Goal: Task Accomplishment & Management: Use online tool/utility

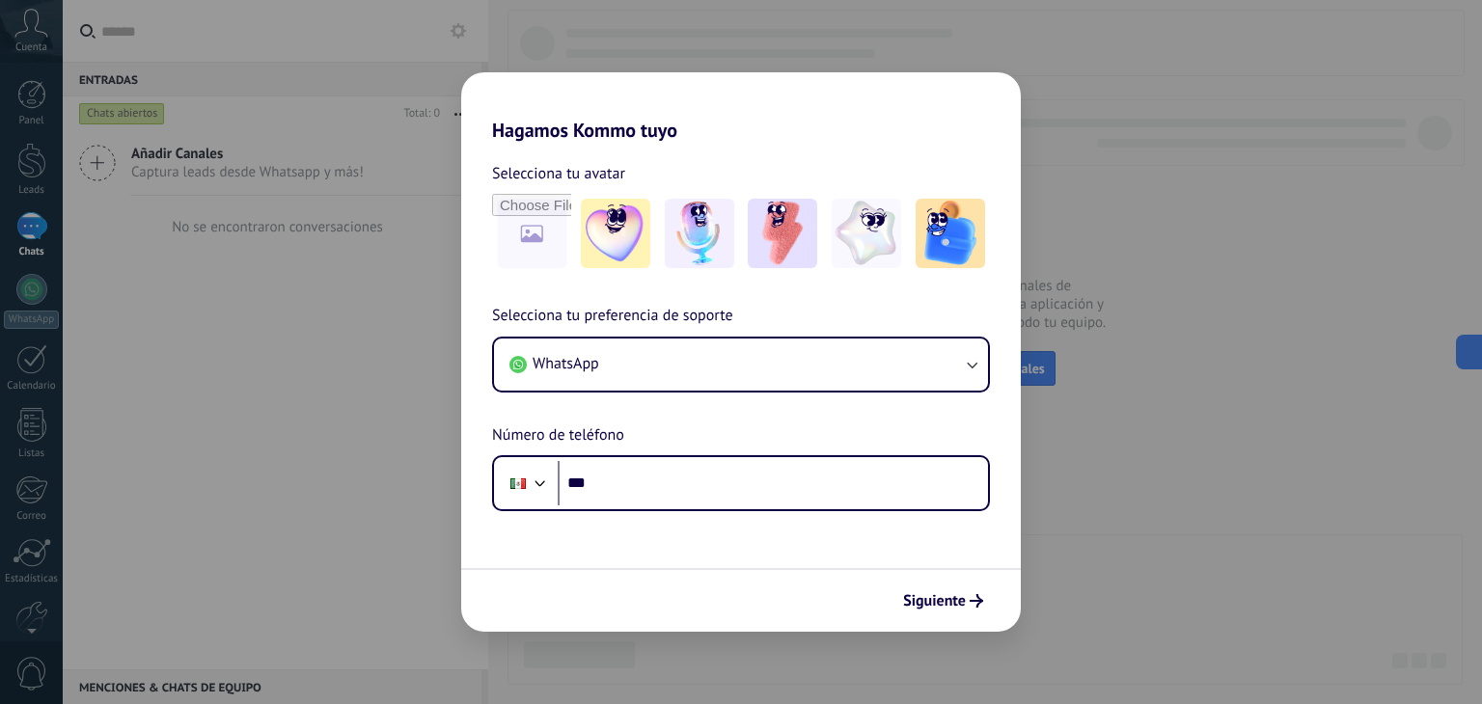
click at [1165, 532] on div "Hagamos Kommo tuyo Selecciona tu avatar Selecciona tu preferencia de soporte Wh…" at bounding box center [741, 352] width 1482 height 704
click at [18, 272] on div "Hagamos Kommo tuyo Selecciona tu avatar Selecciona tu preferencia de soporte Wh…" at bounding box center [741, 352] width 1482 height 704
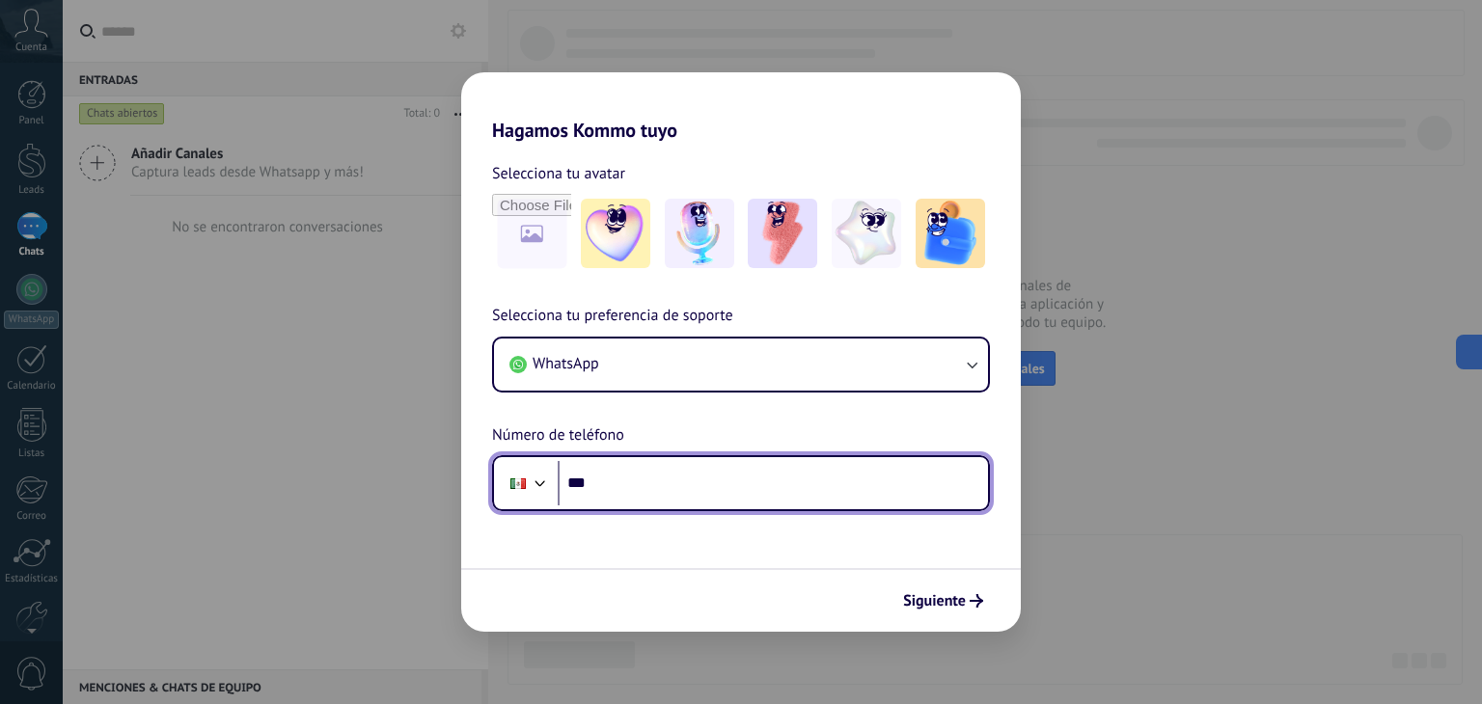
click at [828, 489] on input "***" at bounding box center [773, 483] width 430 height 44
type input "**********"
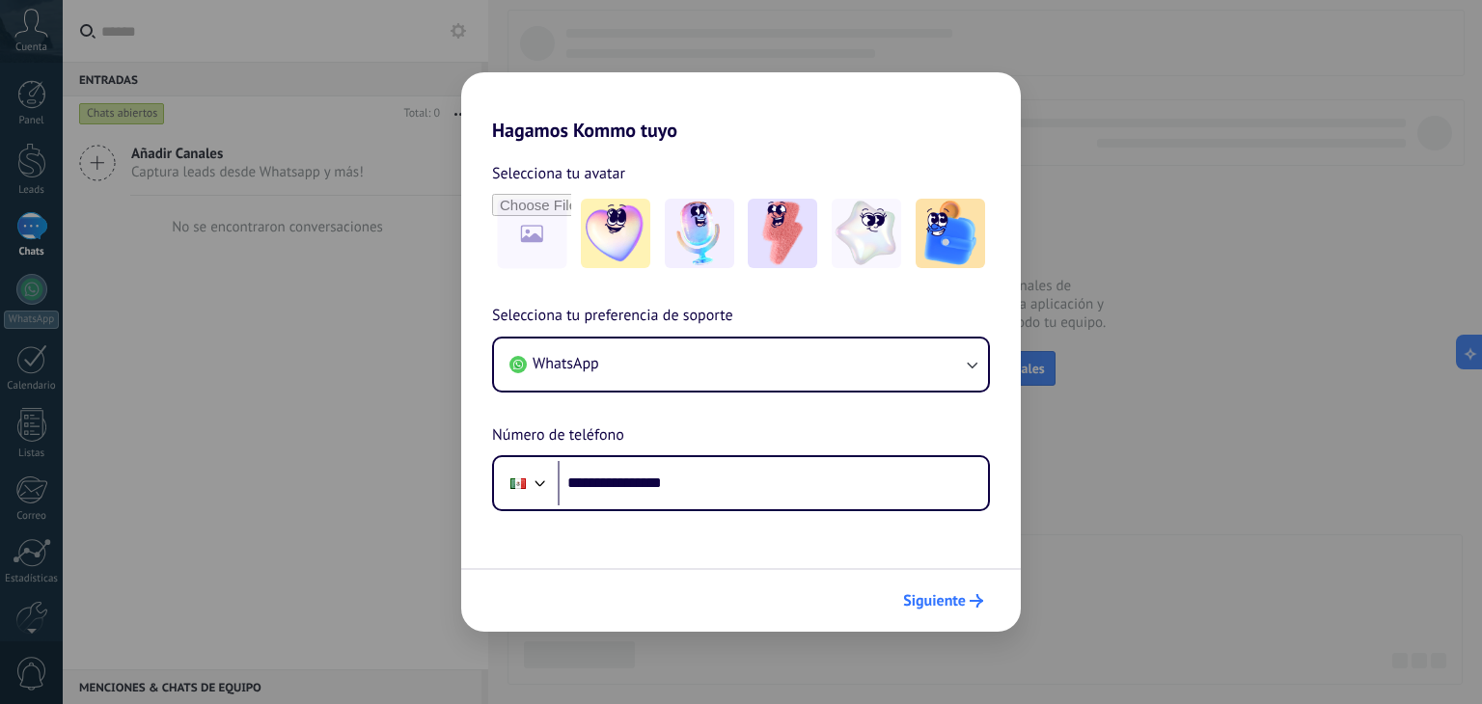
click at [941, 603] on span "Siguiente" at bounding box center [934, 601] width 63 height 14
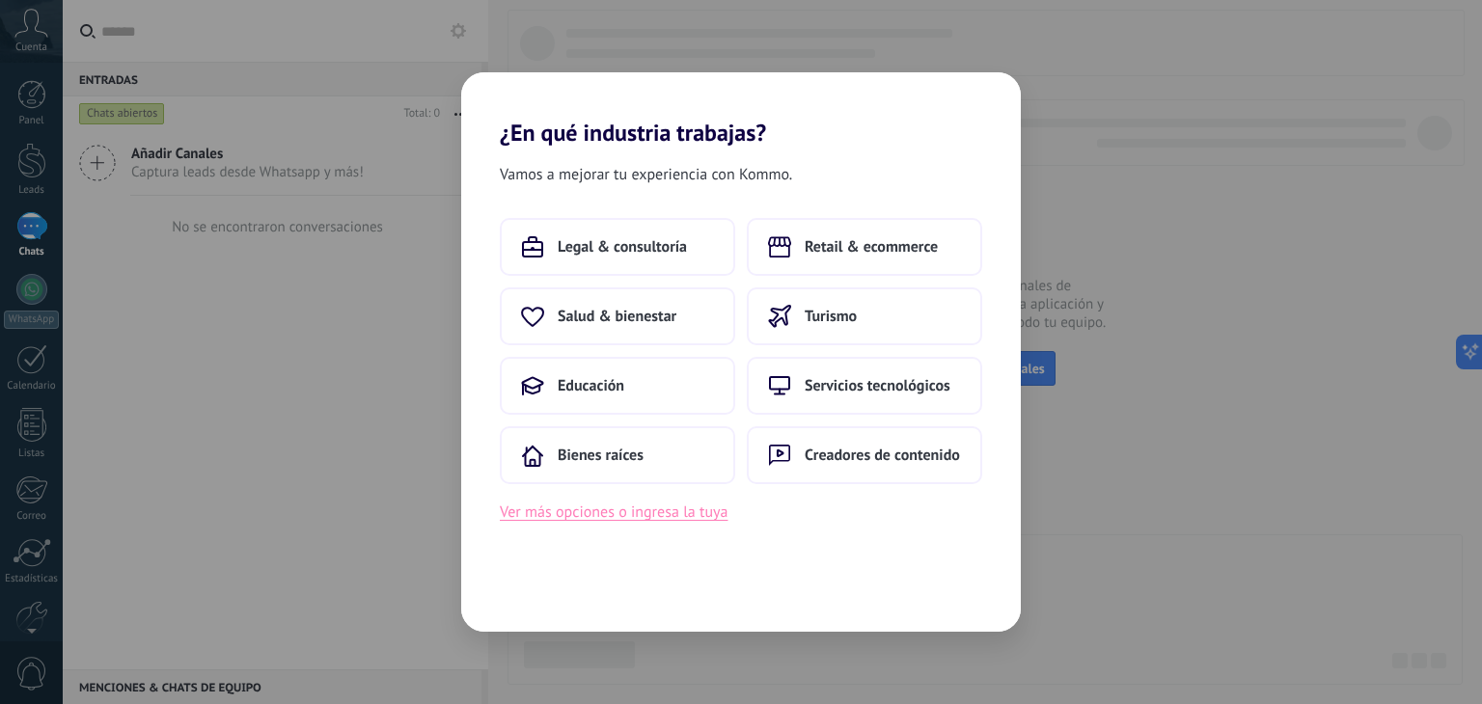
click at [687, 521] on button "Ver más opciones o ingresa la tuya" at bounding box center [614, 512] width 228 height 25
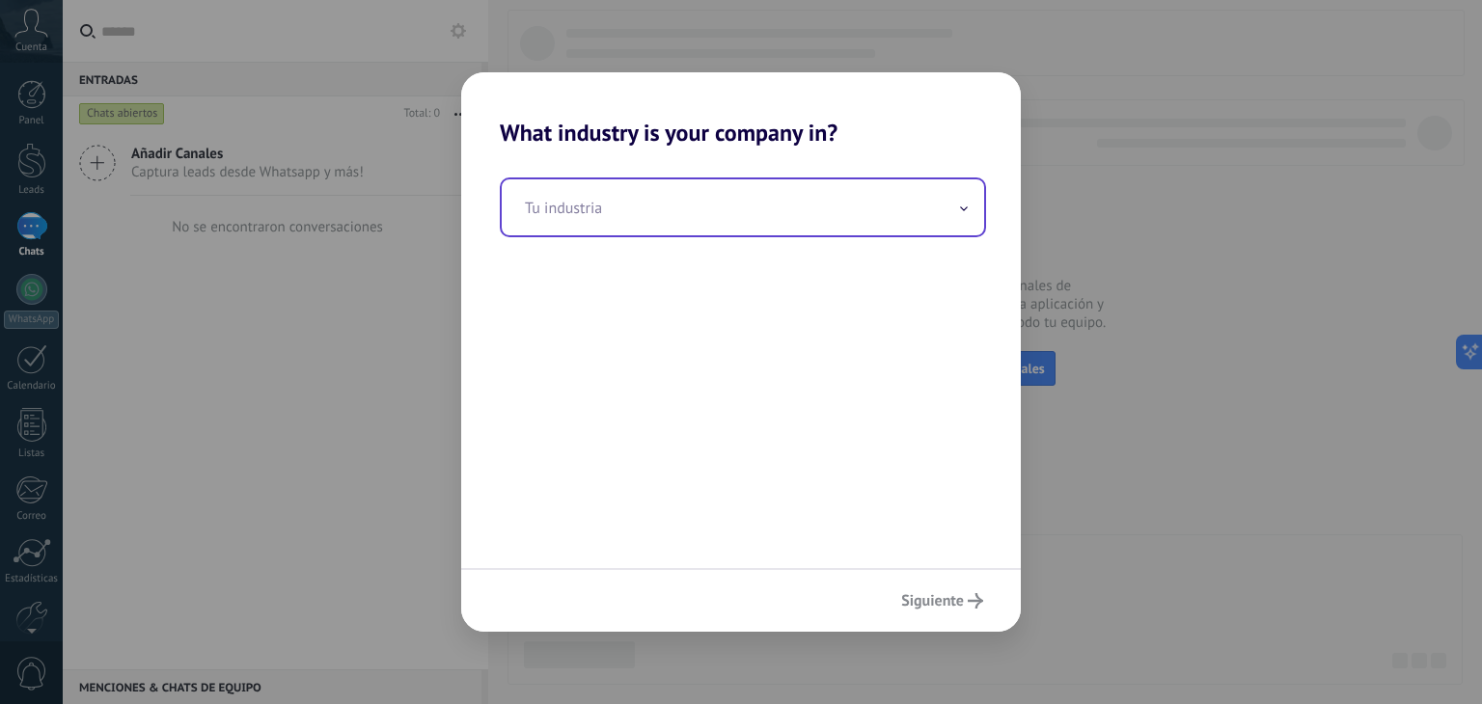
click at [837, 216] on input "text" at bounding box center [743, 207] width 482 height 56
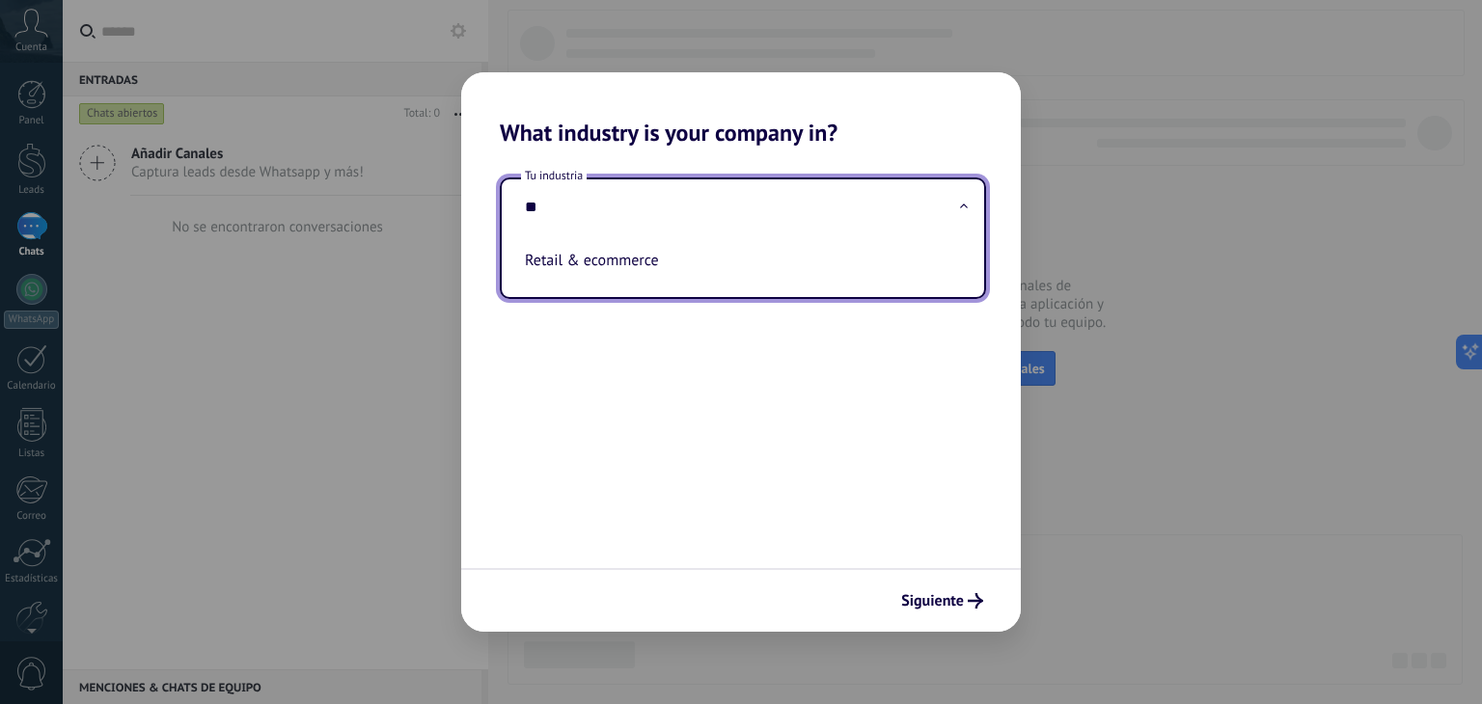
type input "*"
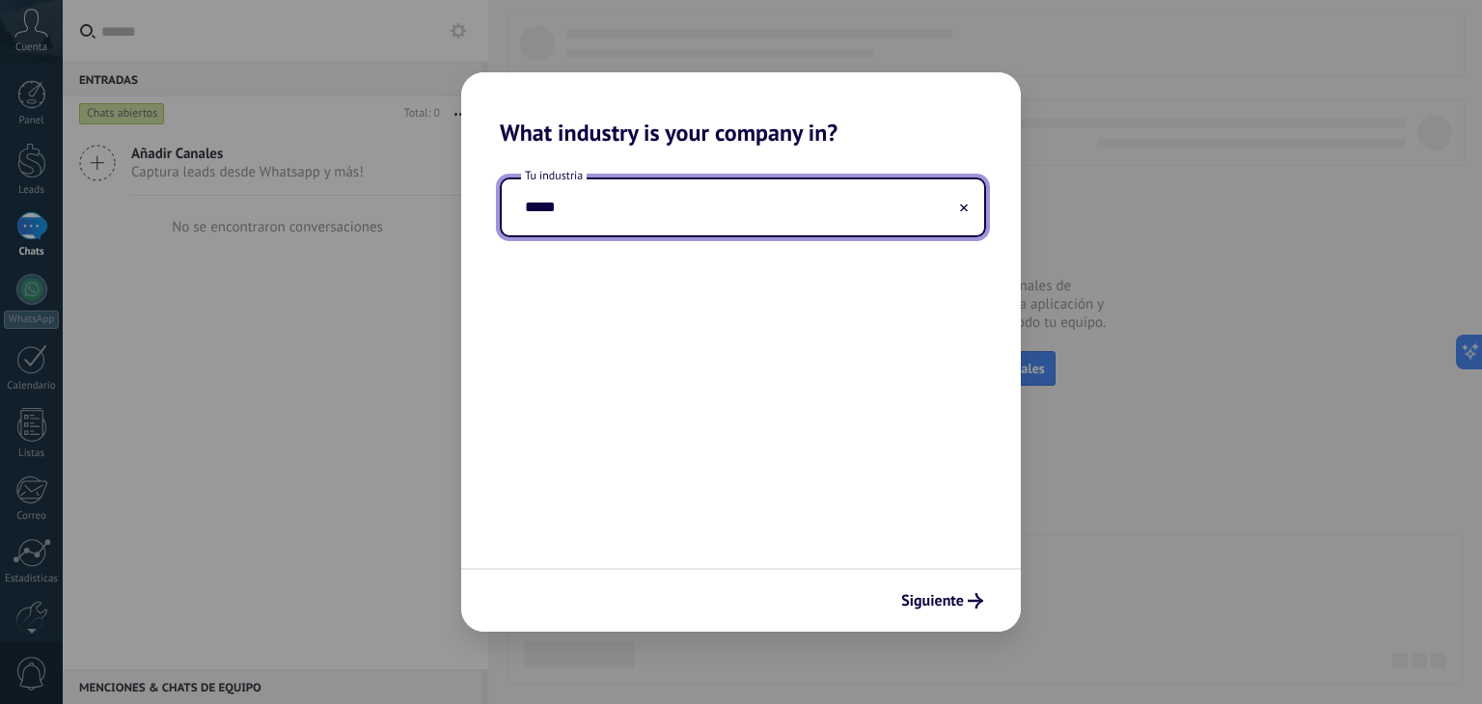
type input "******"
click at [984, 613] on button "Siguiente" at bounding box center [941, 601] width 99 height 33
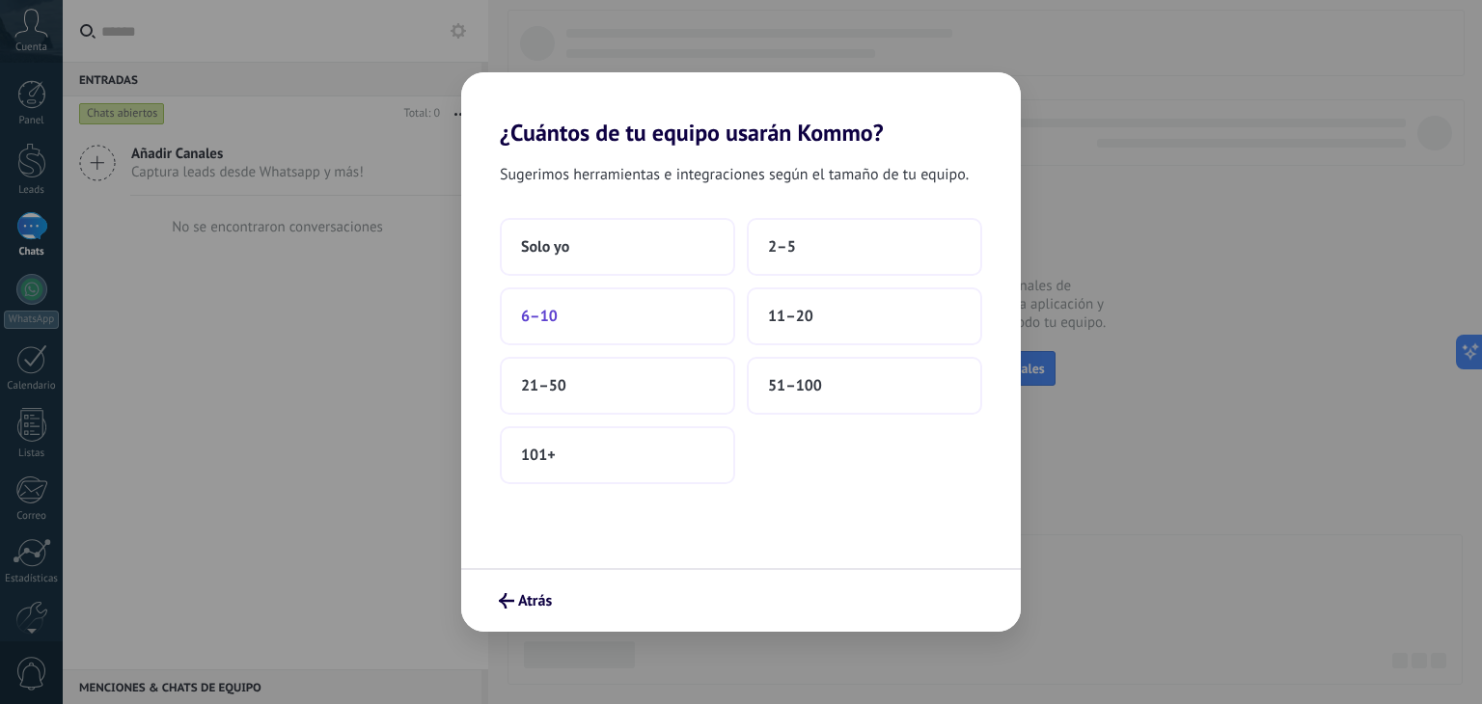
click at [652, 323] on button "6–10" at bounding box center [617, 316] width 235 height 58
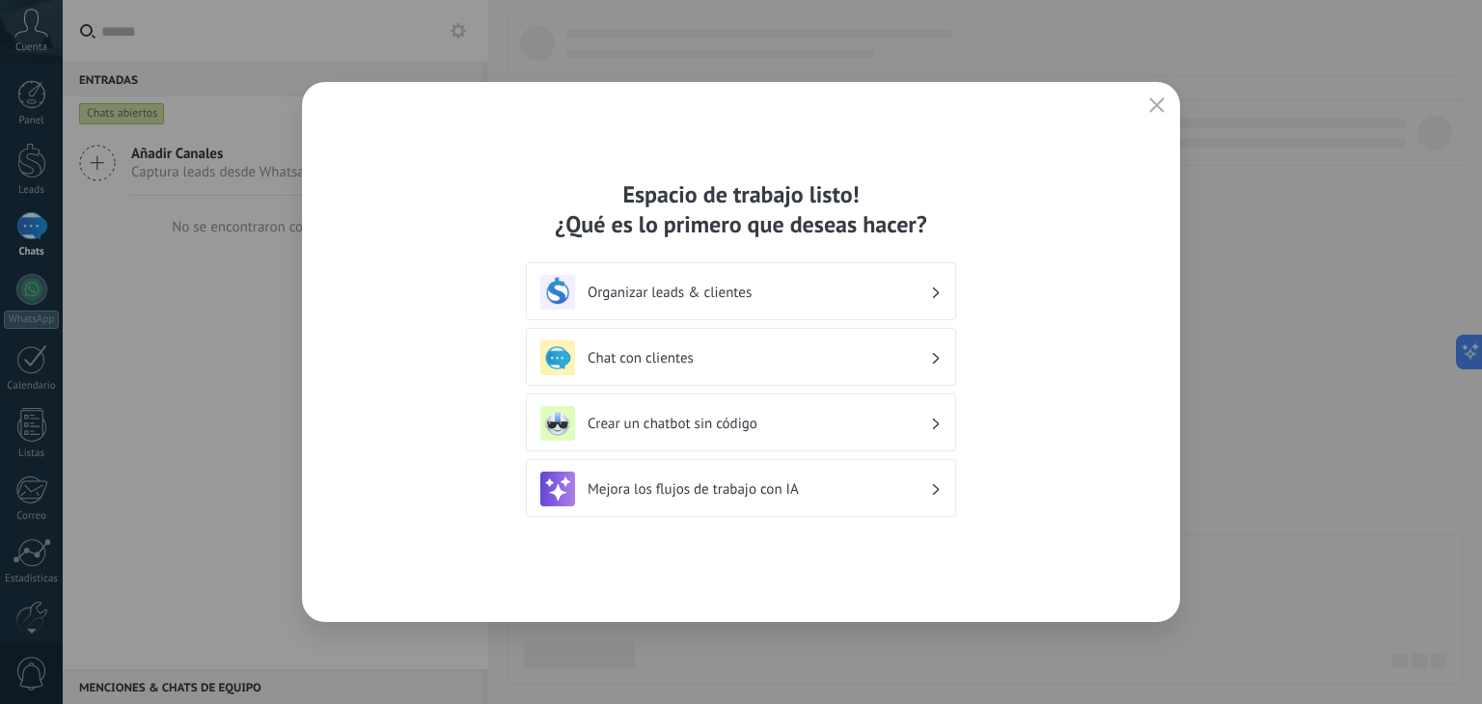
click at [900, 436] on div "Crear un chatbot sin código" at bounding box center [740, 423] width 401 height 35
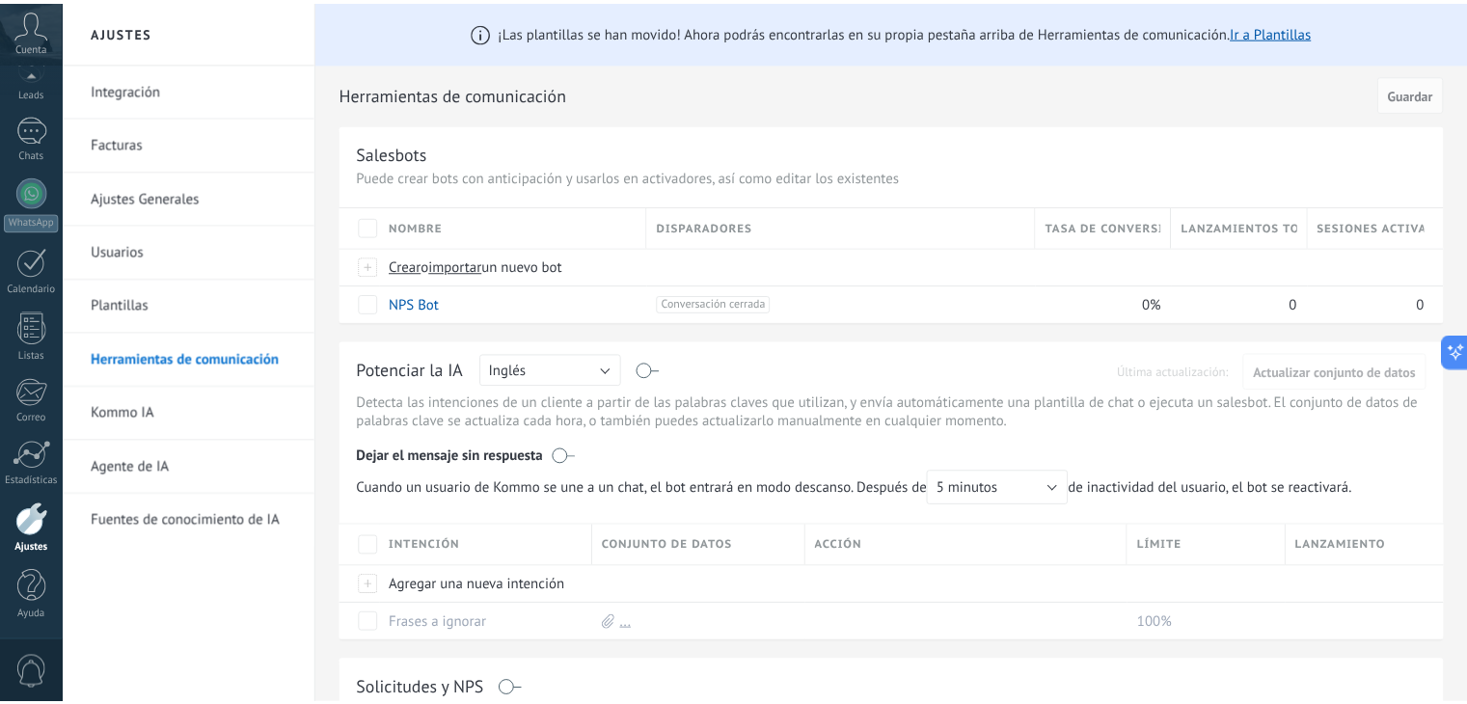
scroll to position [10, 0]
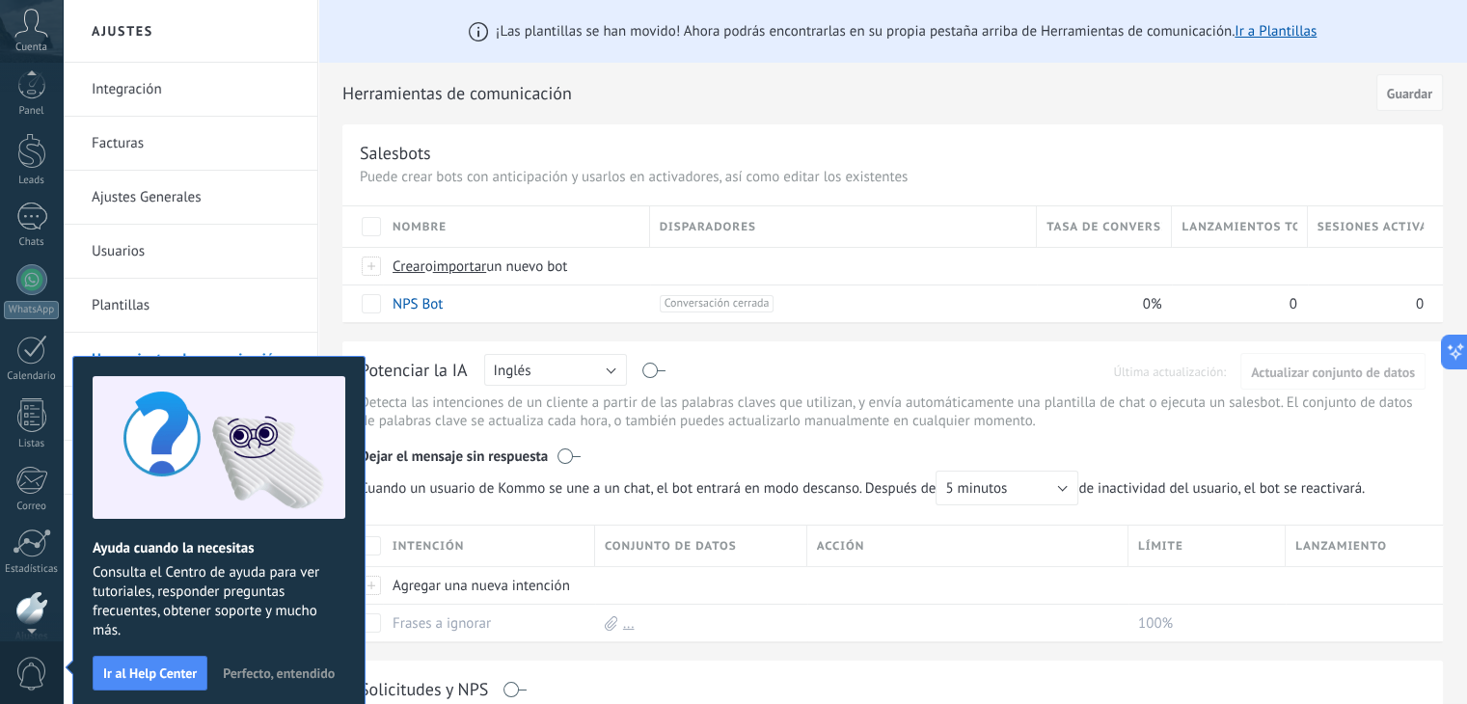
click at [266, 671] on span "Perfecto, entendido" at bounding box center [279, 674] width 112 height 14
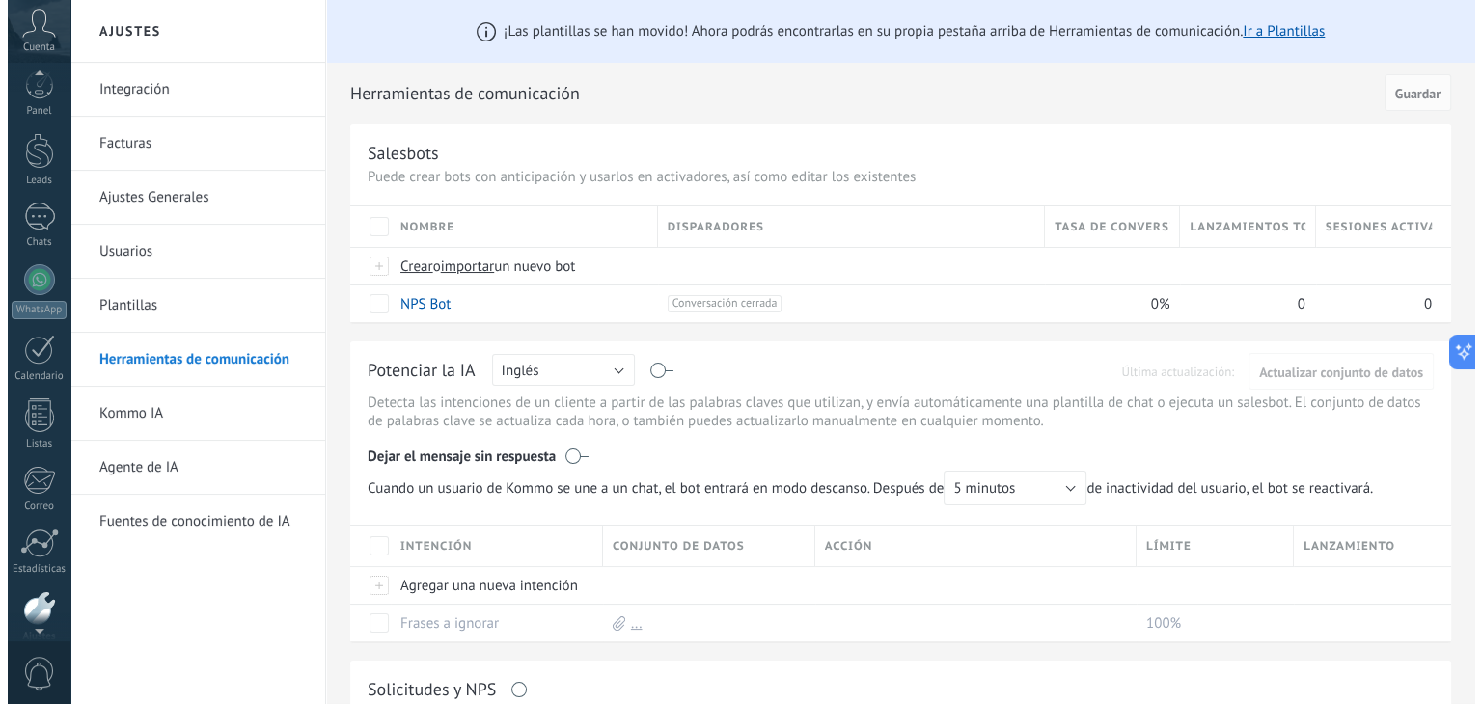
scroll to position [97, 0]
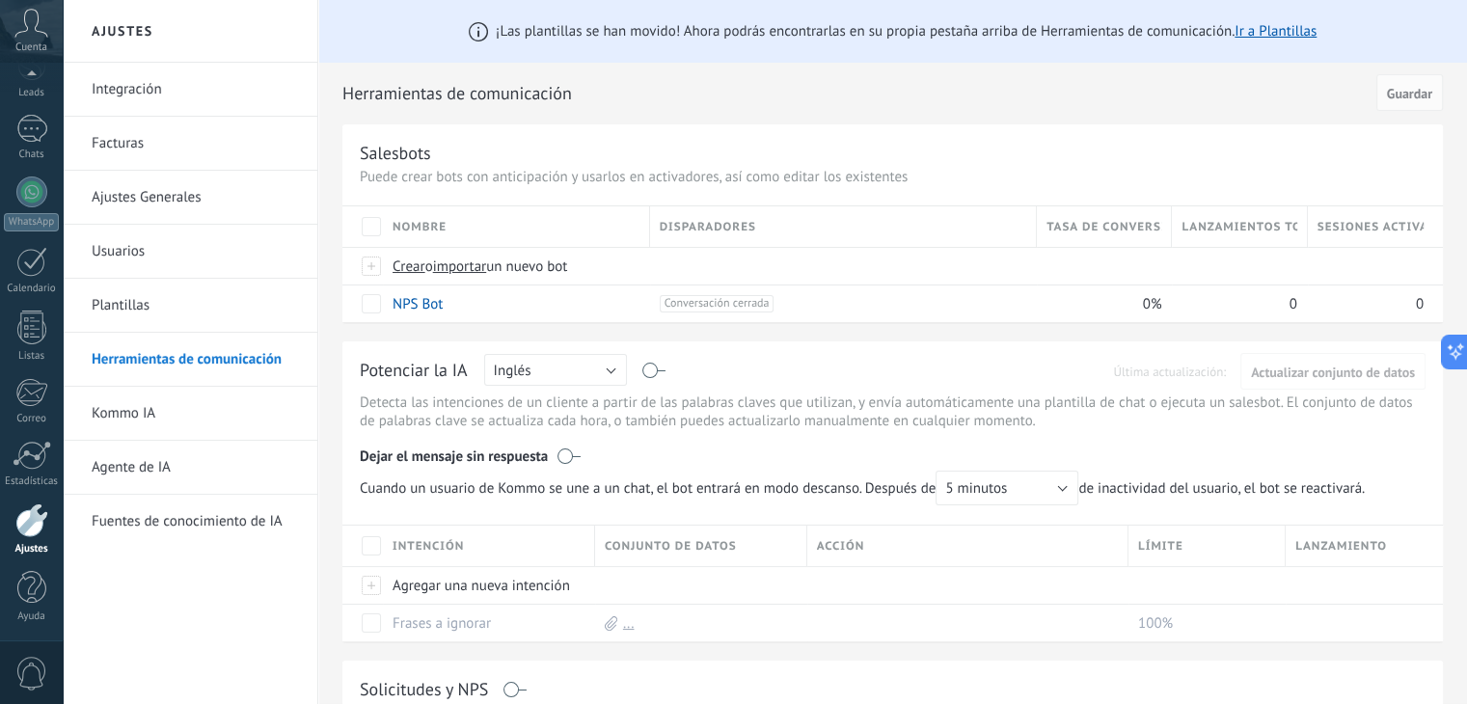
click at [441, 238] on div "Nombre" at bounding box center [516, 226] width 266 height 41
click at [411, 284] on div "Crear o importar un nuevo bot" at bounding box center [726, 266] width 686 height 37
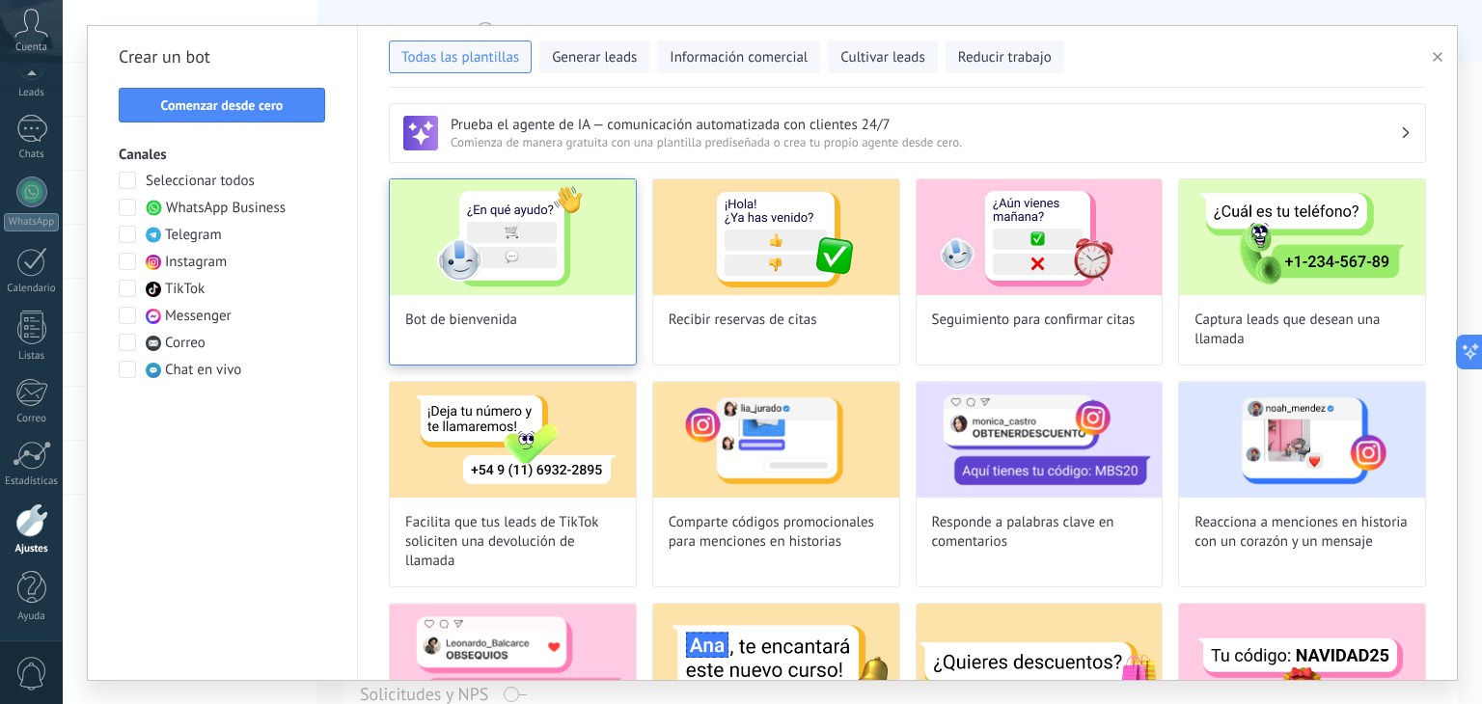
click at [538, 245] on img at bounding box center [513, 237] width 246 height 116
type input "**********"
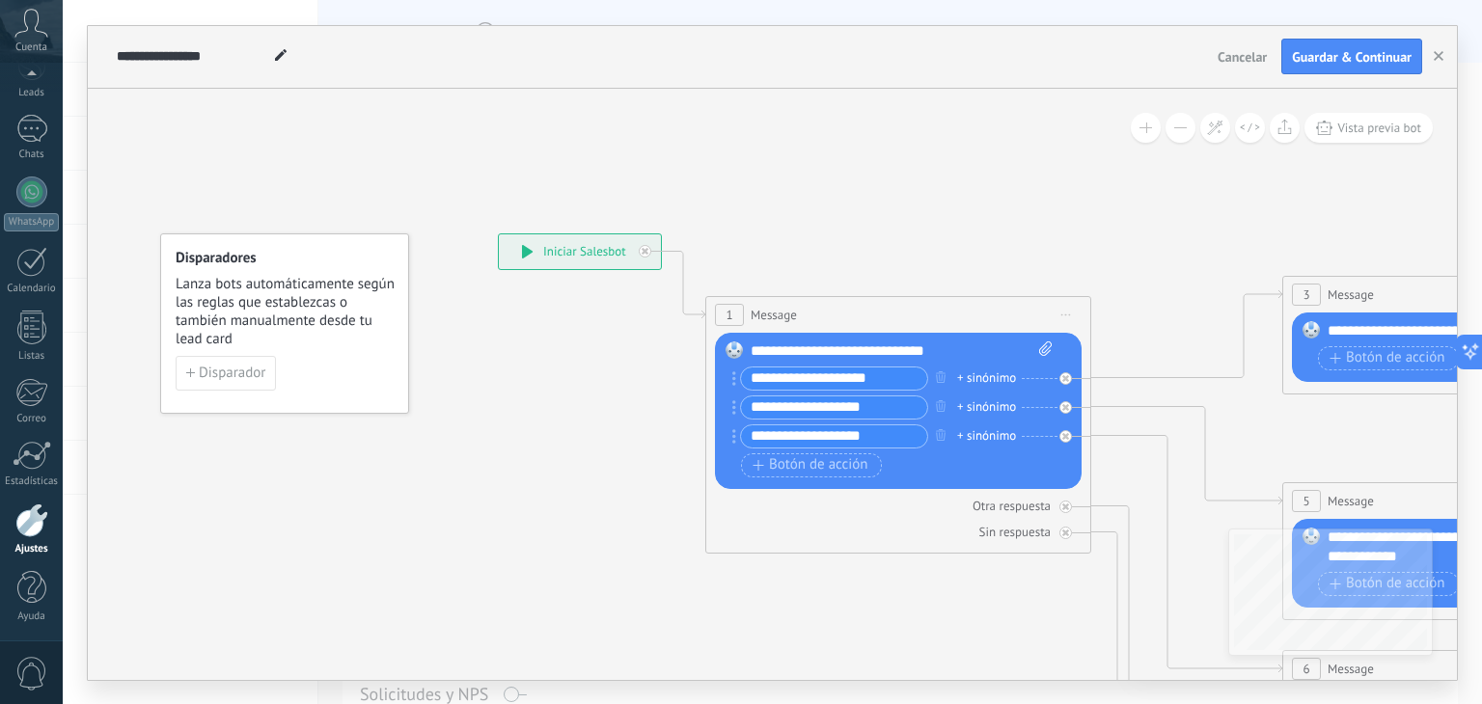
click at [575, 247] on div "**********" at bounding box center [580, 251] width 162 height 35
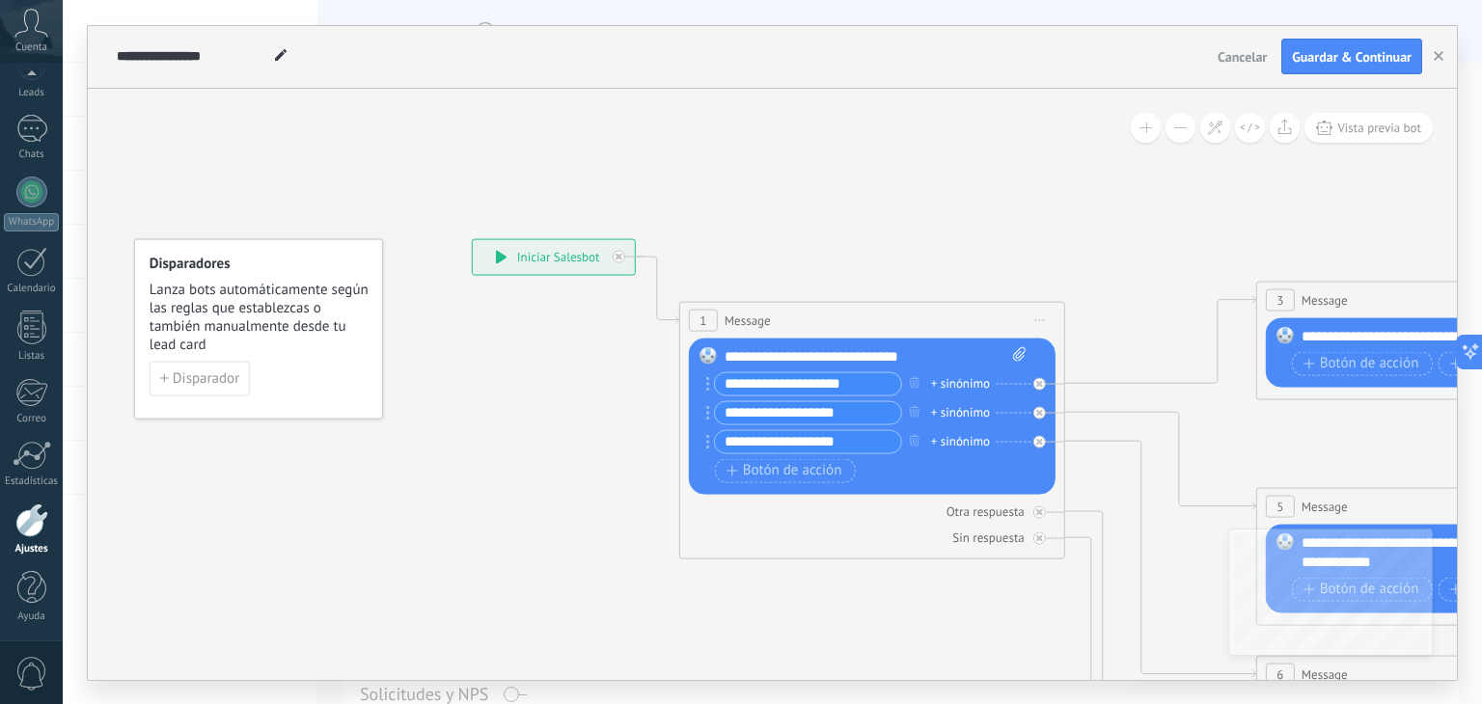
click at [804, 385] on input "**********" at bounding box center [808, 383] width 186 height 22
click at [876, 384] on input "**********" at bounding box center [808, 383] width 186 height 22
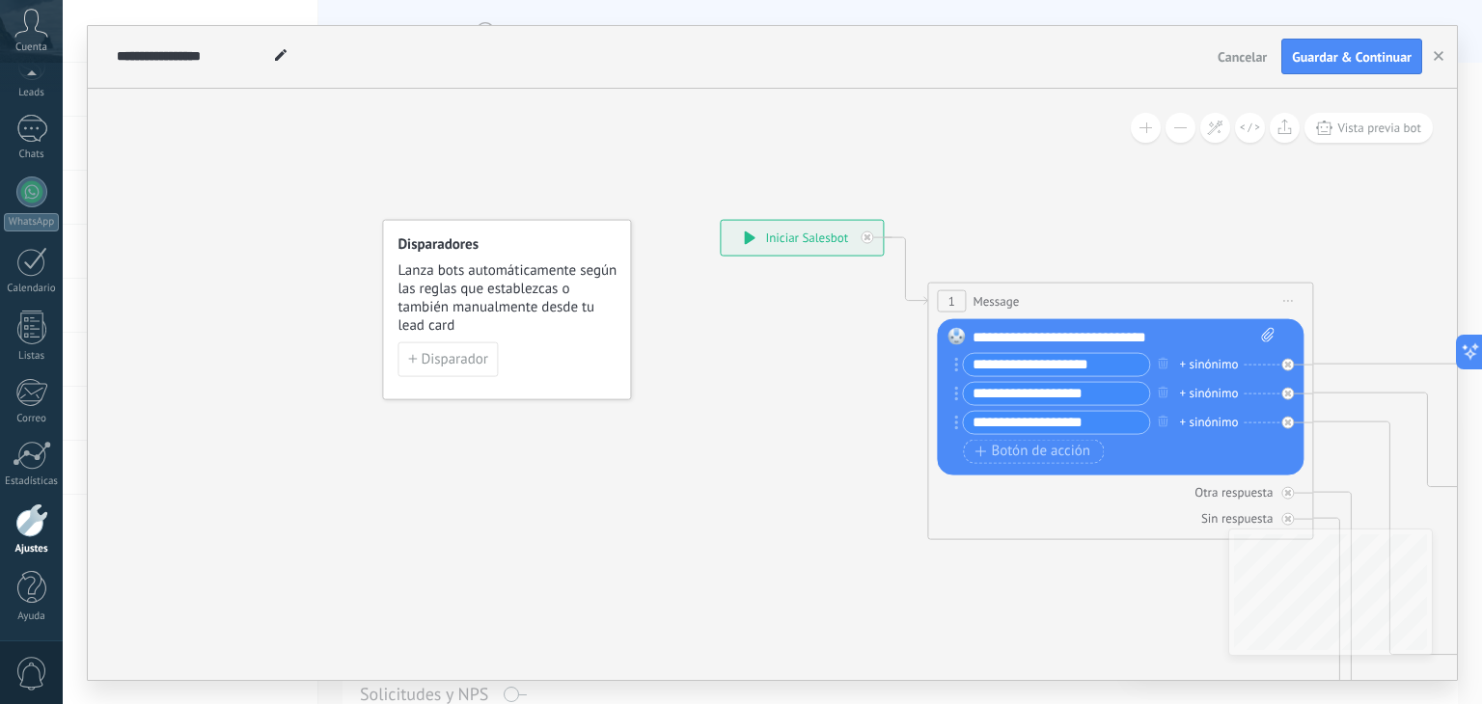
click at [1265, 363] on div "**********" at bounding box center [1109, 364] width 311 height 24
click at [1241, 371] on div "**********" at bounding box center [1109, 364] width 311 height 24
click at [1216, 364] on div "+ sinónimo" at bounding box center [1208, 364] width 59 height 19
click at [1111, 367] on input "**********" at bounding box center [1056, 364] width 186 height 22
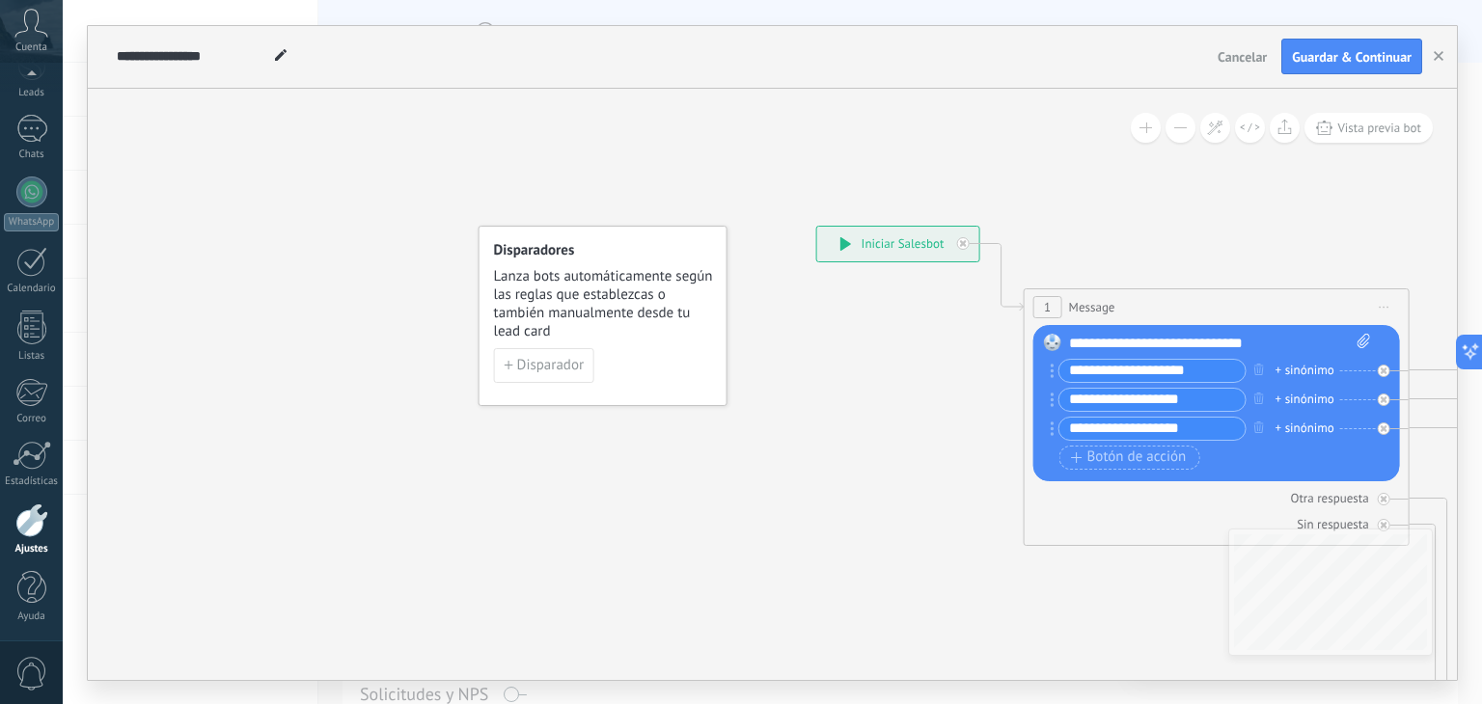
click at [563, 367] on span "Disparador" at bounding box center [550, 366] width 67 height 14
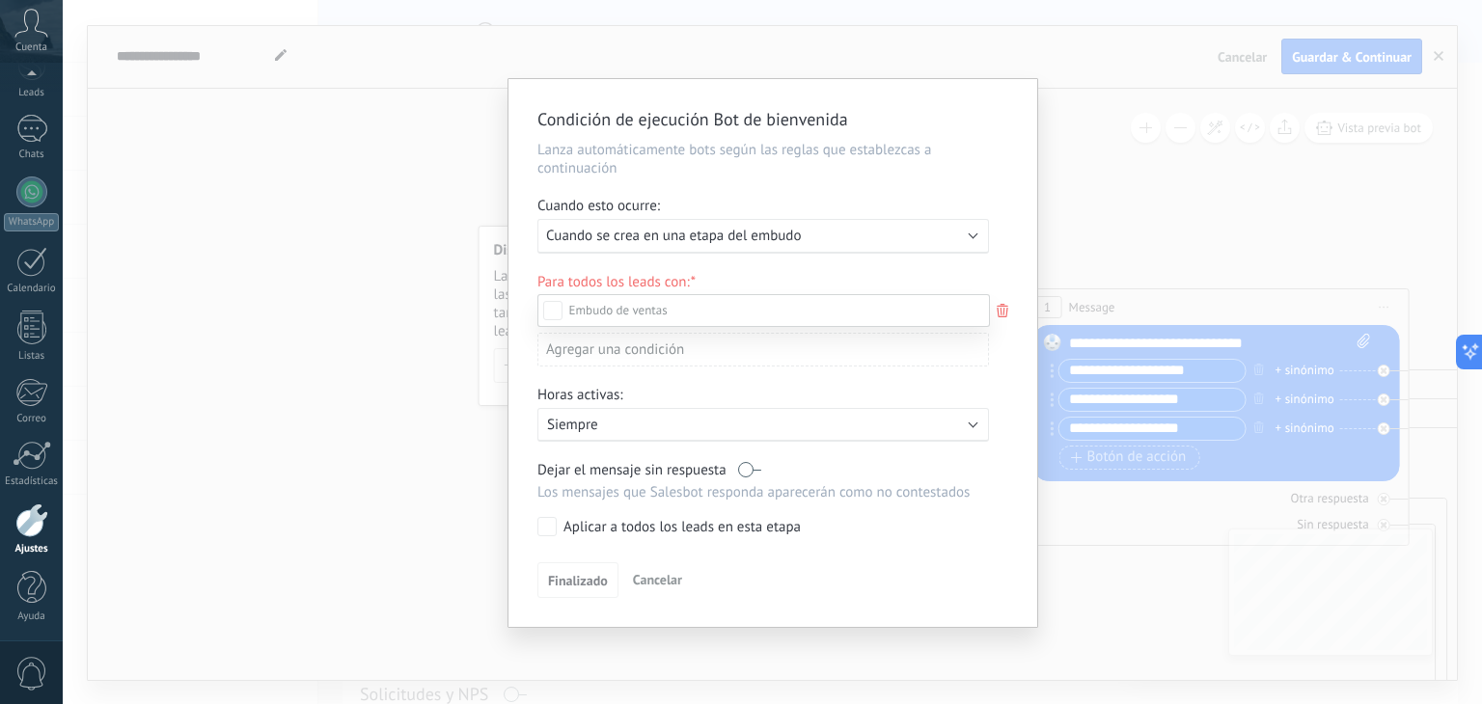
click at [1182, 132] on div at bounding box center [772, 352] width 1419 height 704
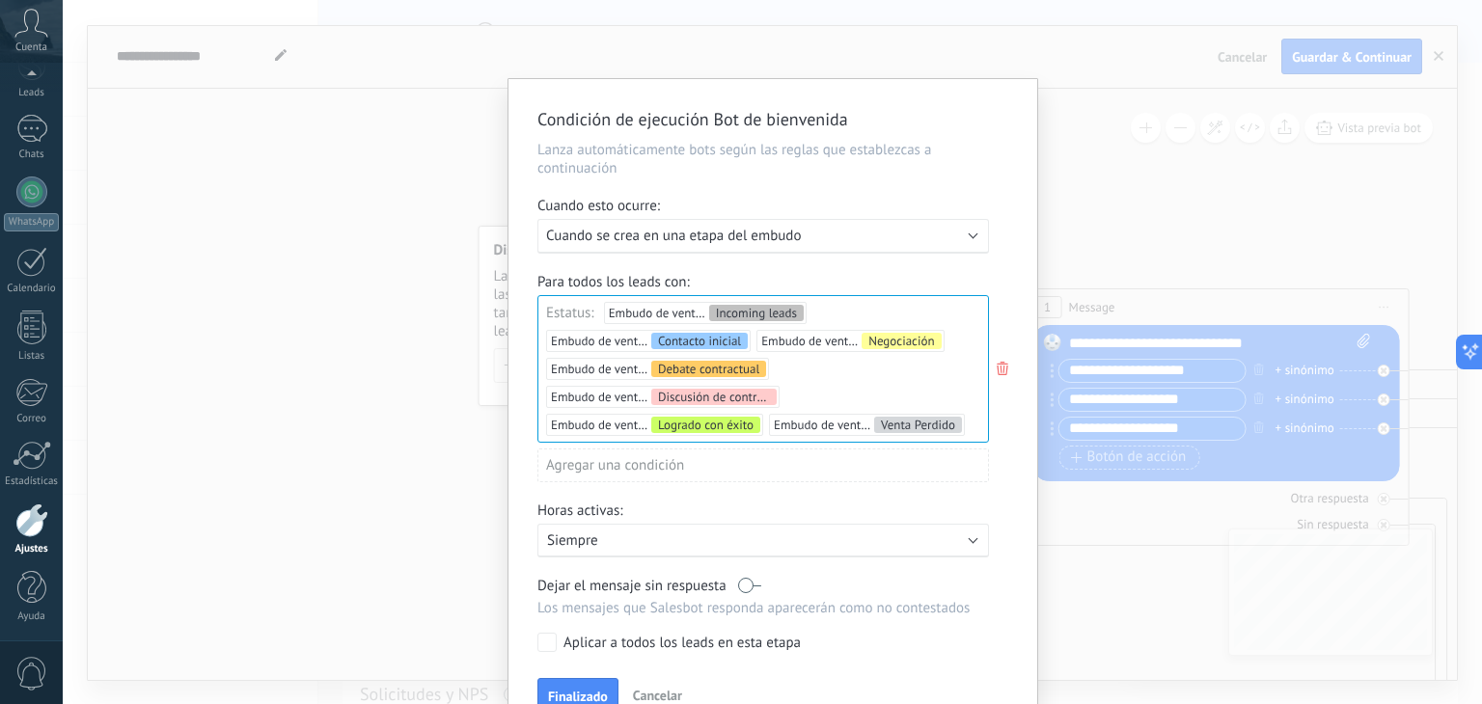
scroll to position [39, 0]
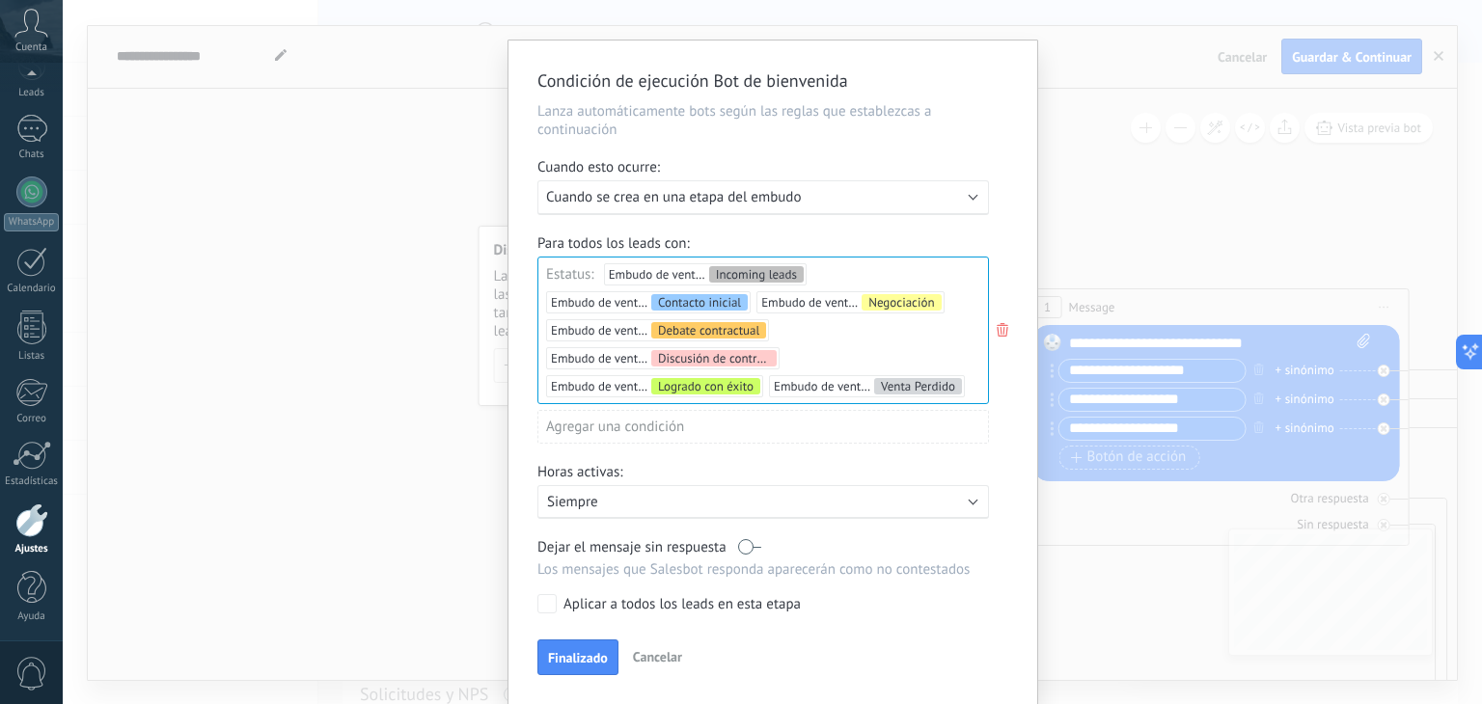
click at [749, 552] on label at bounding box center [749, 547] width 23 height 18
click at [569, 657] on span "Finalizado" at bounding box center [578, 658] width 60 height 14
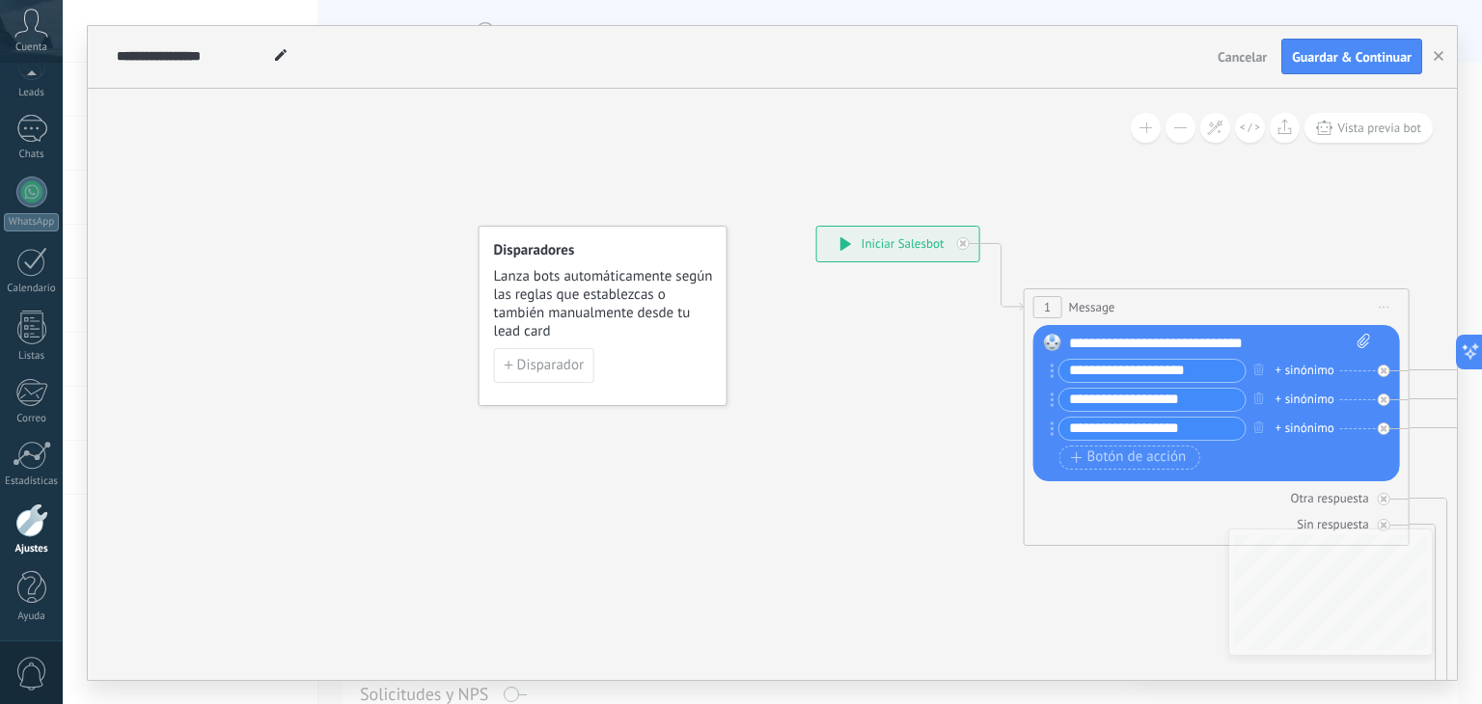
scroll to position [0, 0]
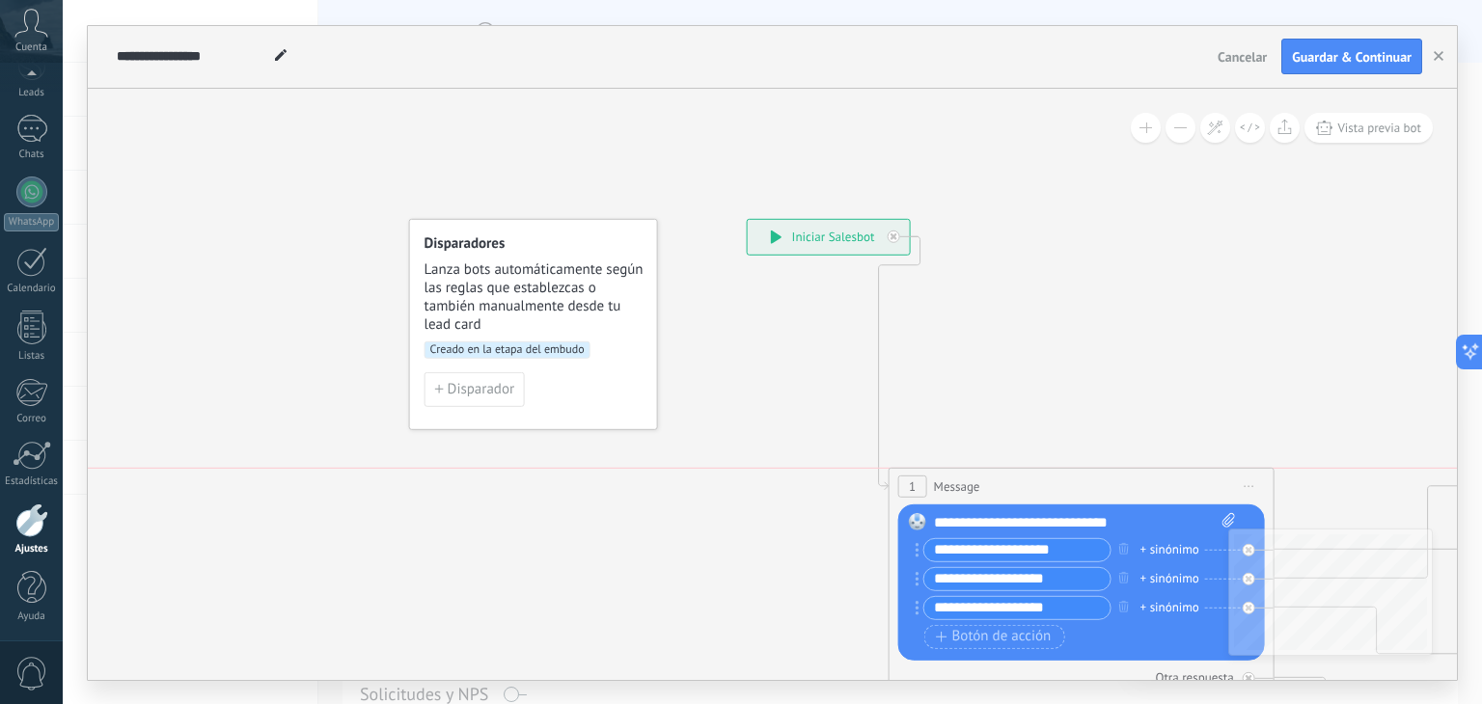
click at [1399, 121] on span "Vista previa bot" at bounding box center [1379, 128] width 84 height 16
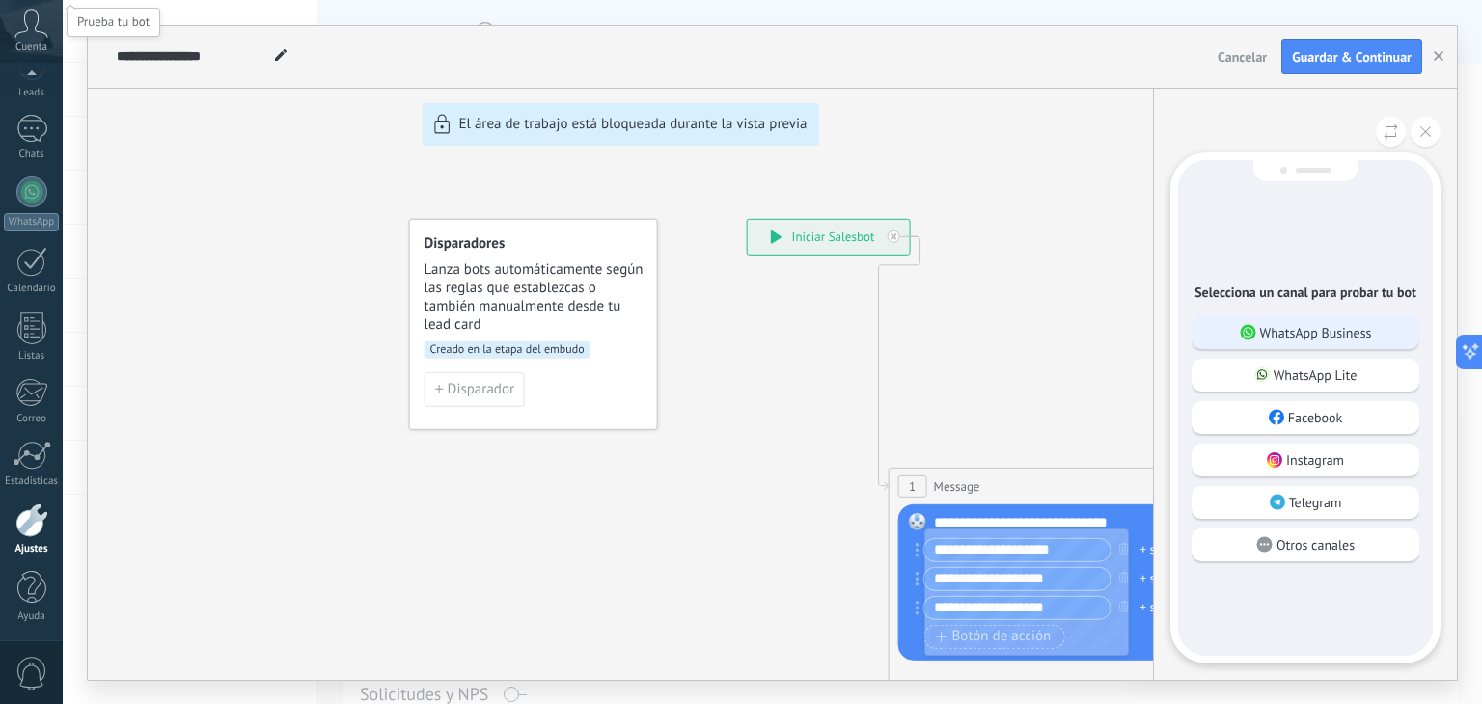
click at [1389, 345] on div "WhatsApp Business" at bounding box center [1305, 332] width 228 height 33
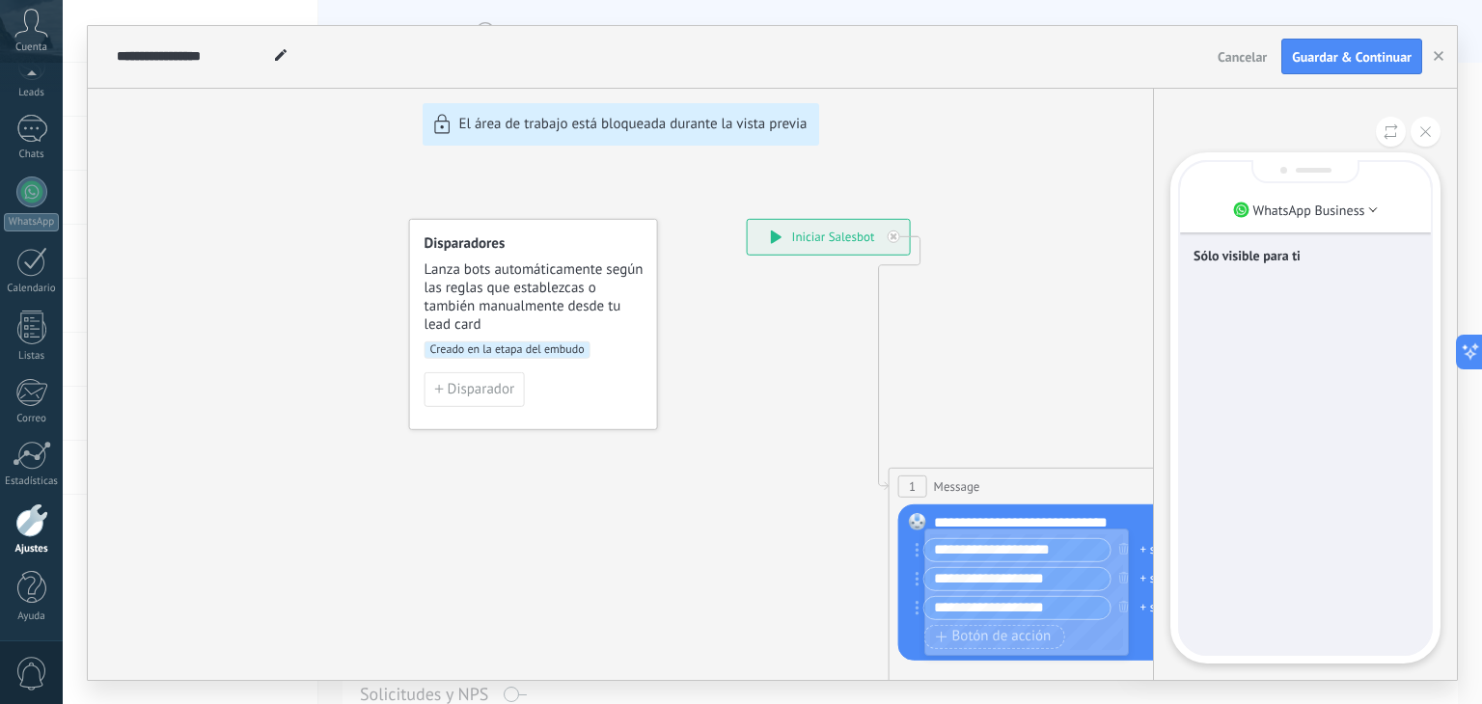
click at [1320, 265] on div "Sólo visible para ti" at bounding box center [1305, 257] width 224 height 21
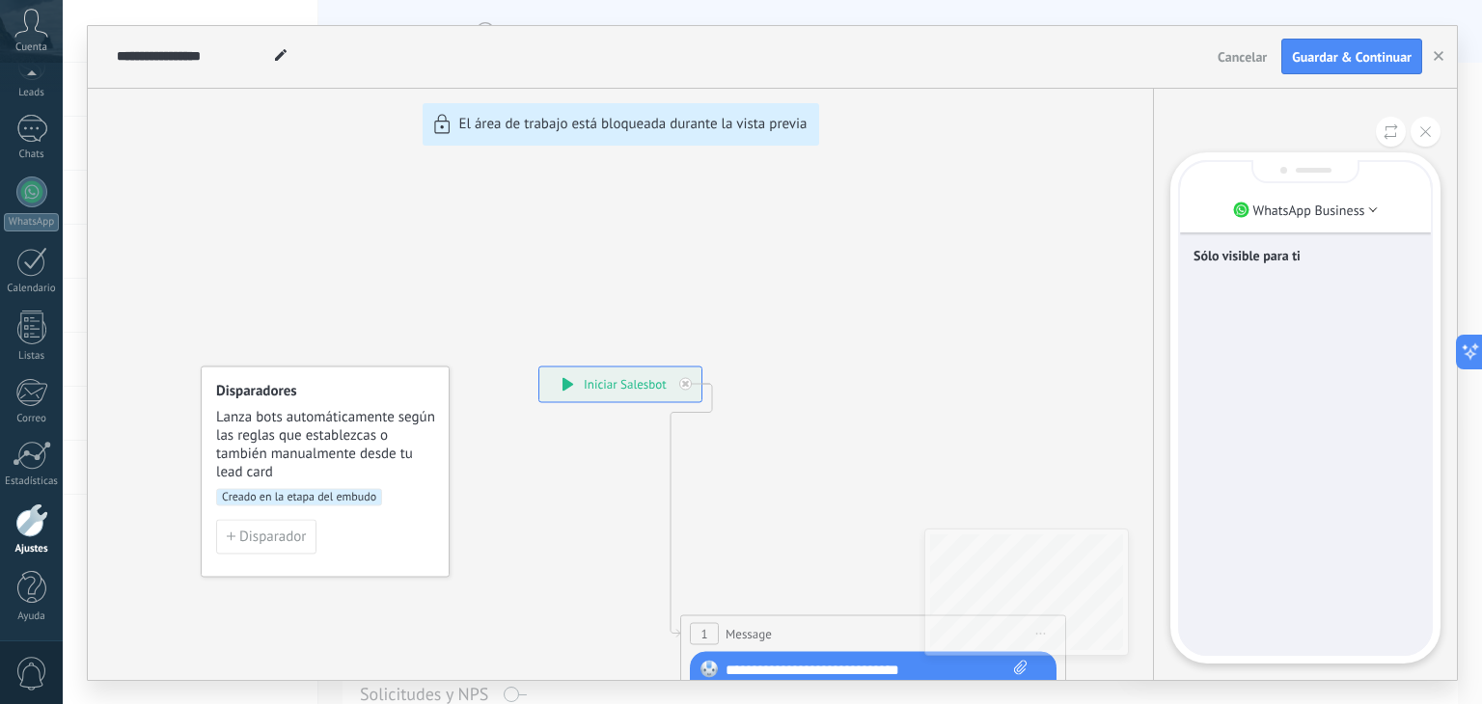
click at [1323, 621] on div "Sólo visible para ti" at bounding box center [1305, 408] width 251 height 492
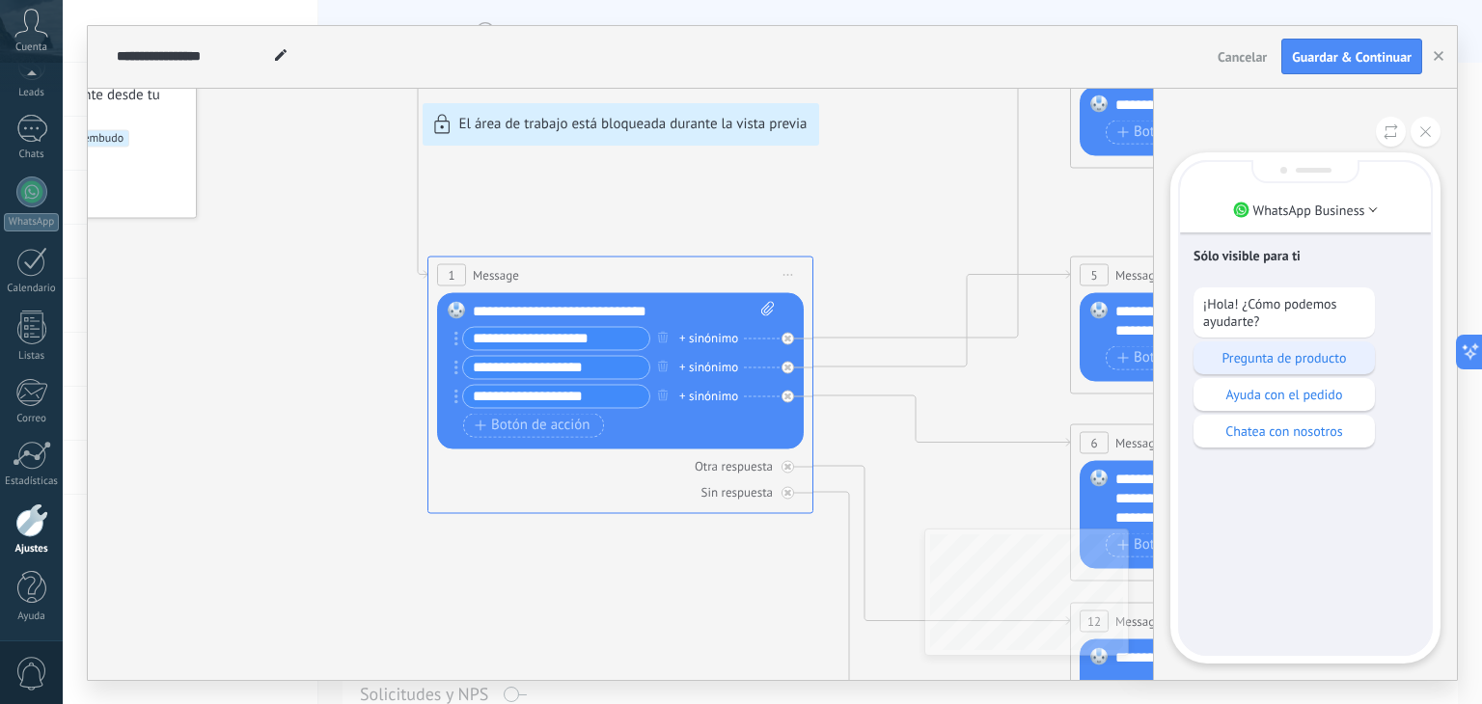
click at [1332, 362] on p "Pregunta de producto" at bounding box center [1284, 357] width 162 height 17
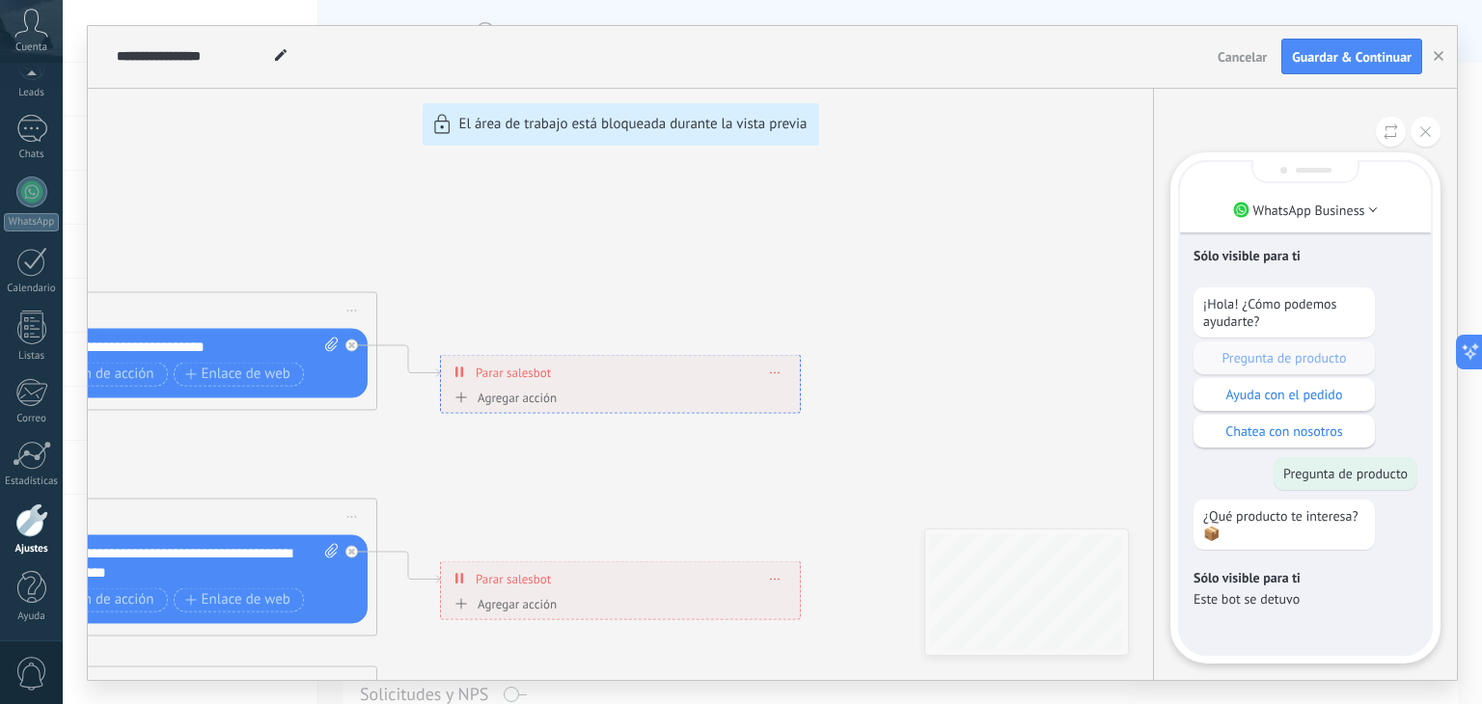
click at [624, 385] on div "**********" at bounding box center [772, 353] width 1369 height 654
click at [140, 377] on div "**********" at bounding box center [772, 353] width 1369 height 654
click at [1424, 139] on button at bounding box center [1425, 132] width 30 height 30
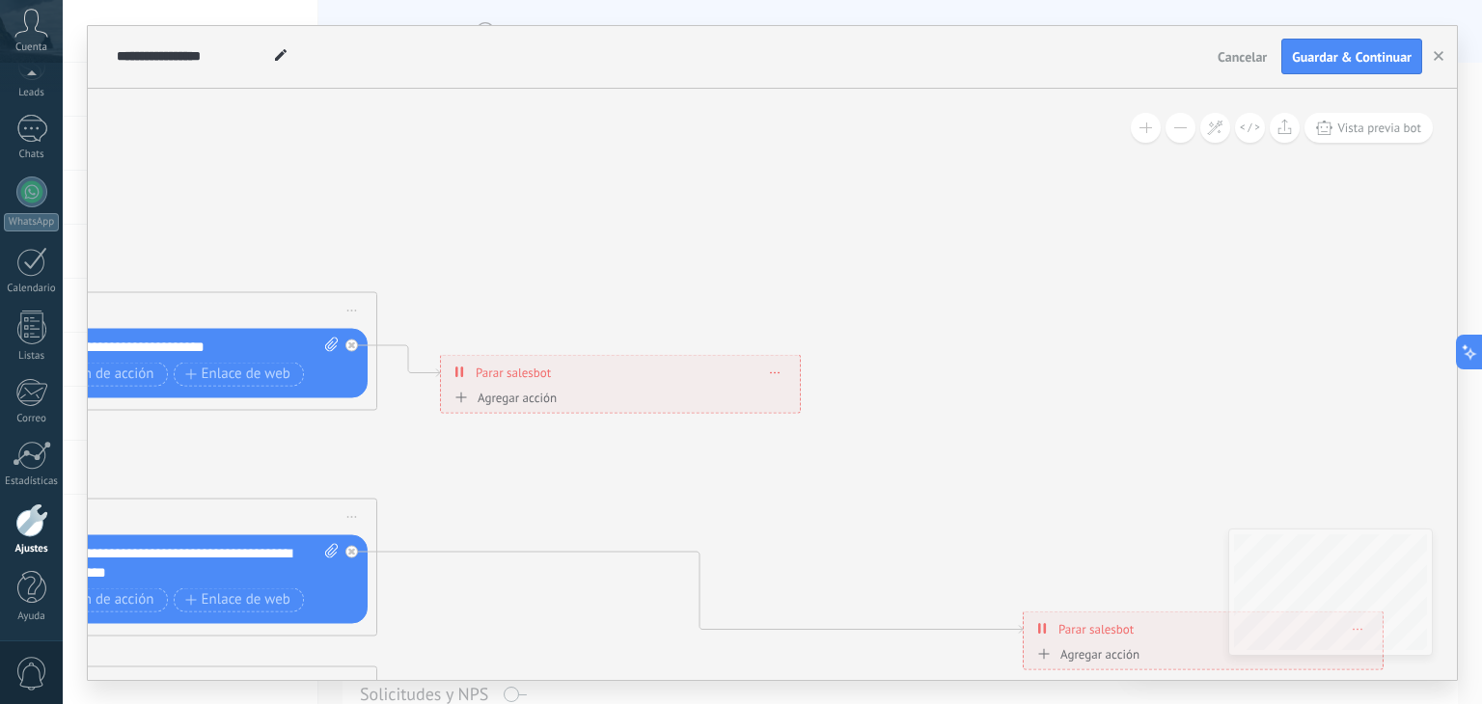
click at [1162, 623] on div "**********" at bounding box center [1202, 629] width 359 height 34
click at [366, 591] on div "Reemplazar Quitar Convertir a mensaje de voz Arrastre la imagen aquí para adjun…" at bounding box center [184, 578] width 367 height 89
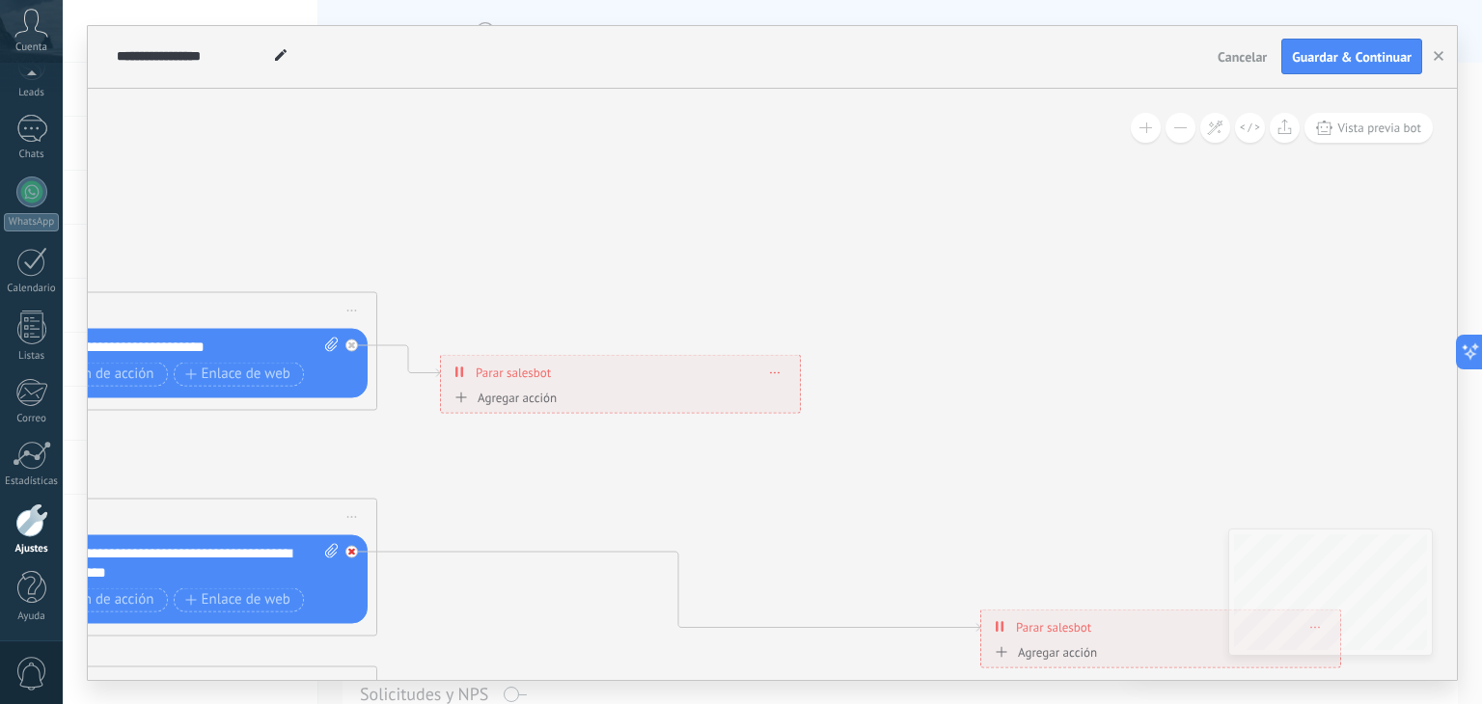
click at [348, 348] on icon at bounding box center [351, 344] width 7 height 7
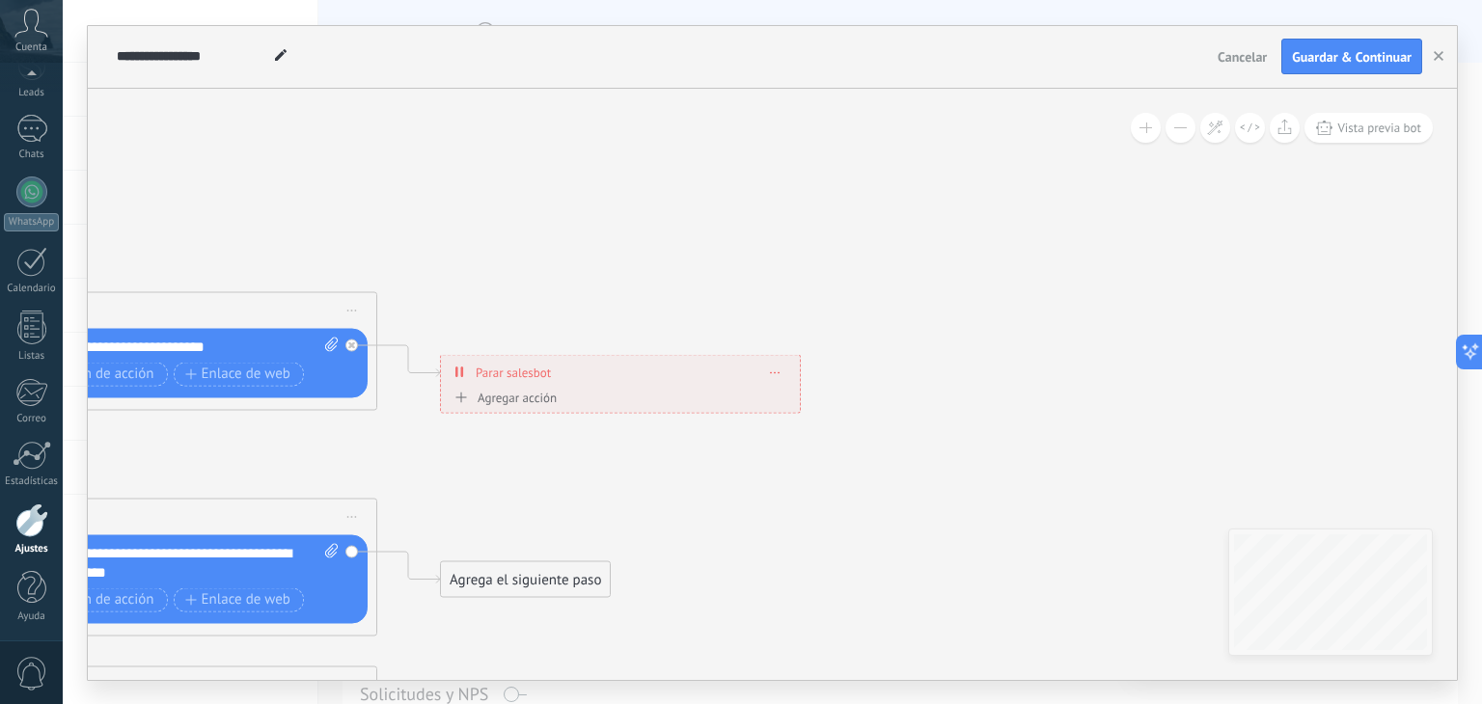
click at [503, 580] on div "Agrega el siguiente paso" at bounding box center [525, 579] width 169 height 32
click at [606, 620] on div "Mensaje" at bounding box center [572, 613] width 162 height 19
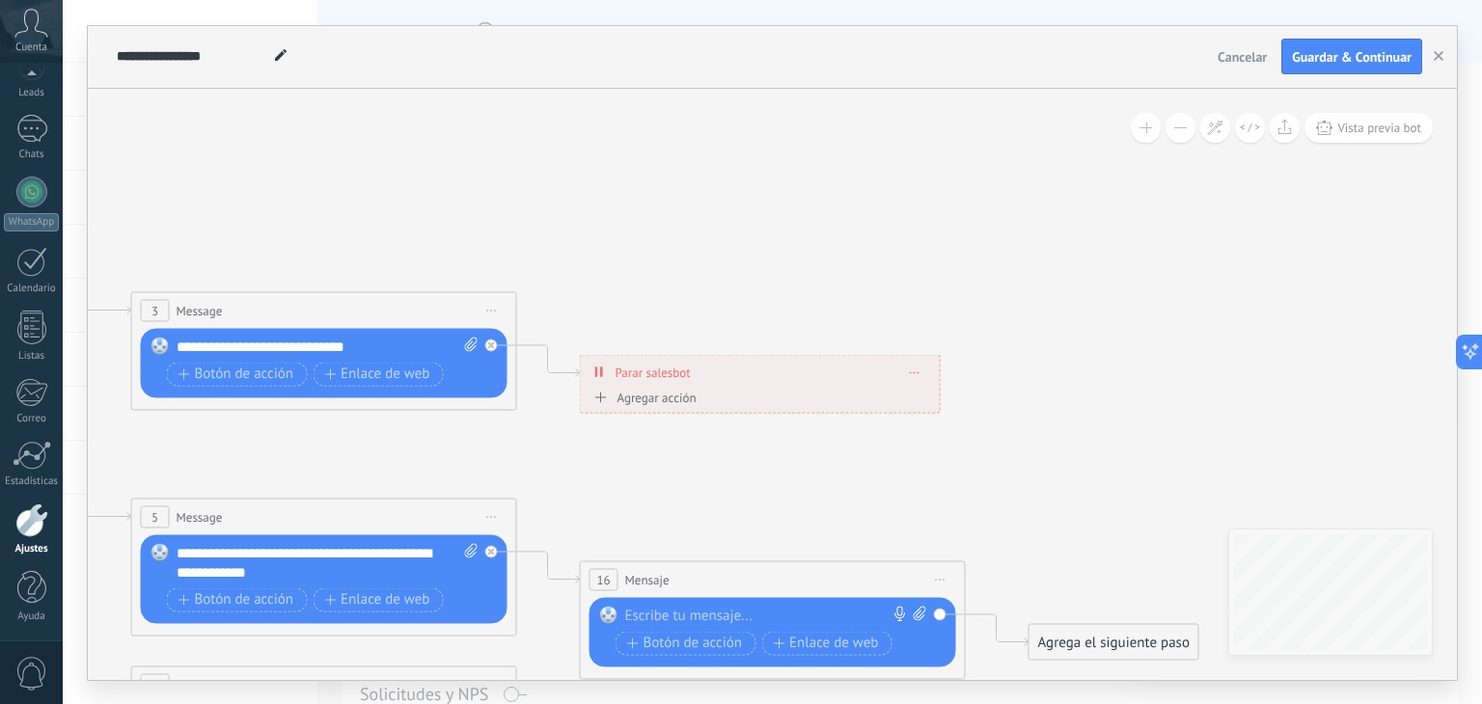
click at [216, 374] on span "Botón de acción" at bounding box center [236, 374] width 116 height 15
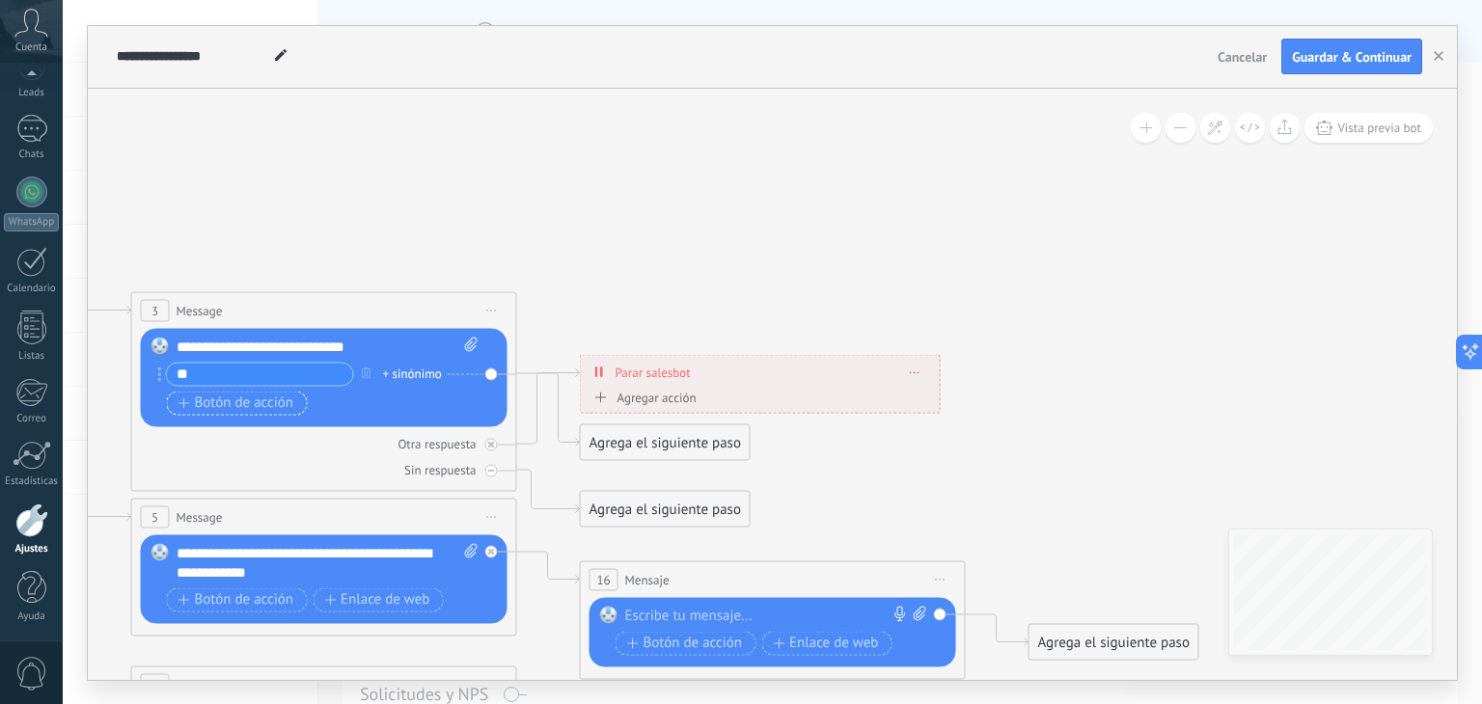
type input "*"
type input "*******"
click at [266, 403] on span "Botón de acción" at bounding box center [236, 402] width 116 height 15
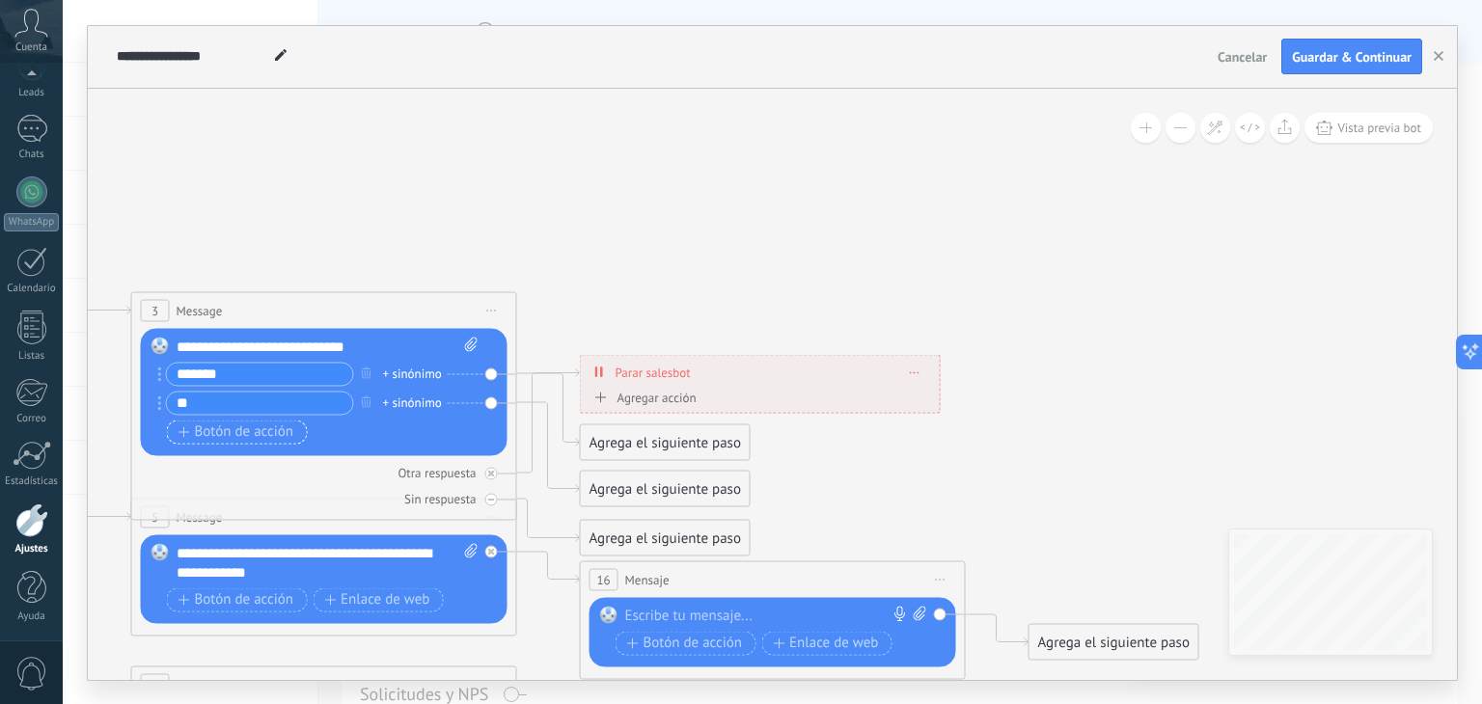
type input "*"
type input "**********"
click at [282, 436] on span "Botón de acción" at bounding box center [236, 431] width 116 height 15
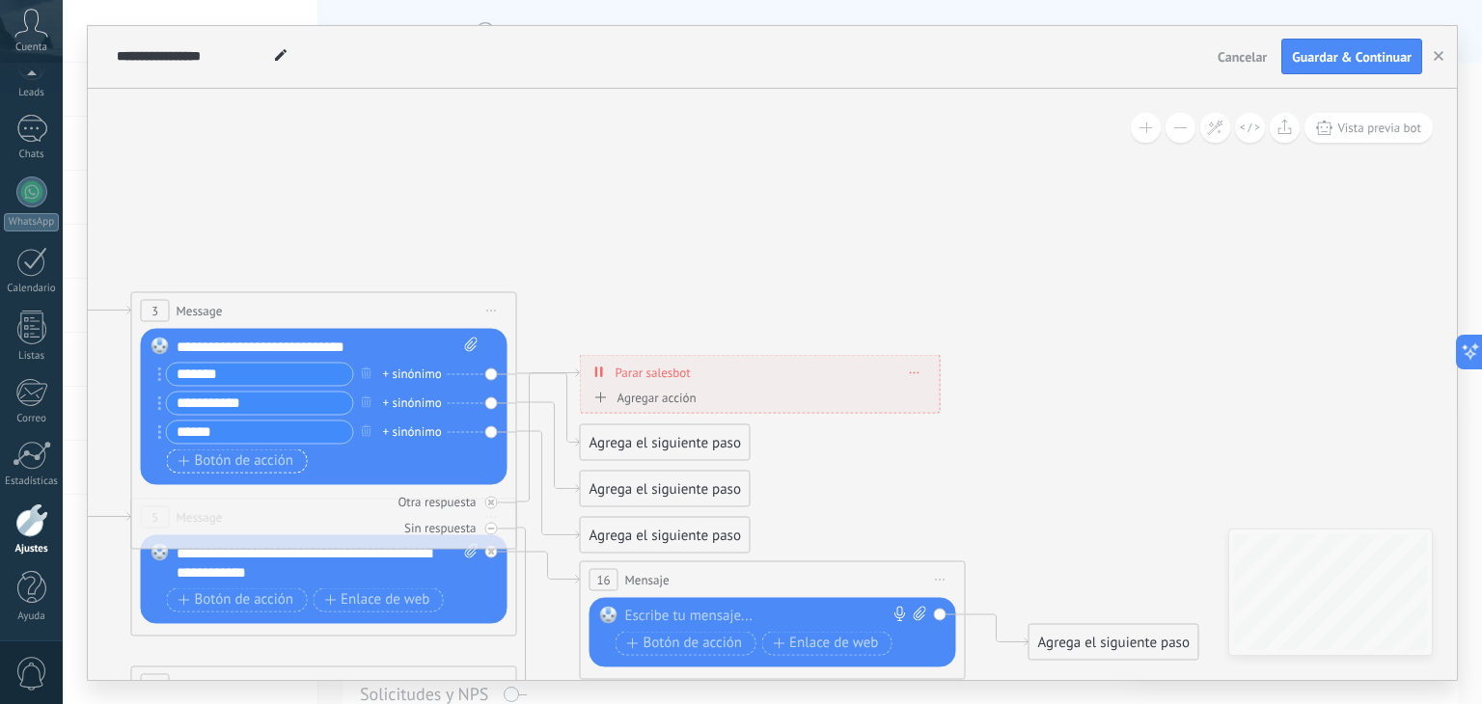
type input "******"
click at [198, 459] on span "Botón de acción" at bounding box center [236, 460] width 116 height 15
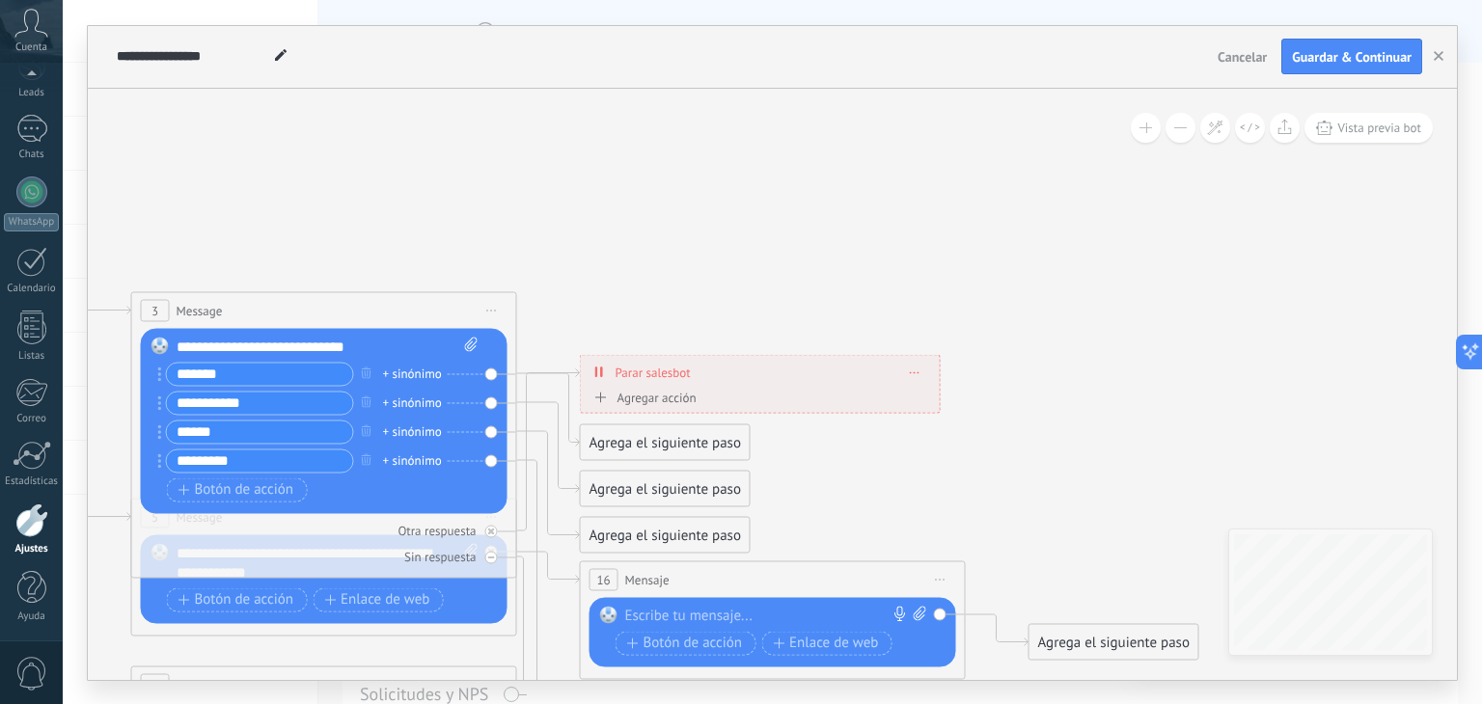
type input "*********"
click at [700, 449] on div "Agrega el siguiente paso" at bounding box center [665, 442] width 169 height 32
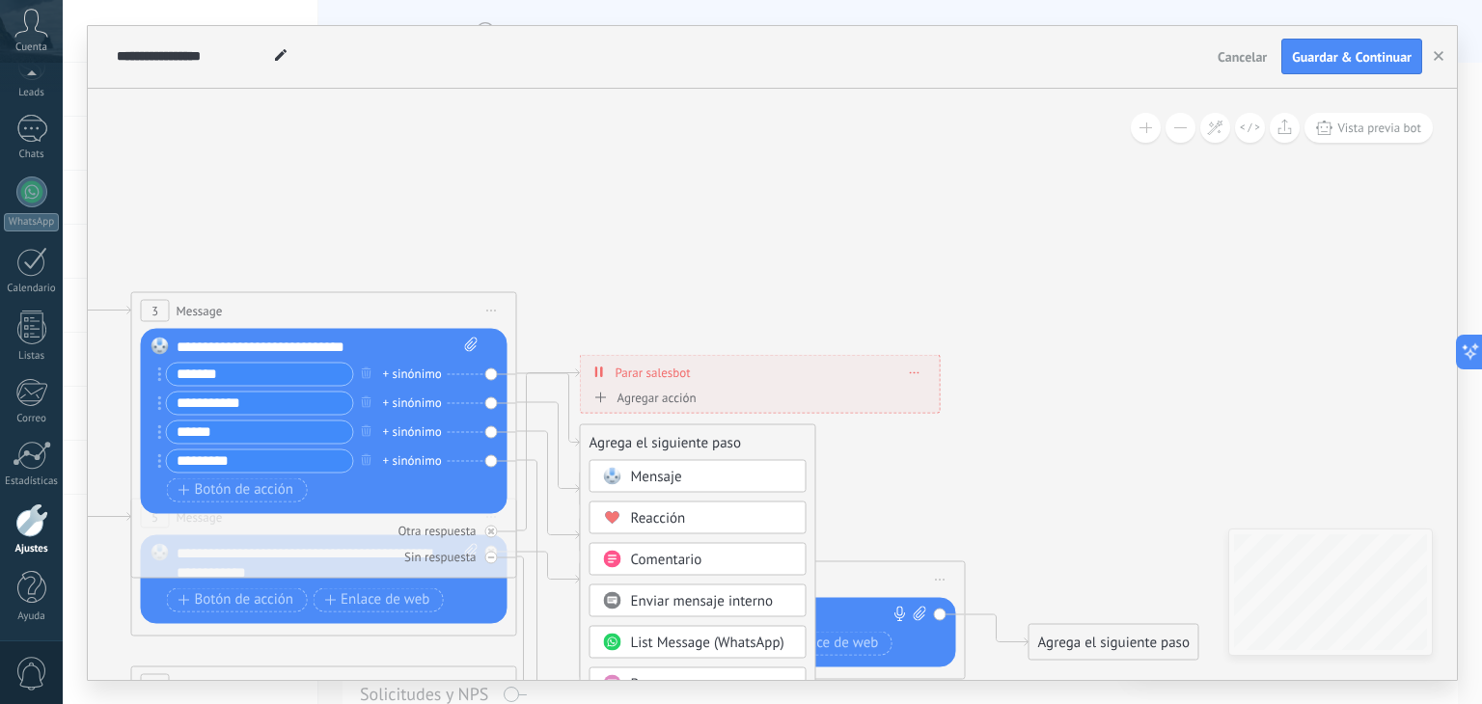
click at [718, 677] on div "Pausa" at bounding box center [712, 683] width 162 height 19
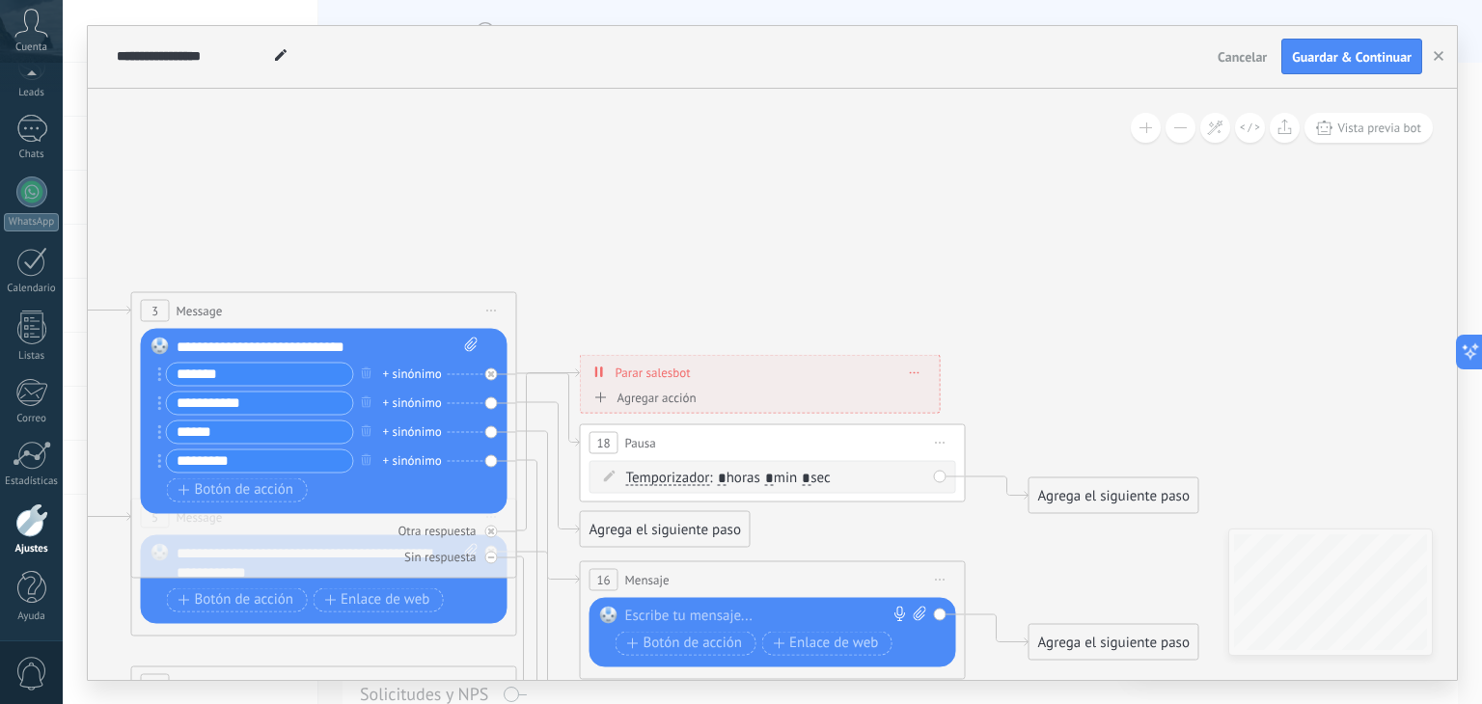
click at [926, 464] on div "Temporizador Temporizador Excepto horas laborales Temporizador Temporizador Exc…" at bounding box center [772, 476] width 367 height 33
click at [940, 463] on div "Temporizador Temporizador Excepto horas laborales Temporizador Temporizador Exc…" at bounding box center [772, 476] width 367 height 33
click at [722, 471] on input "*" at bounding box center [722, 478] width 9 height 15
click at [739, 510] on div "Agrega el siguiente paso Mensaje Mensaje Mensaje Reacción Comentario Enviar men…" at bounding box center [665, 528] width 171 height 37
click at [803, 484] on span ": * horas * min * sec" at bounding box center [769, 477] width 121 height 18
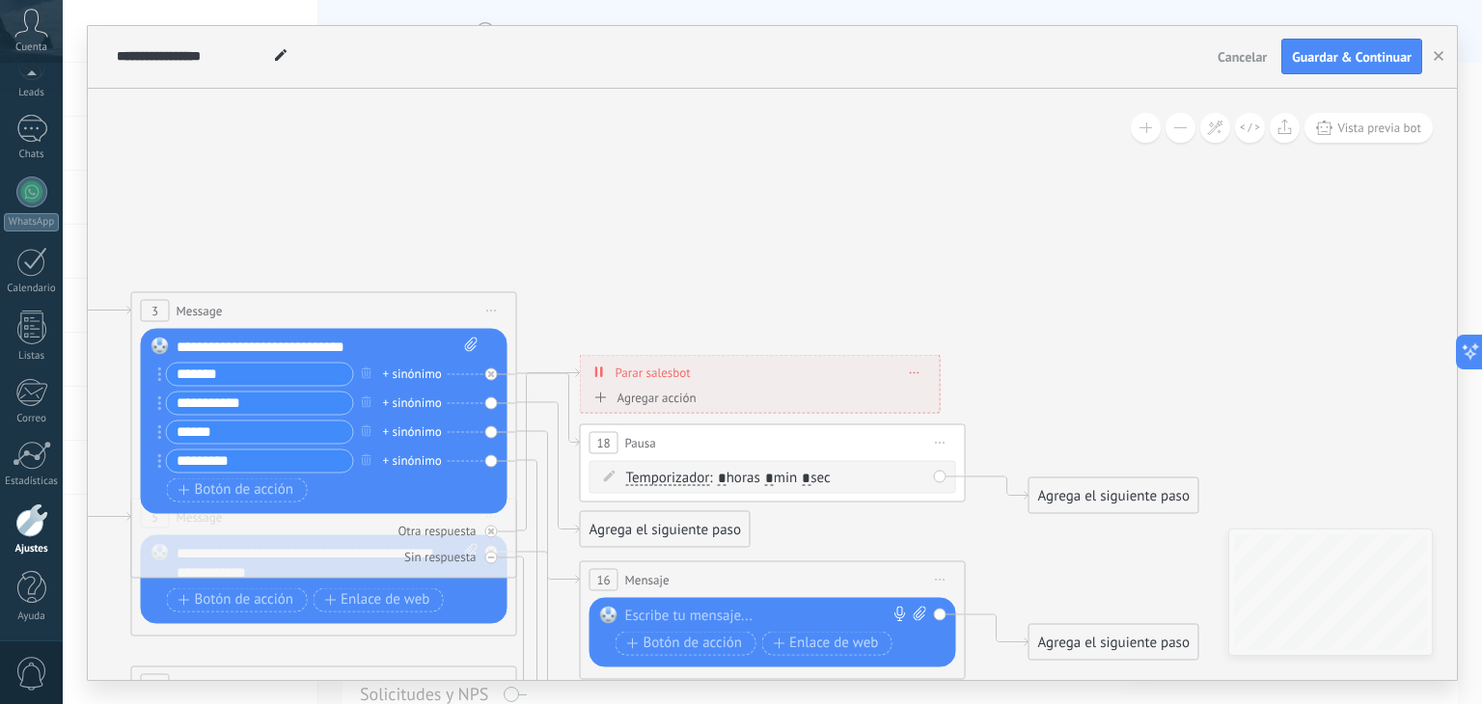
click at [876, 479] on div "Temporizador Temporizador Excepto horas laborales Temporizador Temporizador Exc…" at bounding box center [776, 477] width 300 height 19
click at [634, 405] on span "Agregar acción" at bounding box center [642, 402] width 107 height 22
click at [634, 405] on button "Conversación marcada como cerrada" at bounding box center [700, 398] width 241 height 35
click at [469, 401] on div "**********" at bounding box center [313, 403] width 311 height 24
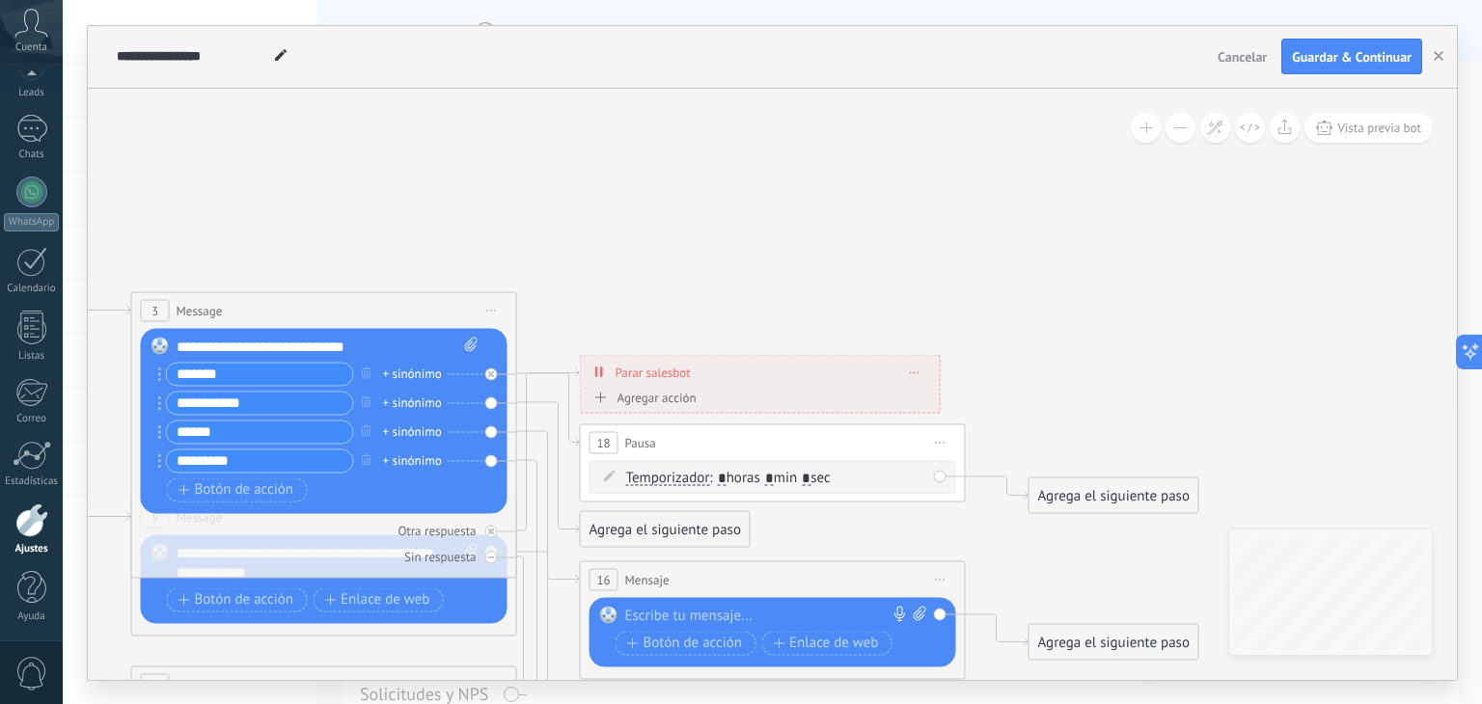
click at [469, 401] on div "**********" at bounding box center [313, 403] width 311 height 24
click at [699, 532] on div "Agrega el siguiente paso" at bounding box center [665, 529] width 169 height 32
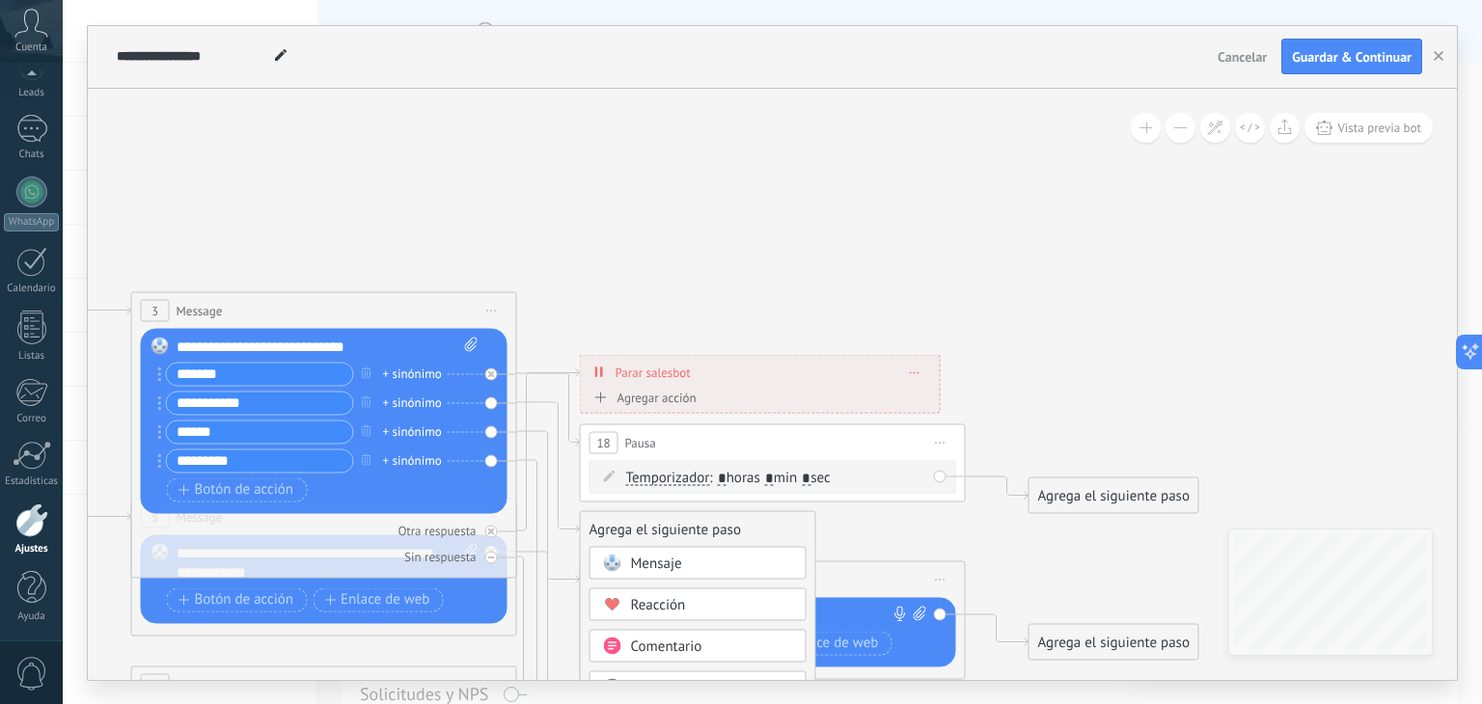
click at [747, 647] on div "Comentario" at bounding box center [712, 646] width 162 height 19
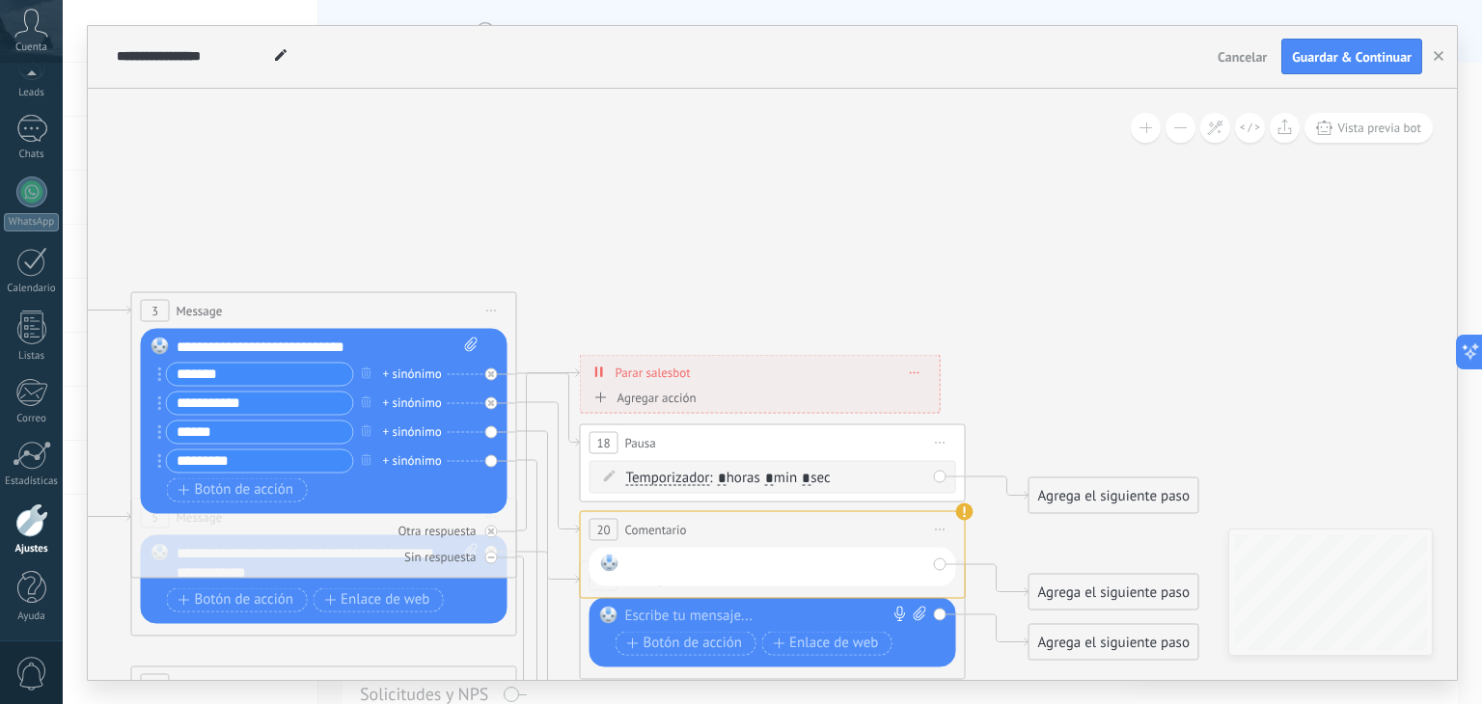
click at [922, 565] on div at bounding box center [776, 566] width 300 height 25
click at [941, 547] on div at bounding box center [772, 566] width 367 height 39
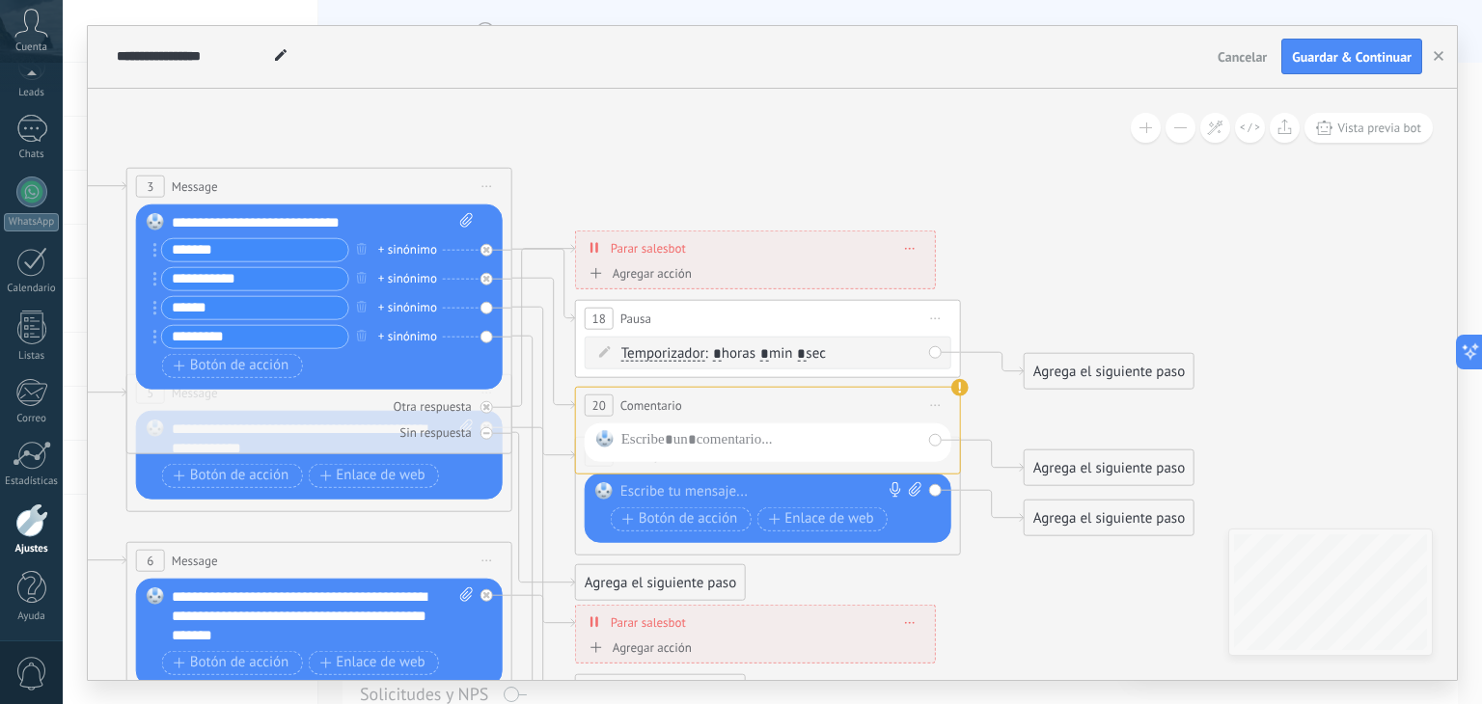
click at [934, 405] on span "Iniciar vista previa aquí Cambiar nombre Duplicar [GEOGRAPHIC_DATA]" at bounding box center [935, 405] width 31 height 28
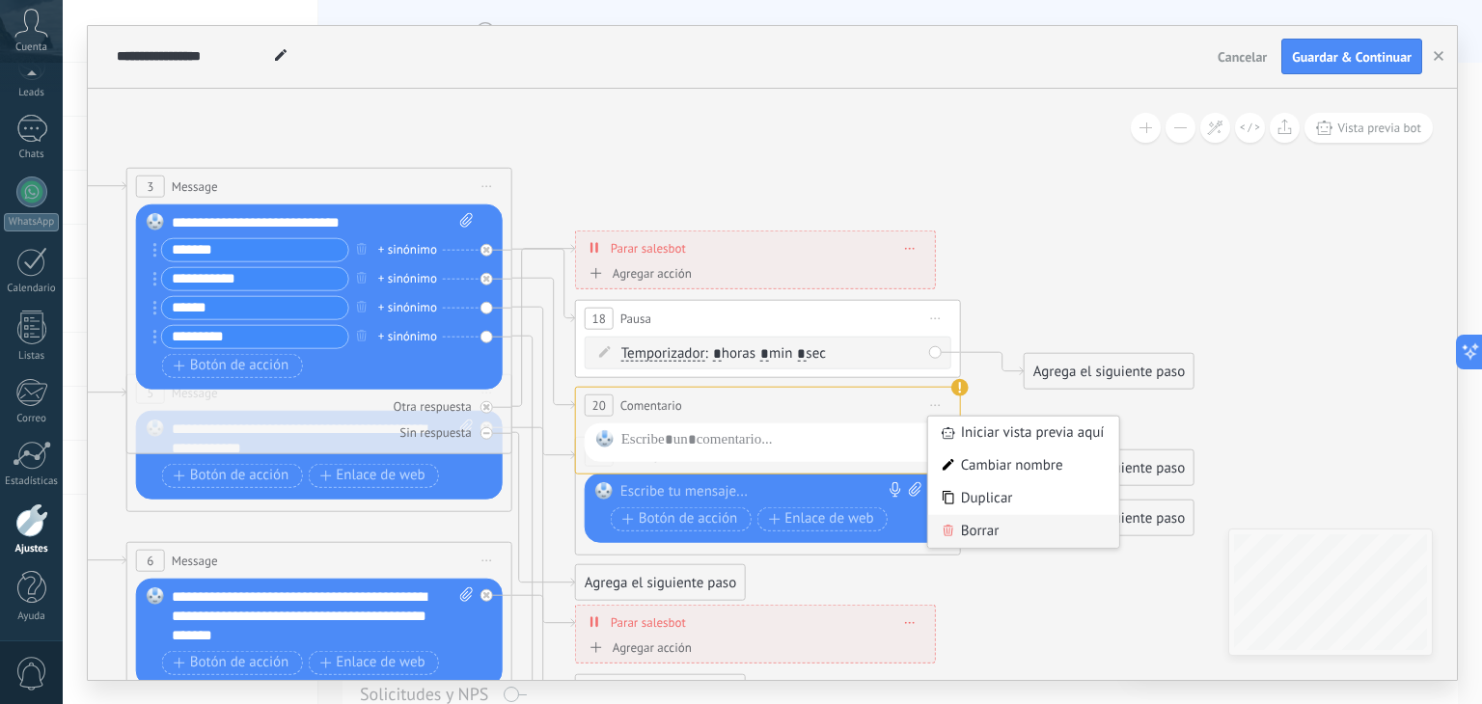
click at [973, 533] on div "Borrar" at bounding box center [1023, 530] width 191 height 33
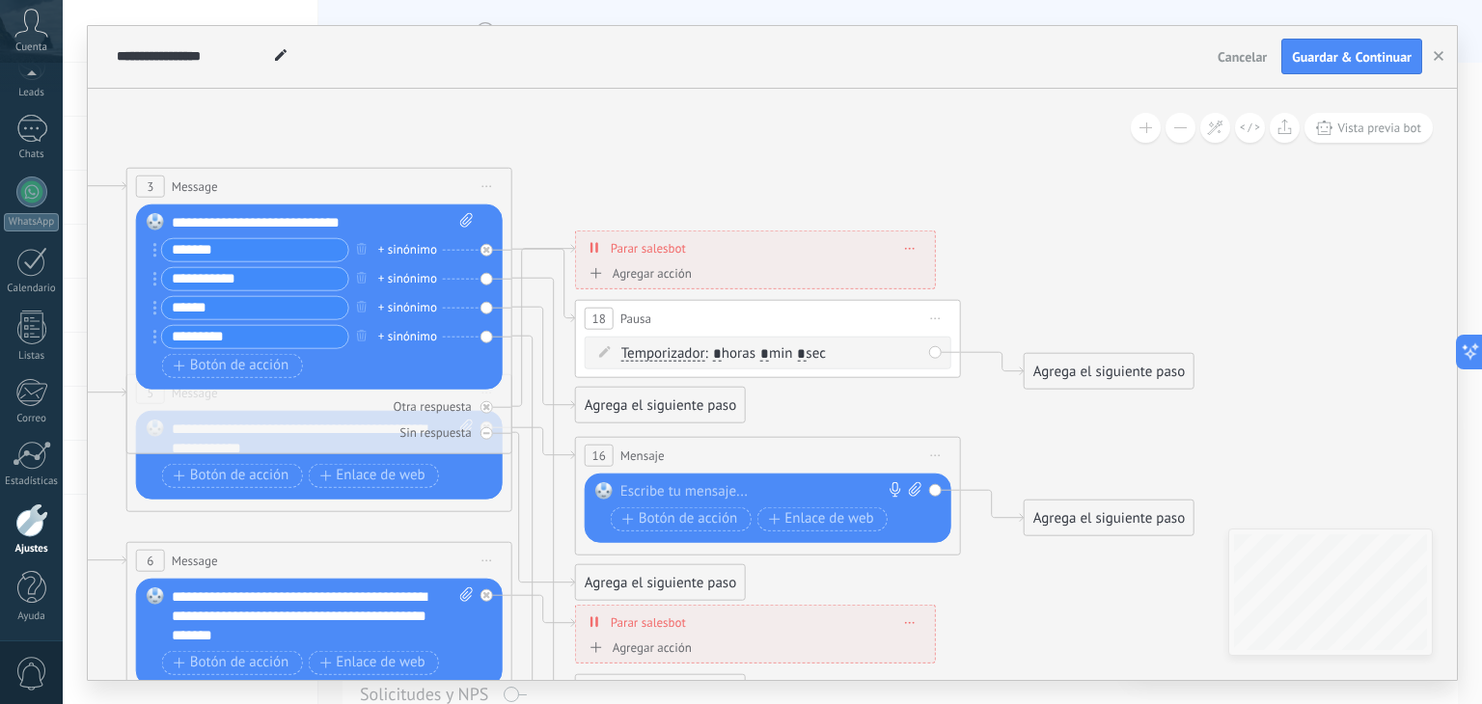
click at [935, 454] on icon at bounding box center [936, 455] width 10 height 2
click at [976, 587] on div "Borrar" at bounding box center [1023, 580] width 191 height 33
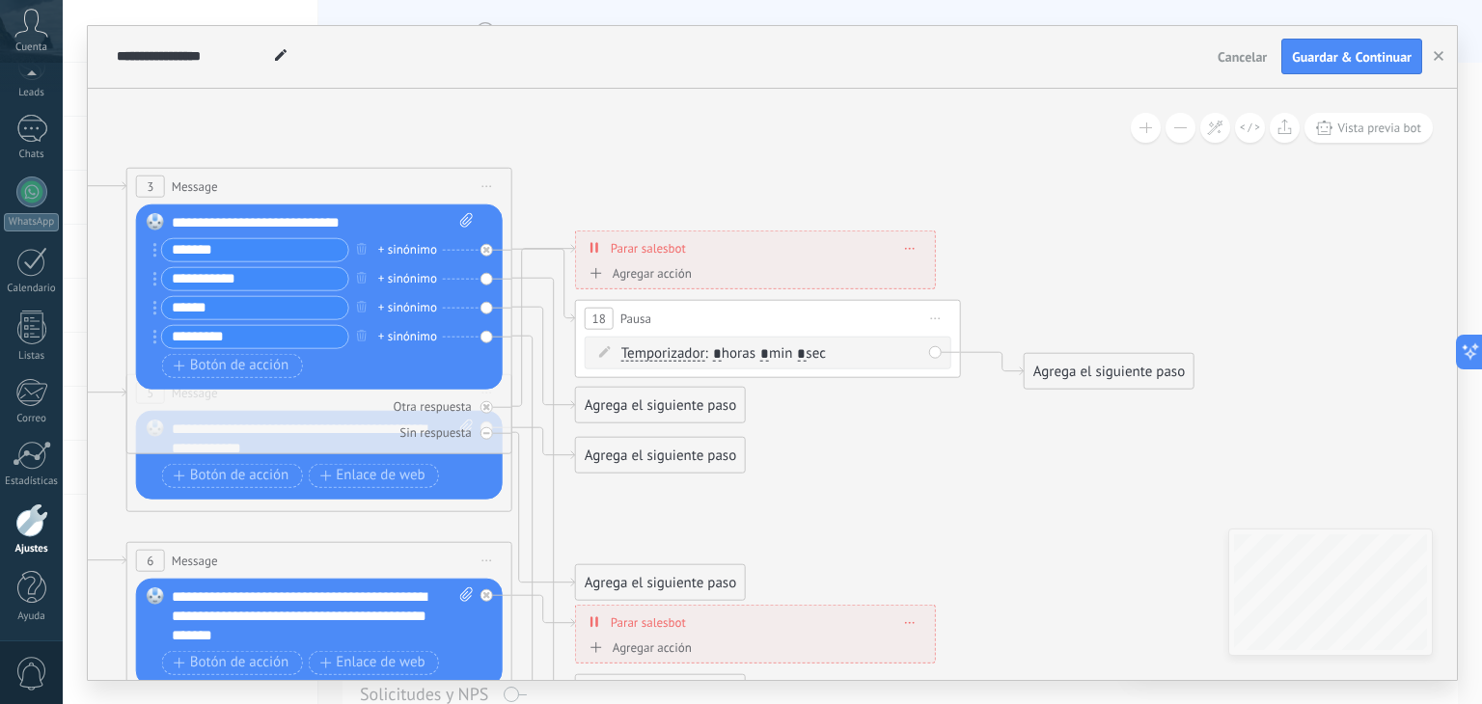
click at [942, 313] on span "Iniciar vista previa aquí Cambiar nombre Duplicar [GEOGRAPHIC_DATA]" at bounding box center [935, 318] width 31 height 28
click at [975, 450] on div "Borrar" at bounding box center [1023, 443] width 191 height 33
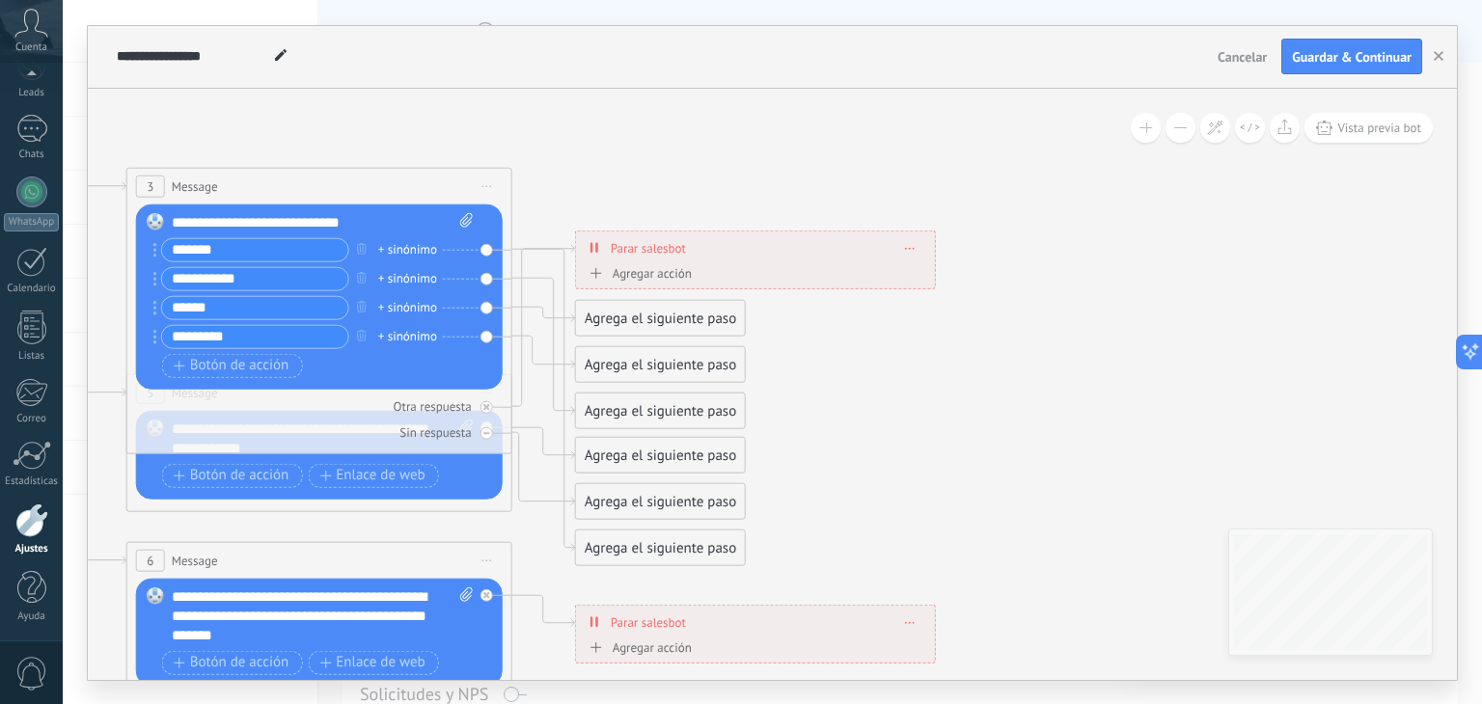
click at [914, 248] on div "**********" at bounding box center [755, 248] width 359 height 34
click at [905, 246] on span "Borrar" at bounding box center [910, 247] width 11 height 9
click at [938, 275] on div "Borrar" at bounding box center [946, 275] width 86 height 33
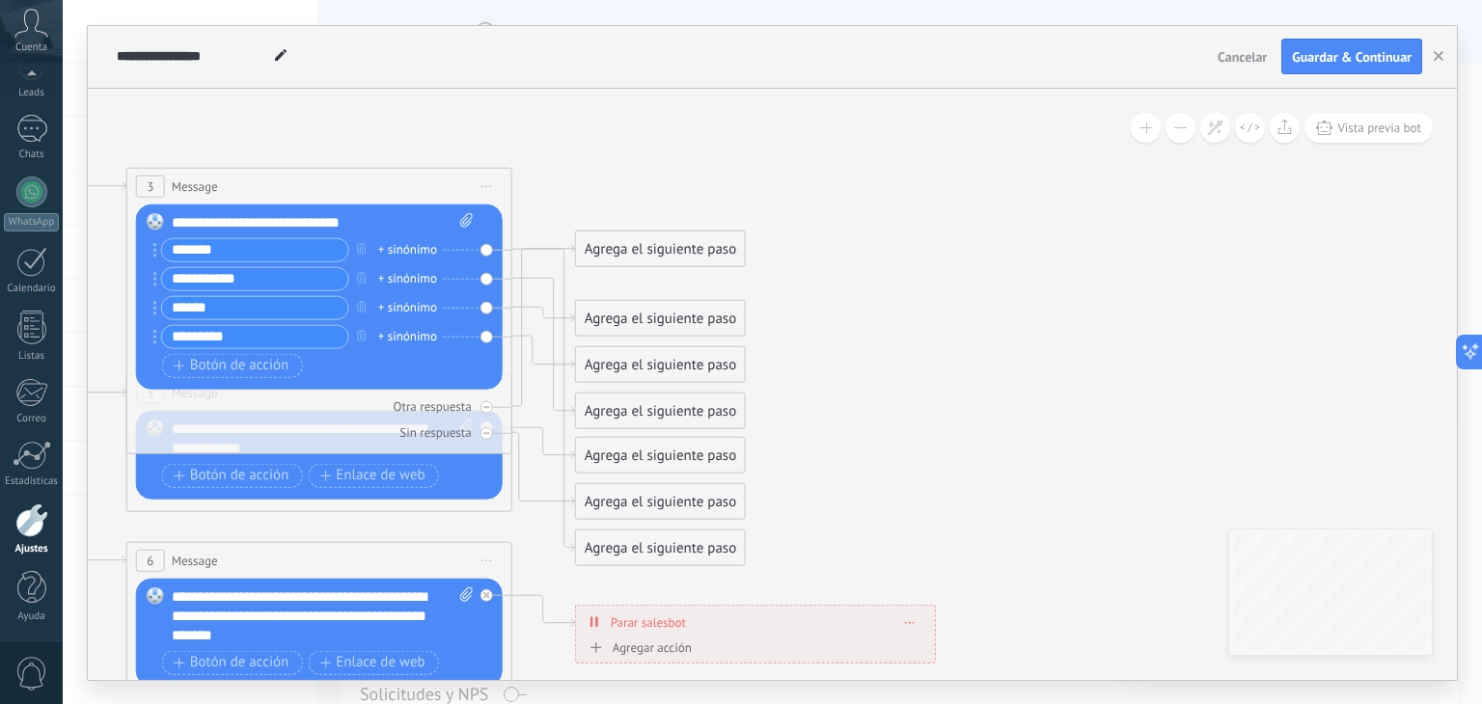
click at [652, 236] on div "Agrega el siguiente paso" at bounding box center [660, 248] width 169 height 32
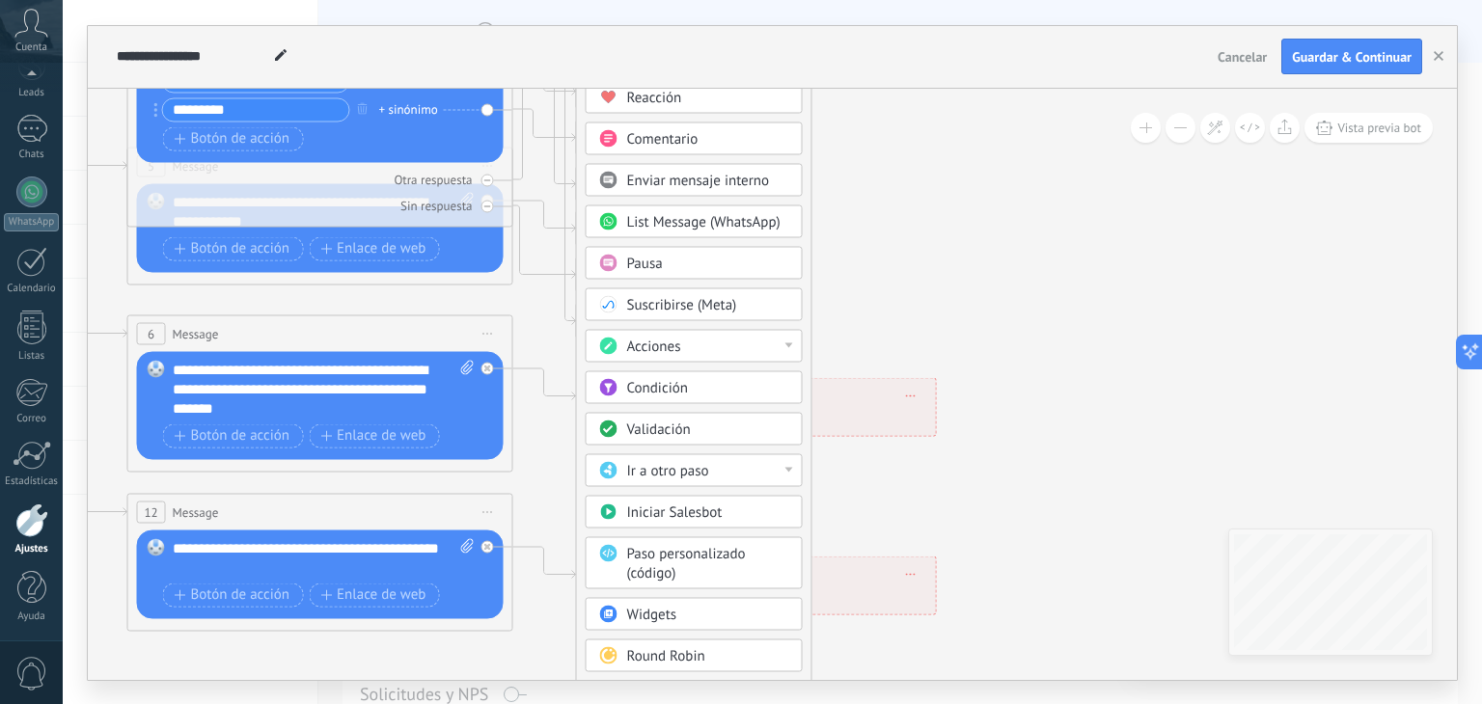
drag, startPoint x: 856, startPoint y: 567, endPoint x: 853, endPoint y: 278, distance: 289.4
click at [853, 281] on icon at bounding box center [364, 378] width 3007 height 1926
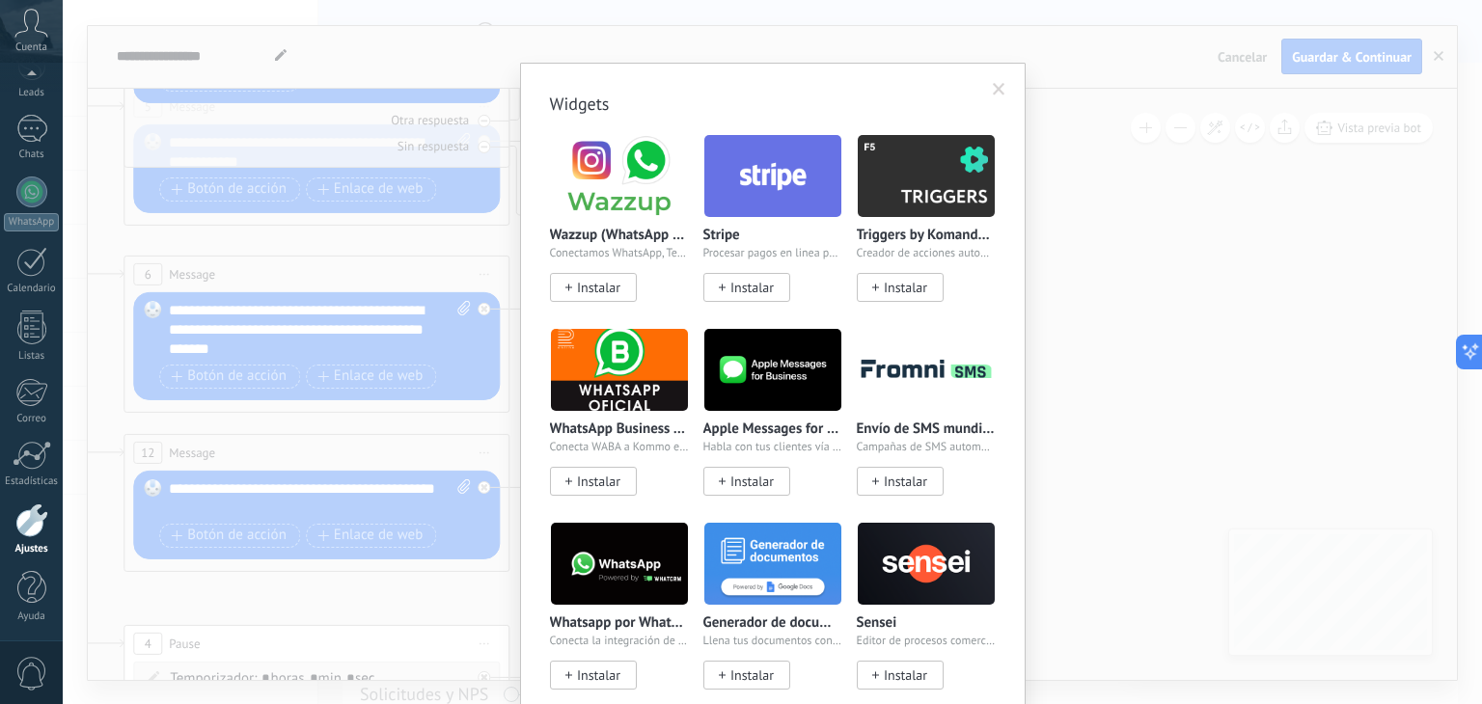
click at [683, 546] on body ".abccls-1,.abccls-2{fill-rule:evenodd}.abccls-2{fill:#fff} .abfcls-1{fill:none}…" at bounding box center [741, 352] width 1482 height 704
click at [993, 93] on span at bounding box center [999, 90] width 13 height 14
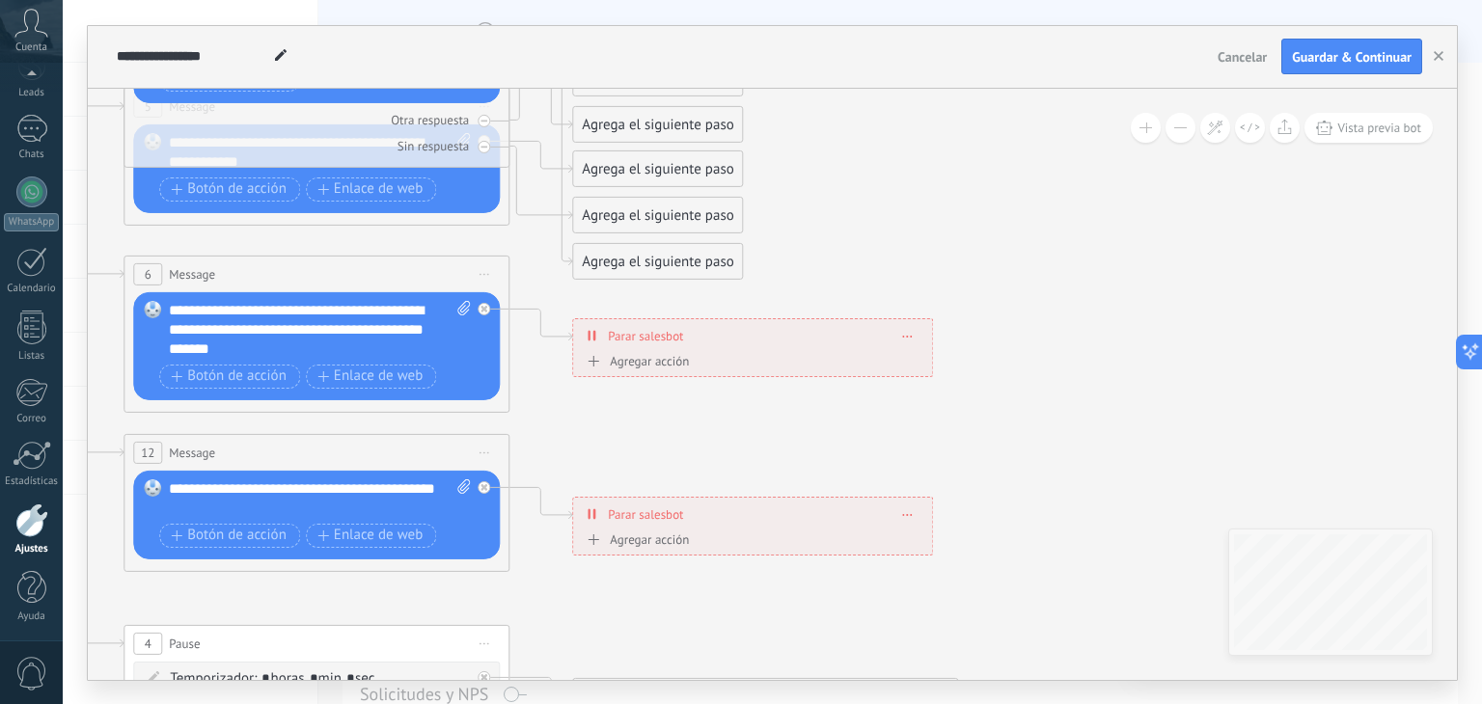
click at [665, 90] on div "Agrega el siguiente paso" at bounding box center [657, 79] width 169 height 32
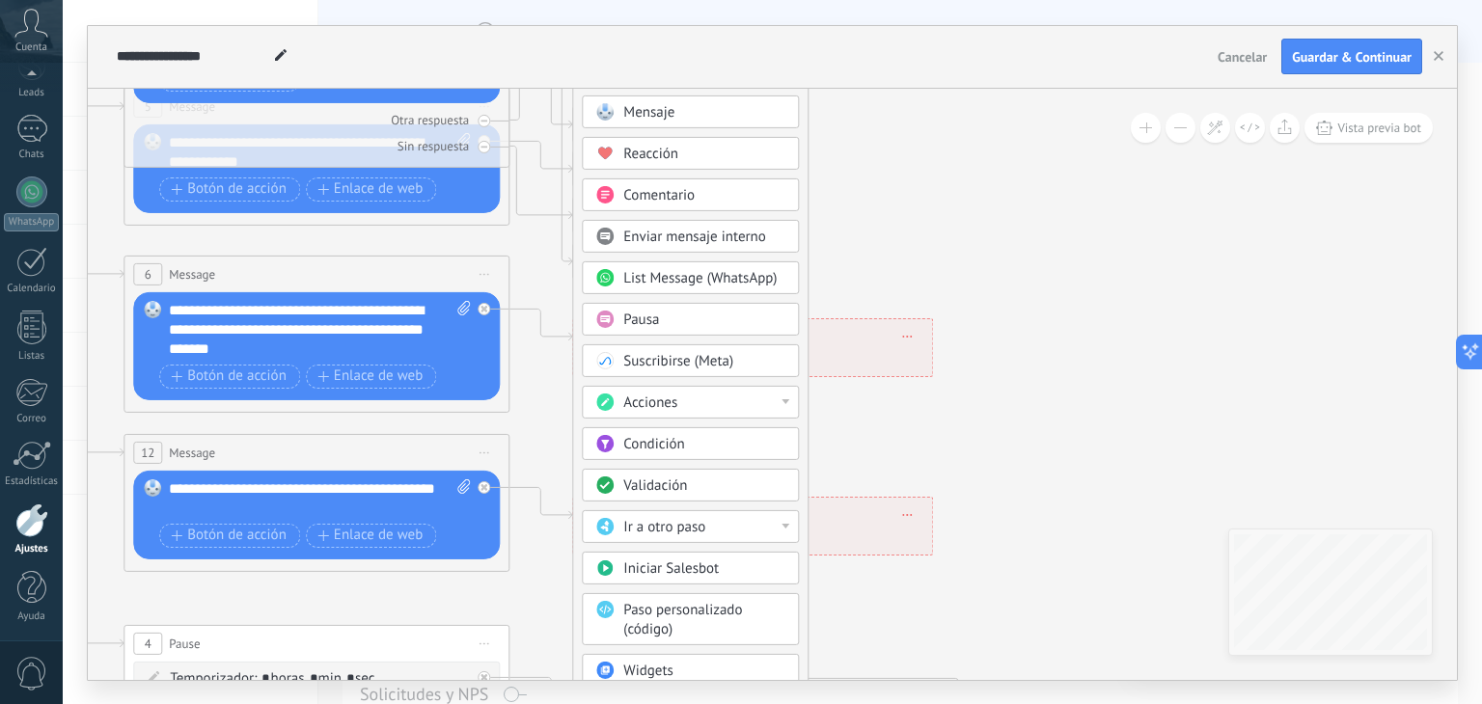
drag, startPoint x: 726, startPoint y: 461, endPoint x: 754, endPoint y: 271, distance: 192.1
click at [754, 271] on div "Mensaje Mensaje Mensaje Reacción Comentario Enviar mensaje interno" at bounding box center [690, 430] width 217 height 671
click at [912, 472] on icon at bounding box center [360, 320] width 3007 height 1926
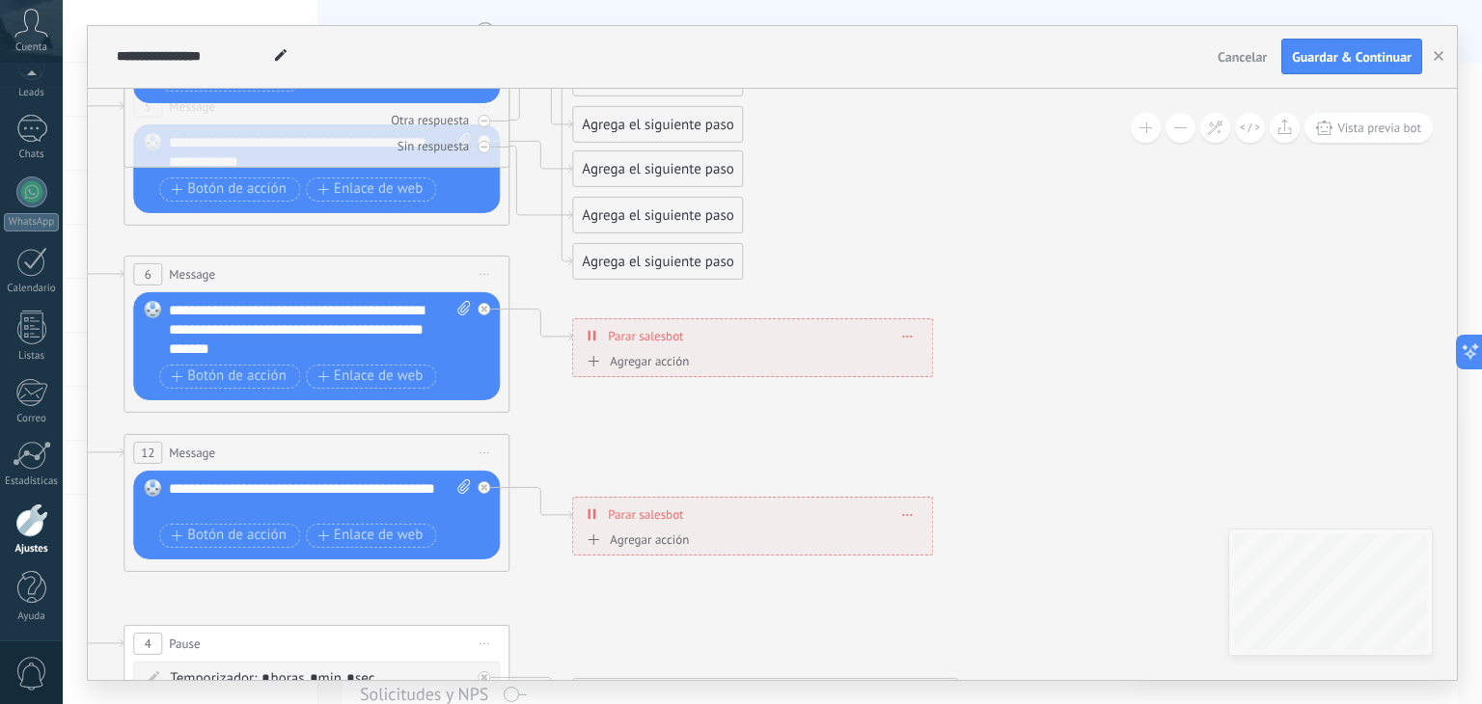
click at [693, 120] on div "Agrega el siguiente paso" at bounding box center [657, 125] width 169 height 32
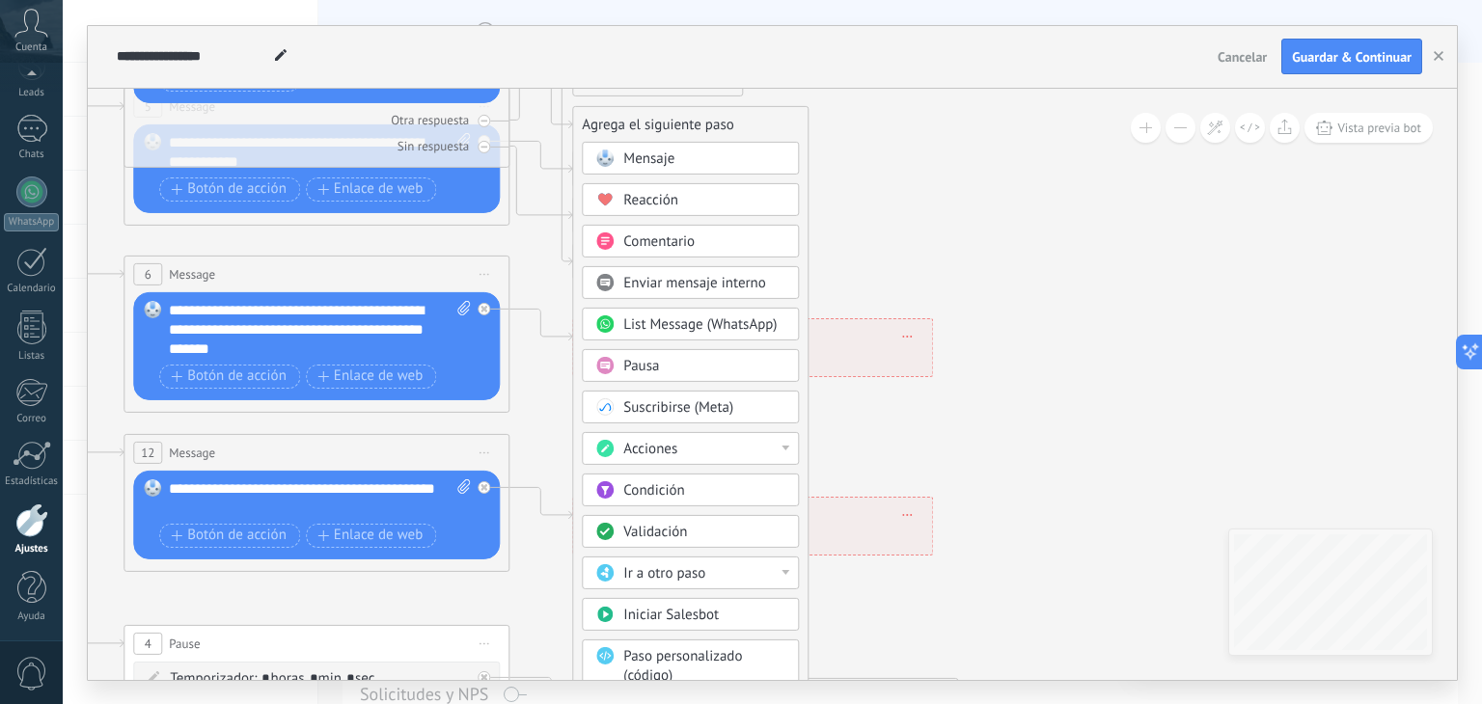
click at [691, 294] on div "Enviar mensaje interno" at bounding box center [690, 282] width 217 height 33
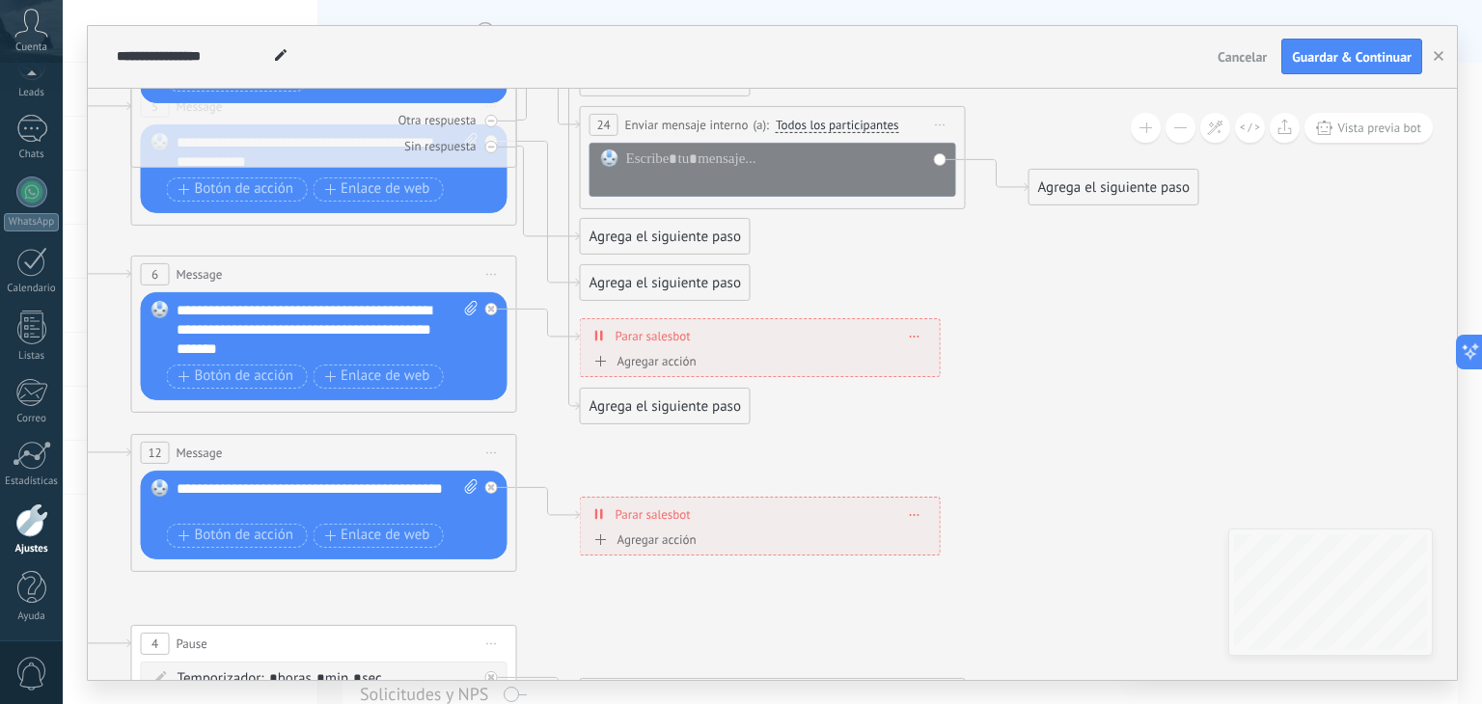
click at [835, 130] on span "Todos los participantes" at bounding box center [837, 125] width 123 height 15
click at [835, 130] on button "Todos los participantes" at bounding box center [886, 125] width 241 height 35
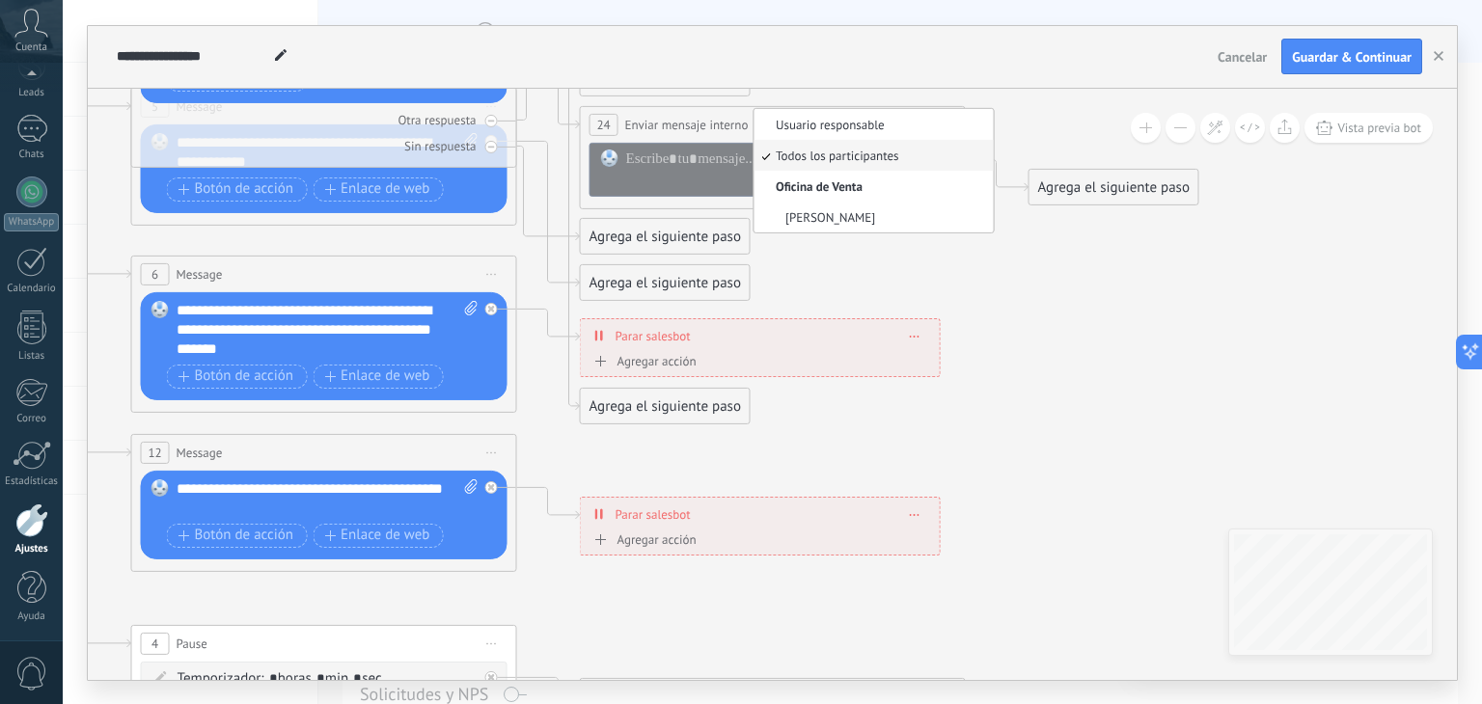
click at [874, 259] on icon at bounding box center [368, 320] width 3007 height 1926
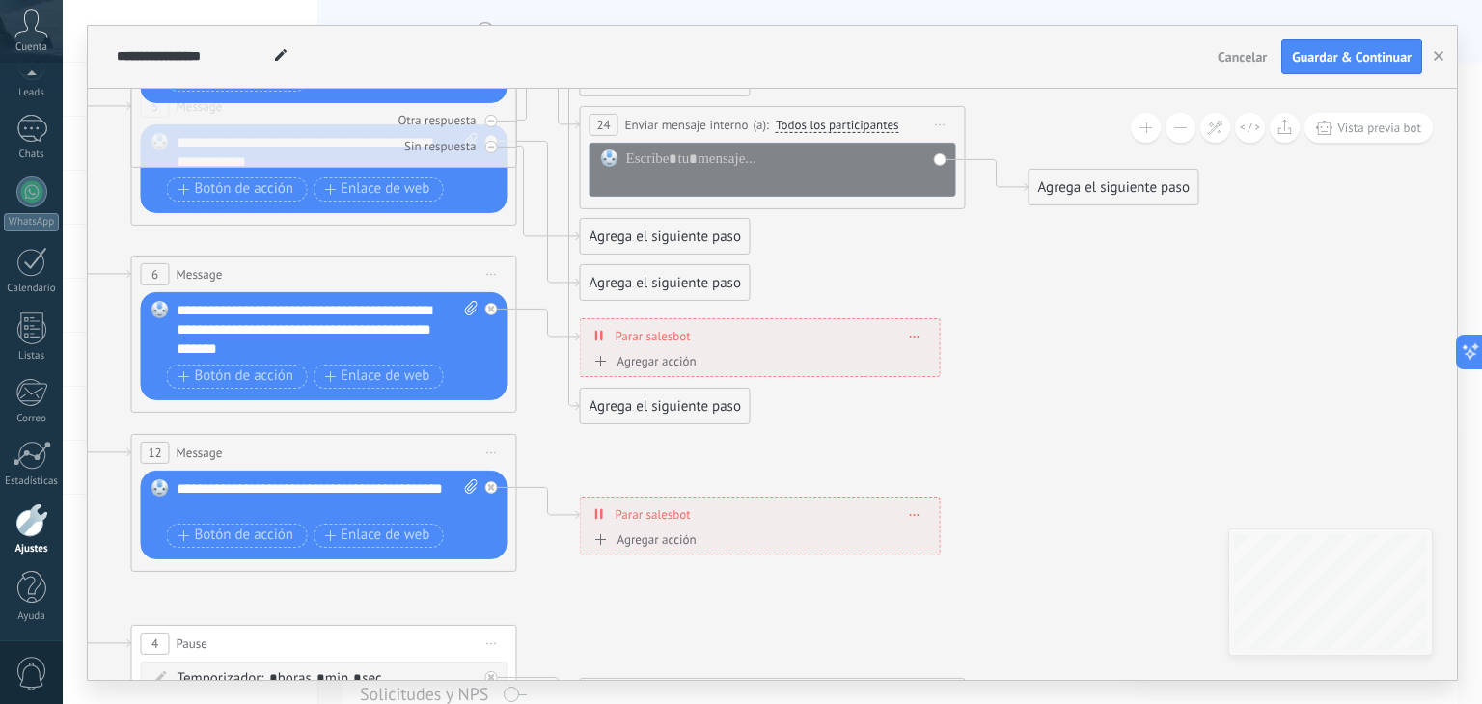
click at [939, 121] on span "Iniciar vista previa aquí Cambiar nombre Duplicar [GEOGRAPHIC_DATA]" at bounding box center [940, 125] width 31 height 28
click at [978, 250] on div "Borrar" at bounding box center [1028, 250] width 191 height 33
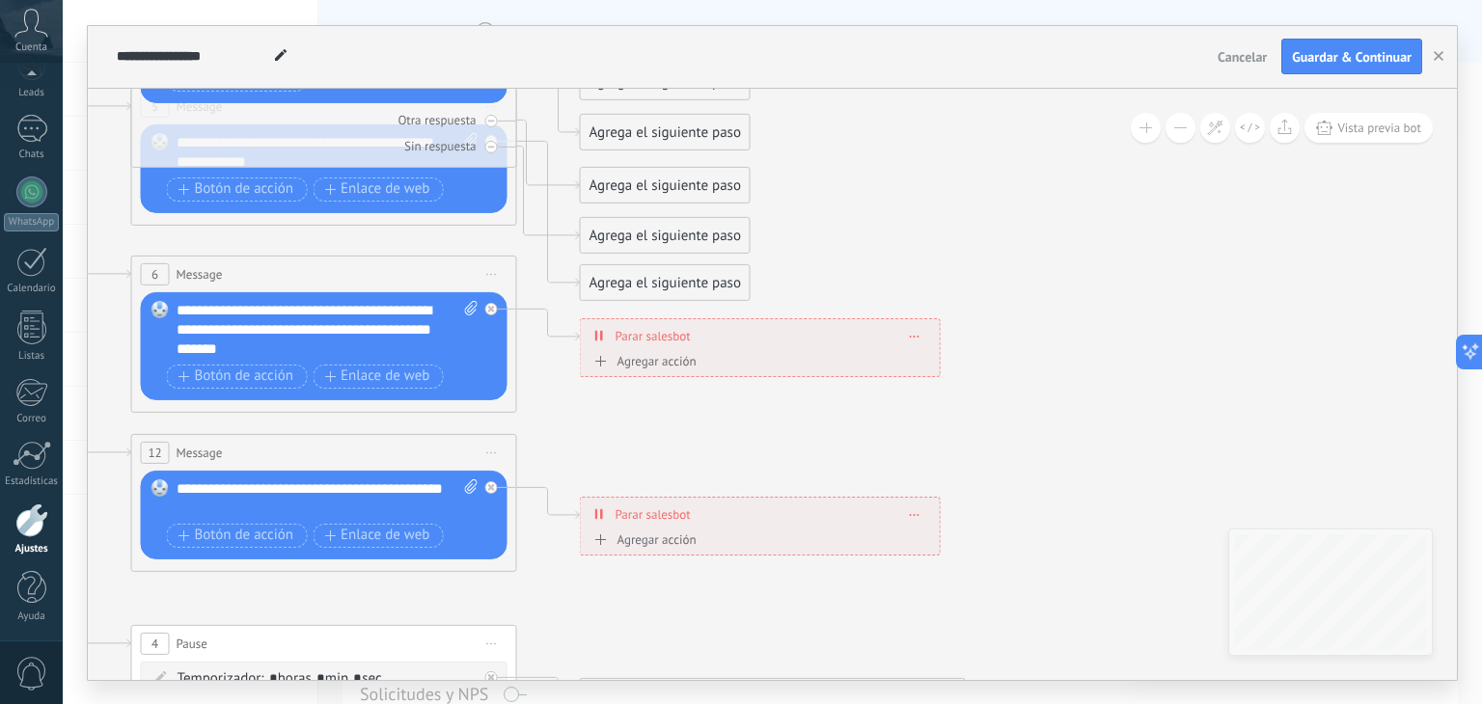
click at [684, 128] on div "Agrega el siguiente paso" at bounding box center [665, 133] width 169 height 32
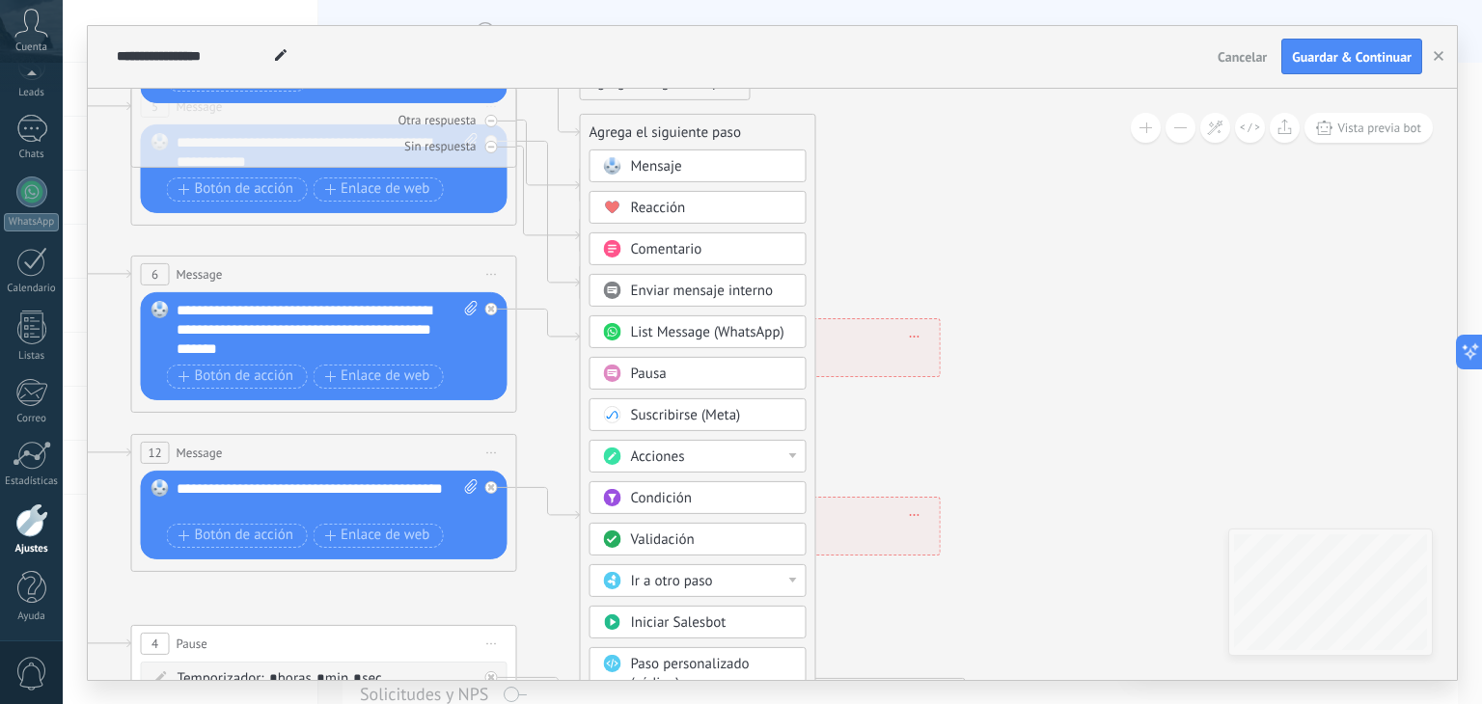
click at [796, 448] on div "Acciones" at bounding box center [697, 456] width 217 height 33
click at [949, 398] on icon at bounding box center [368, 320] width 3007 height 1926
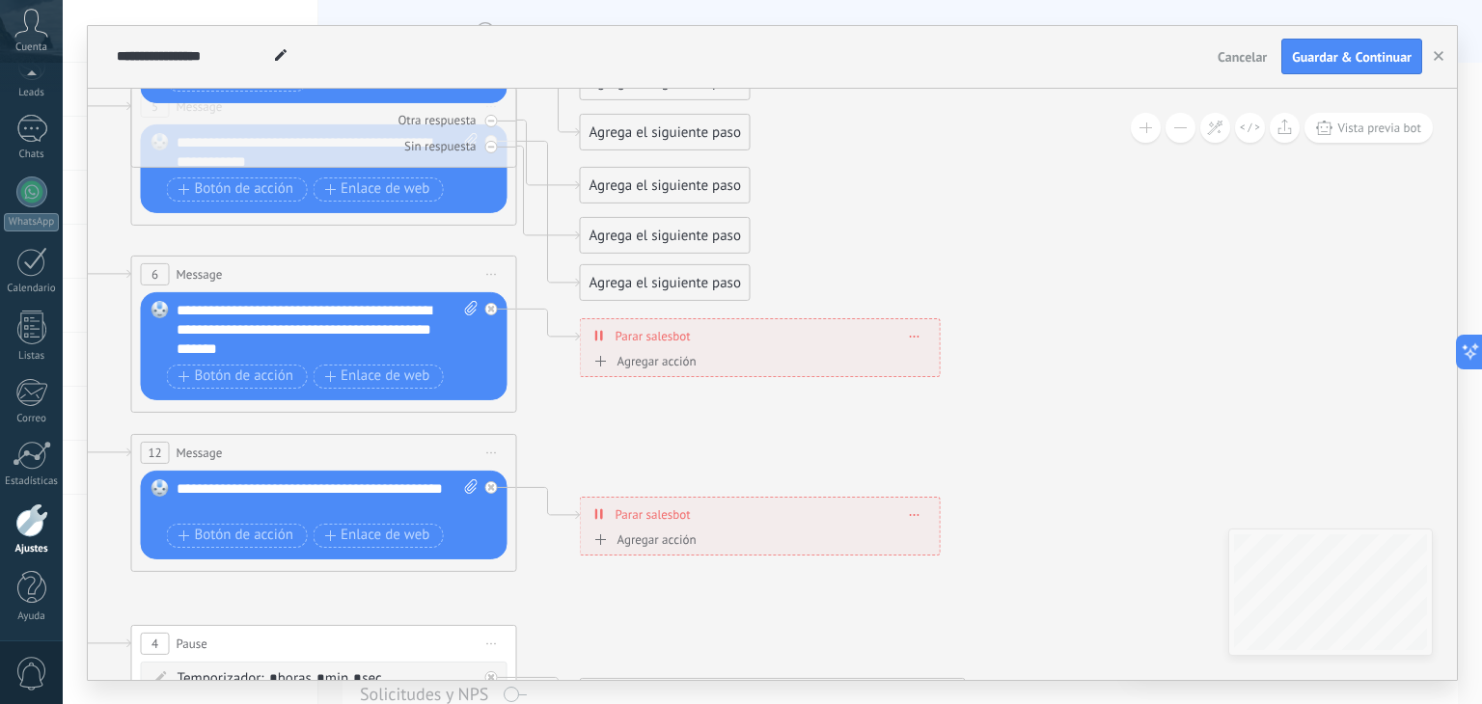
click at [728, 198] on div "Agrega el siguiente paso" at bounding box center [665, 186] width 169 height 32
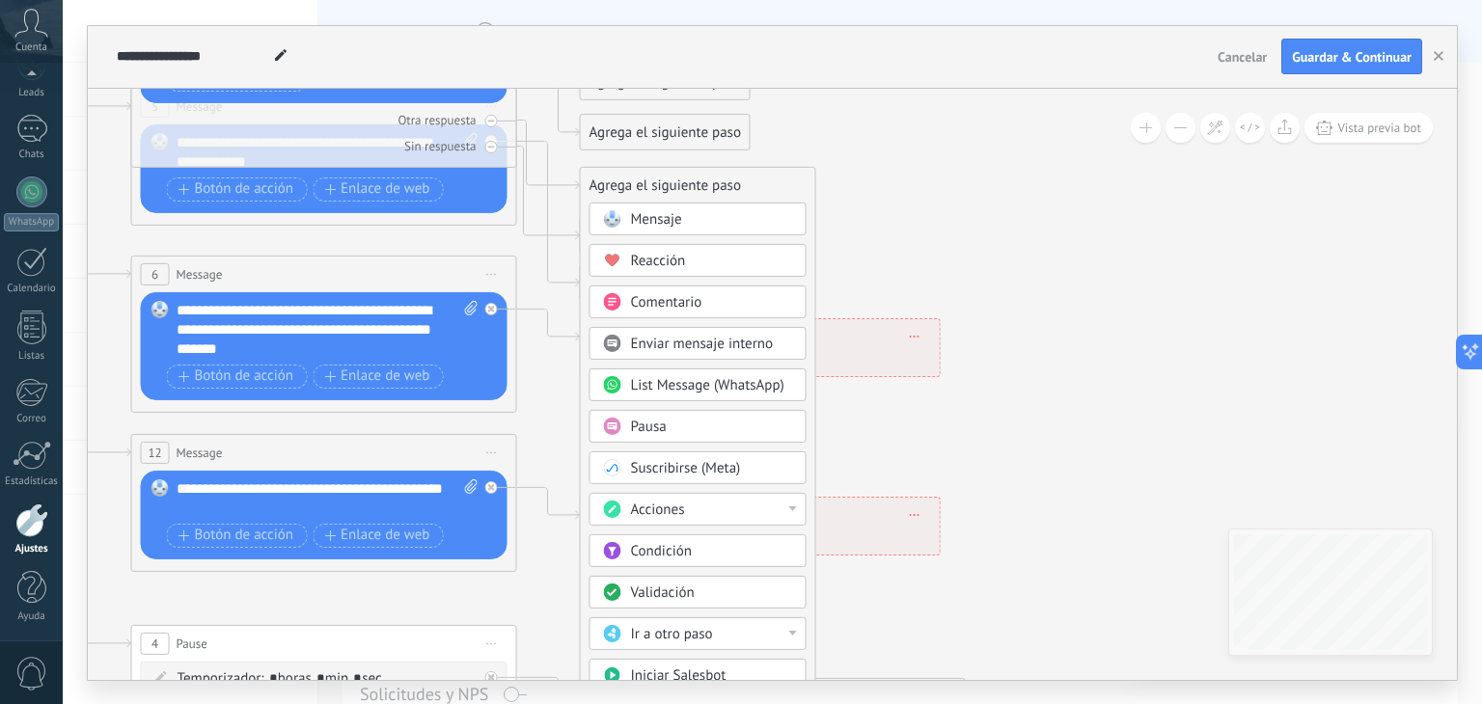
click at [709, 468] on span "Suscribirse (Meta)" at bounding box center [686, 468] width 110 height 18
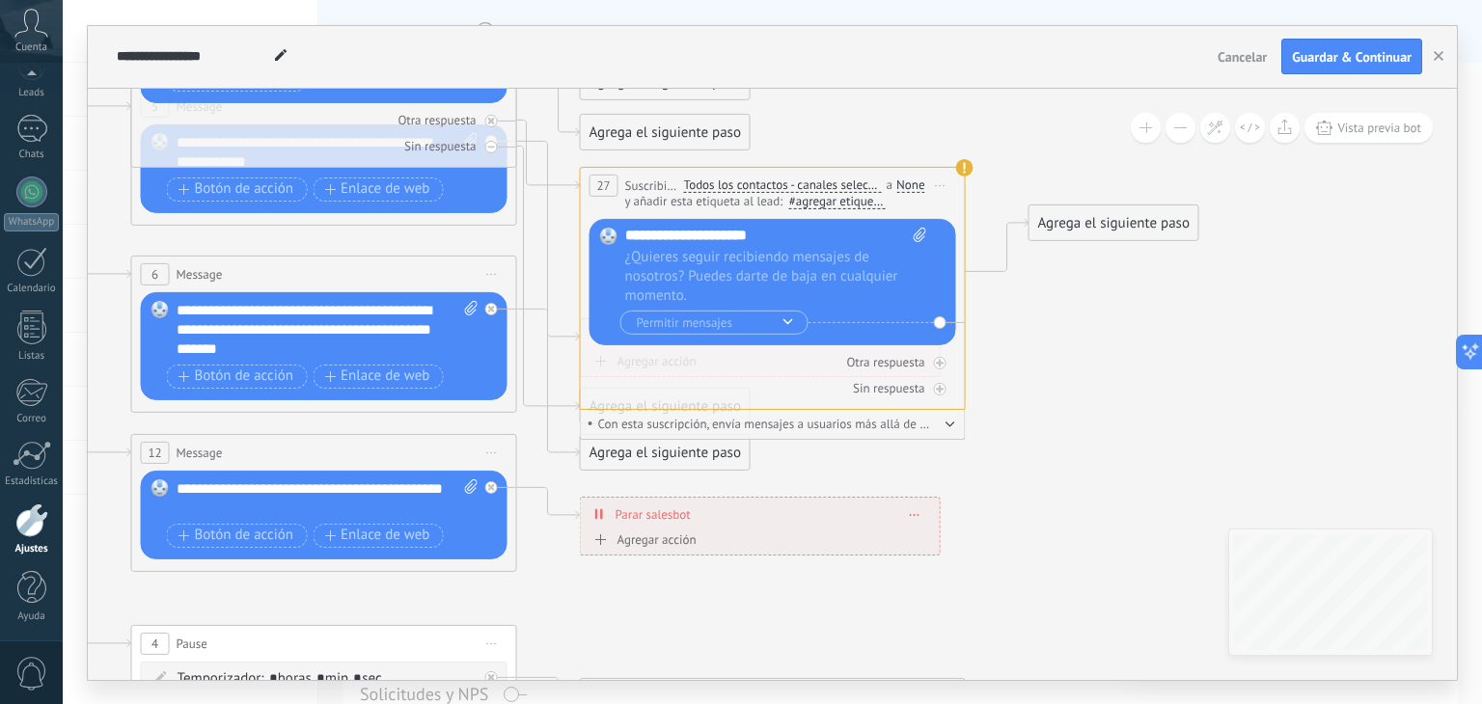
click at [941, 179] on span "Iniciar vista previa aquí Cambiar nombre Duplicar [GEOGRAPHIC_DATA]" at bounding box center [940, 186] width 31 height 28
click at [964, 305] on div "Borrar" at bounding box center [1028, 311] width 191 height 33
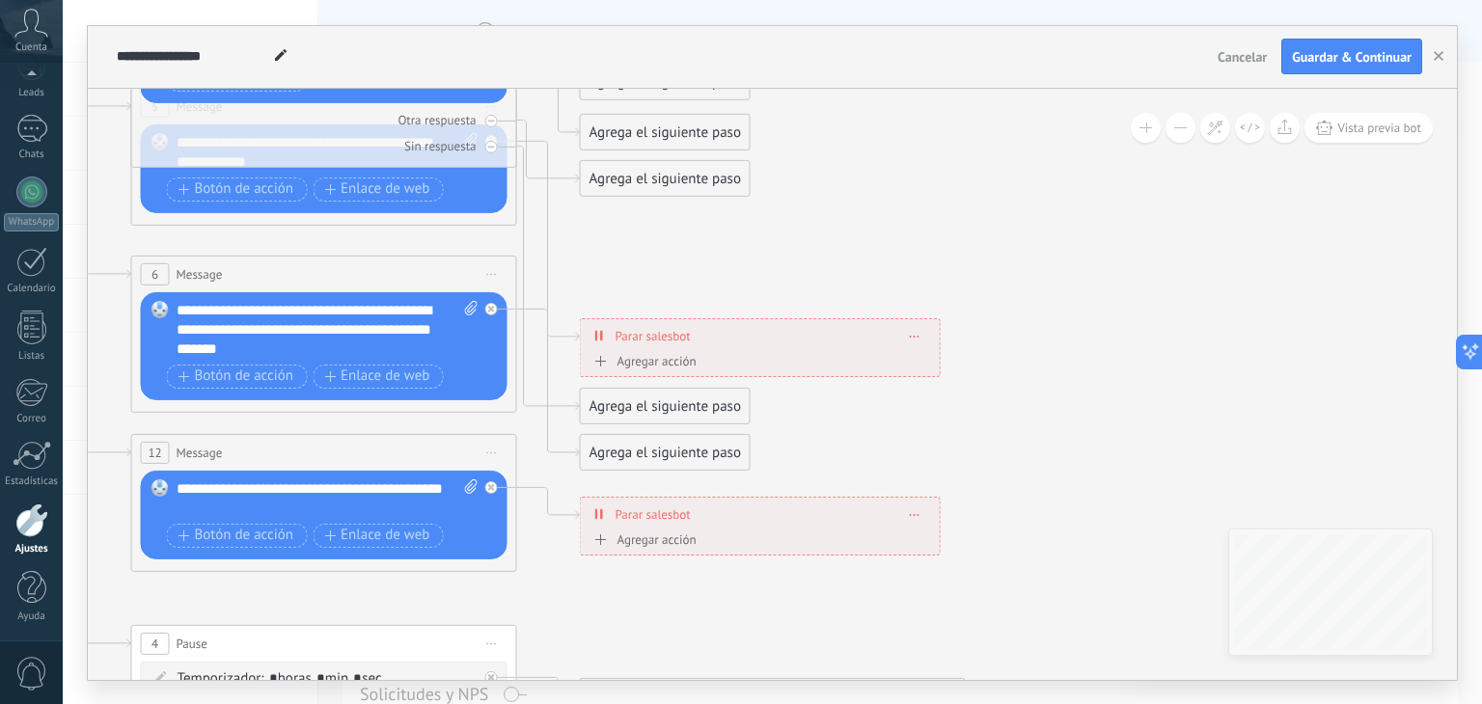
click at [690, 125] on div "Agrega el siguiente paso" at bounding box center [665, 133] width 169 height 32
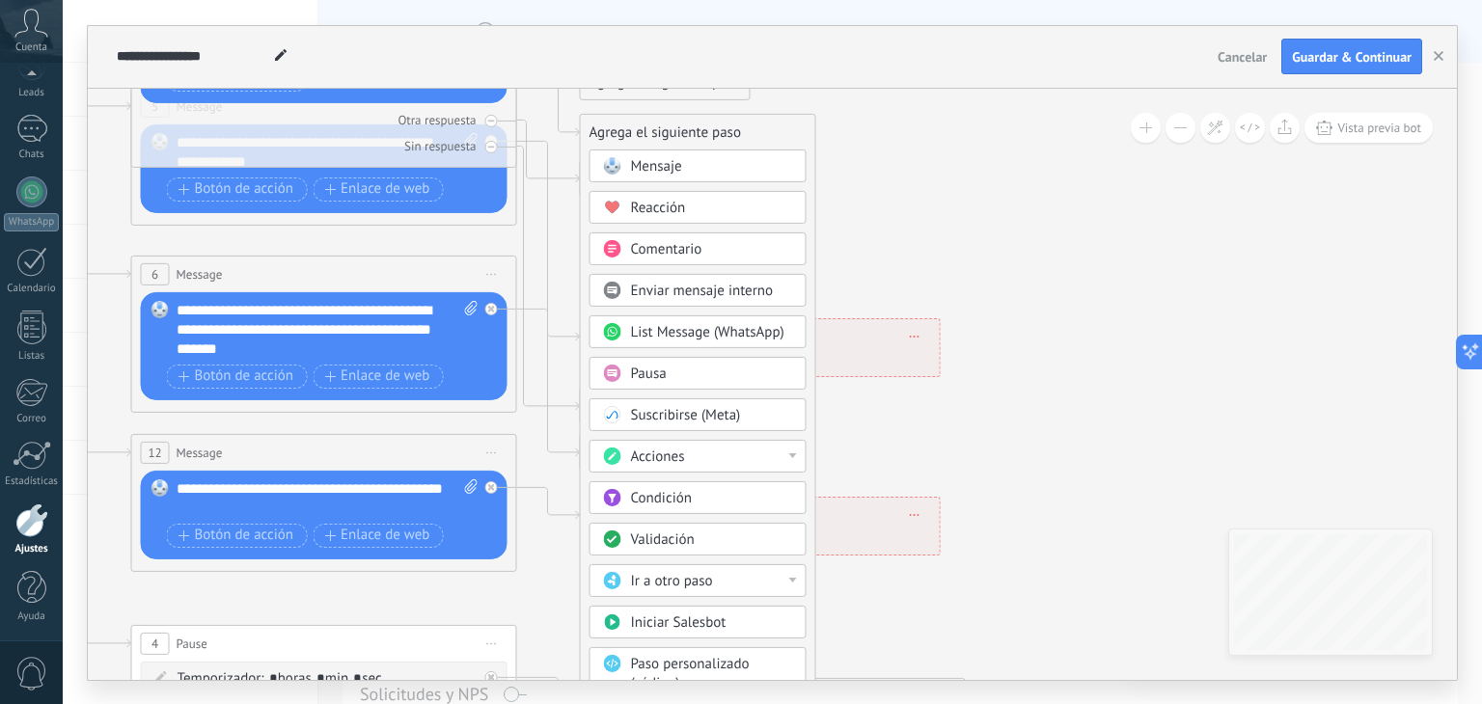
click at [669, 677] on span "Paso personalizado (código)" at bounding box center [690, 674] width 119 height 38
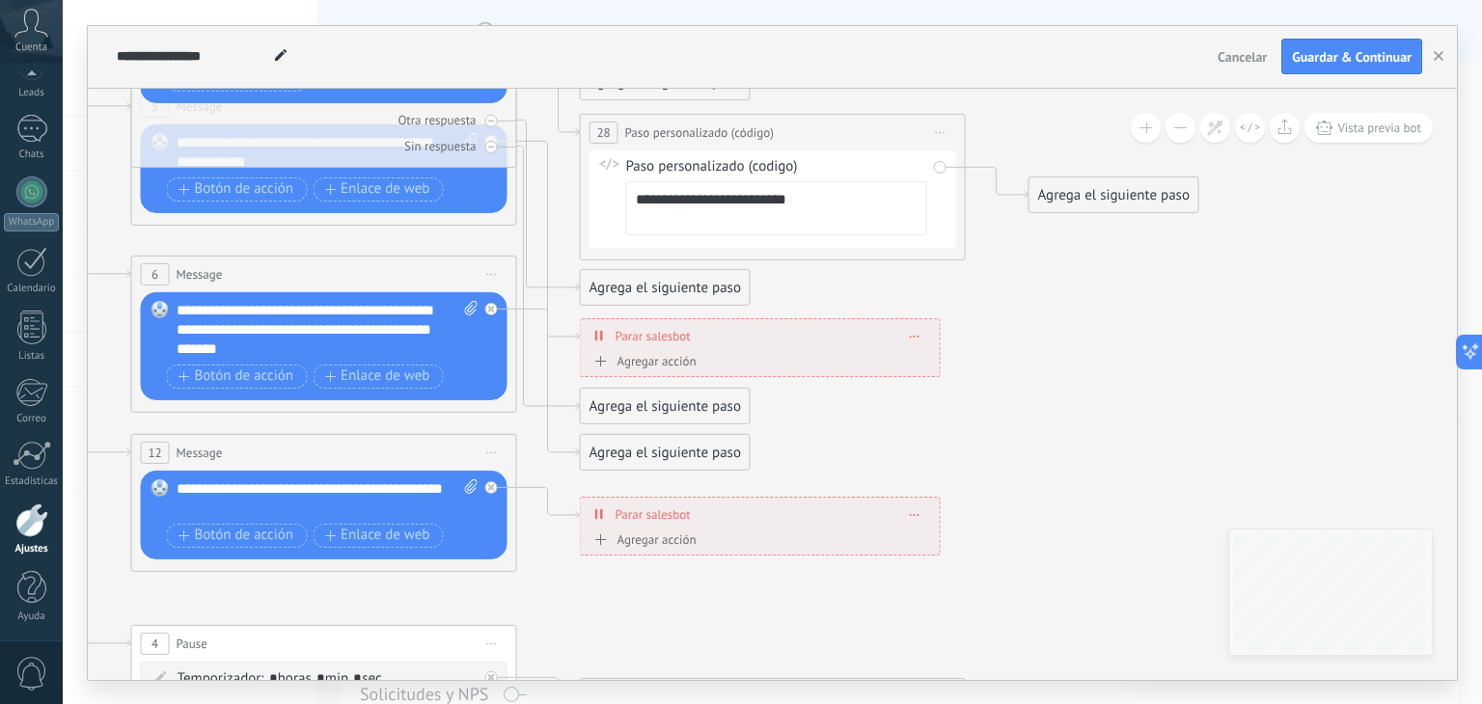
click at [938, 129] on span "Iniciar vista previa aquí Cambiar nombre Duplicar [GEOGRAPHIC_DATA]" at bounding box center [940, 133] width 31 height 28
click at [982, 271] on div "Borrar" at bounding box center [1028, 258] width 191 height 33
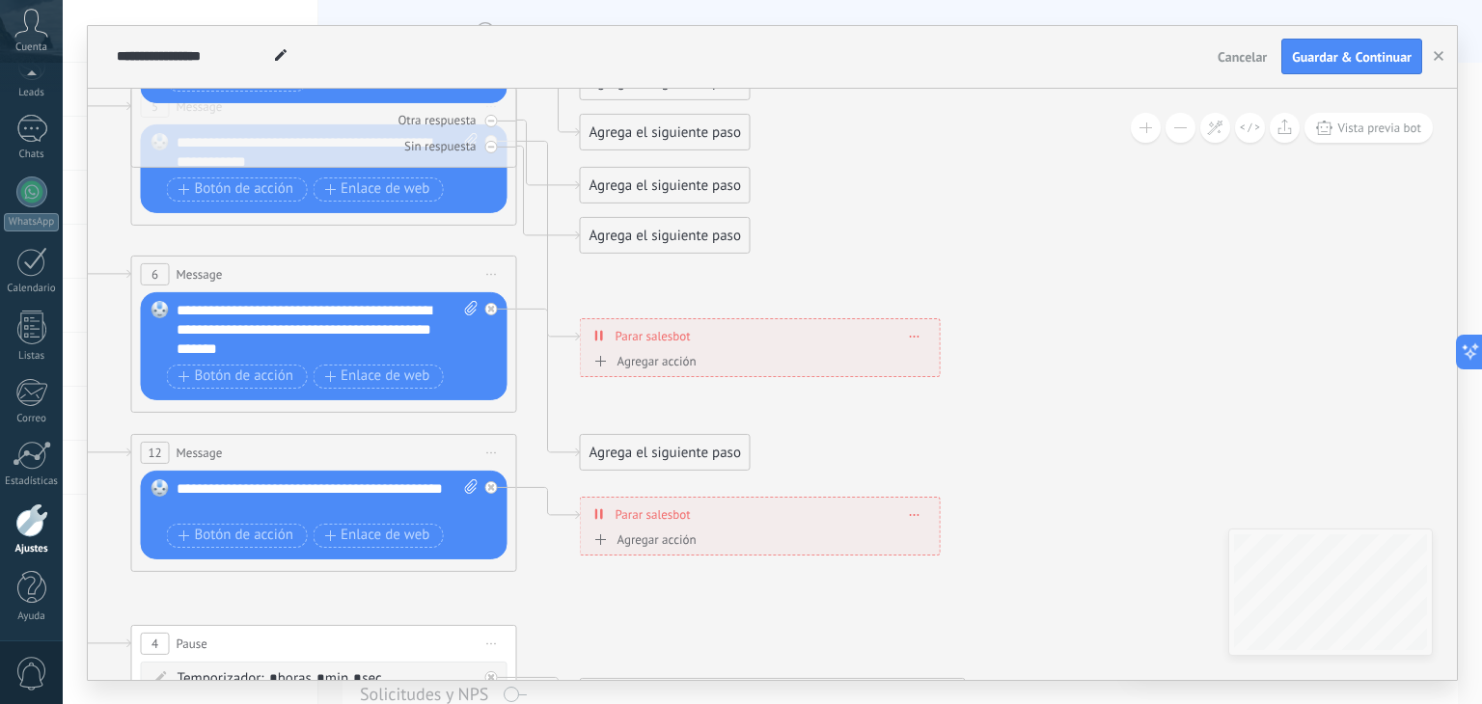
click at [675, 139] on div "Agrega el siguiente paso" at bounding box center [665, 133] width 169 height 32
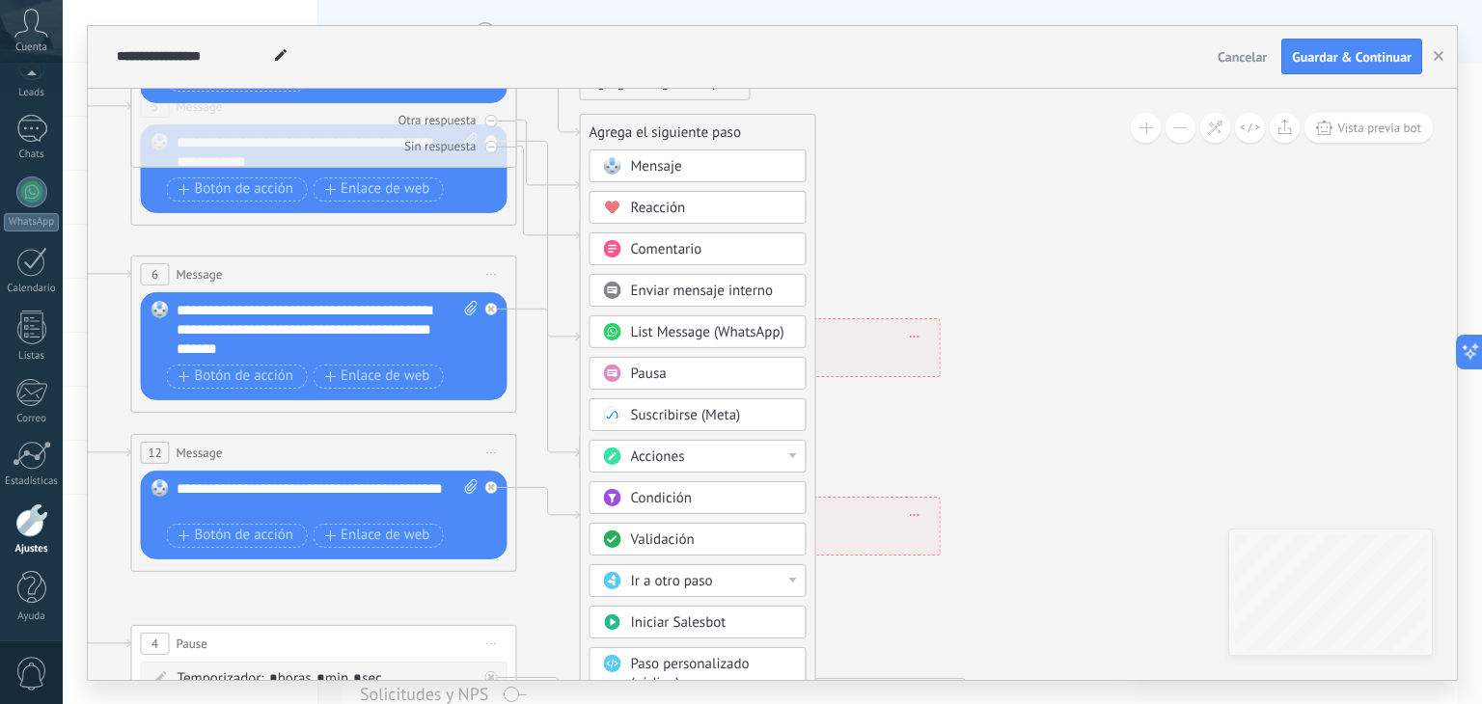
drag, startPoint x: 779, startPoint y: 464, endPoint x: 818, endPoint y: 286, distance: 182.6
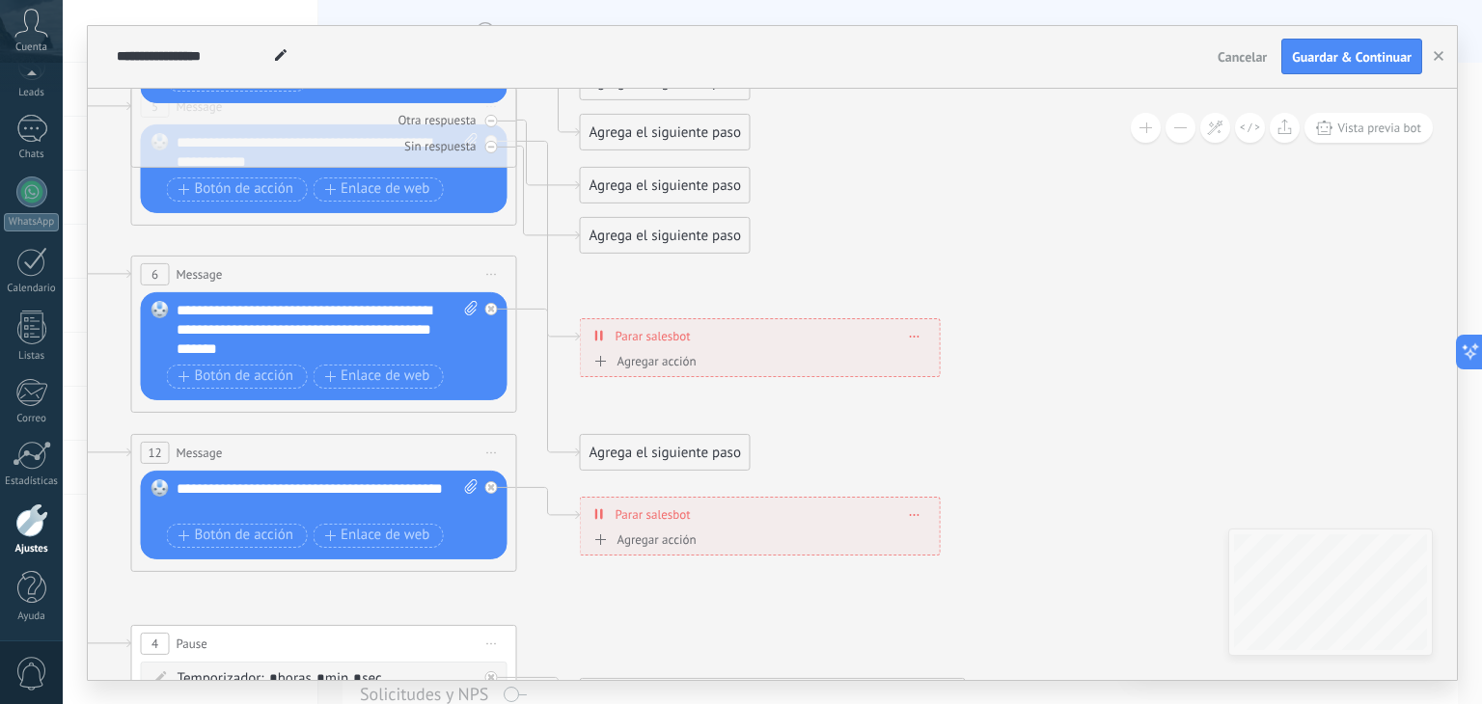
click at [724, 234] on div "Agrega el siguiente paso" at bounding box center [665, 236] width 169 height 32
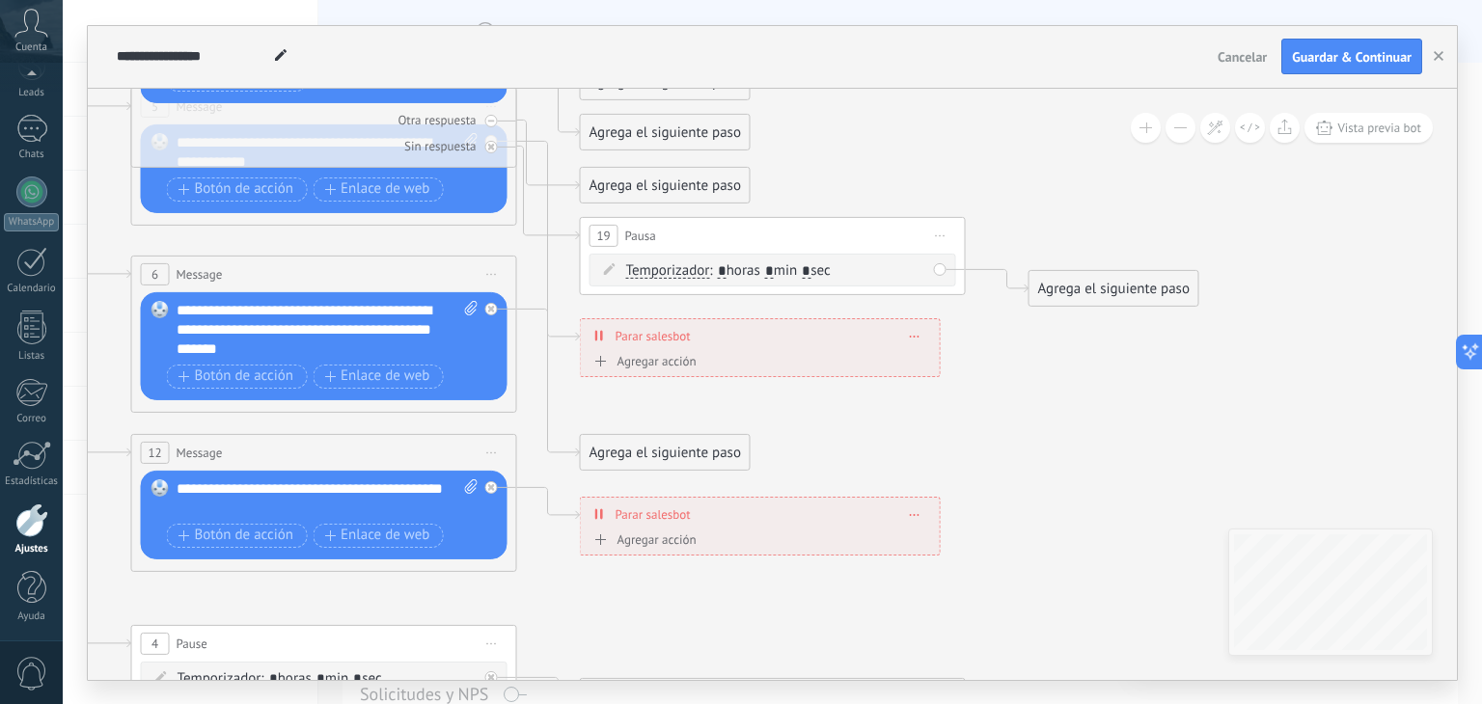
click at [938, 234] on icon at bounding box center [941, 235] width 10 height 2
click at [972, 364] on div "Borrar" at bounding box center [1028, 361] width 191 height 33
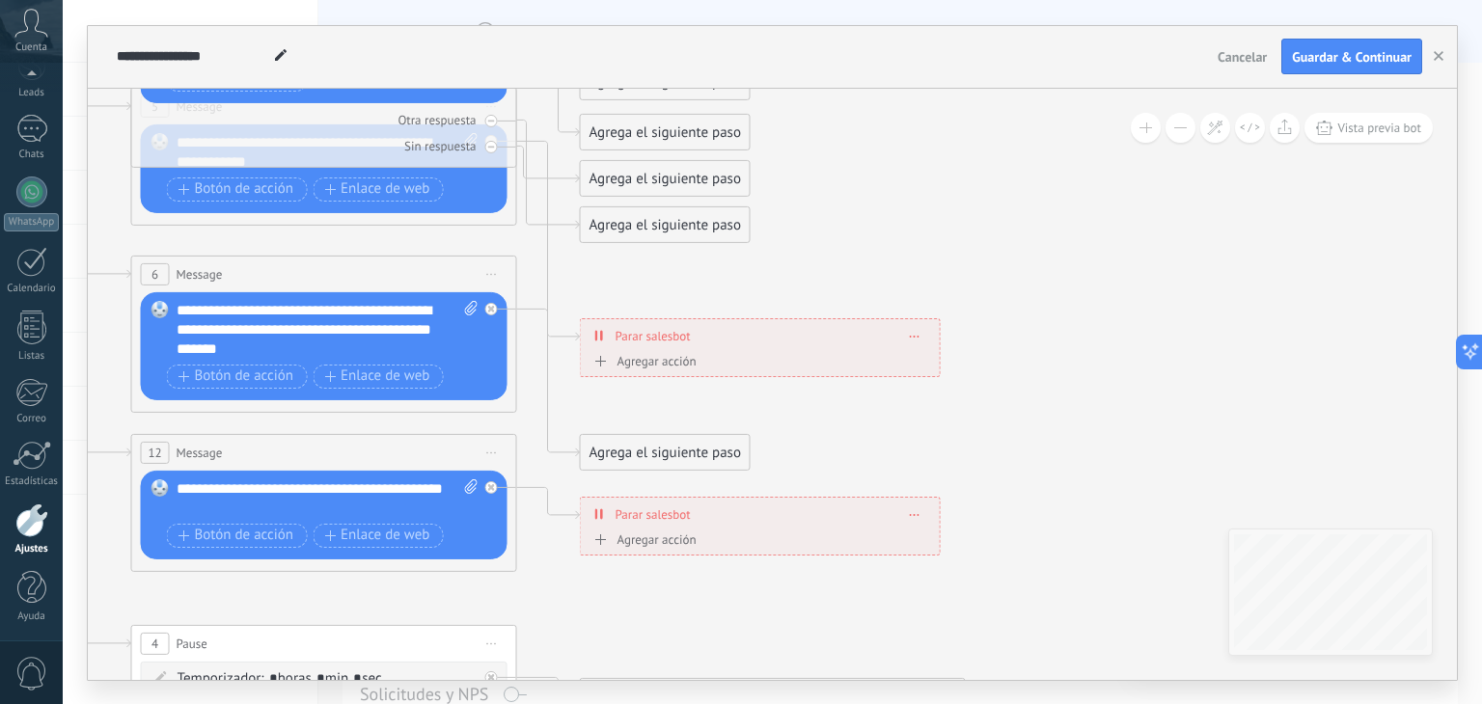
click at [705, 177] on div "Agrega el siguiente paso" at bounding box center [665, 179] width 169 height 32
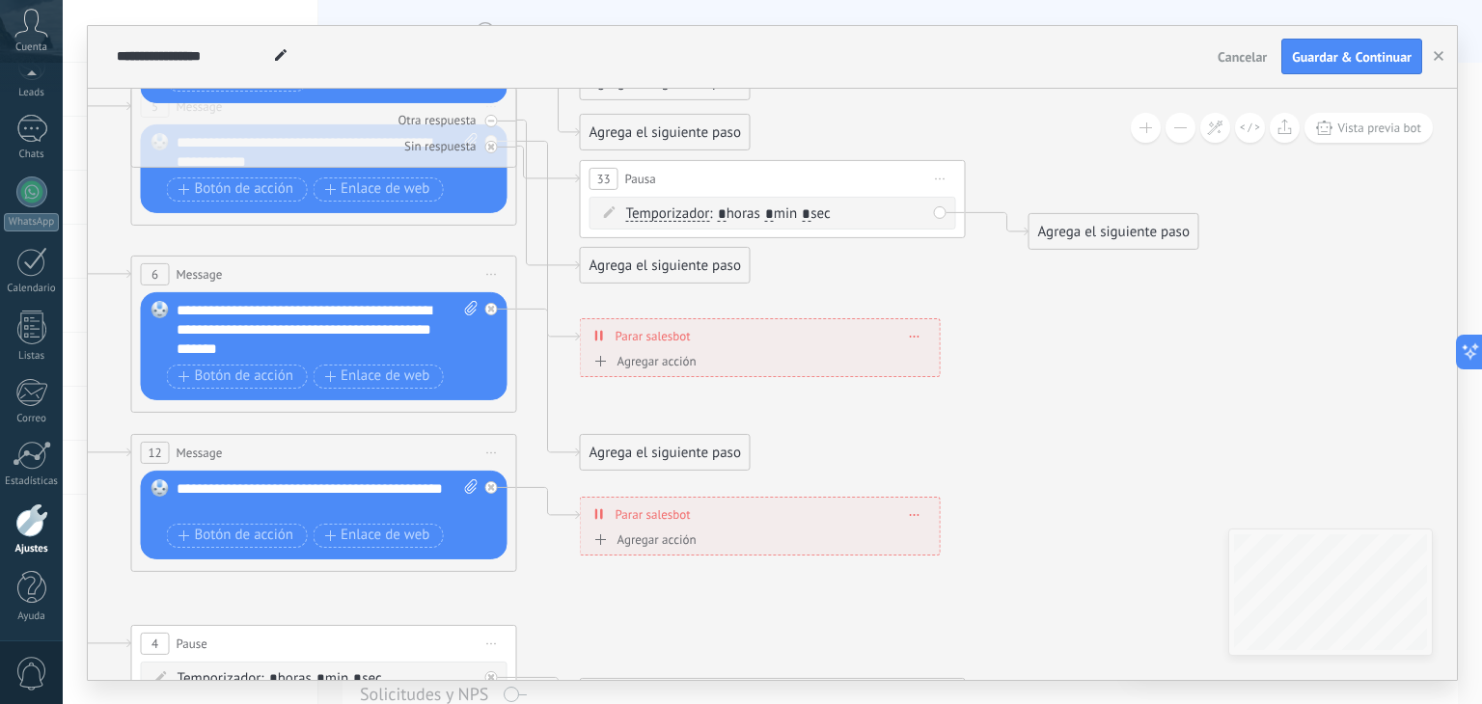
click at [940, 182] on span "Iniciar vista previa aquí Cambiar nombre Duplicar [GEOGRAPHIC_DATA]" at bounding box center [940, 179] width 31 height 28
click at [985, 306] on div "Borrar" at bounding box center [1028, 304] width 191 height 33
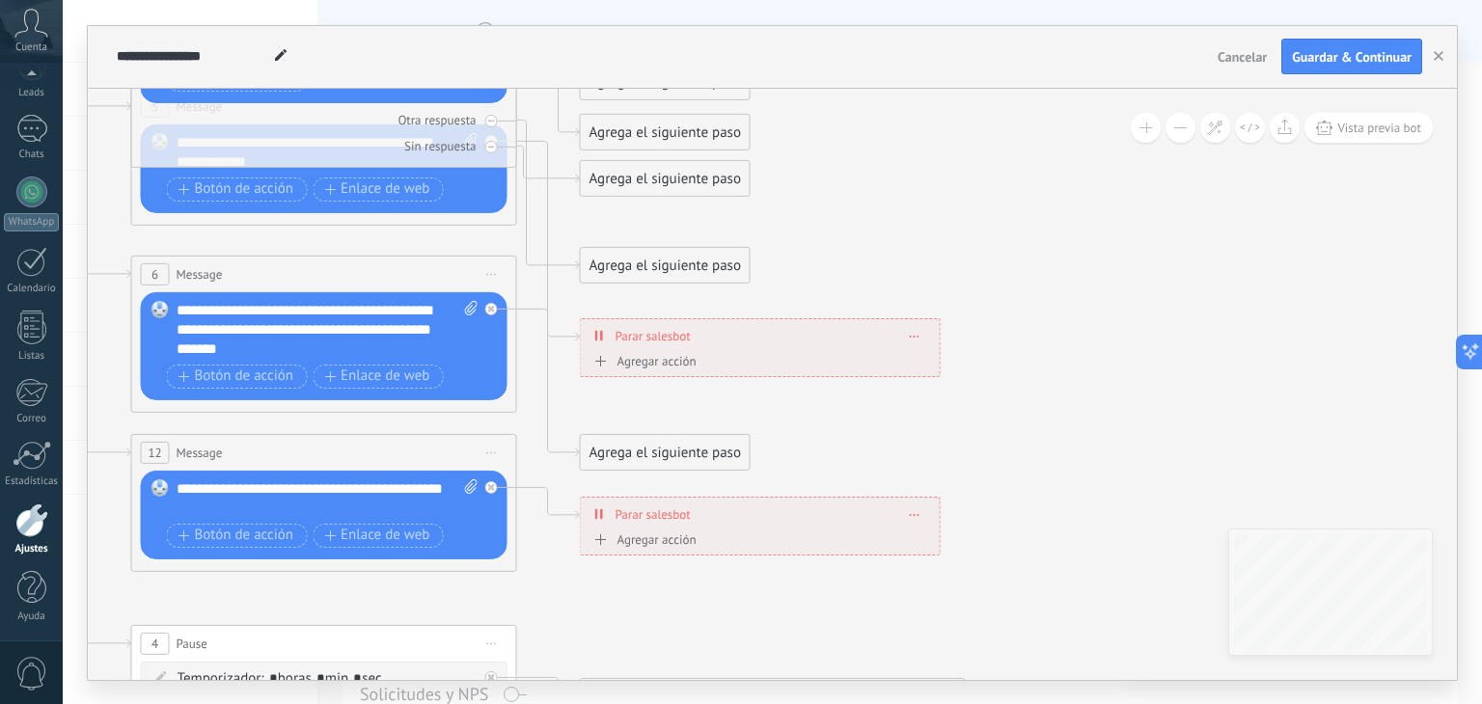
click at [657, 127] on div "Agrega el siguiente paso" at bounding box center [665, 133] width 169 height 32
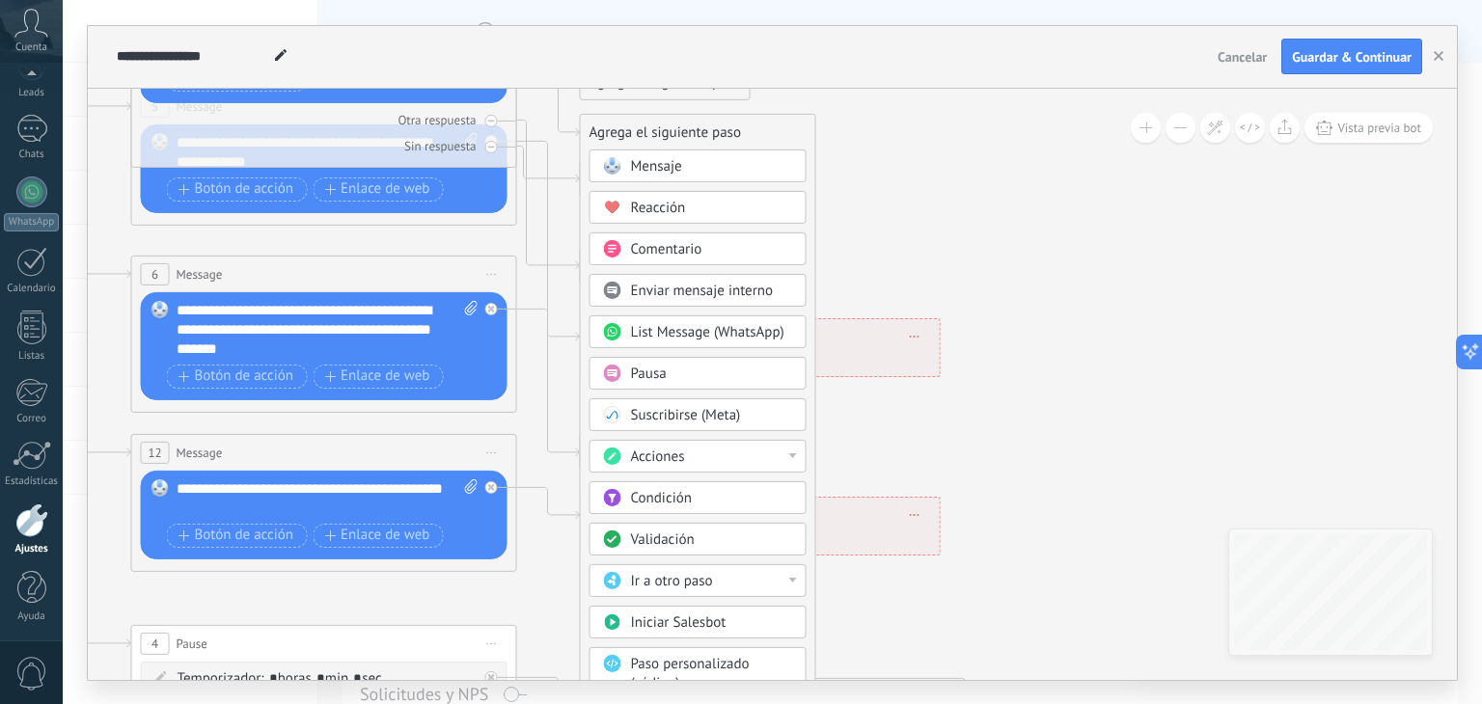
drag, startPoint x: 812, startPoint y: 200, endPoint x: 822, endPoint y: 304, distance: 104.6
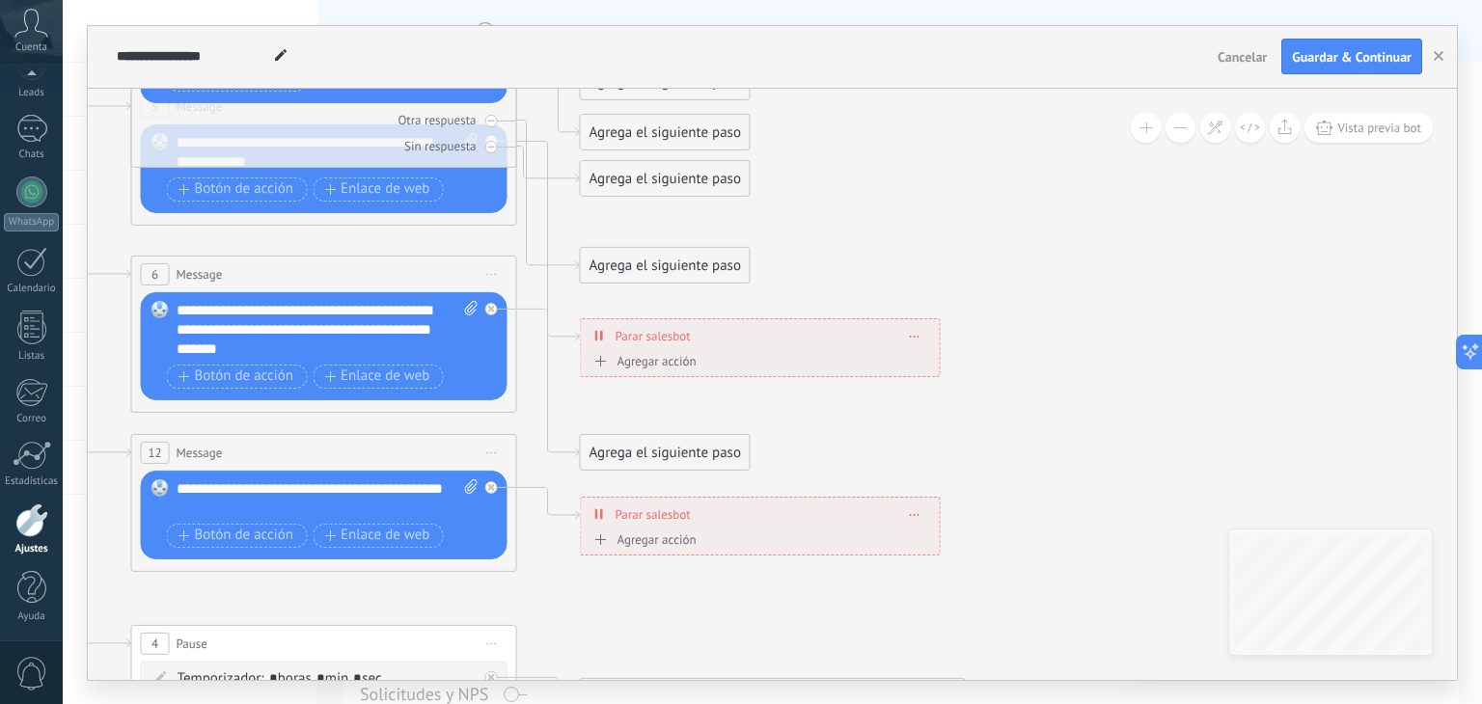
click at [718, 140] on div "Agrega el siguiente paso" at bounding box center [665, 133] width 169 height 32
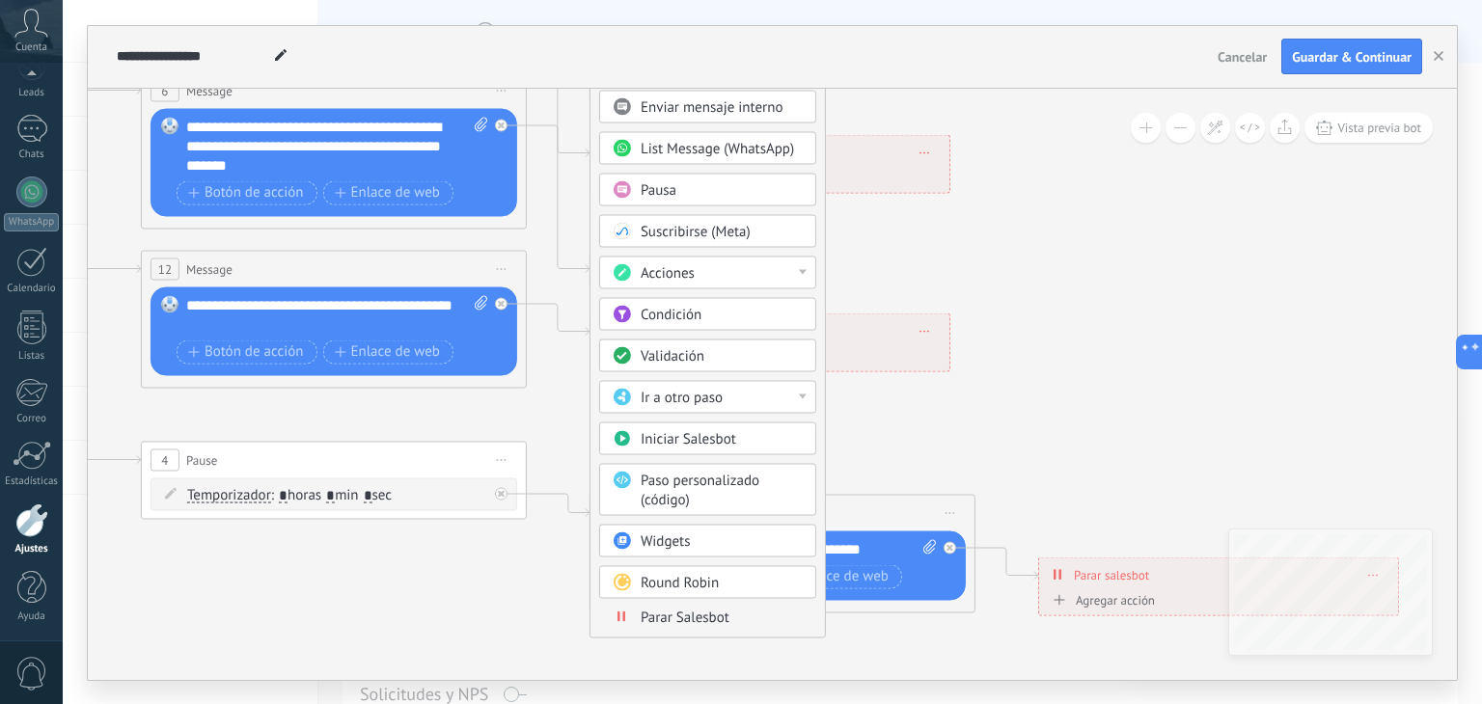
drag, startPoint x: 981, startPoint y: 385, endPoint x: 992, endPoint y: 202, distance: 183.6
click at [992, 202] on icon at bounding box center [377, 135] width 3007 height 1926
click at [687, 576] on span "Round Robin" at bounding box center [679, 582] width 78 height 18
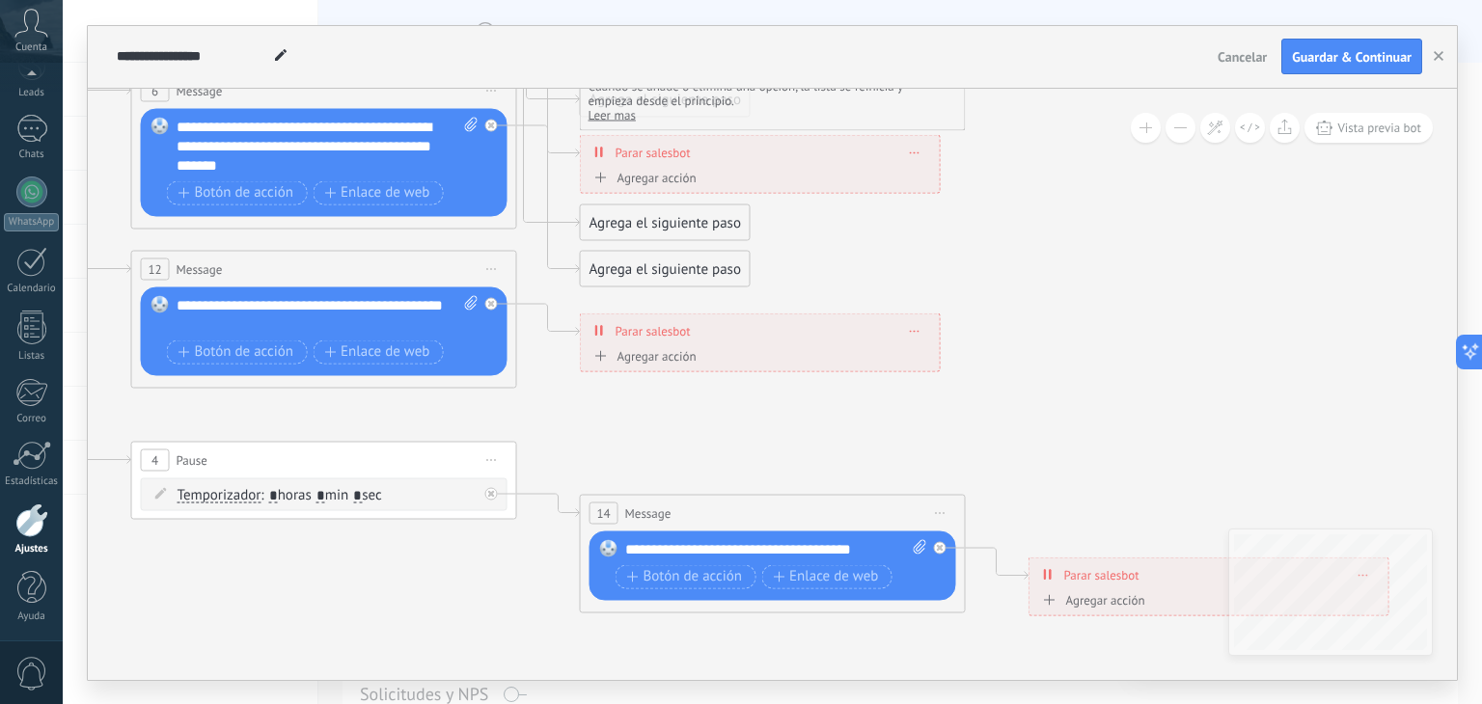
click at [922, 330] on div "**********" at bounding box center [760, 330] width 359 height 34
click at [911, 330] on icon at bounding box center [915, 331] width 10 height 2
click at [920, 356] on div "Borrar" at bounding box center [951, 357] width 86 height 33
click at [918, 155] on span at bounding box center [915, 152] width 9 height 11
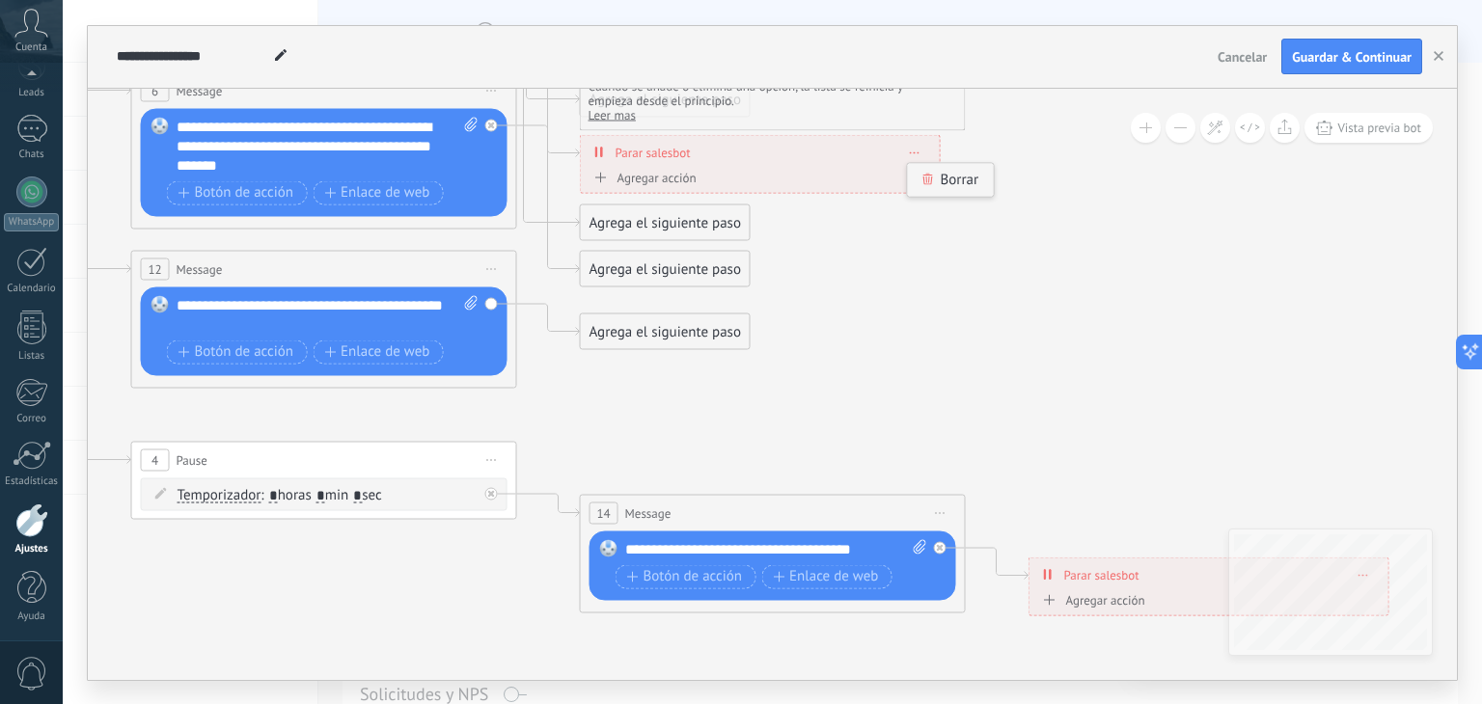
click at [932, 178] on icon at bounding box center [928, 179] width 12 height 12
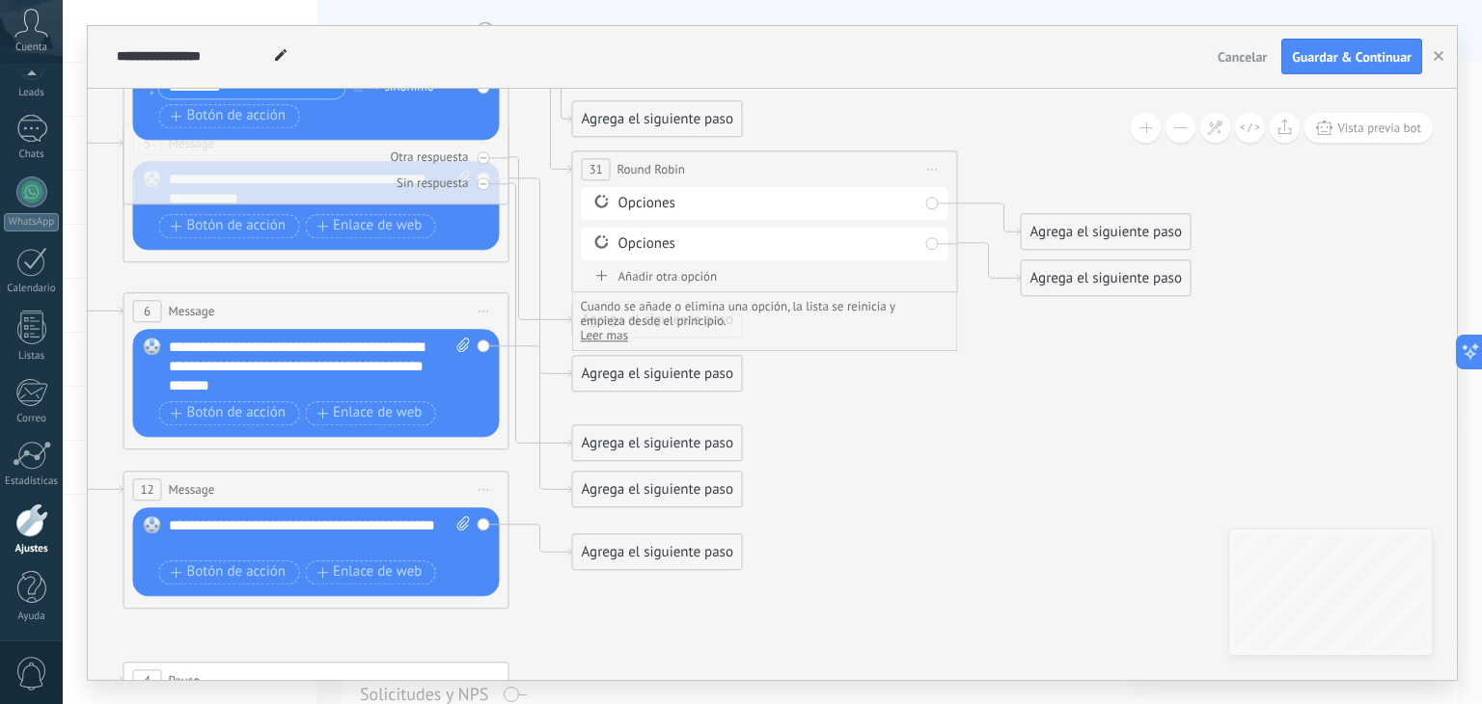
drag, startPoint x: 945, startPoint y: 217, endPoint x: 954, endPoint y: 442, distance: 224.9
click at [954, 442] on icon at bounding box center [360, 356] width 3007 height 1926
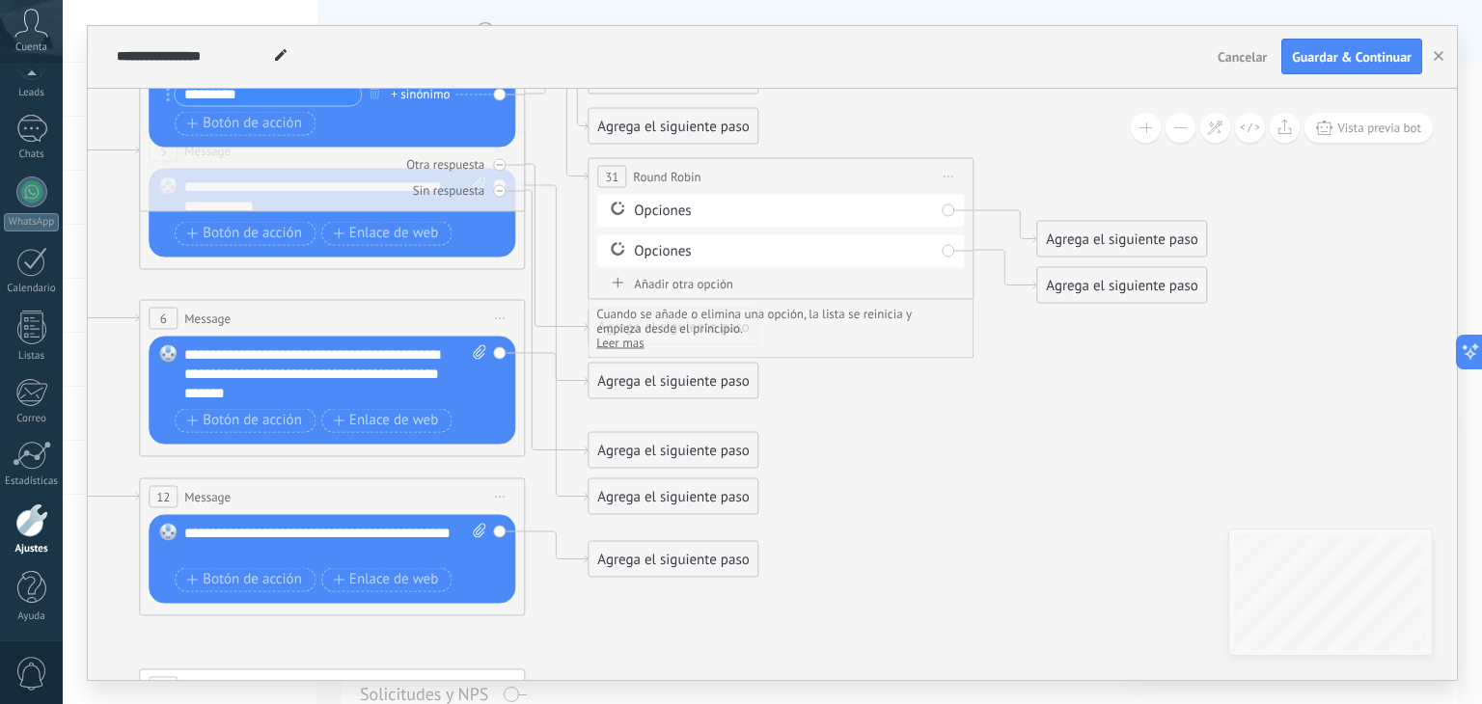
click at [865, 213] on div "Opciones" at bounding box center [784, 210] width 300 height 19
click at [1093, 239] on div "Agrega el siguiente paso" at bounding box center [1121, 239] width 169 height 32
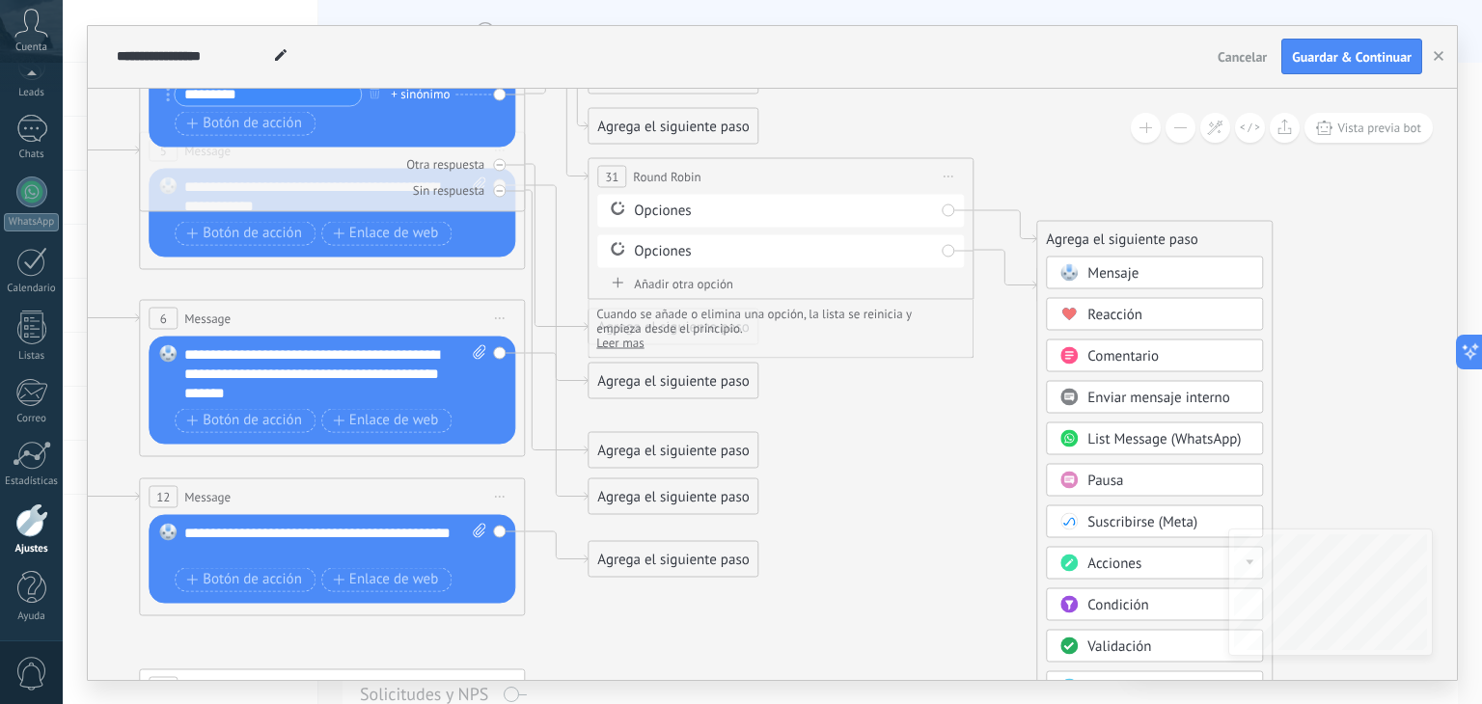
click at [944, 174] on span "Iniciar vista previa aquí Cambiar nombre Duplicar [GEOGRAPHIC_DATA]" at bounding box center [948, 176] width 31 height 28
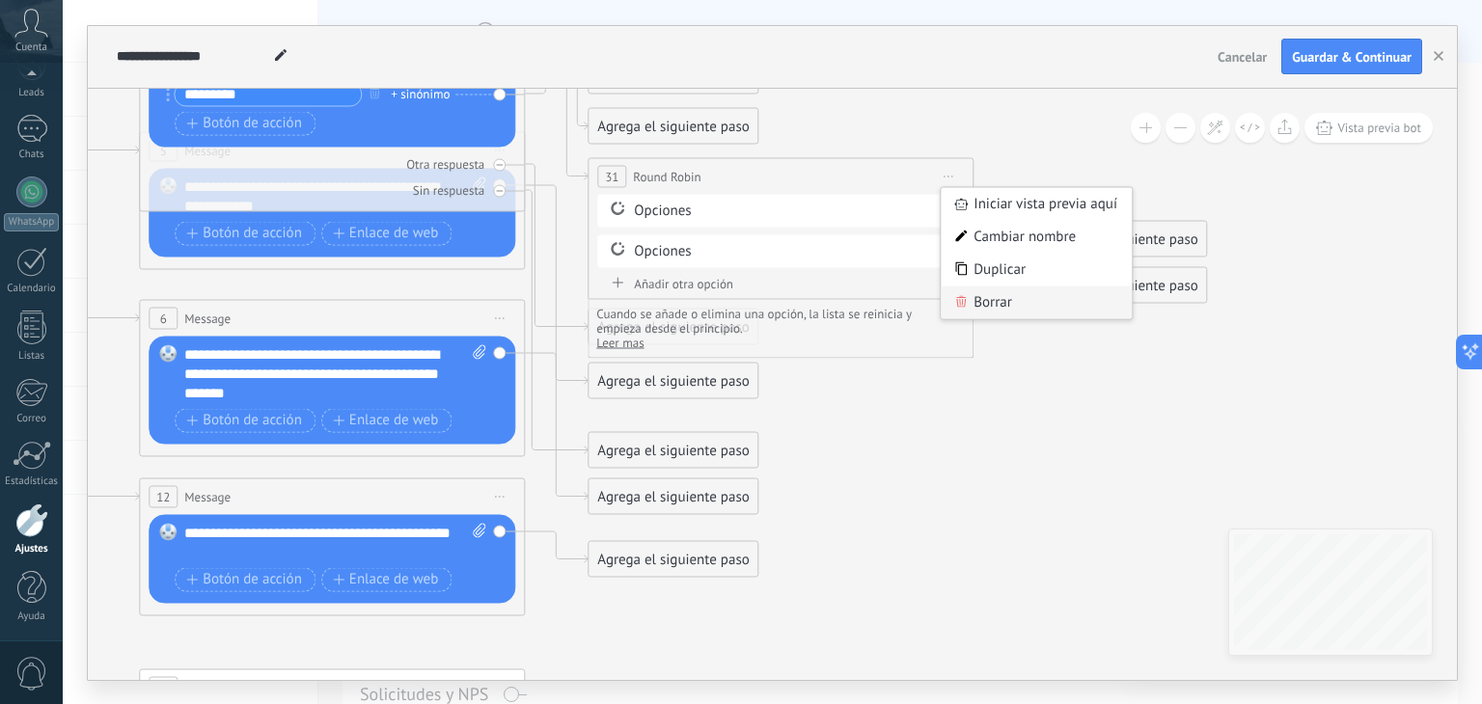
click at [981, 306] on div "Borrar" at bounding box center [1035, 302] width 191 height 33
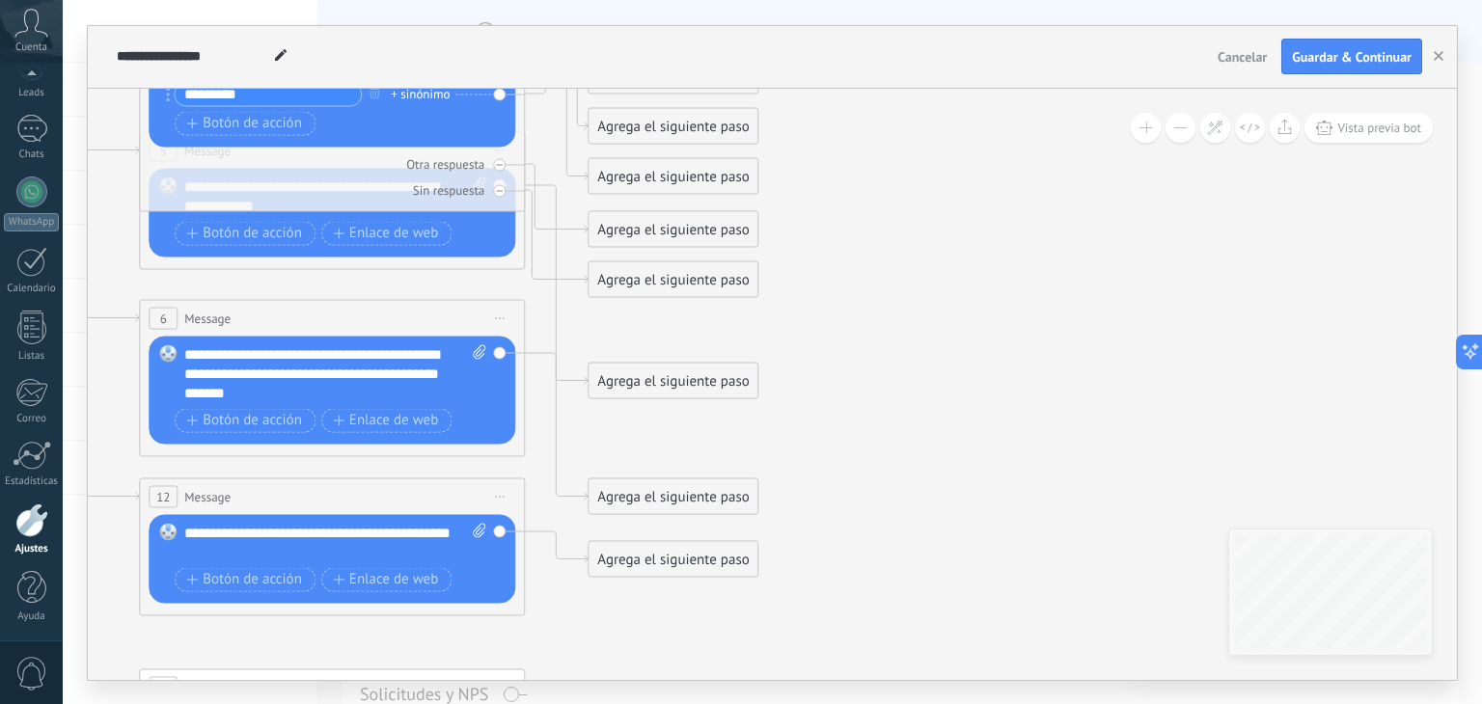
click at [696, 128] on div "Agrega el siguiente paso" at bounding box center [672, 126] width 169 height 32
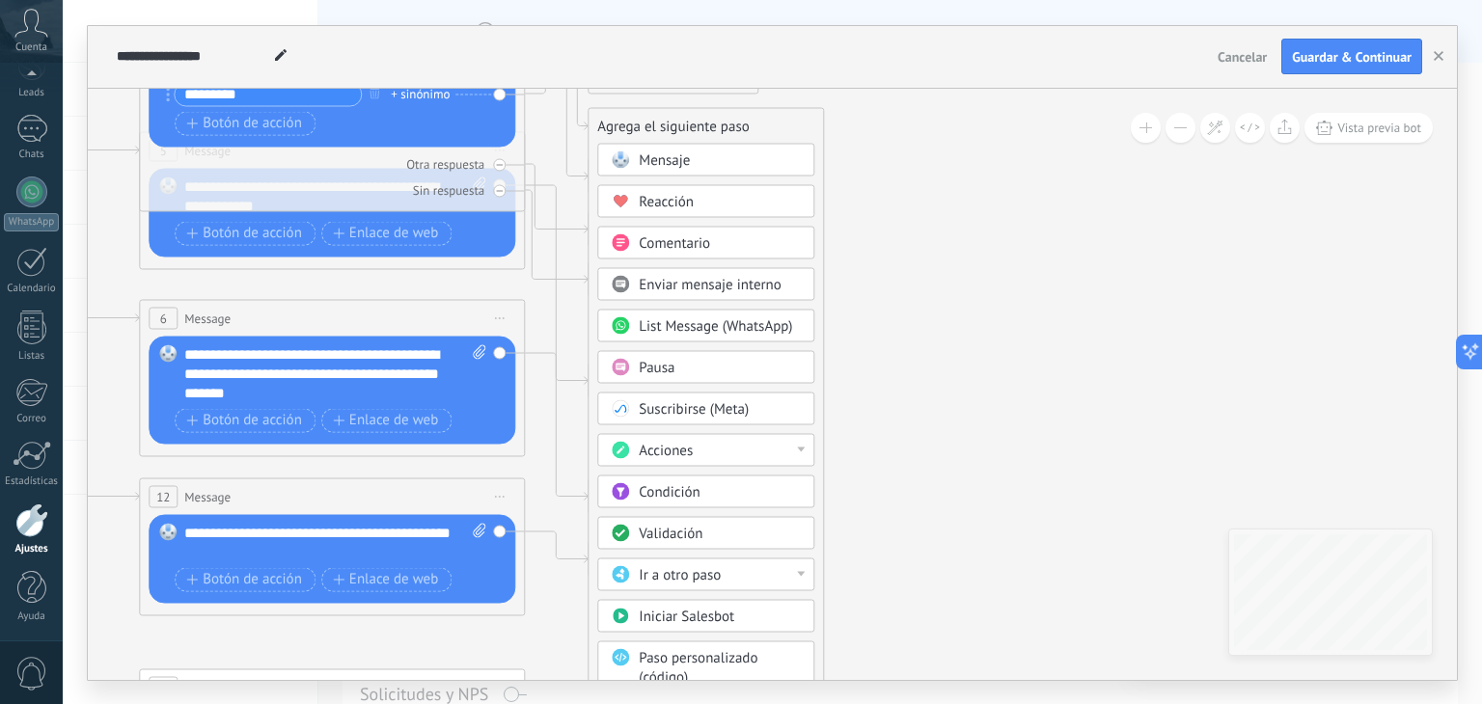
click at [902, 226] on icon at bounding box center [375, 363] width 3007 height 1926
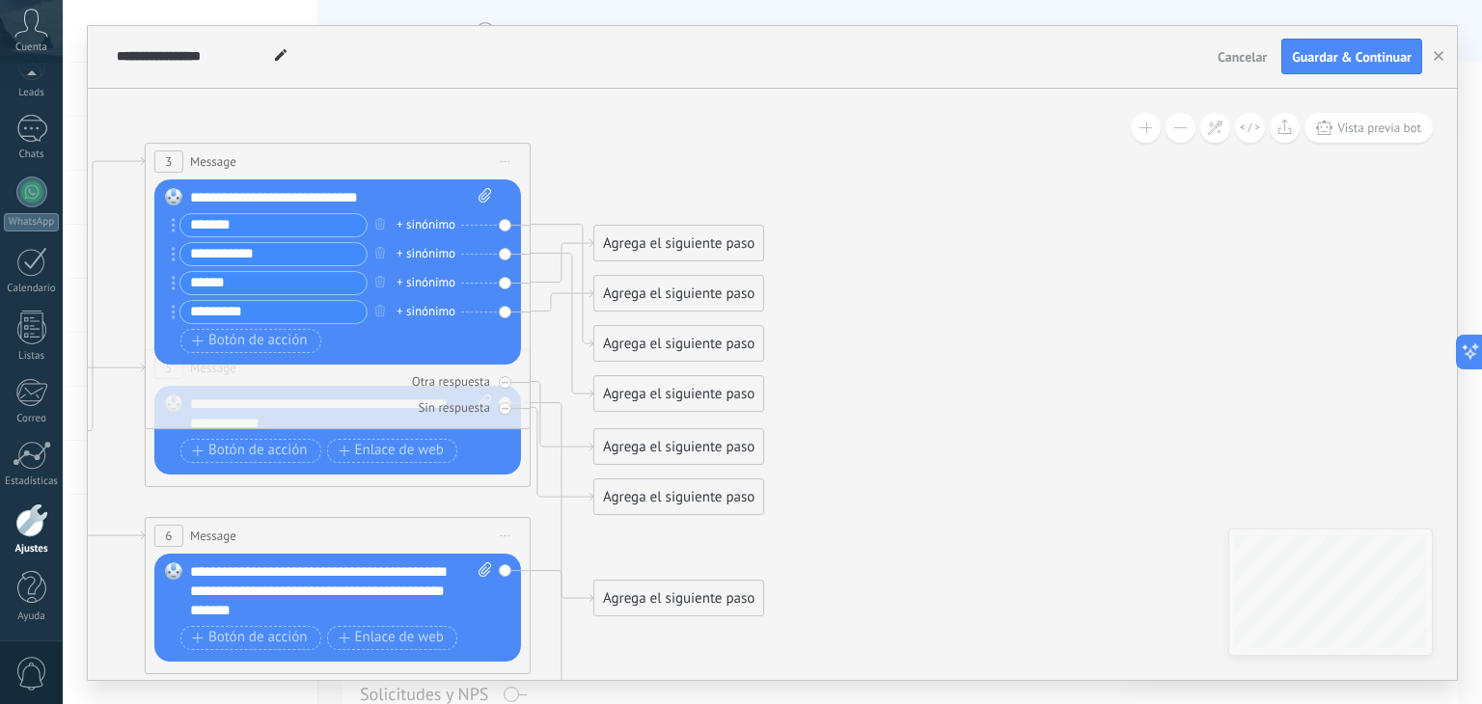
drag, startPoint x: 902, startPoint y: 226, endPoint x: 911, endPoint y: 489, distance: 263.5
click at [911, 489] on icon at bounding box center [381, 581] width 3007 height 1926
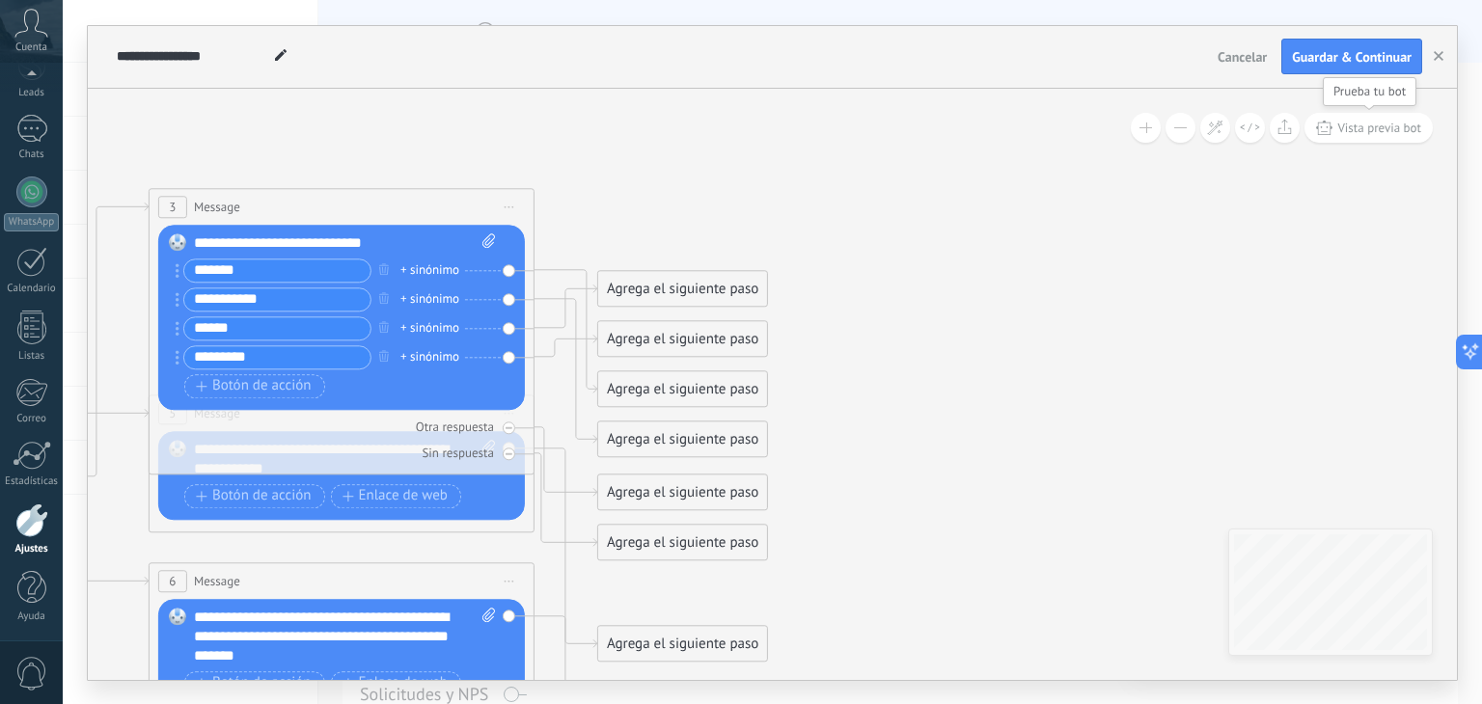
click at [1340, 132] on span "Vista previa bot" at bounding box center [1379, 128] width 84 height 16
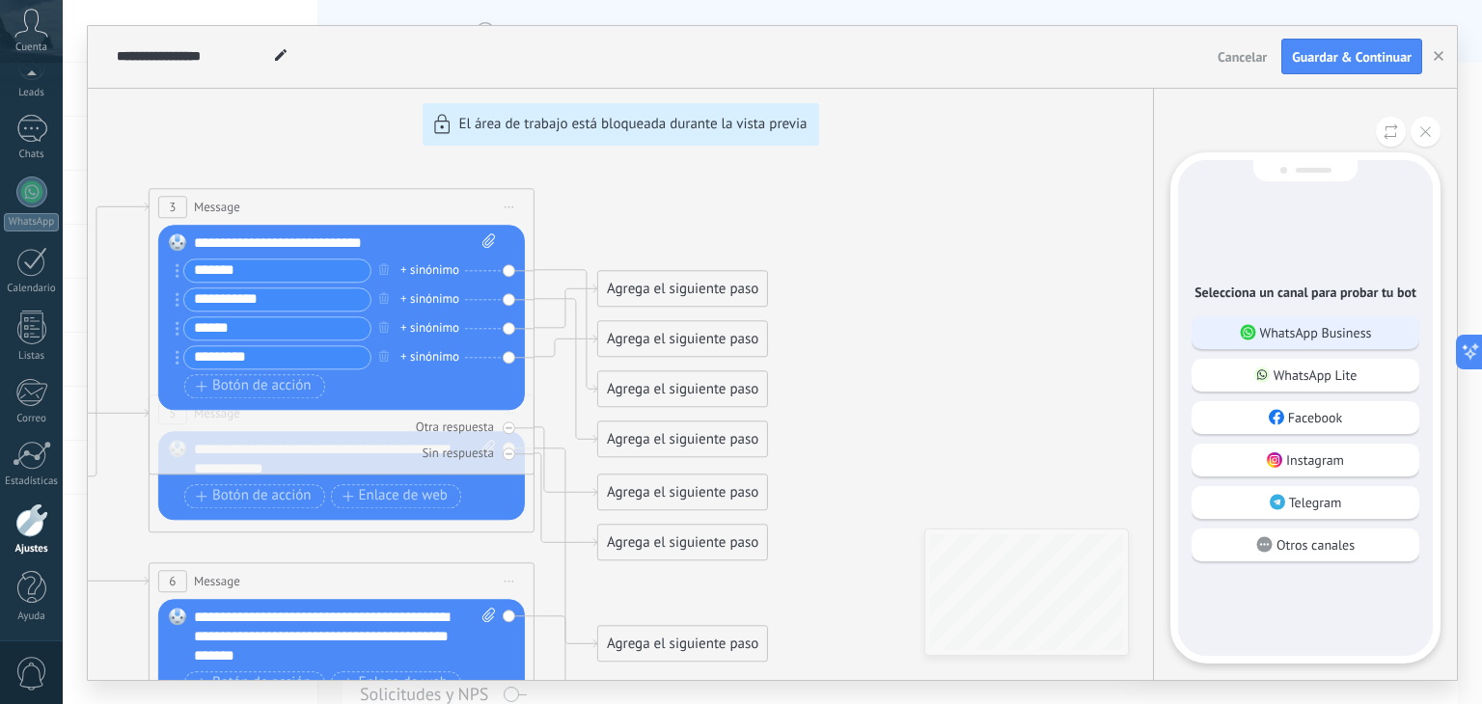
click at [1337, 333] on p "WhatsApp Business" at bounding box center [1316, 332] width 112 height 17
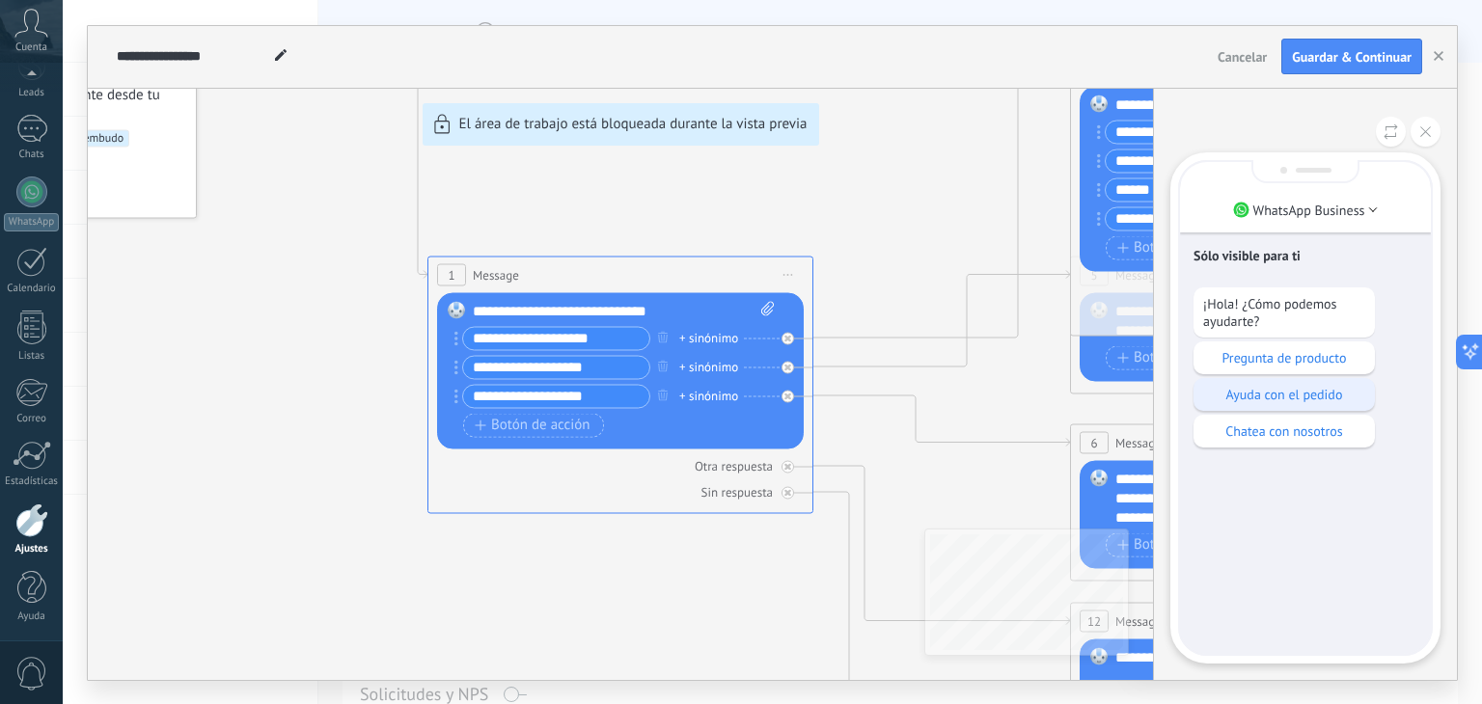
click at [1285, 395] on p "Ayuda con el pedido" at bounding box center [1284, 394] width 162 height 17
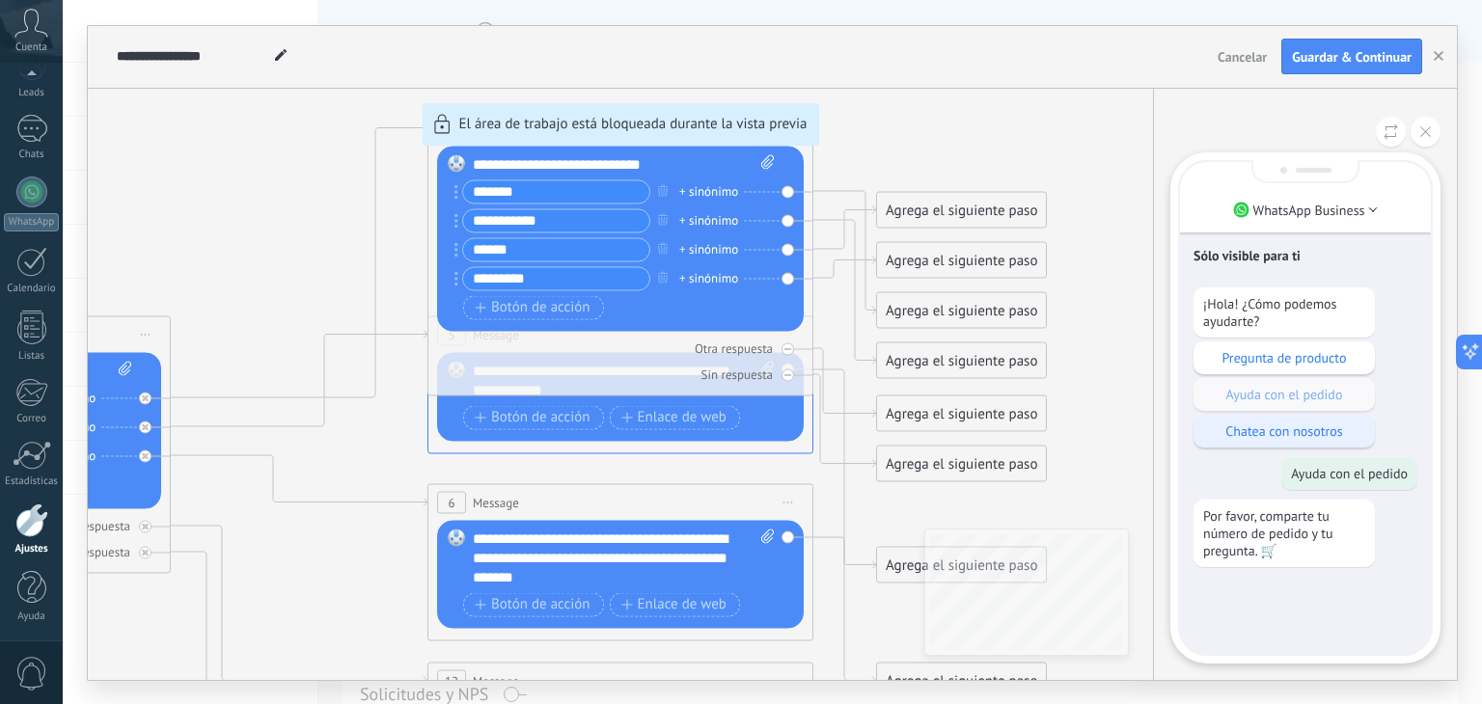
click at [1243, 432] on p "Chatea con nosotros" at bounding box center [1284, 430] width 162 height 17
drag, startPoint x: 1254, startPoint y: 558, endPoint x: 1256, endPoint y: 533, distance: 25.2
click at [1256, 533] on p "Por favor, comparte tu número de pedido y tu pregunta. 🛒" at bounding box center [1284, 533] width 162 height 52
click at [1268, 437] on p "Chatea con nosotros" at bounding box center [1284, 430] width 162 height 17
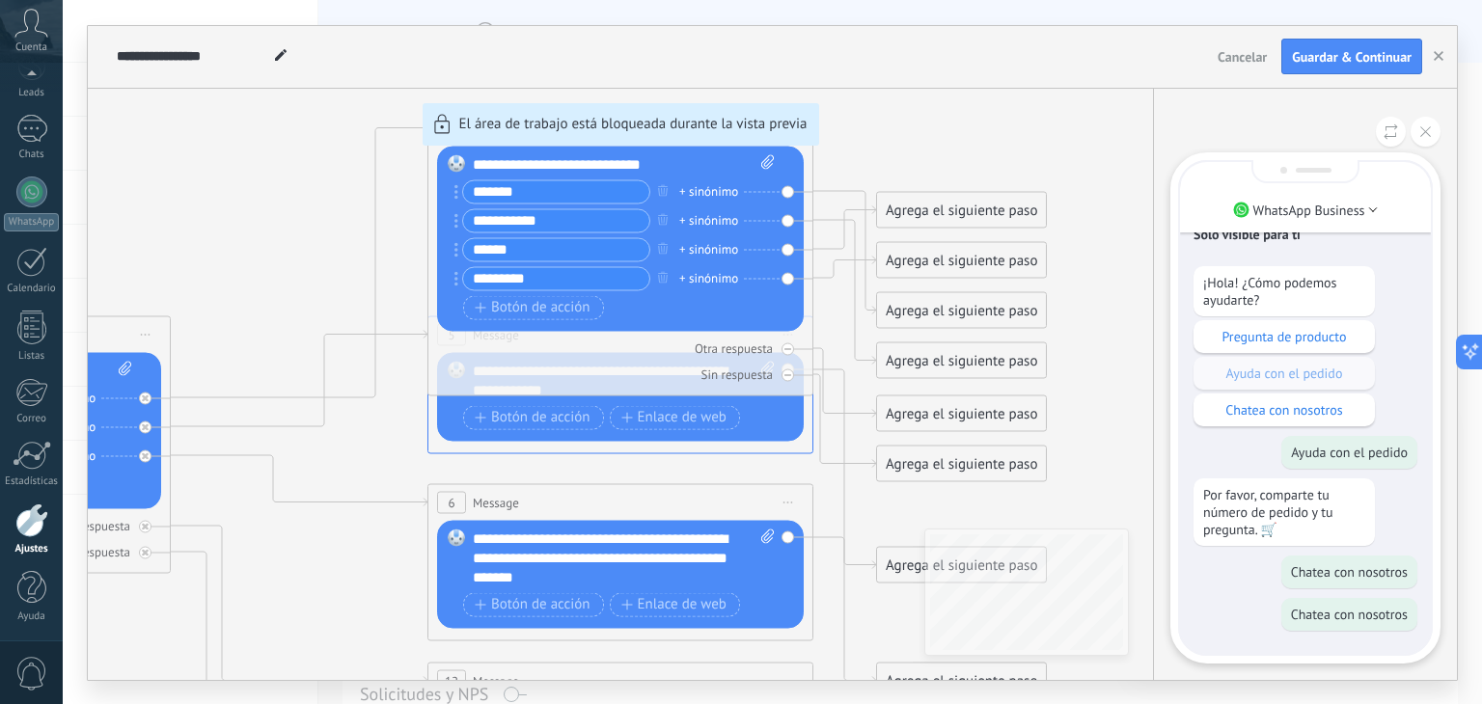
click at [1304, 509] on p "Por favor, comparte tu número de pedido y tu pregunta. 🛒" at bounding box center [1284, 512] width 162 height 52
click at [1410, 147] on div "WhatsApp Business Sólo visible para ti ¡Hola! ¿Cómo podemos ayudarte? Pregunta …" at bounding box center [1305, 384] width 304 height 591
click at [1420, 132] on icon at bounding box center [1425, 131] width 11 height 11
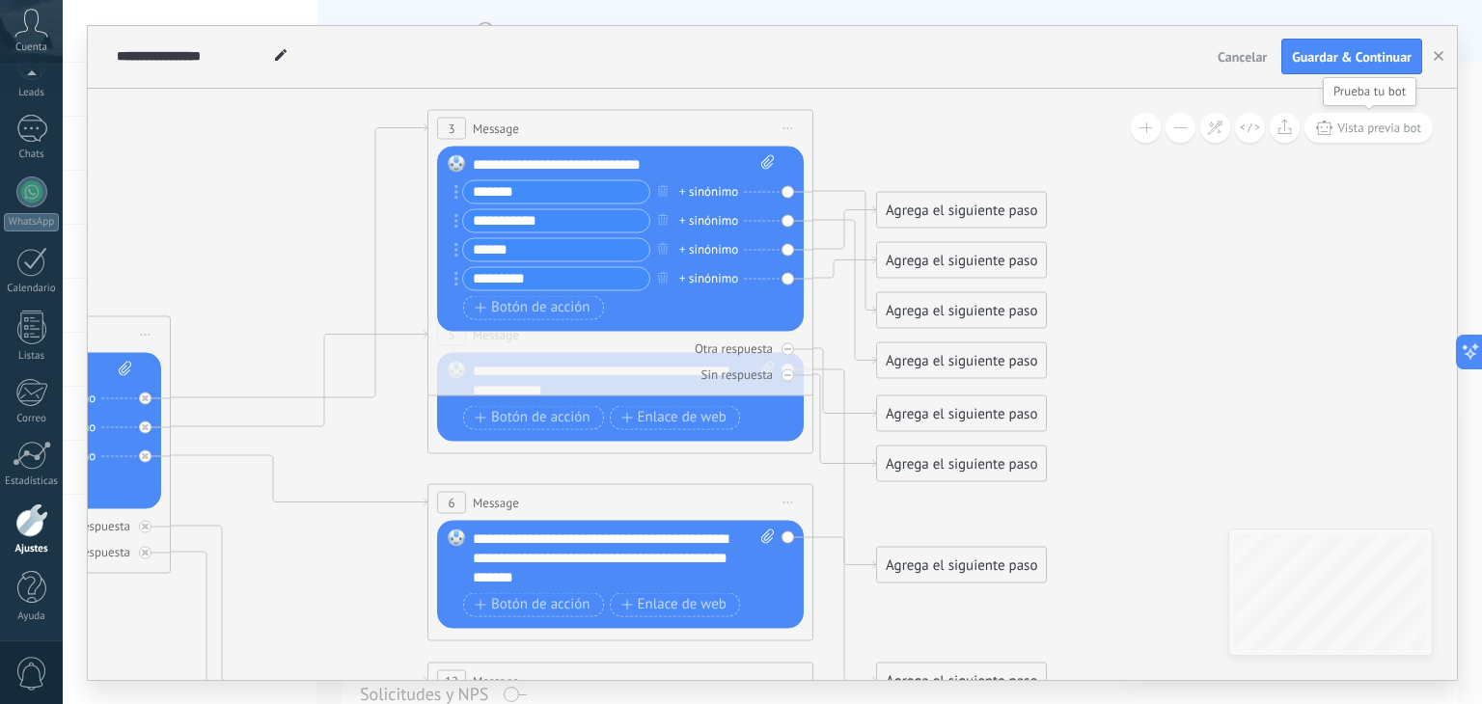
click at [1362, 132] on span "Vista previa bot" at bounding box center [1379, 128] width 84 height 16
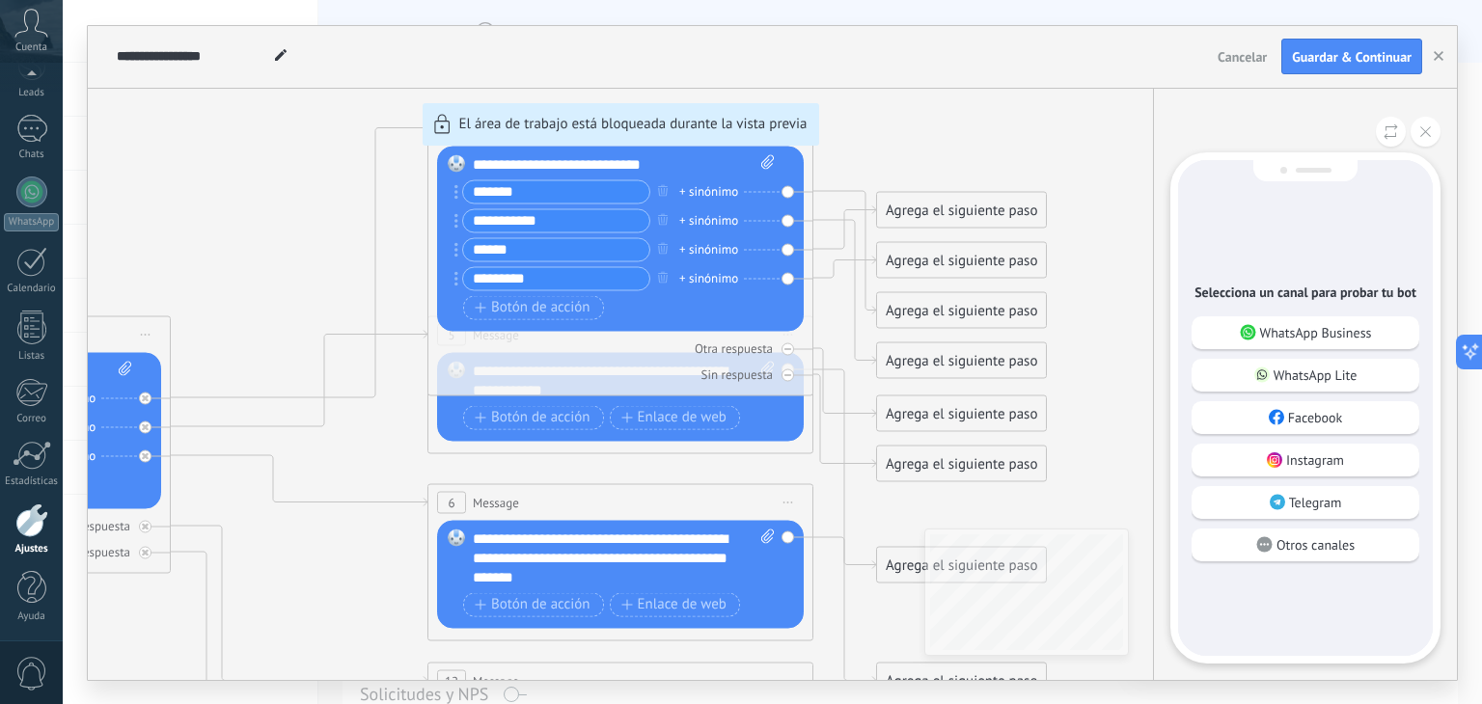
click at [1303, 348] on div "WhatsApp Business WhatsApp Lite Facebook Instagram Telegram Otros canales" at bounding box center [1305, 443] width 228 height 255
click at [1301, 347] on div "WhatsApp Business" at bounding box center [1305, 332] width 228 height 33
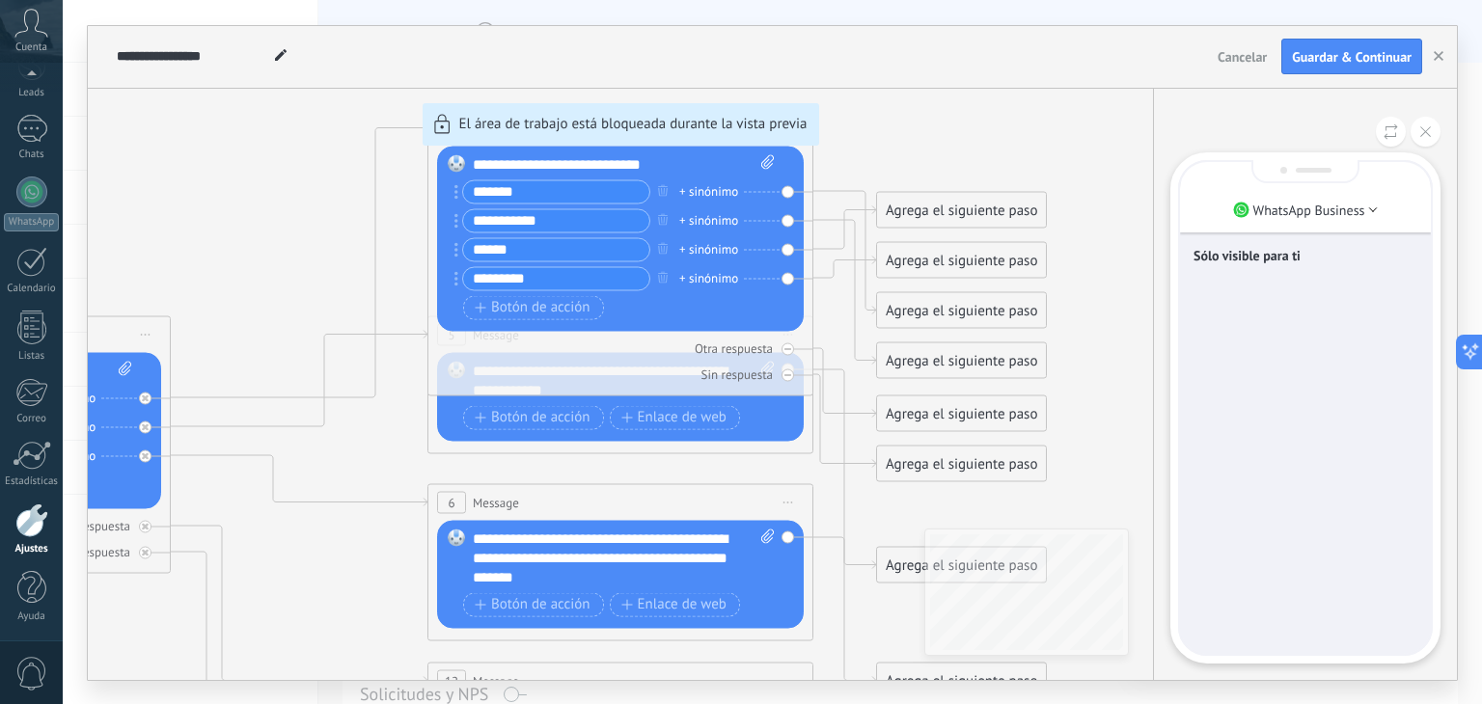
click at [1301, 347] on div "Sólo visible para ti" at bounding box center [1305, 408] width 251 height 492
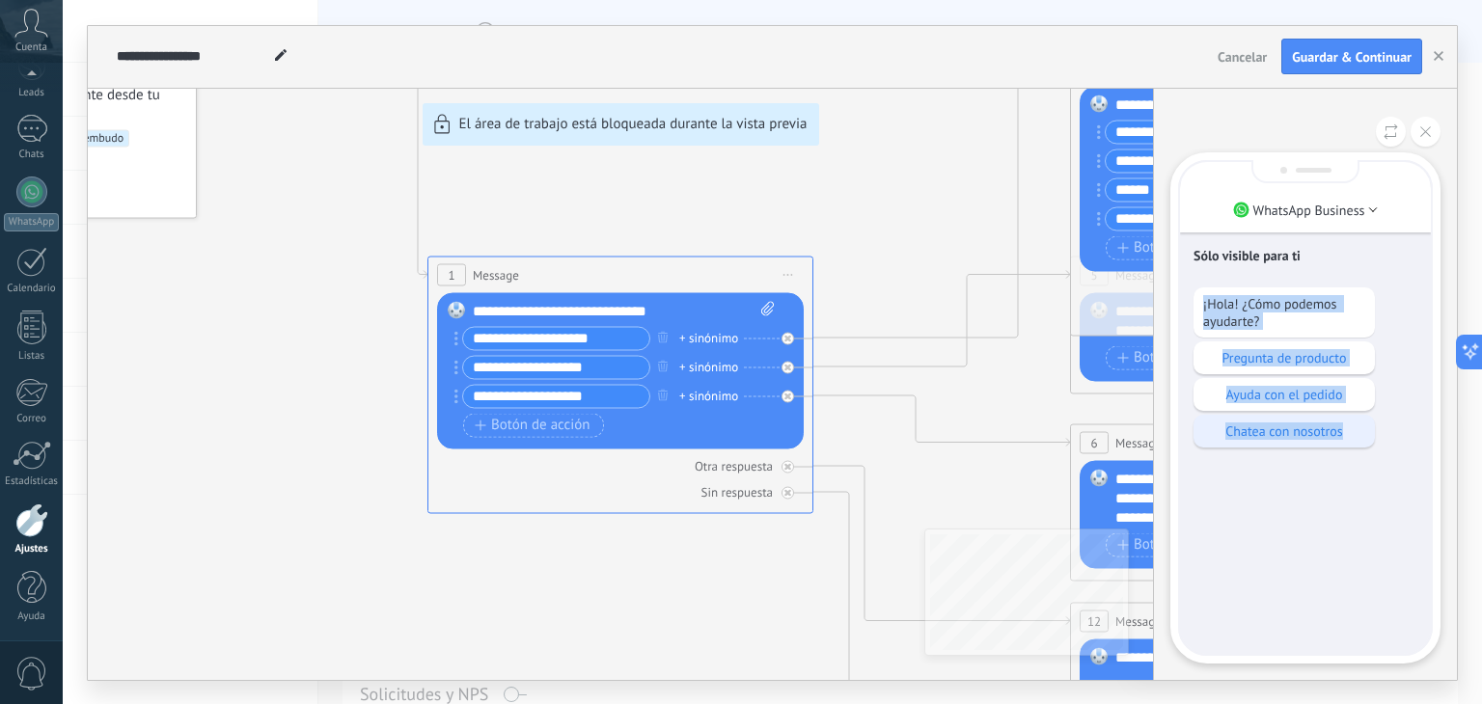
click at [1281, 437] on p "Chatea con nosotros" at bounding box center [1284, 430] width 162 height 17
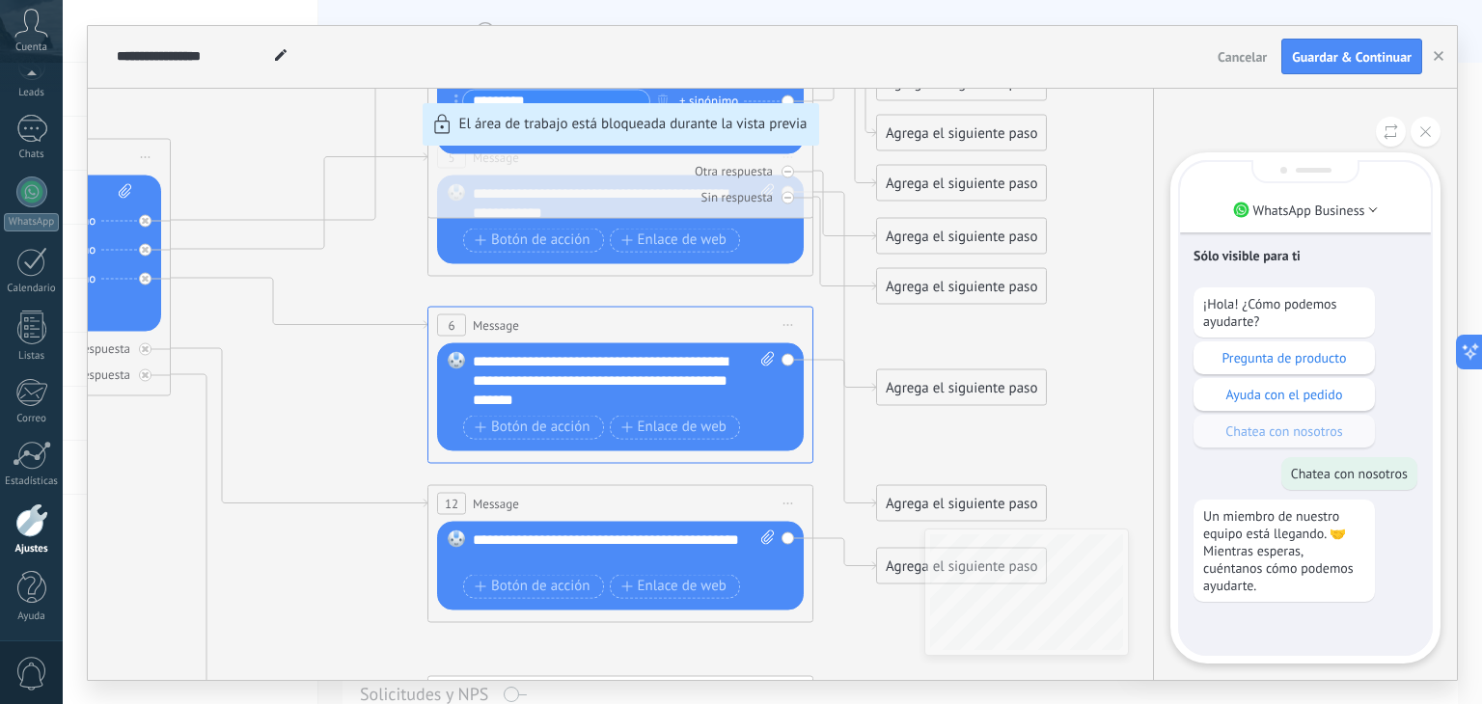
click at [1285, 321] on p "¡Hola! ¿Cómo podemos ayudarte?" at bounding box center [1284, 312] width 162 height 35
click at [1430, 124] on button at bounding box center [1425, 132] width 30 height 30
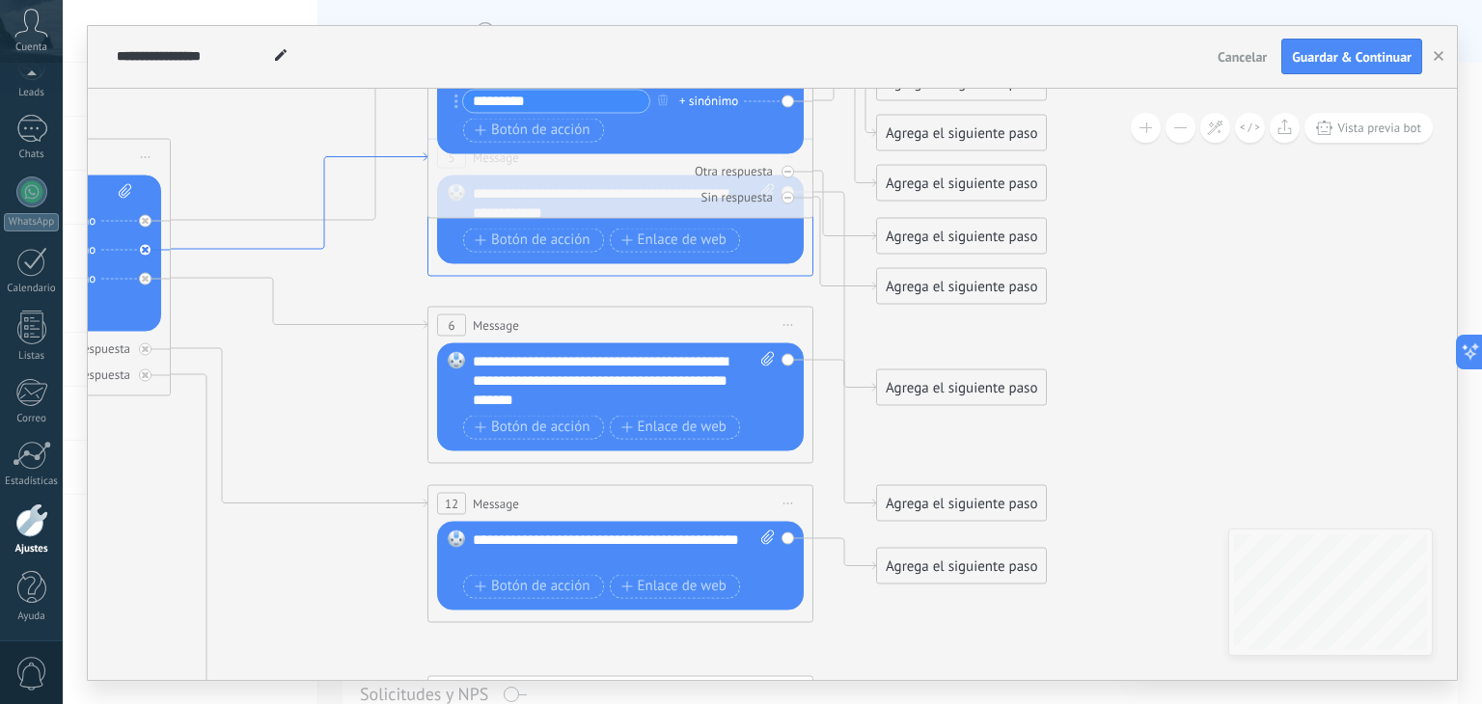
drag, startPoint x: 264, startPoint y: 121, endPoint x: 425, endPoint y: 309, distance: 247.6
click at [425, 309] on icon at bounding box center [664, 370] width 3007 height 1926
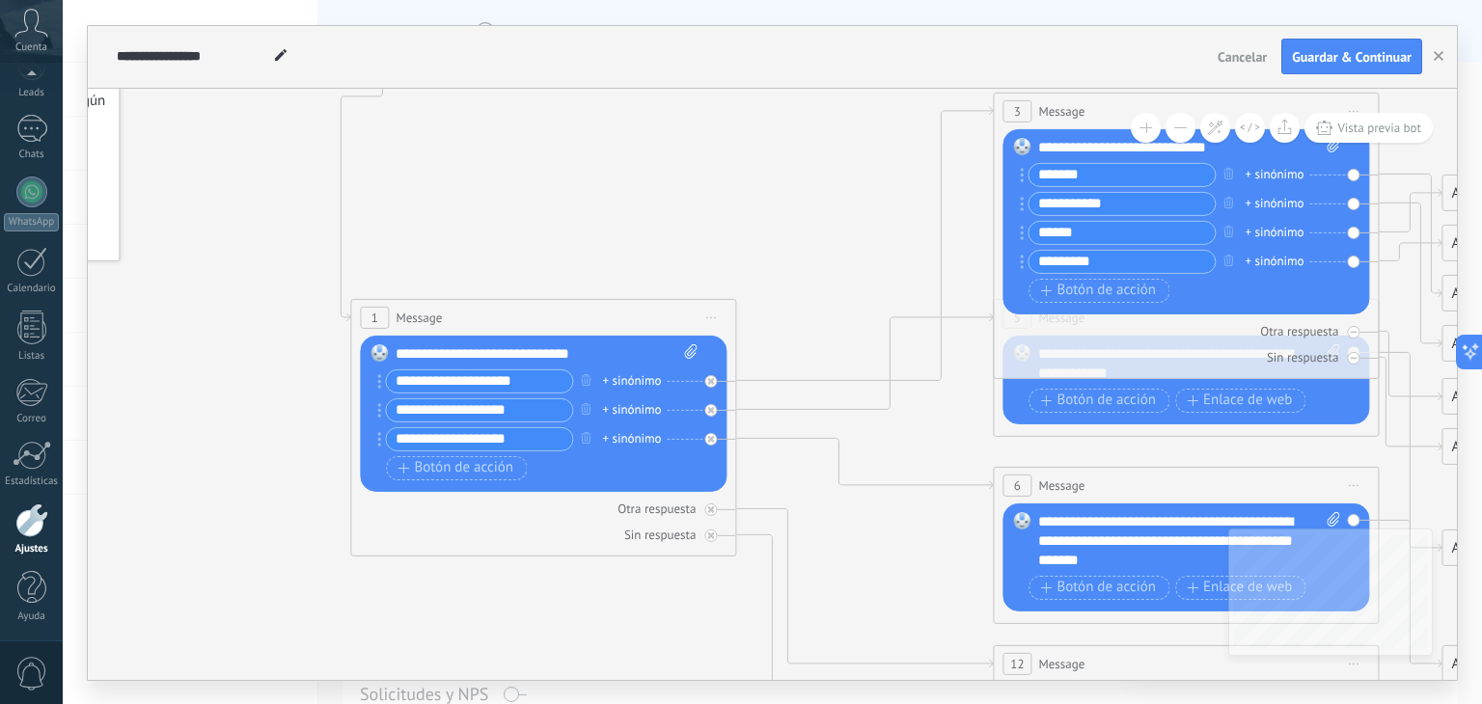
drag, startPoint x: 313, startPoint y: 107, endPoint x: 880, endPoint y: 267, distance: 588.4
click at [880, 267] on icon at bounding box center [1229, 531] width 3007 height 1926
click at [583, 406] on icon "button" at bounding box center [586, 409] width 10 height 12
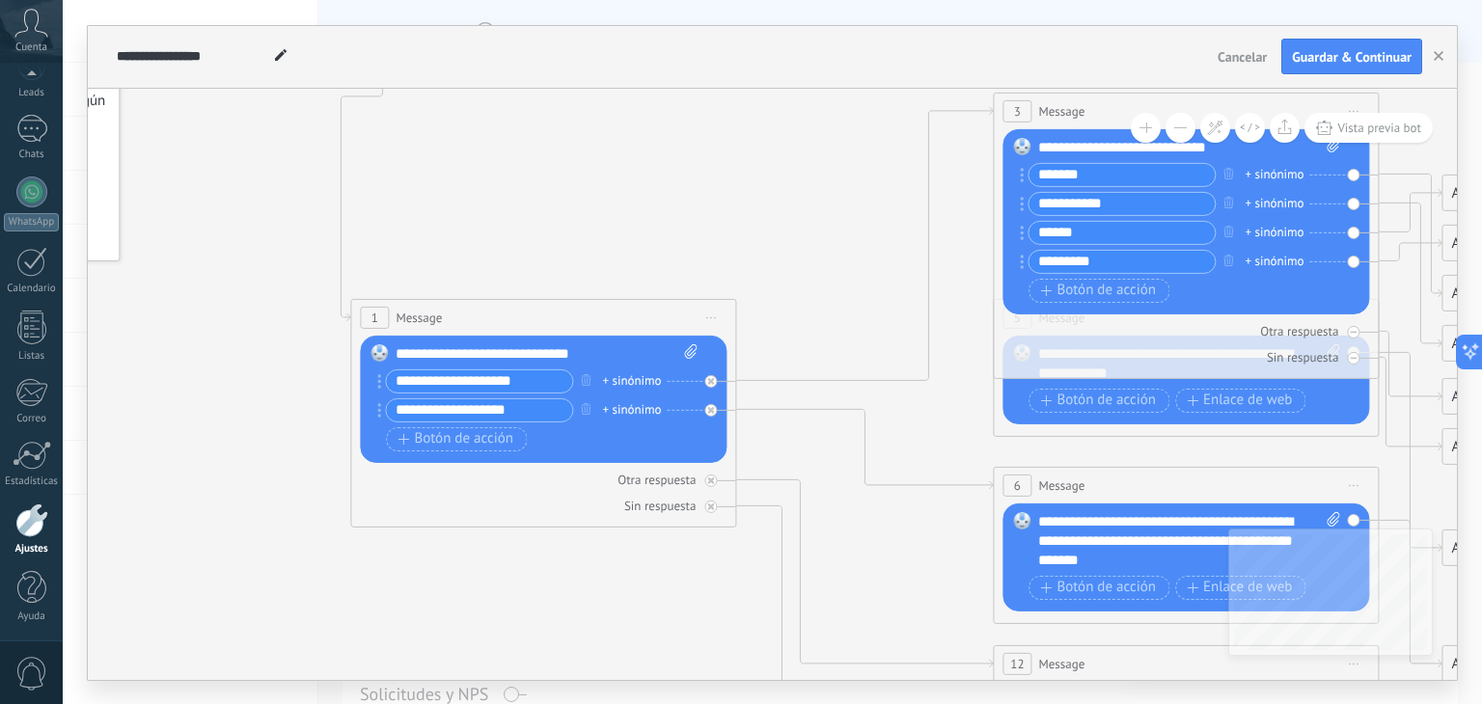
click at [611, 357] on div "**********" at bounding box center [546, 353] width 303 height 19
click at [617, 354] on div "**********" at bounding box center [546, 353] width 303 height 19
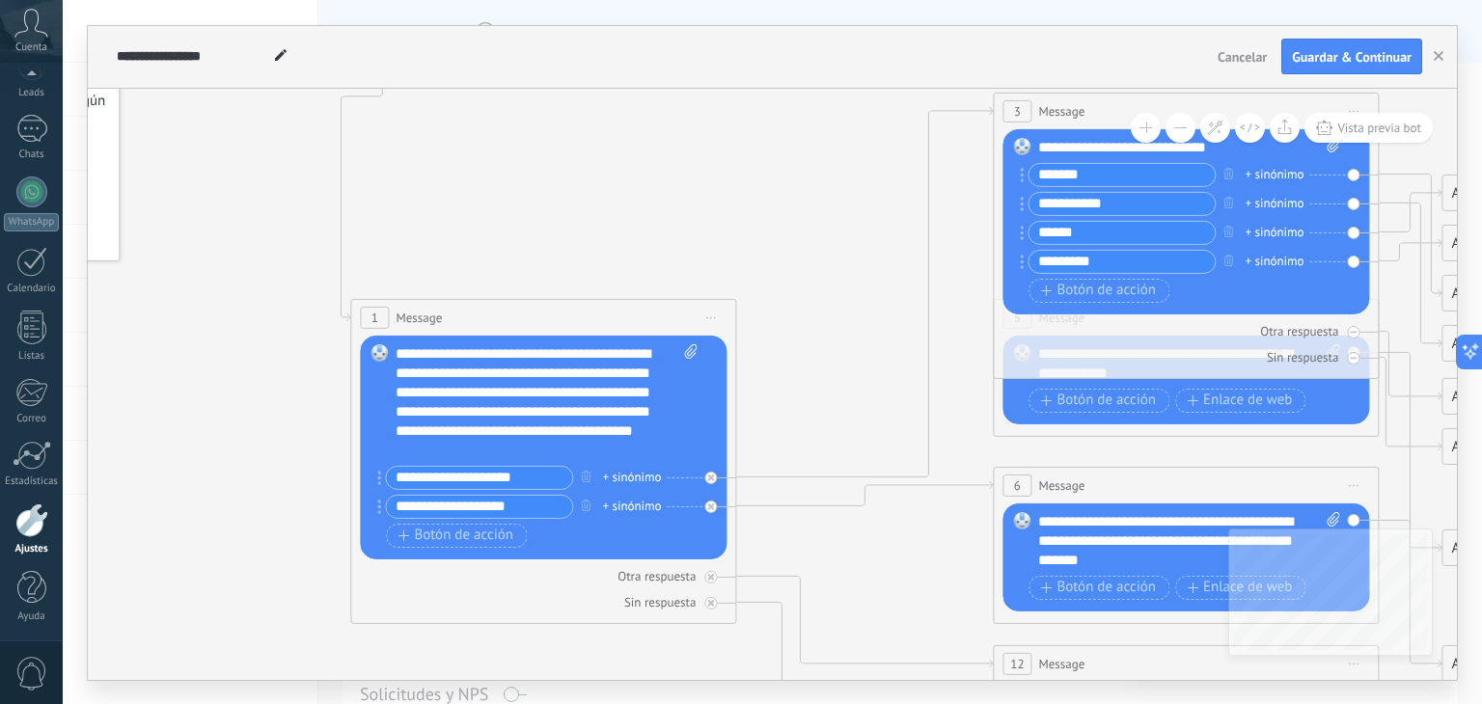
click at [634, 366] on div "**********" at bounding box center [546, 402] width 303 height 116
click at [619, 352] on div "**********" at bounding box center [546, 402] width 303 height 116
click at [469, 477] on input "**********" at bounding box center [479, 478] width 186 height 22
click at [440, 482] on input "**********" at bounding box center [479, 478] width 186 height 22
click at [469, 481] on input "**********" at bounding box center [479, 478] width 186 height 22
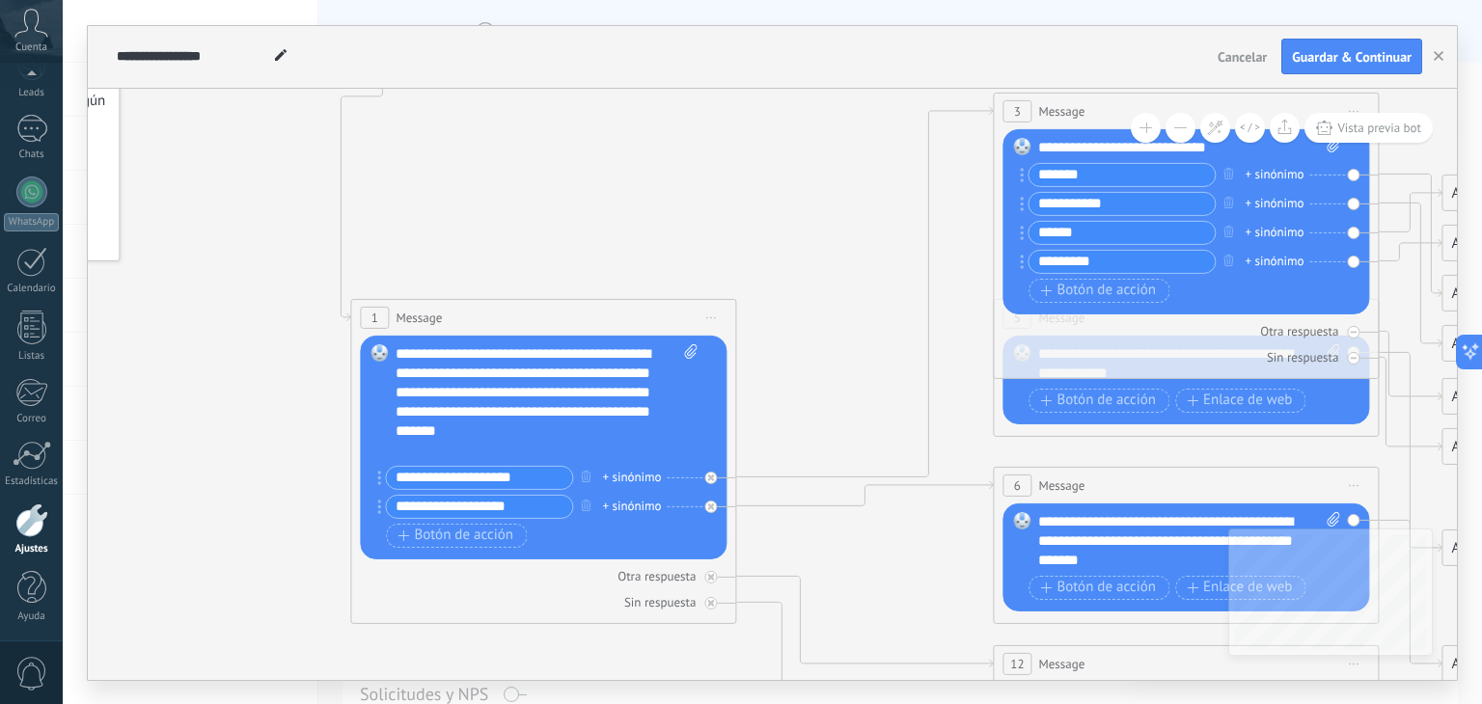
click at [558, 480] on input "**********" at bounding box center [479, 478] width 186 height 22
click at [487, 534] on span "Botón de acción" at bounding box center [455, 535] width 116 height 15
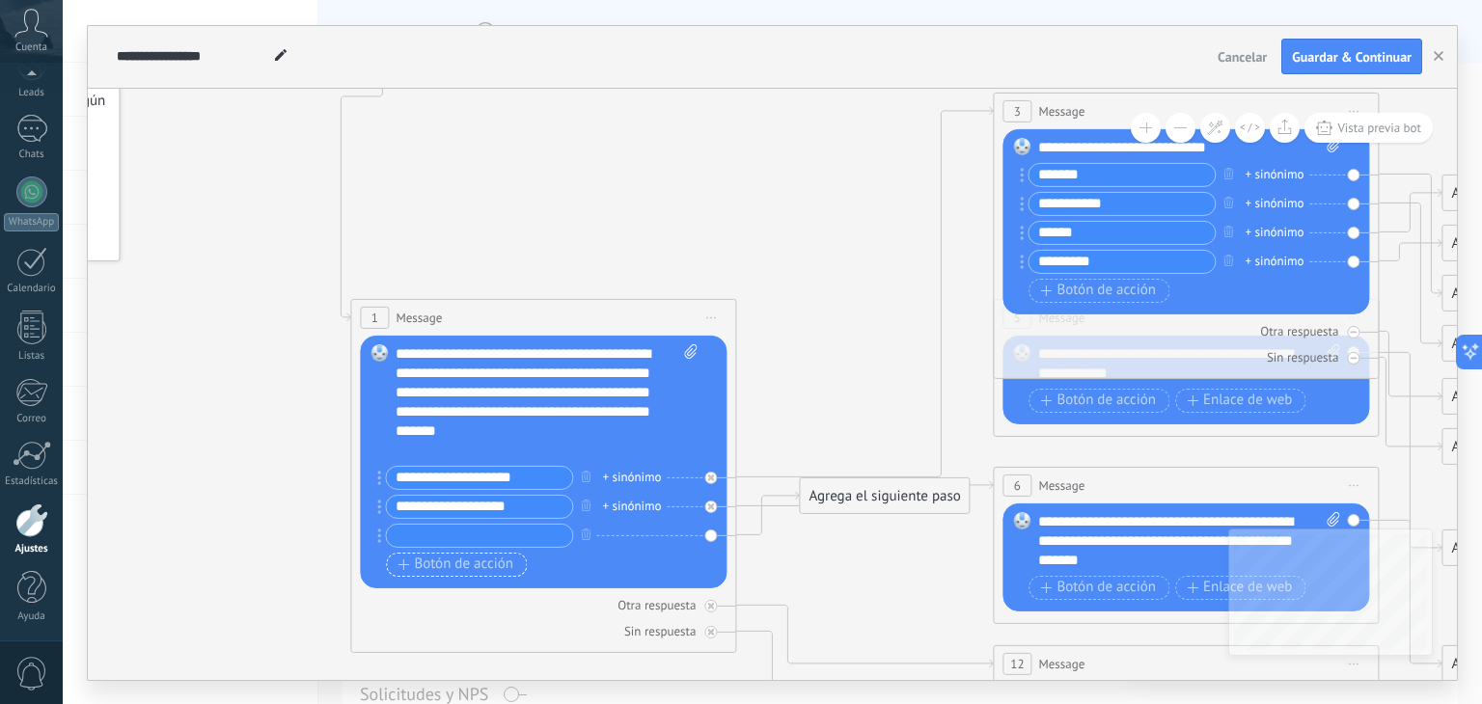
click at [487, 534] on input "text" at bounding box center [479, 536] width 186 height 22
type input "*"
click at [578, 535] on button "button" at bounding box center [585, 535] width 21 height 24
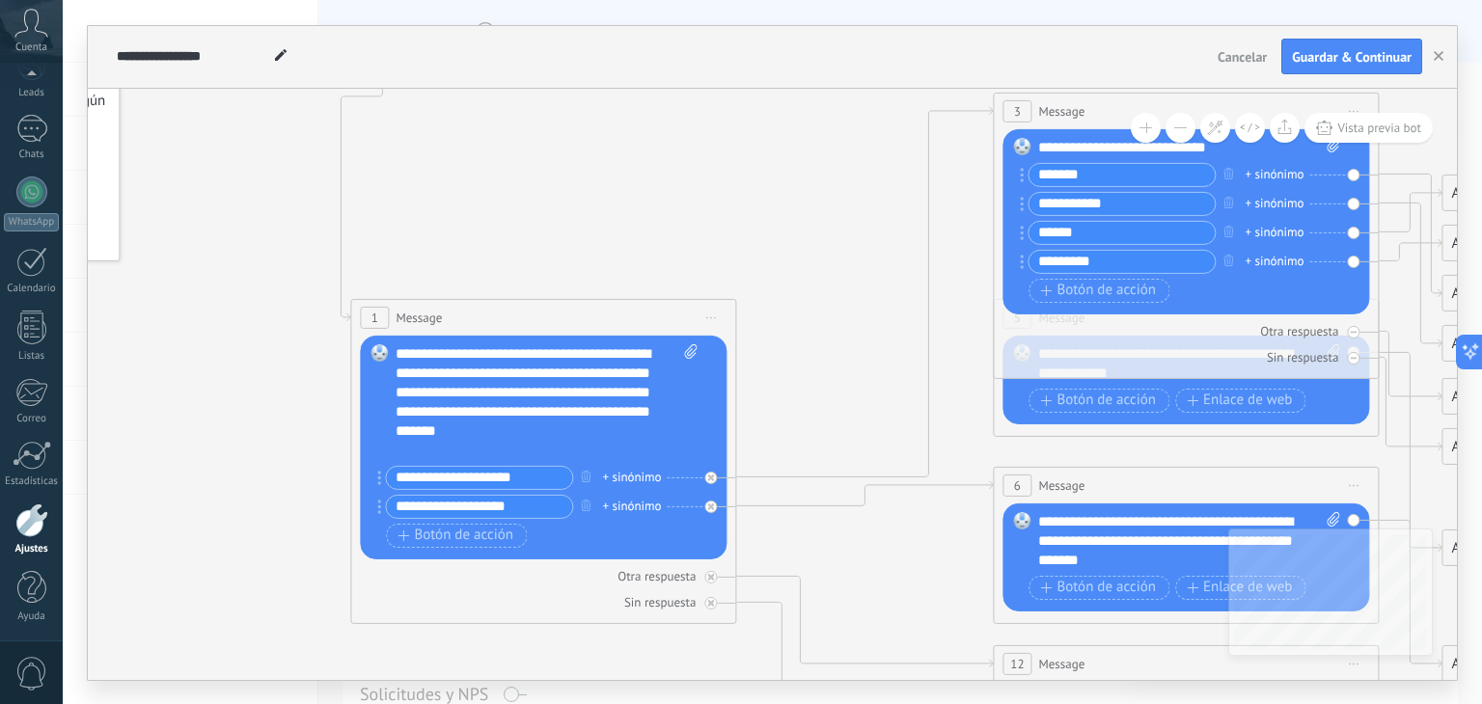
click at [628, 476] on div "+ sinónimo" at bounding box center [631, 477] width 59 height 19
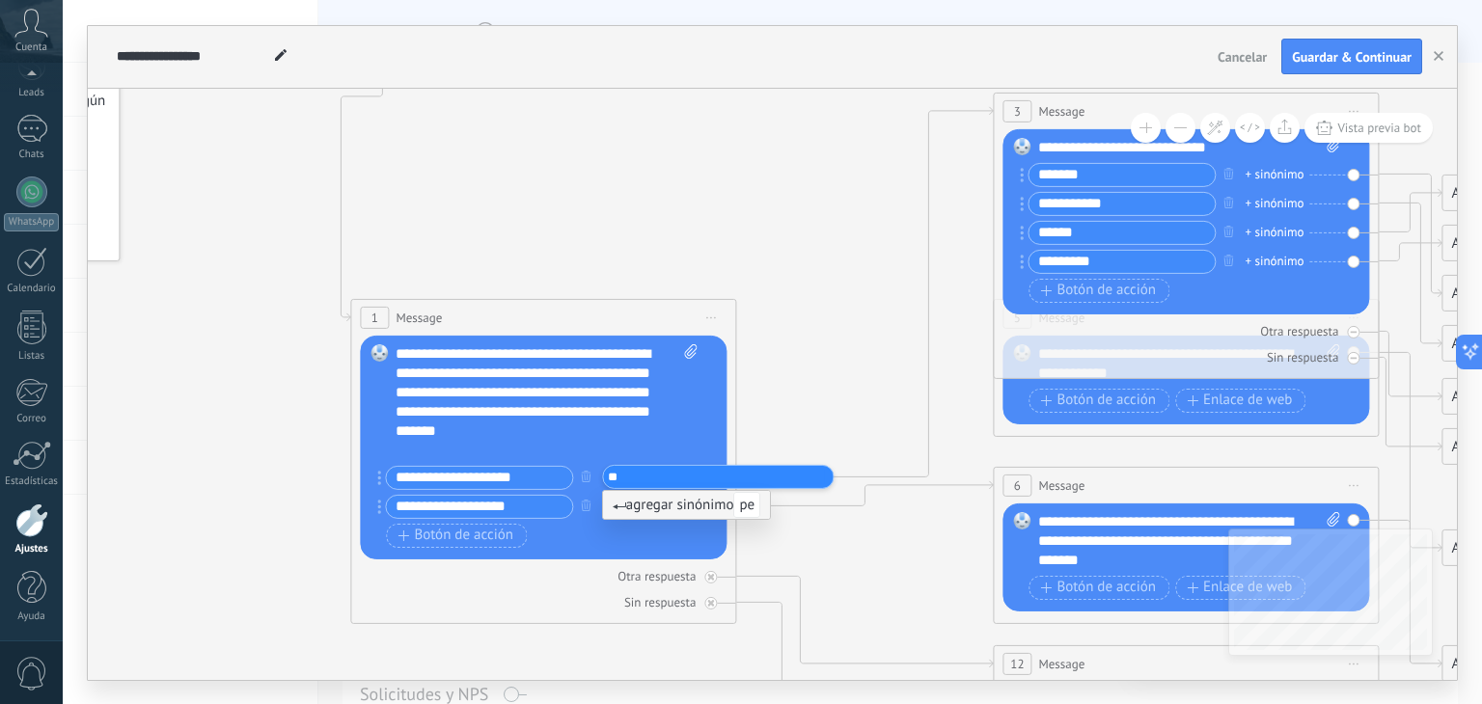
type input "*"
type input "**********"
click at [685, 194] on icon at bounding box center [1229, 528] width 3007 height 1921
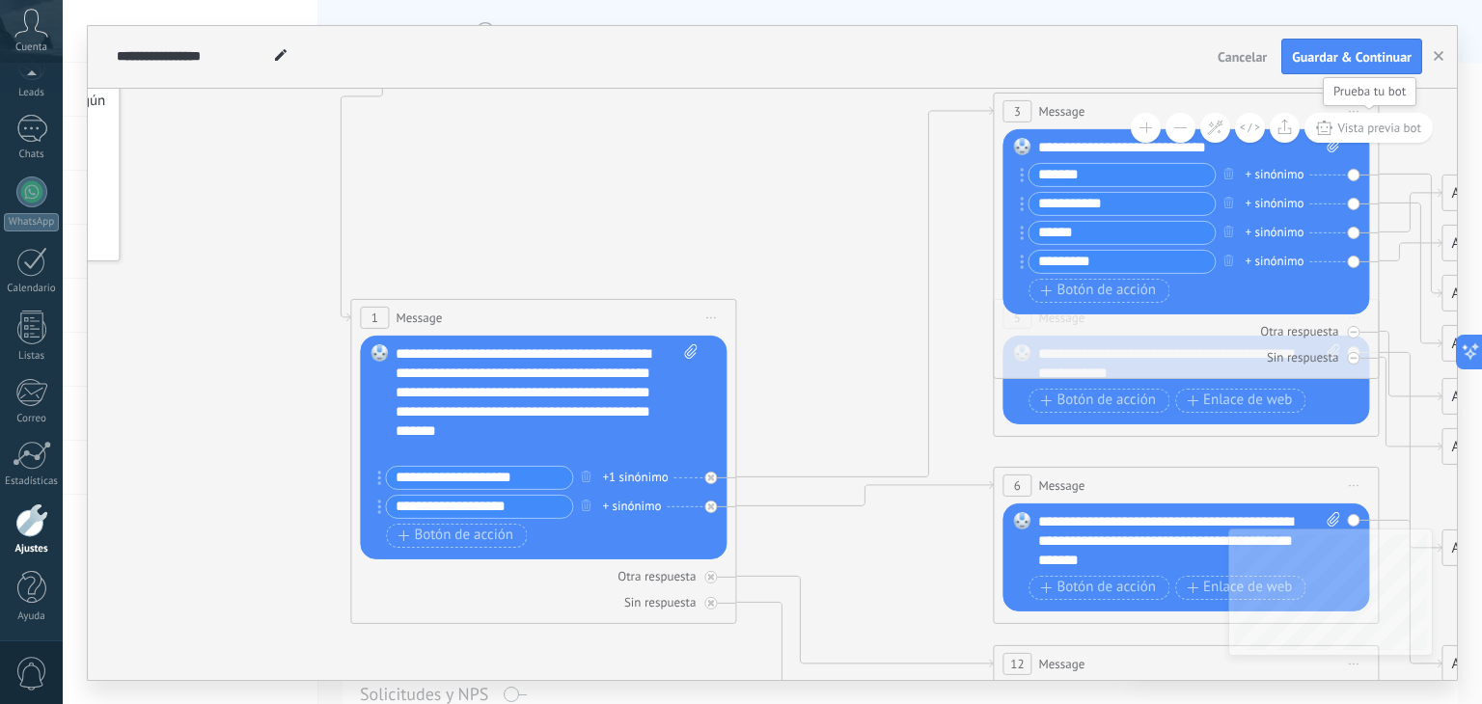
click at [1360, 133] on span "Vista previa bot" at bounding box center [1379, 128] width 84 height 16
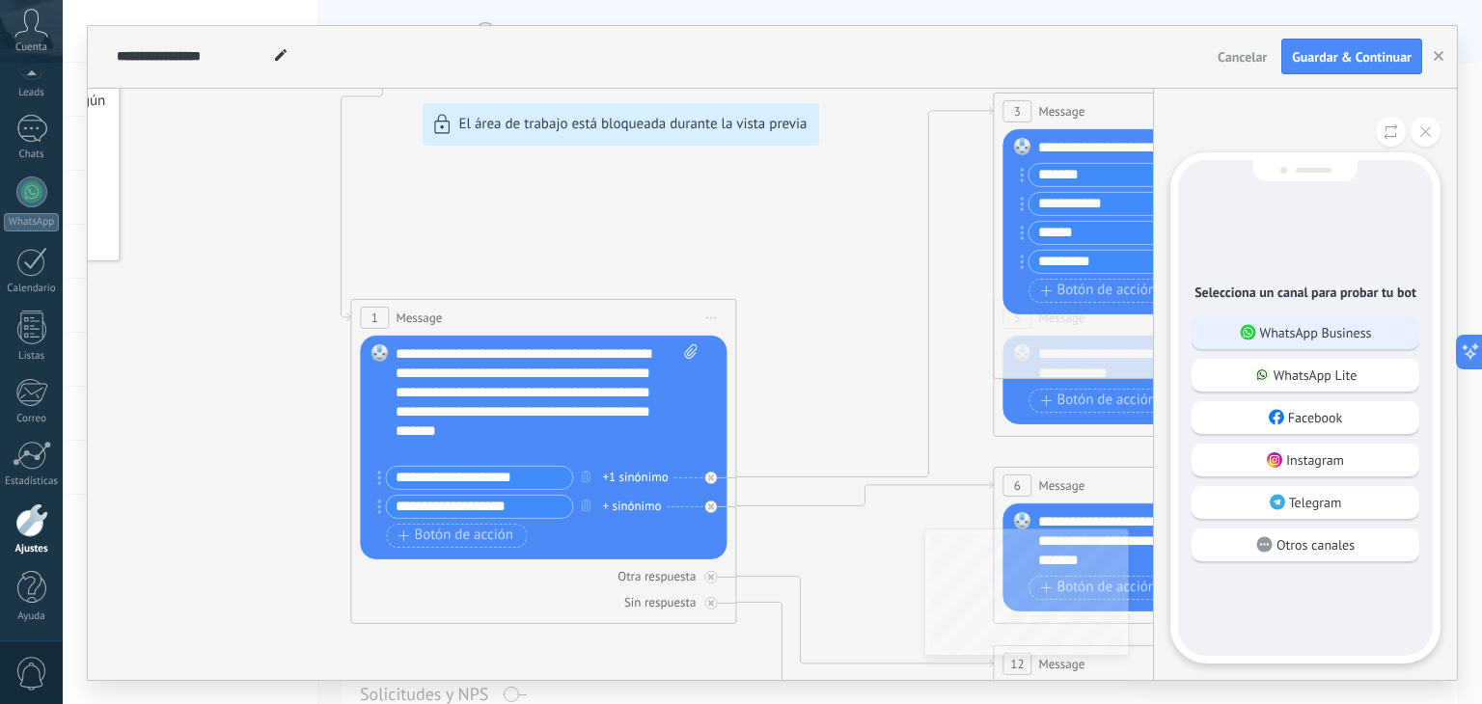
click at [1309, 325] on p "WhatsApp Business" at bounding box center [1316, 332] width 112 height 17
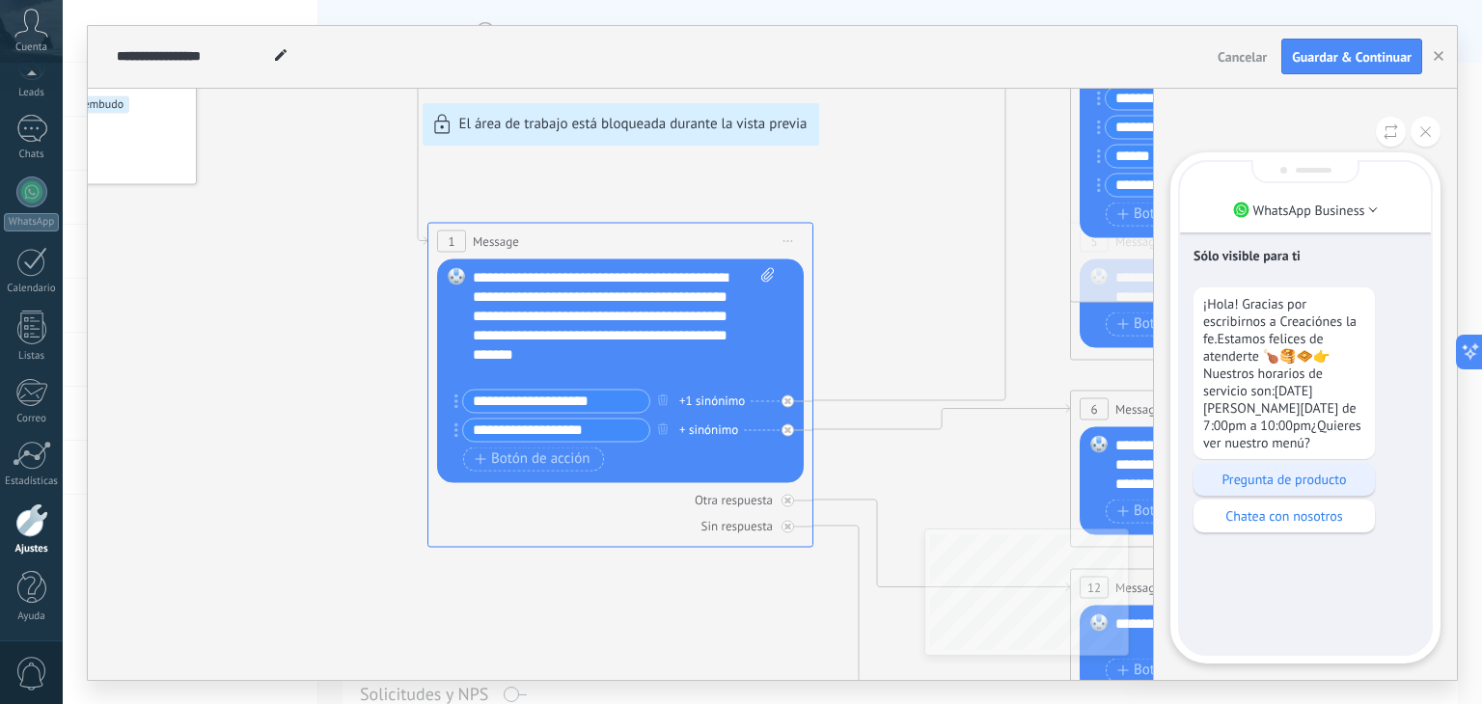
click at [1320, 474] on p "Pregunta de producto" at bounding box center [1284, 479] width 162 height 17
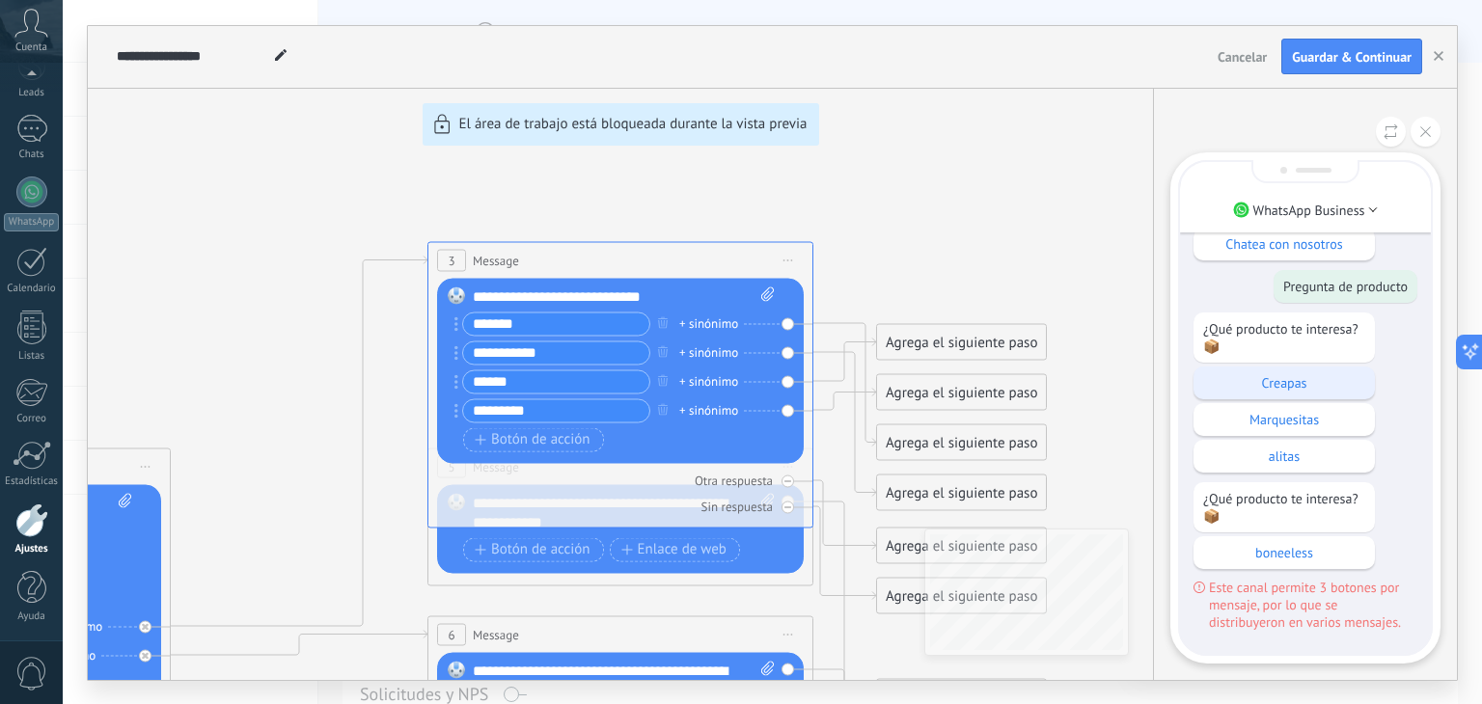
click at [1266, 385] on p "Creapas" at bounding box center [1284, 382] width 162 height 17
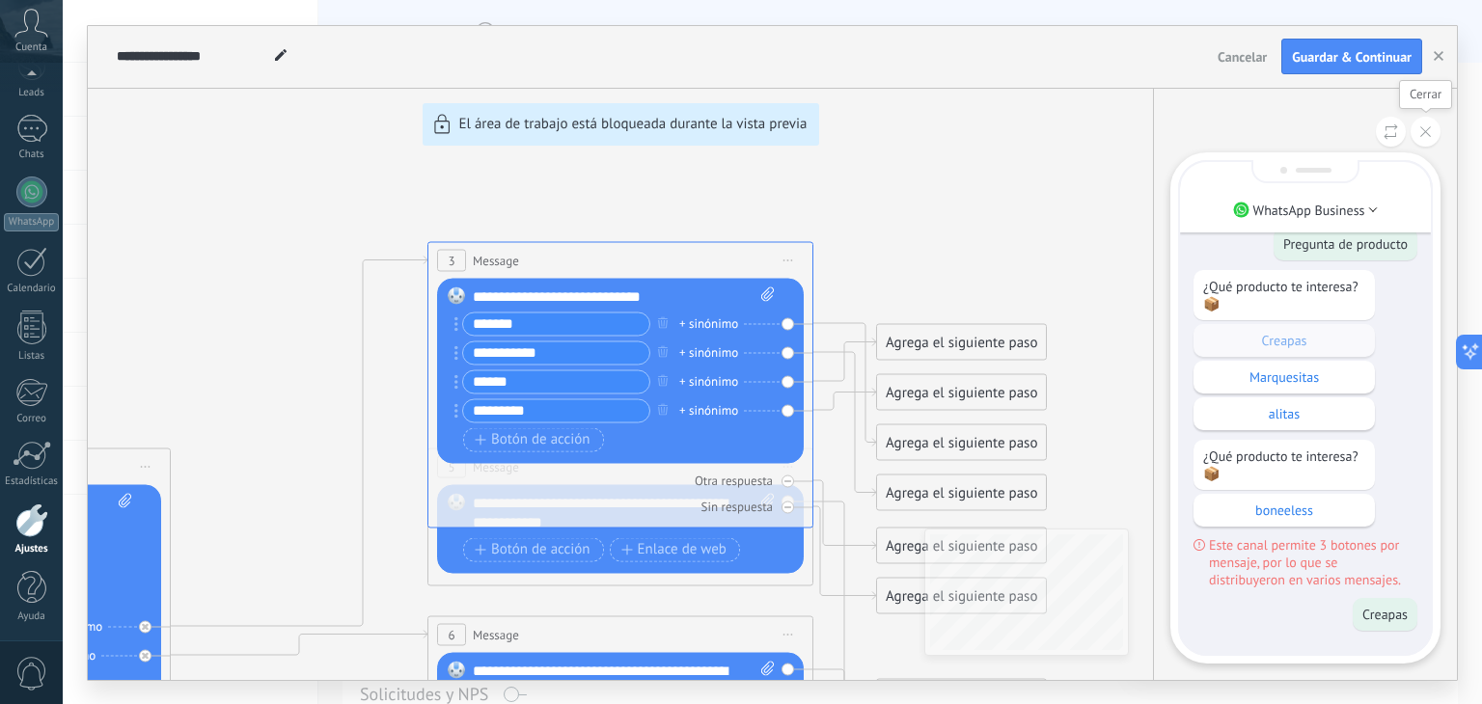
click at [1423, 128] on icon at bounding box center [1425, 131] width 11 height 11
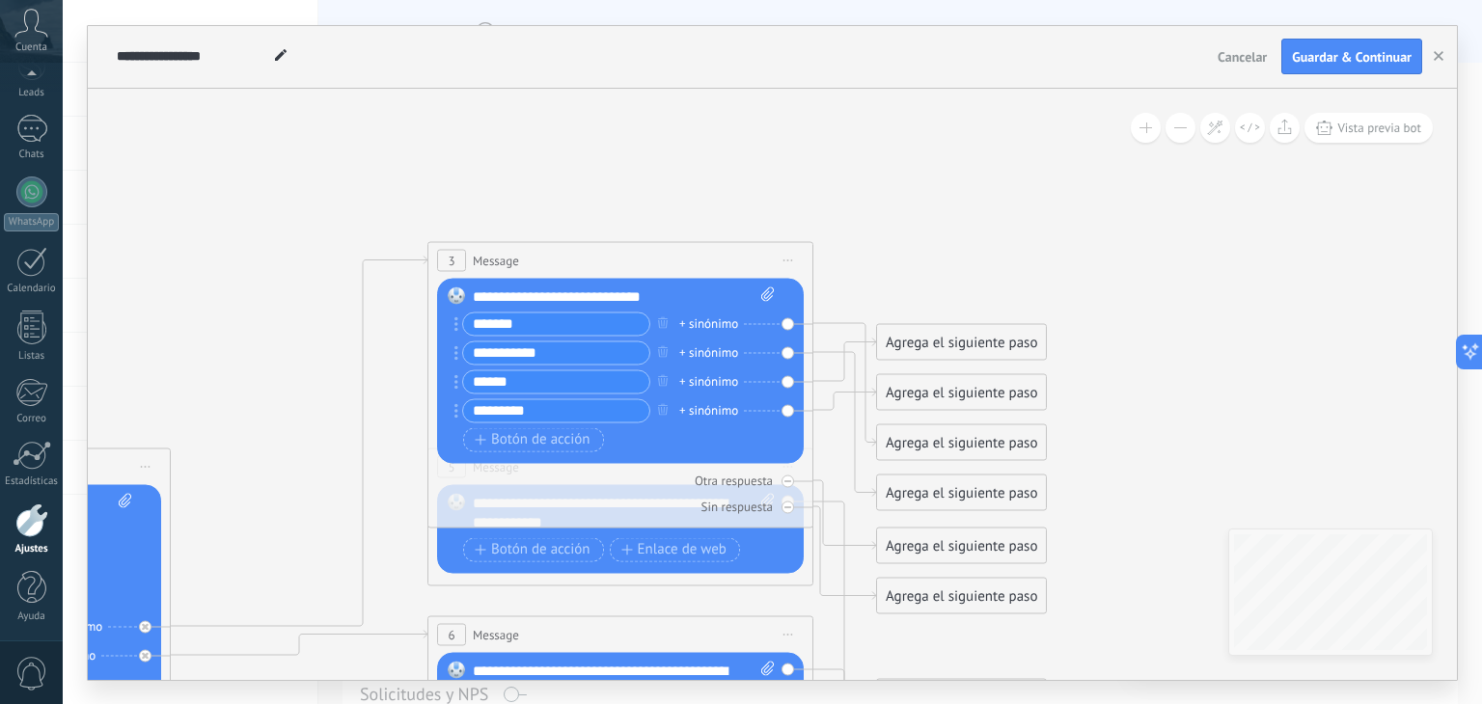
click at [335, 407] on icon at bounding box center [664, 676] width 3007 height 1921
click at [797, 146] on icon at bounding box center [664, 676] width 3007 height 1921
click at [733, 599] on icon at bounding box center [664, 676] width 3007 height 1921
click at [633, 441] on div "Botón de acción Enlace de web" at bounding box center [618, 439] width 311 height 24
click at [526, 321] on input "*******" at bounding box center [556, 324] width 186 height 22
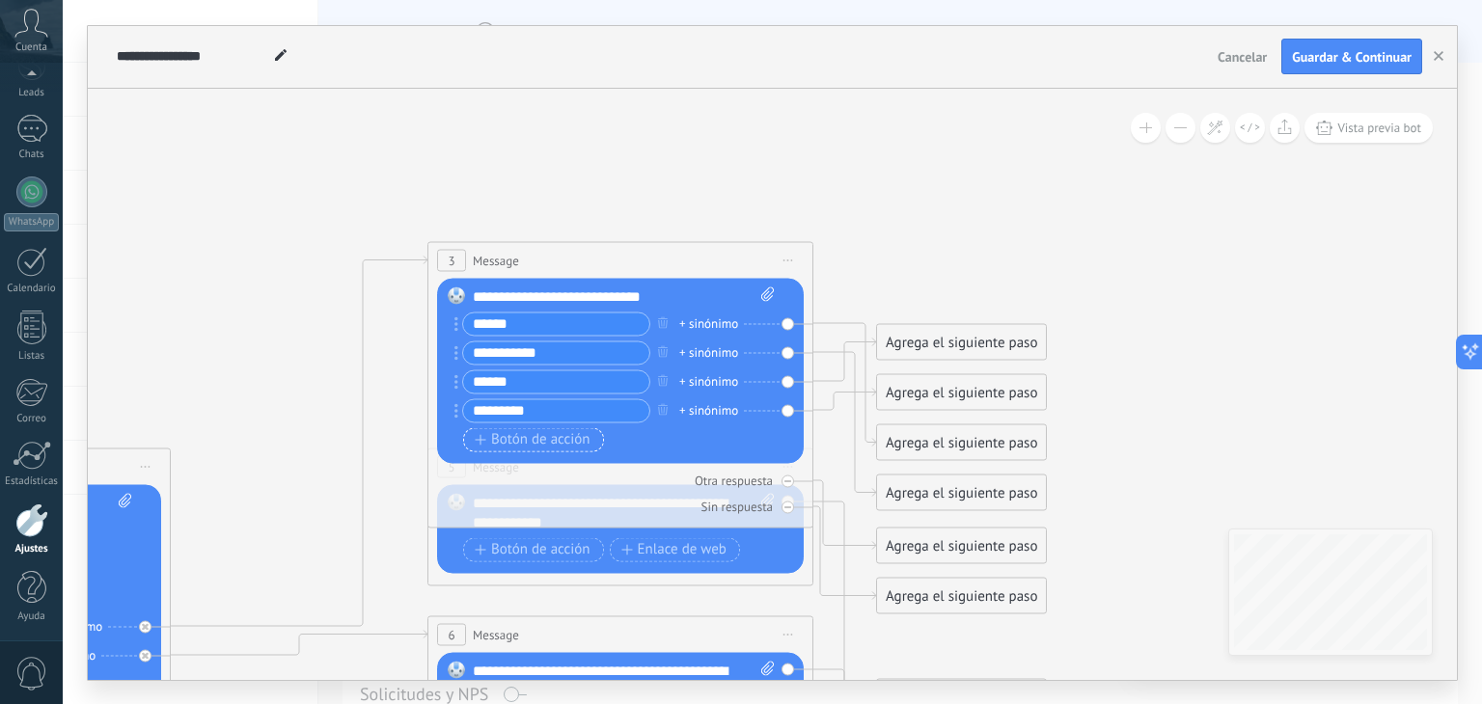
type input "******"
click at [551, 439] on span "Botón de acción" at bounding box center [533, 439] width 116 height 15
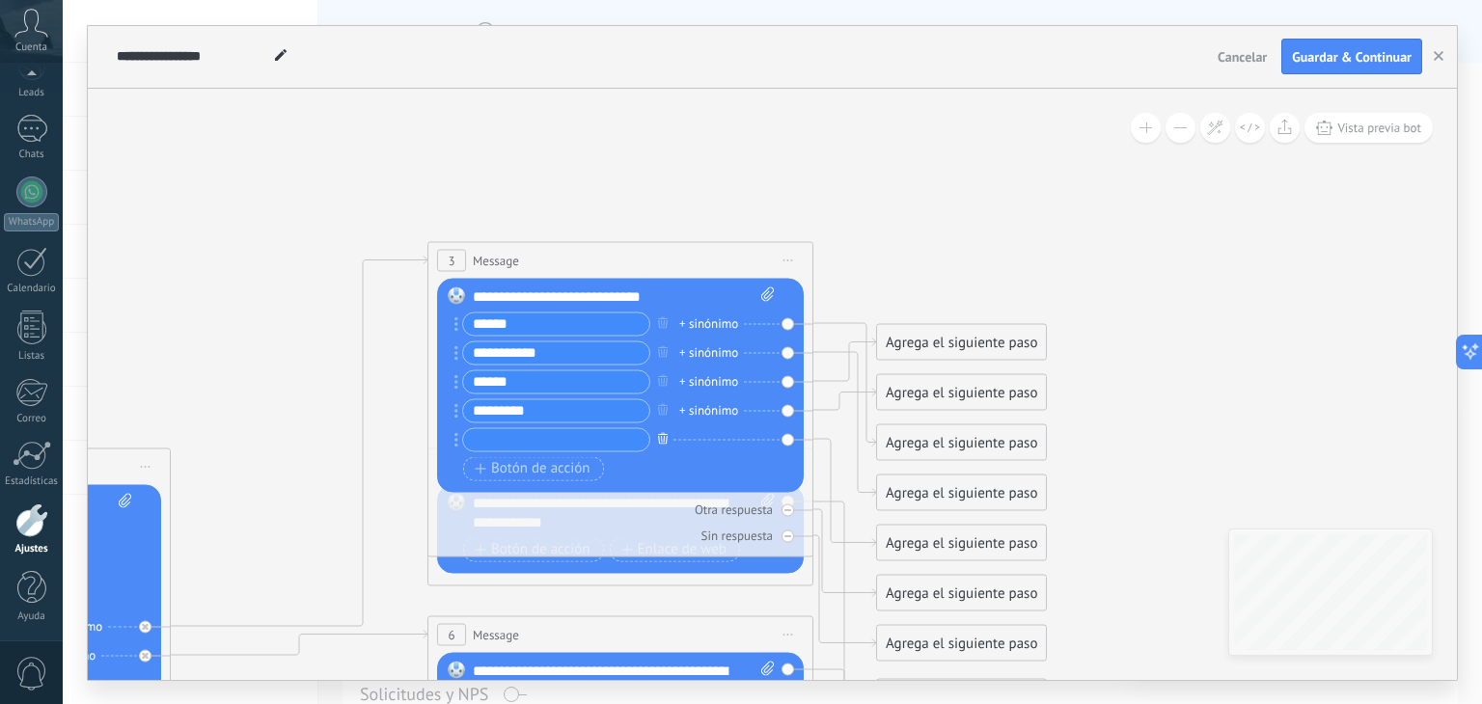
click at [658, 441] on icon "button" at bounding box center [663, 439] width 10 height 12
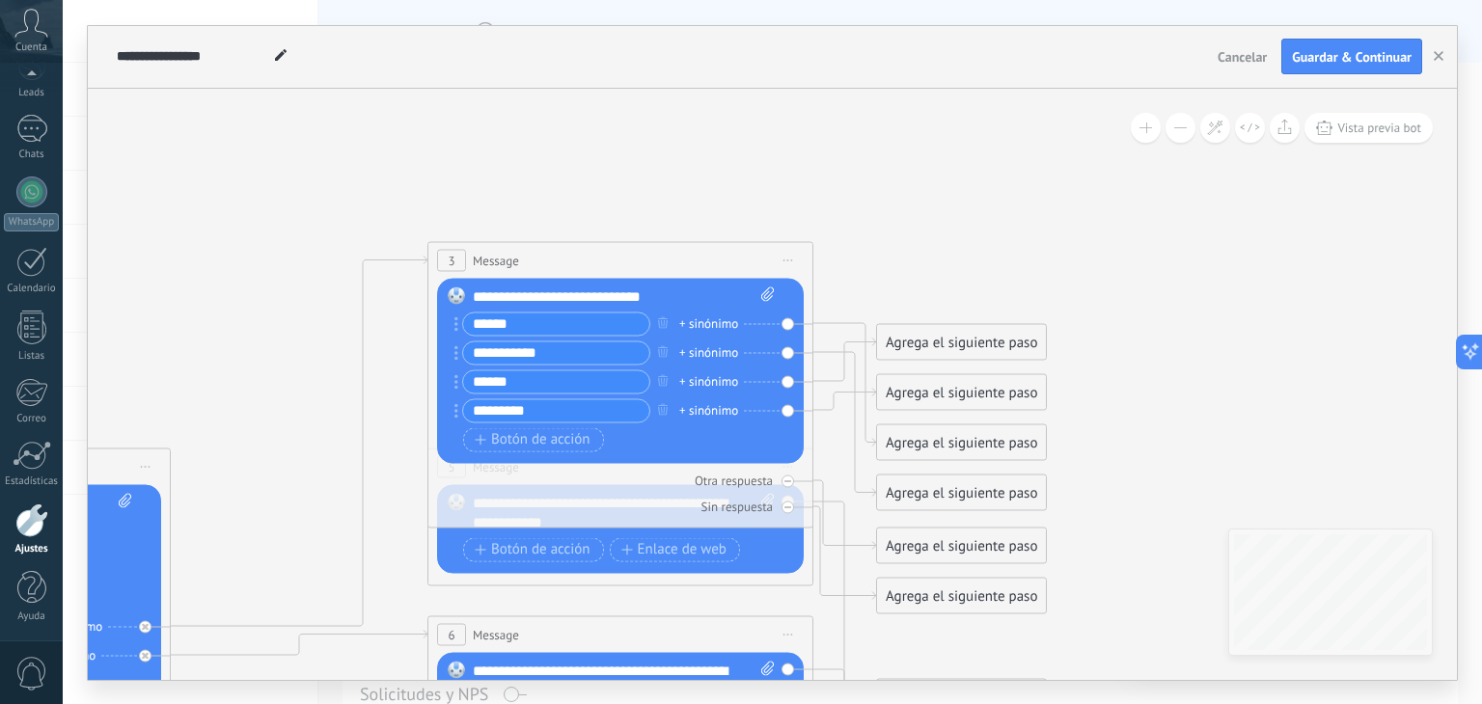
click at [969, 340] on div "Agrega el siguiente paso" at bounding box center [961, 342] width 169 height 32
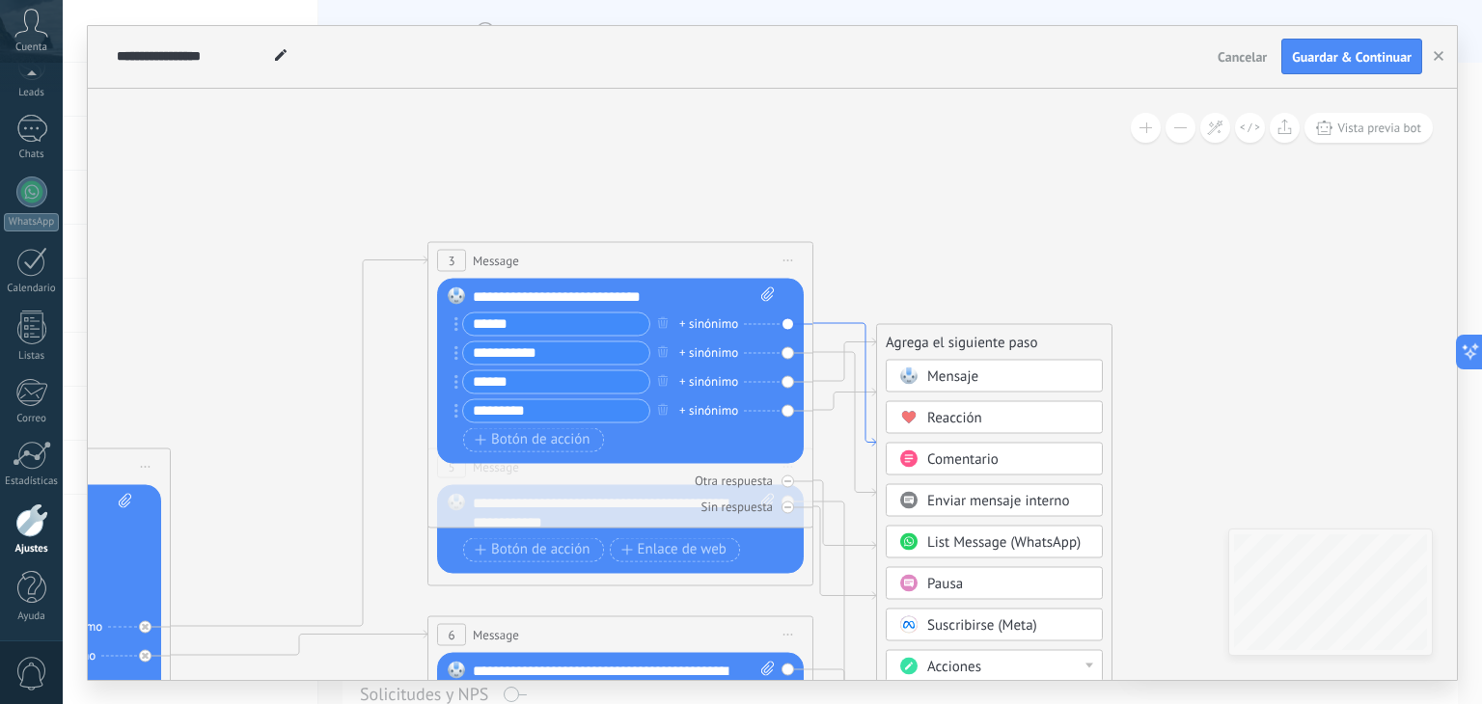
click at [826, 323] on icon at bounding box center [844, 384] width 63 height 123
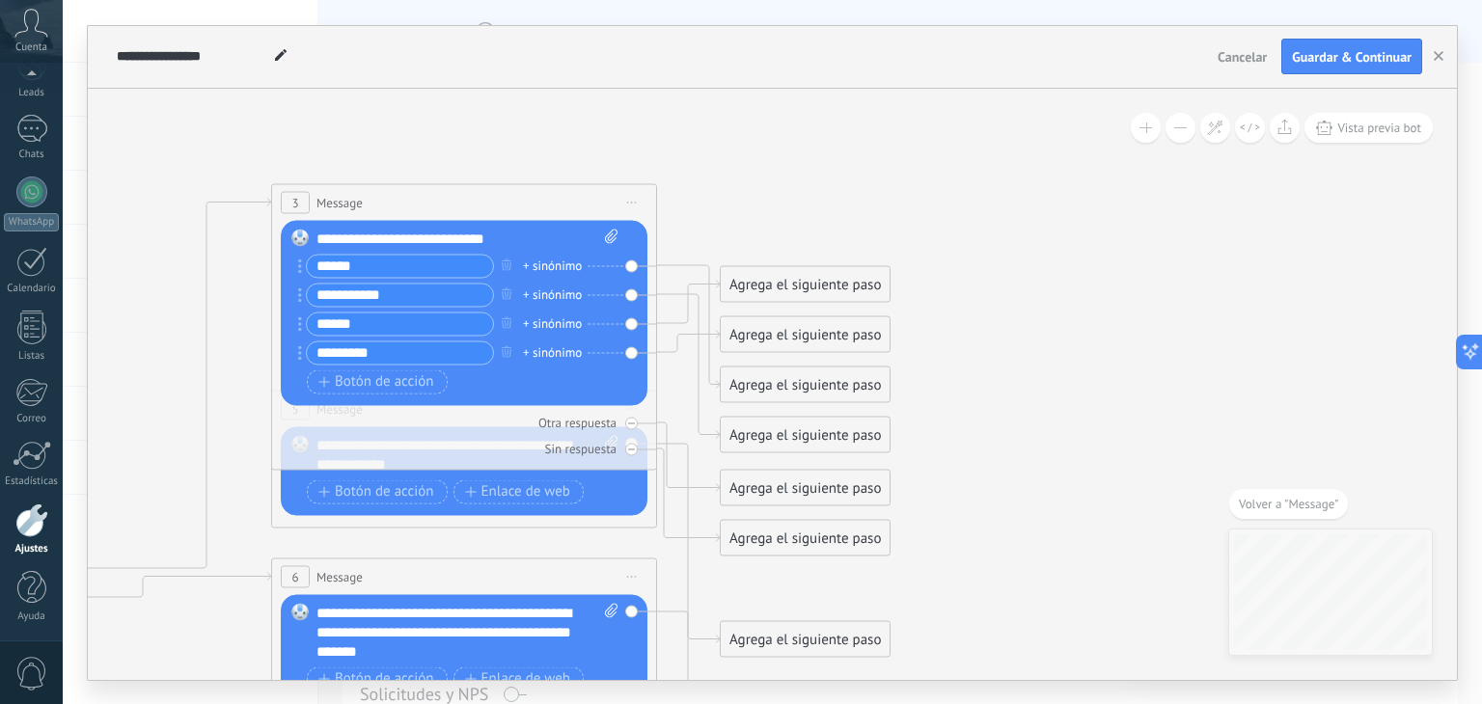
click at [753, 387] on div "Agrega el siguiente paso" at bounding box center [805, 384] width 169 height 32
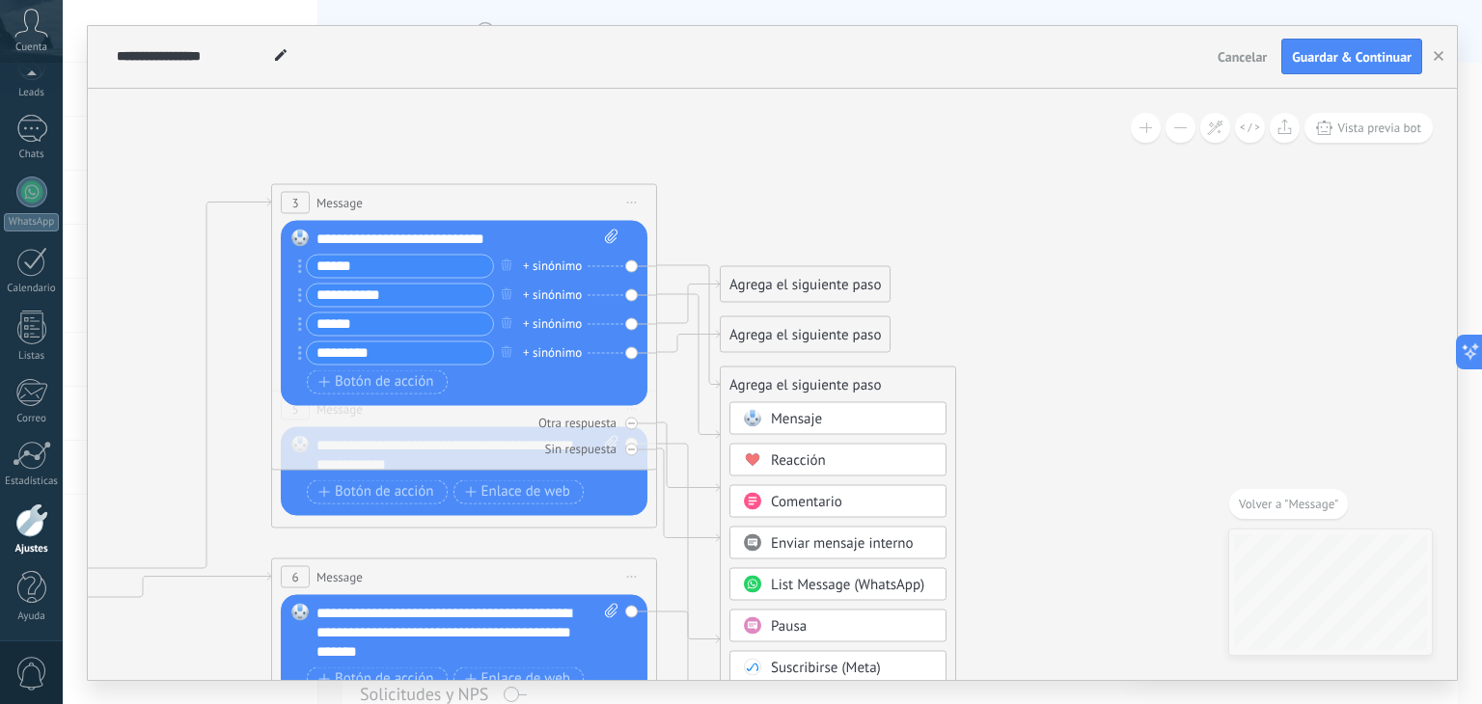
click at [747, 382] on div "Agrega el siguiente paso" at bounding box center [838, 384] width 234 height 32
click at [822, 576] on span "List Message (WhatsApp)" at bounding box center [847, 584] width 153 height 18
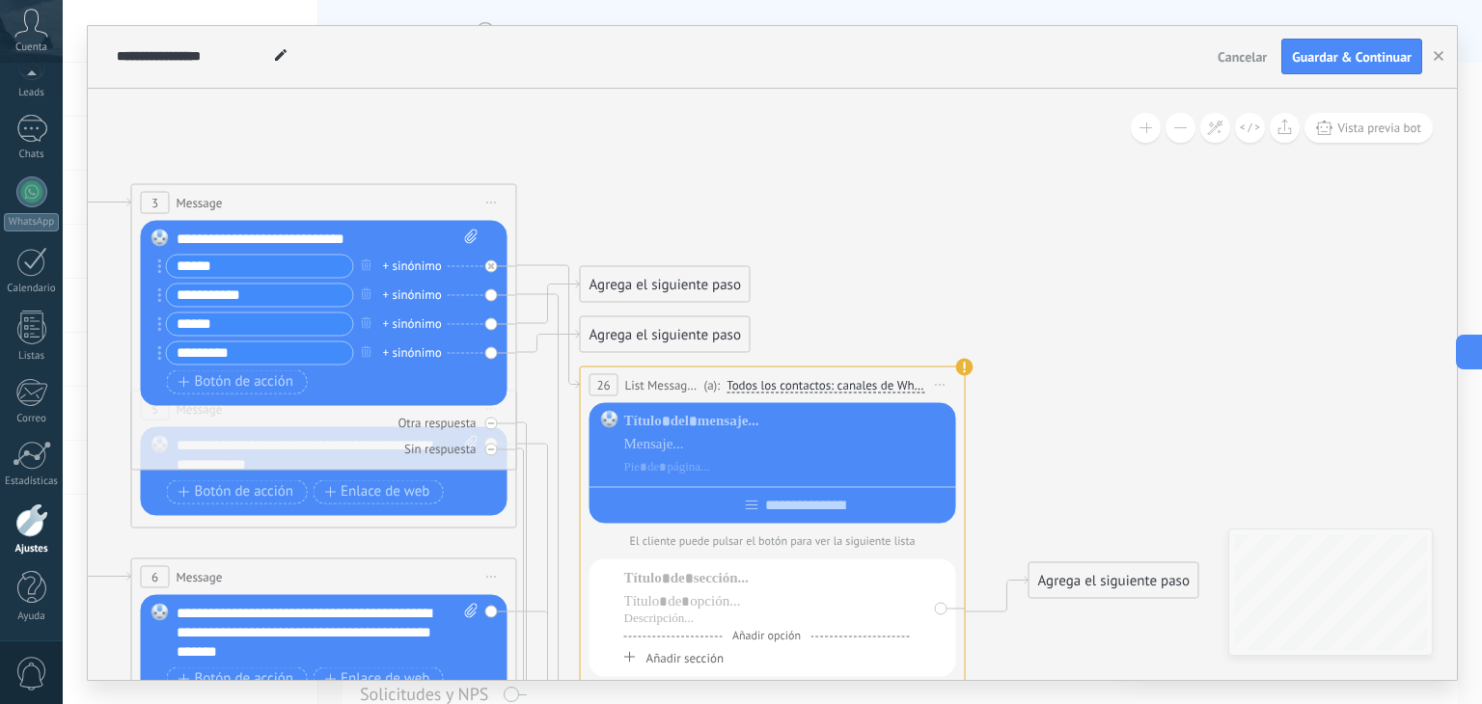
click at [941, 387] on span "Iniciar vista previa aquí Cambiar nombre Duplicar [GEOGRAPHIC_DATA]" at bounding box center [940, 384] width 31 height 28
click at [971, 512] on div "Borrar" at bounding box center [1028, 510] width 191 height 33
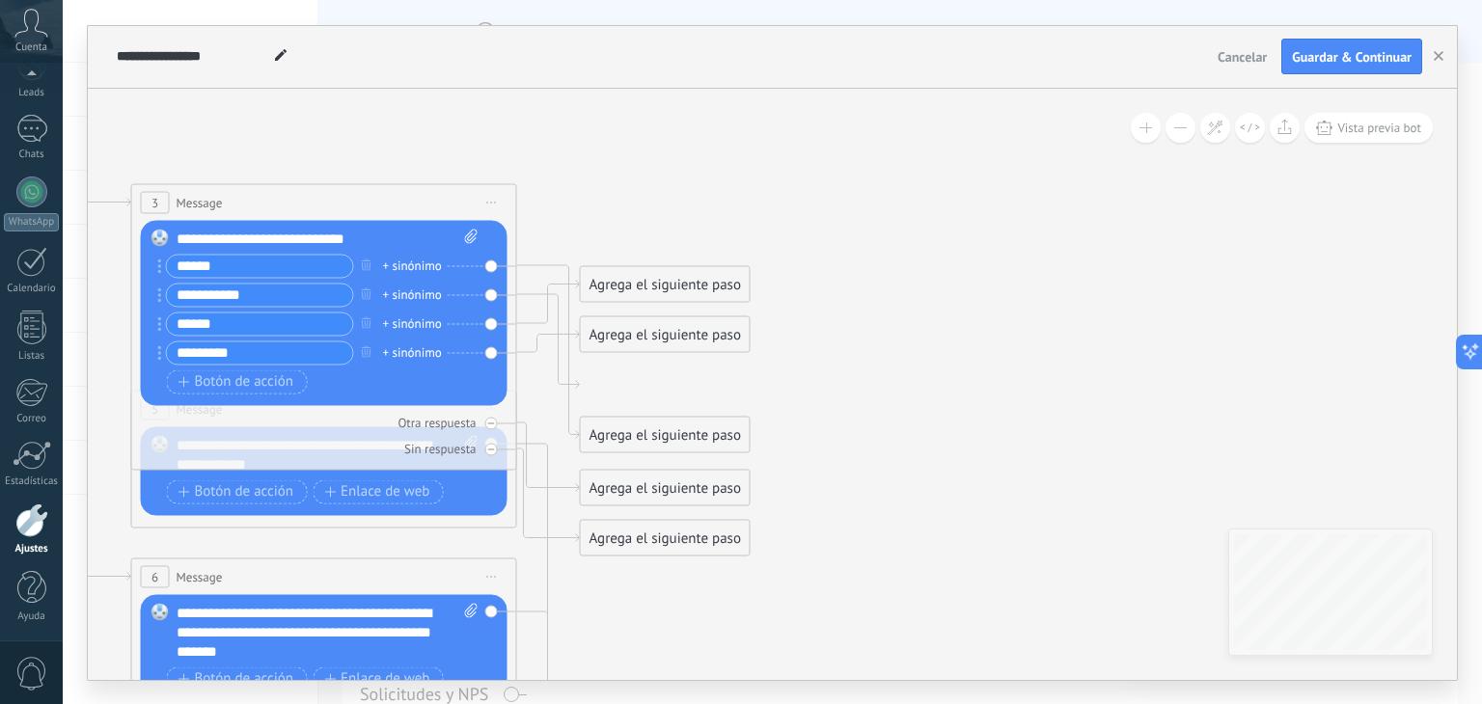
click at [591, 382] on icon at bounding box center [368, 592] width 3007 height 1866
click at [574, 373] on icon at bounding box center [548, 352] width 63 height 174
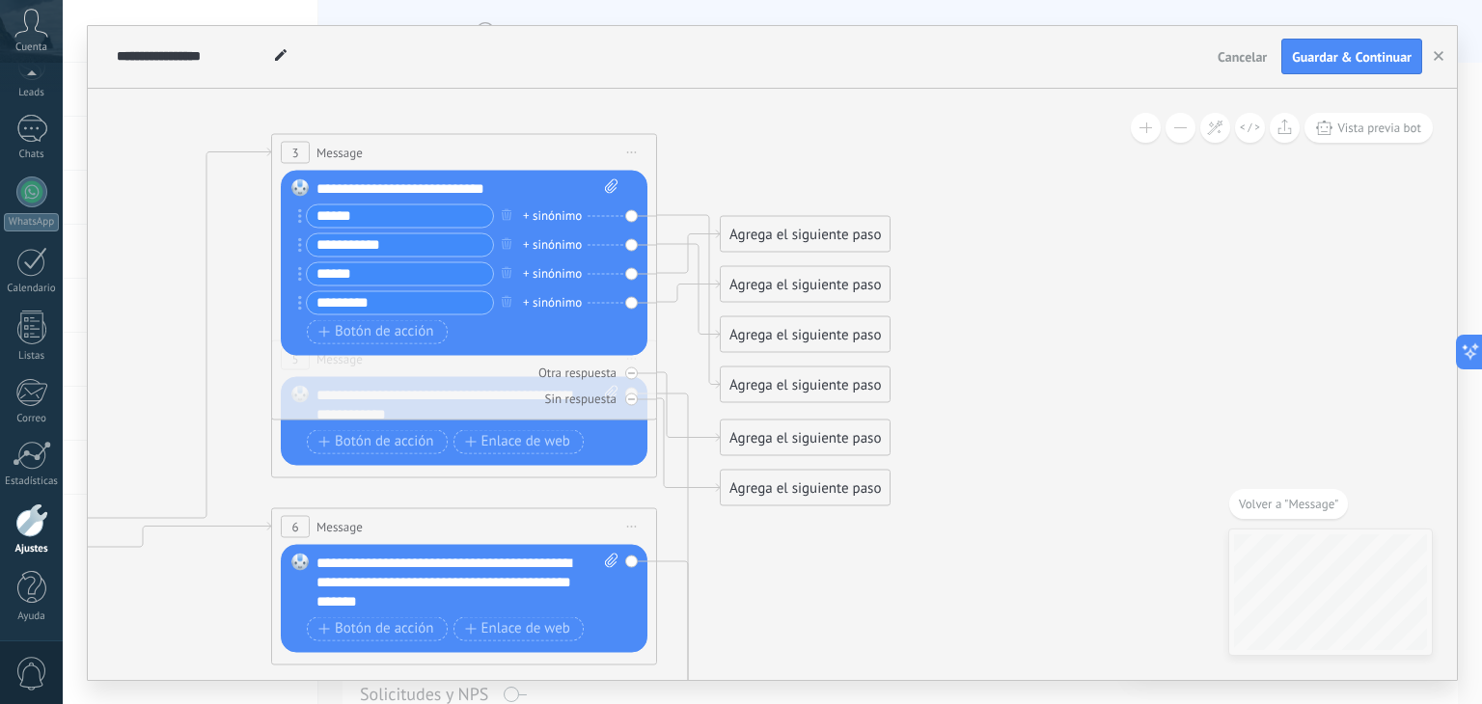
click at [746, 385] on div "Agrega el siguiente paso" at bounding box center [805, 384] width 169 height 32
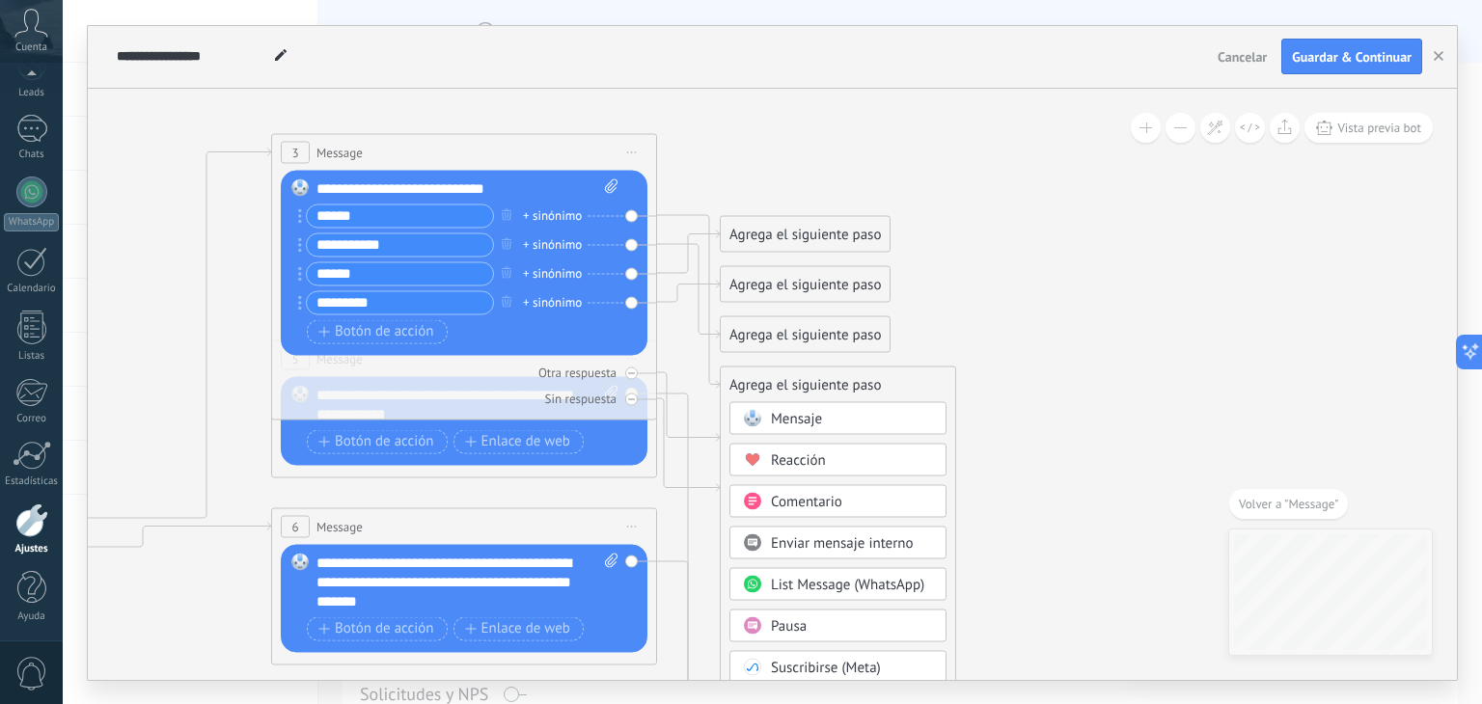
click at [1060, 349] on icon at bounding box center [508, 541] width 3007 height 1866
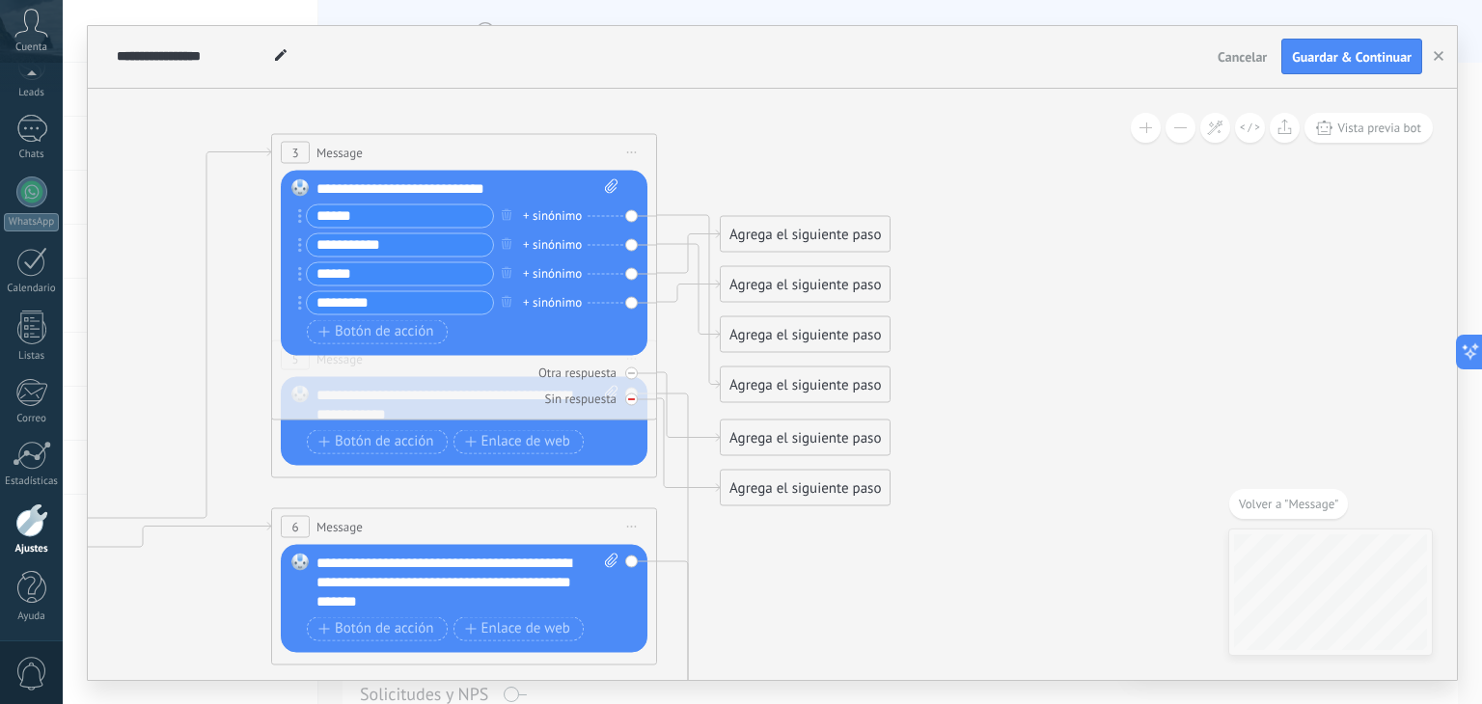
click at [636, 398] on div at bounding box center [631, 399] width 13 height 13
click at [0, 0] on icon at bounding box center [0, 0] width 0 height 0
click at [1146, 275] on icon at bounding box center [508, 541] width 3007 height 1866
click at [714, 379] on icon at bounding box center [688, 302] width 63 height 174
click at [726, 380] on div "Agrega el siguiente paso" at bounding box center [805, 384] width 169 height 32
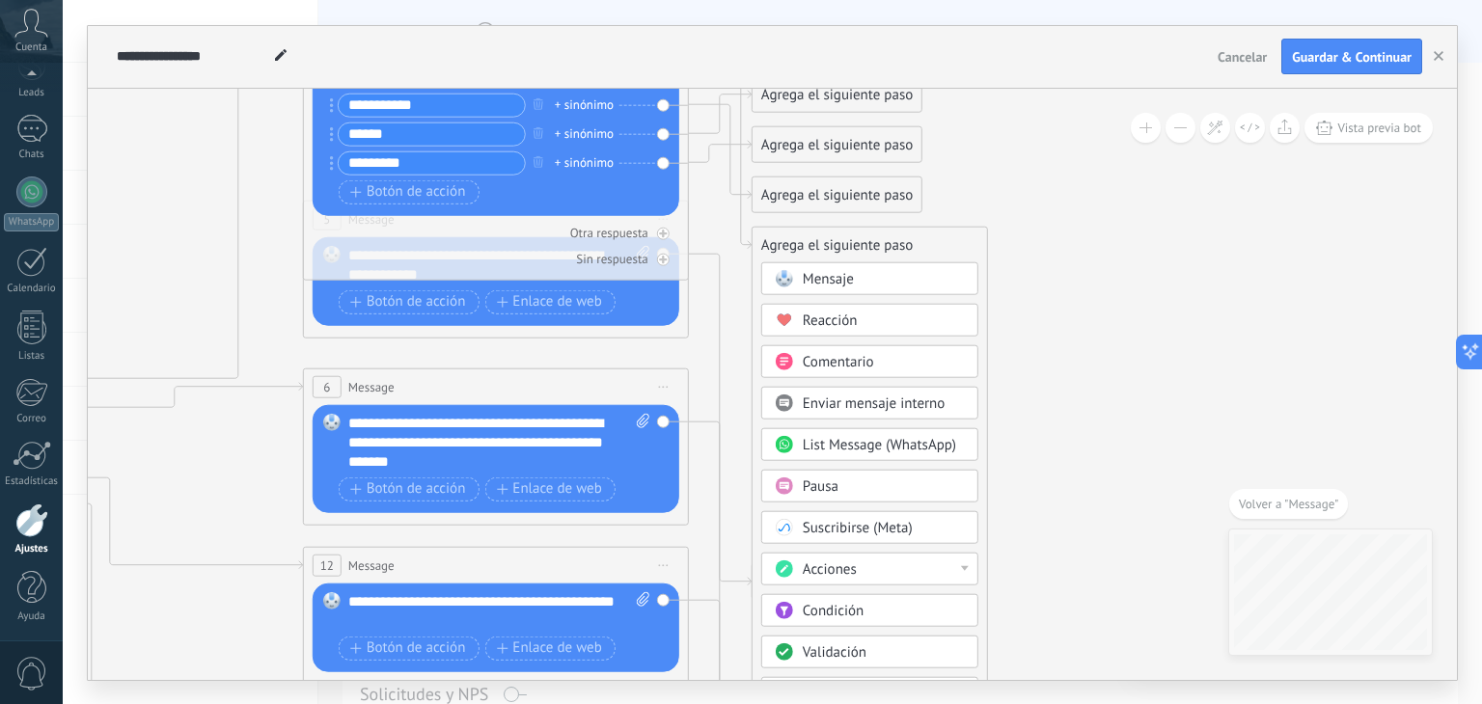
drag, startPoint x: 956, startPoint y: 537, endPoint x: 994, endPoint y: 341, distance: 199.6
click at [994, 341] on icon at bounding box center [539, 402] width 3007 height 1866
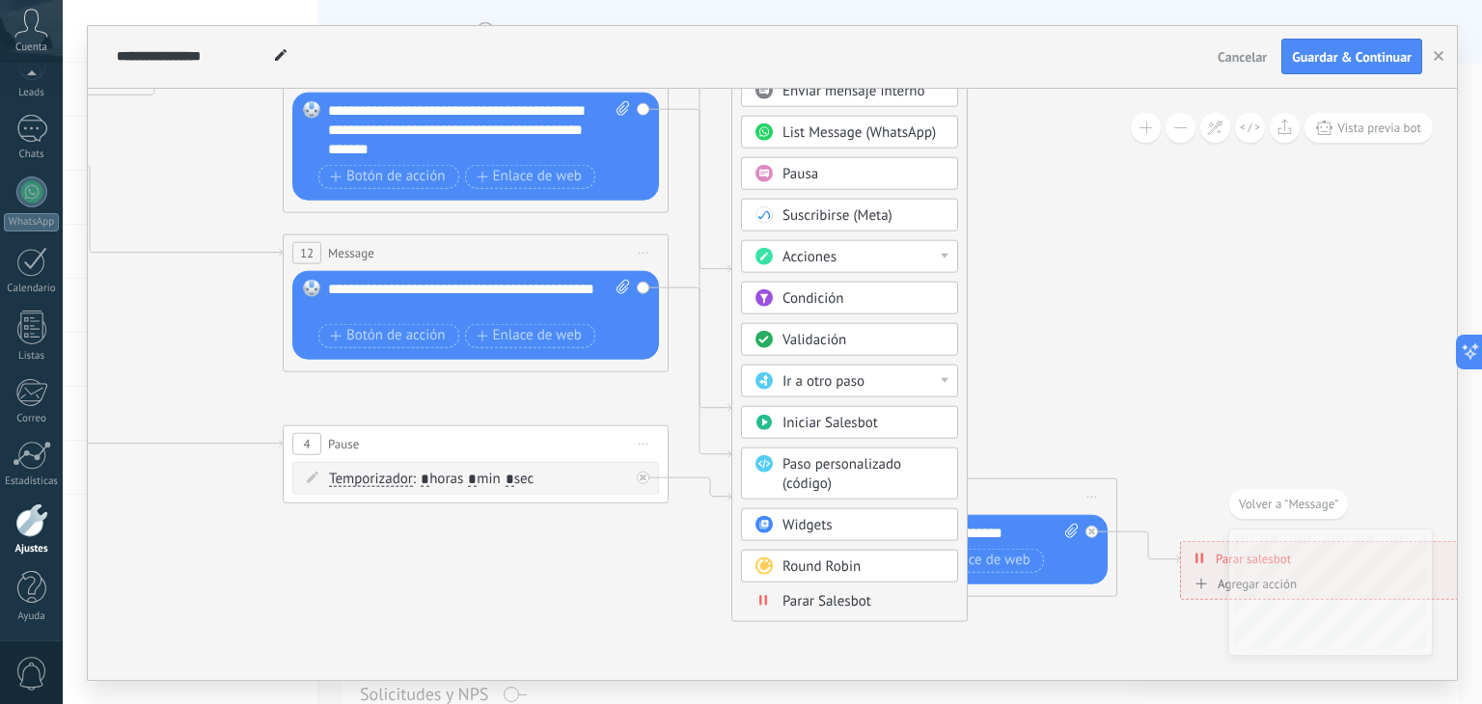
drag, startPoint x: 1033, startPoint y: 464, endPoint x: 1006, endPoint y: 207, distance: 258.0
click at [1006, 207] on icon at bounding box center [519, 89] width 3007 height 1866
click at [898, 413] on div "Iniciar Salesbot" at bounding box center [863, 422] width 162 height 19
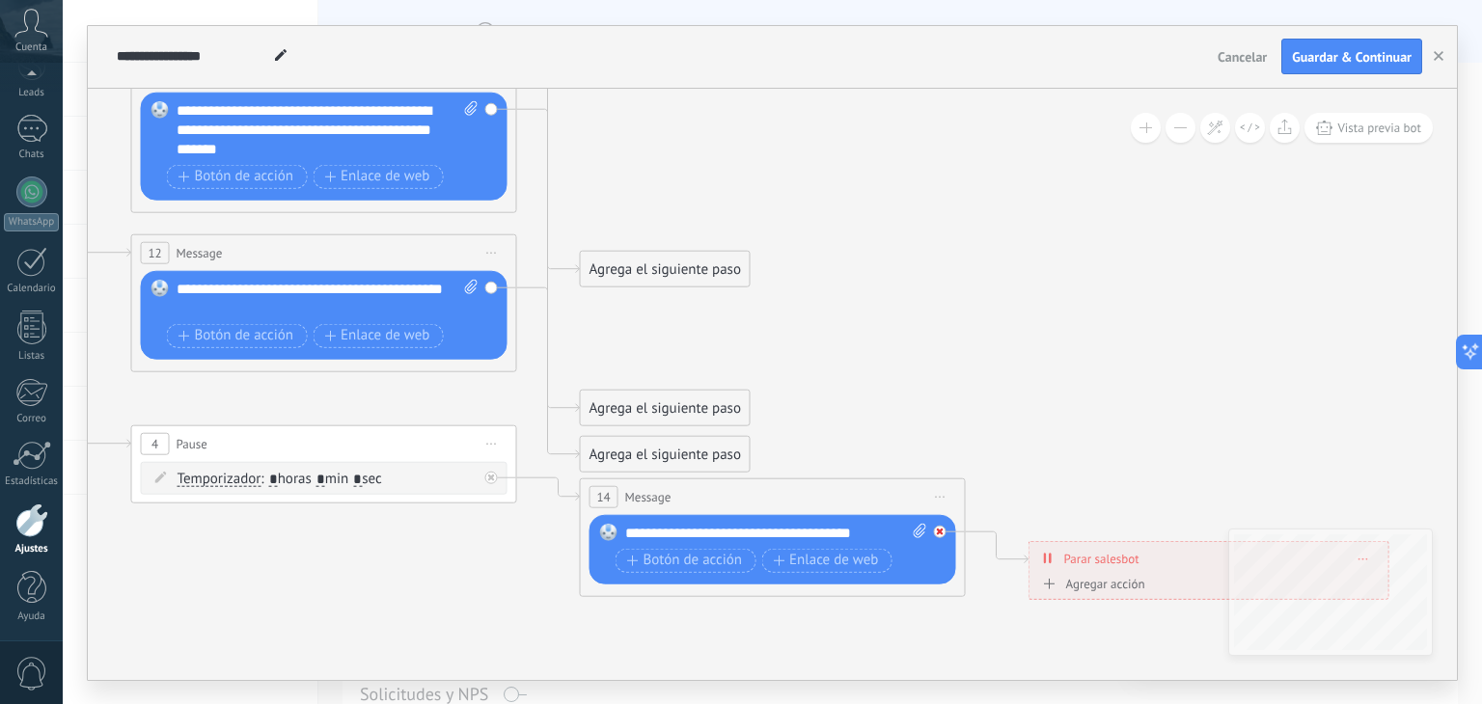
click at [0, 0] on icon at bounding box center [0, 0] width 0 height 0
click at [937, 489] on span "Iniciar vista previa aquí Cambiar nombre Duplicar [GEOGRAPHIC_DATA]" at bounding box center [940, 496] width 31 height 28
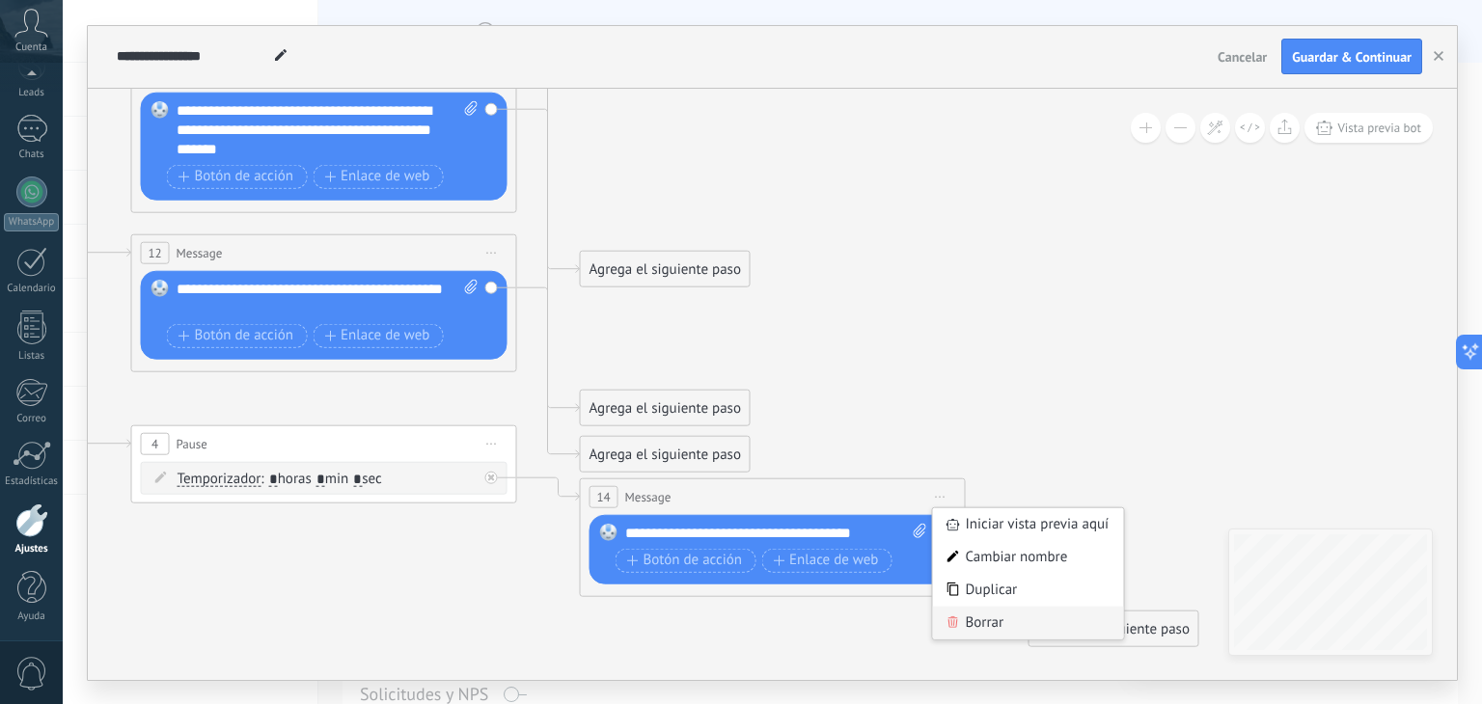
click at [953, 617] on icon at bounding box center [953, 621] width 12 height 12
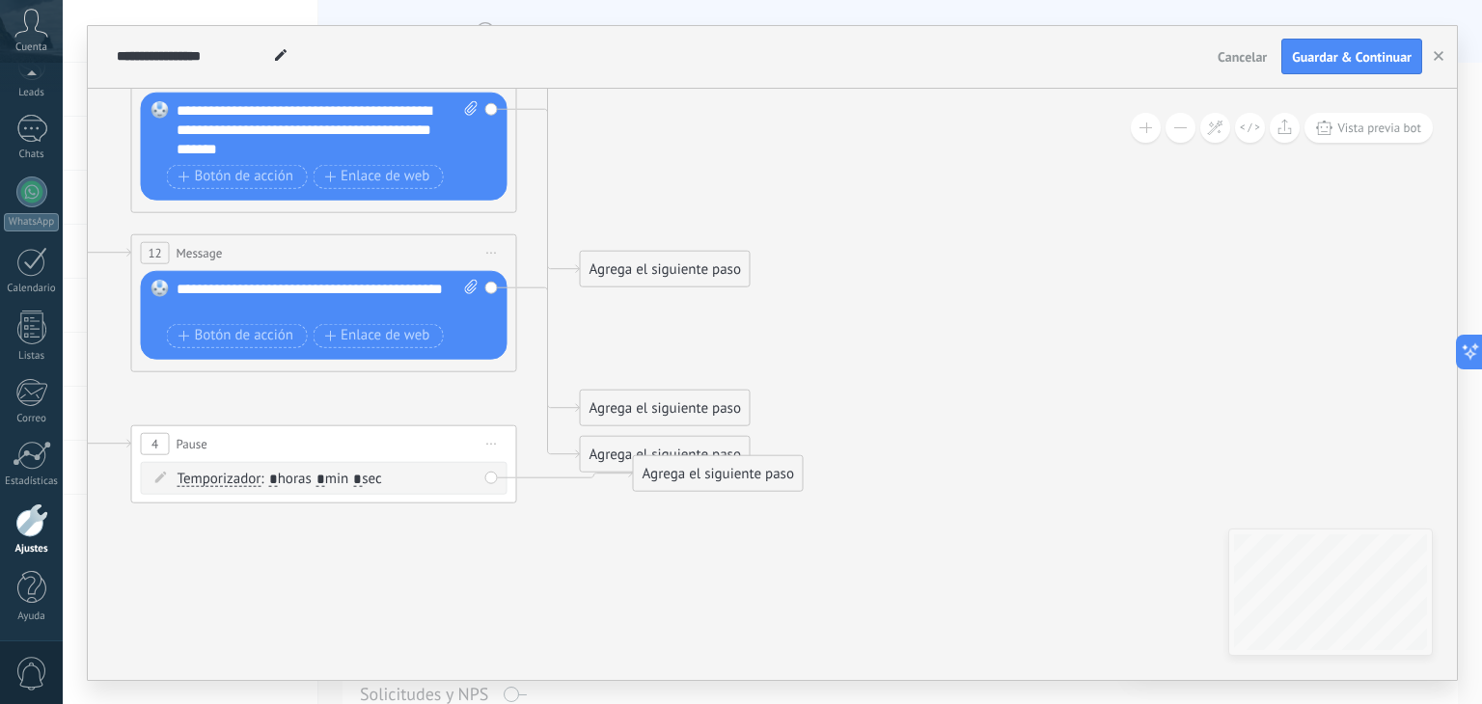
click at [1373, 118] on button "Vista previa bot" at bounding box center [1368, 128] width 128 height 30
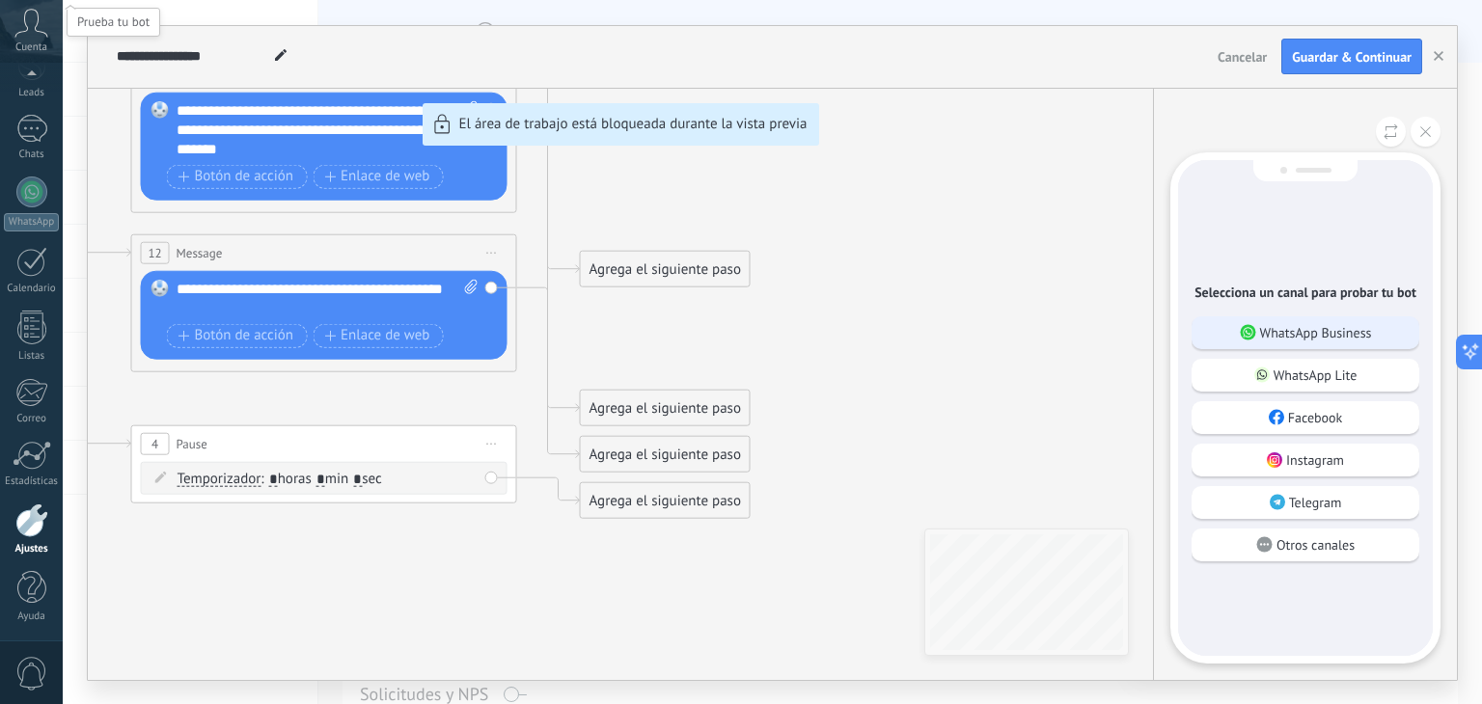
click at [1367, 340] on p "WhatsApp Business" at bounding box center [1316, 332] width 112 height 17
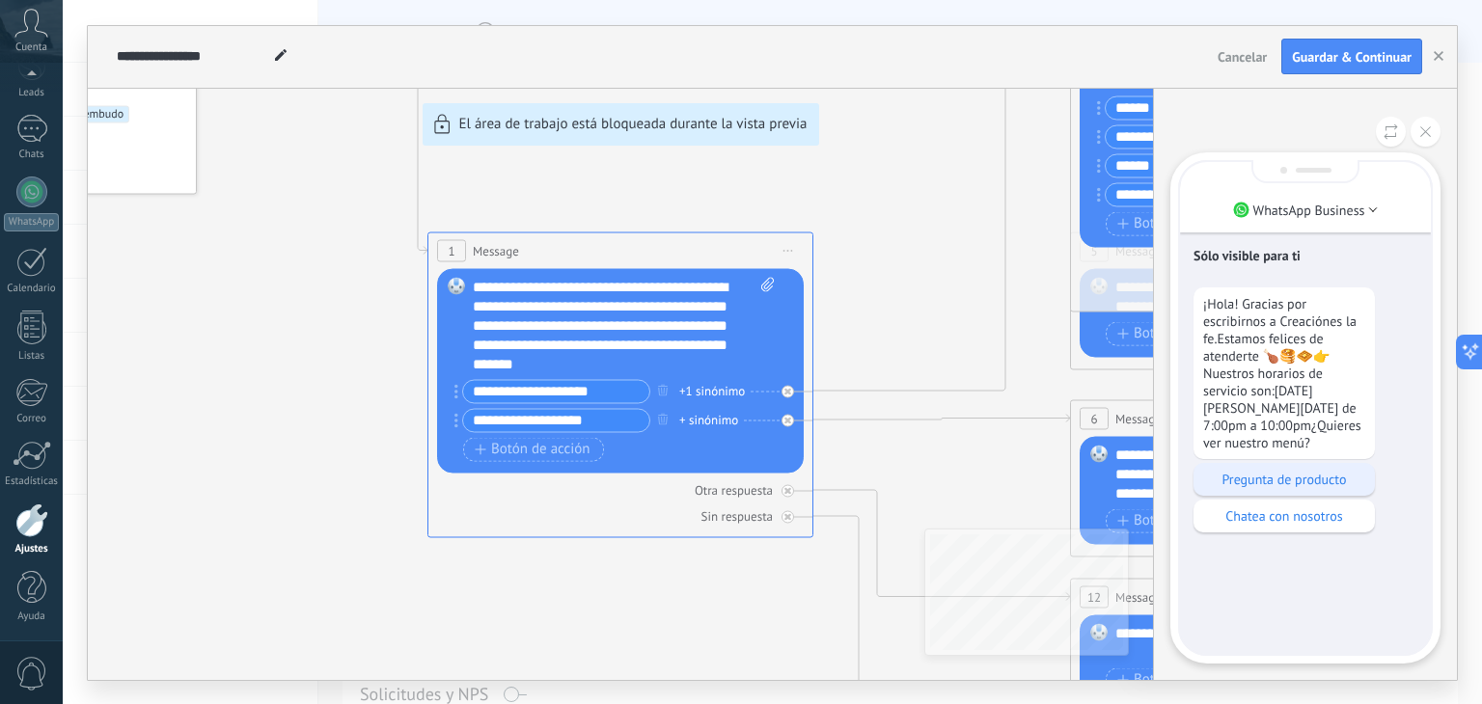
click at [1304, 482] on p "Pregunta de producto" at bounding box center [1284, 479] width 162 height 17
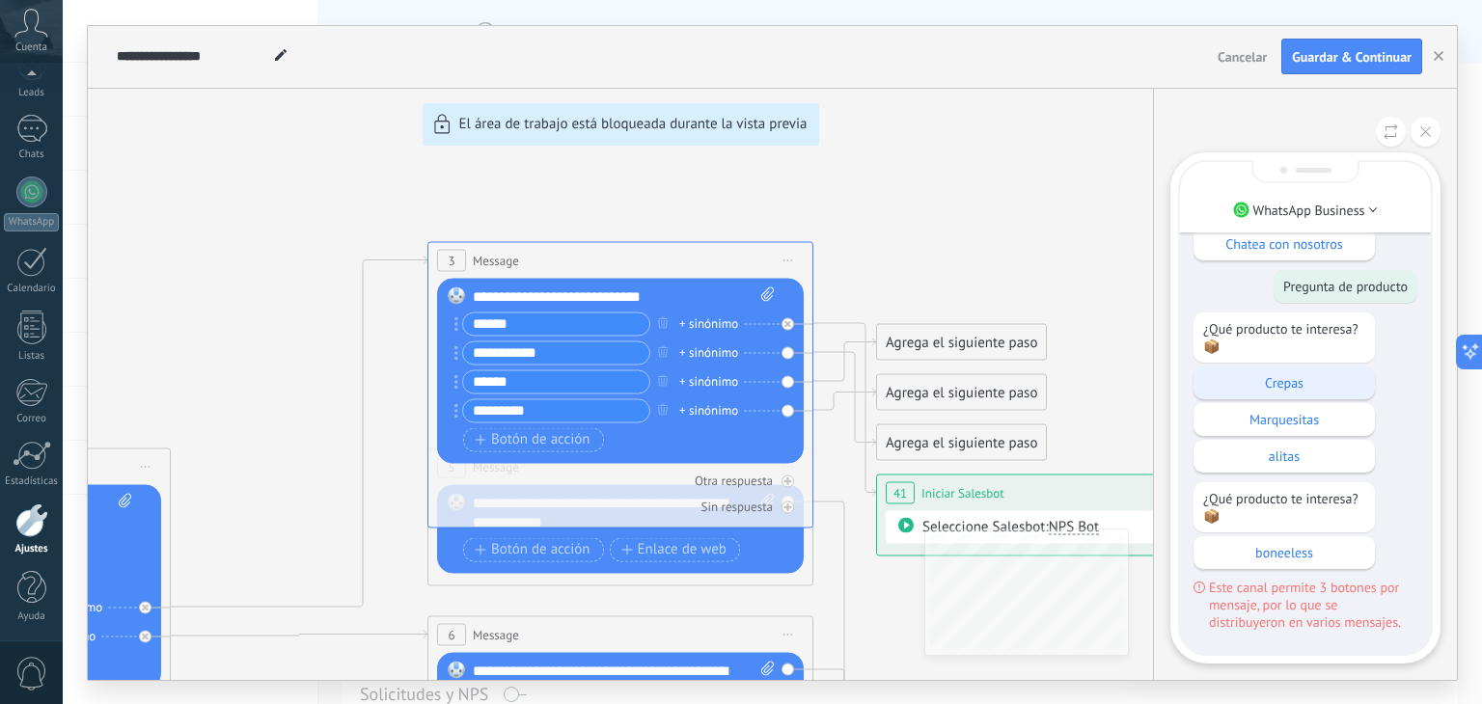
click at [1311, 382] on p "Crepas" at bounding box center [1284, 382] width 162 height 17
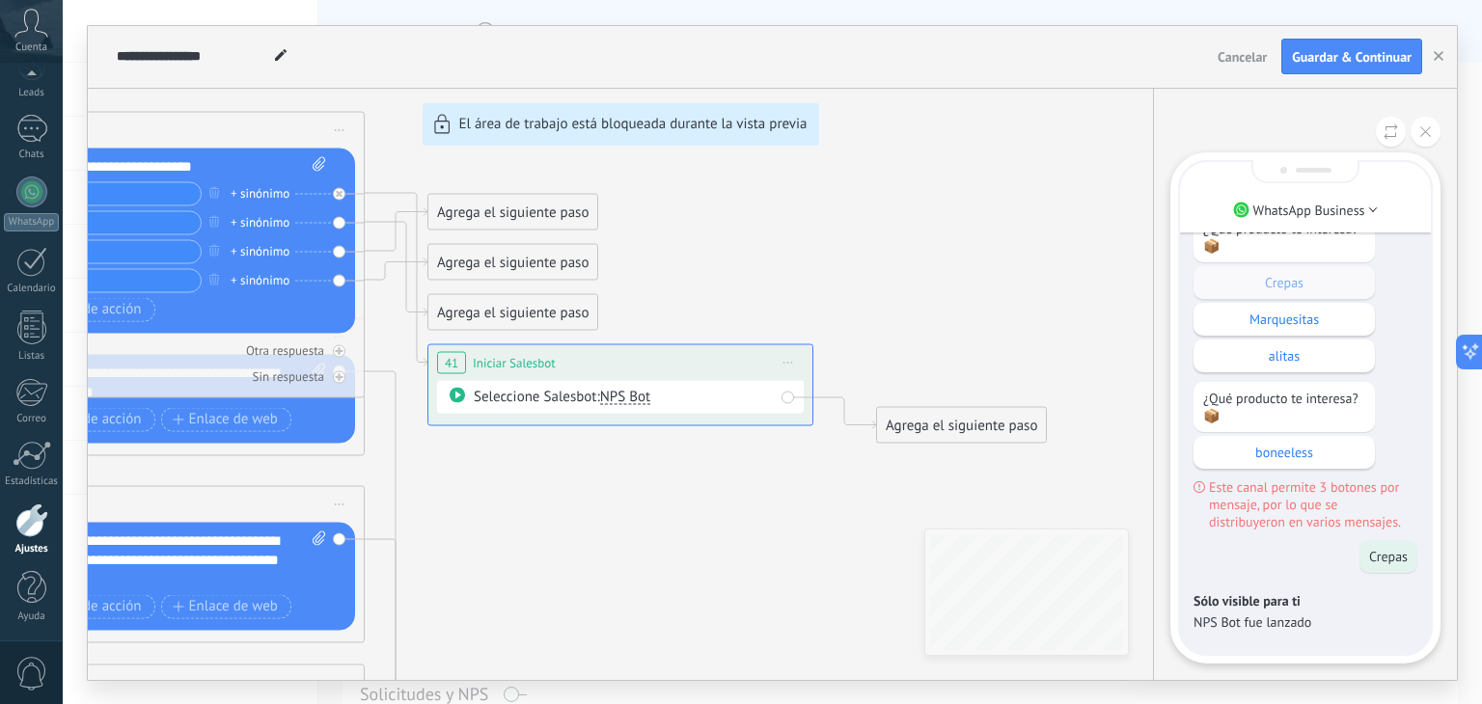
click at [1439, 131] on button at bounding box center [1425, 132] width 30 height 30
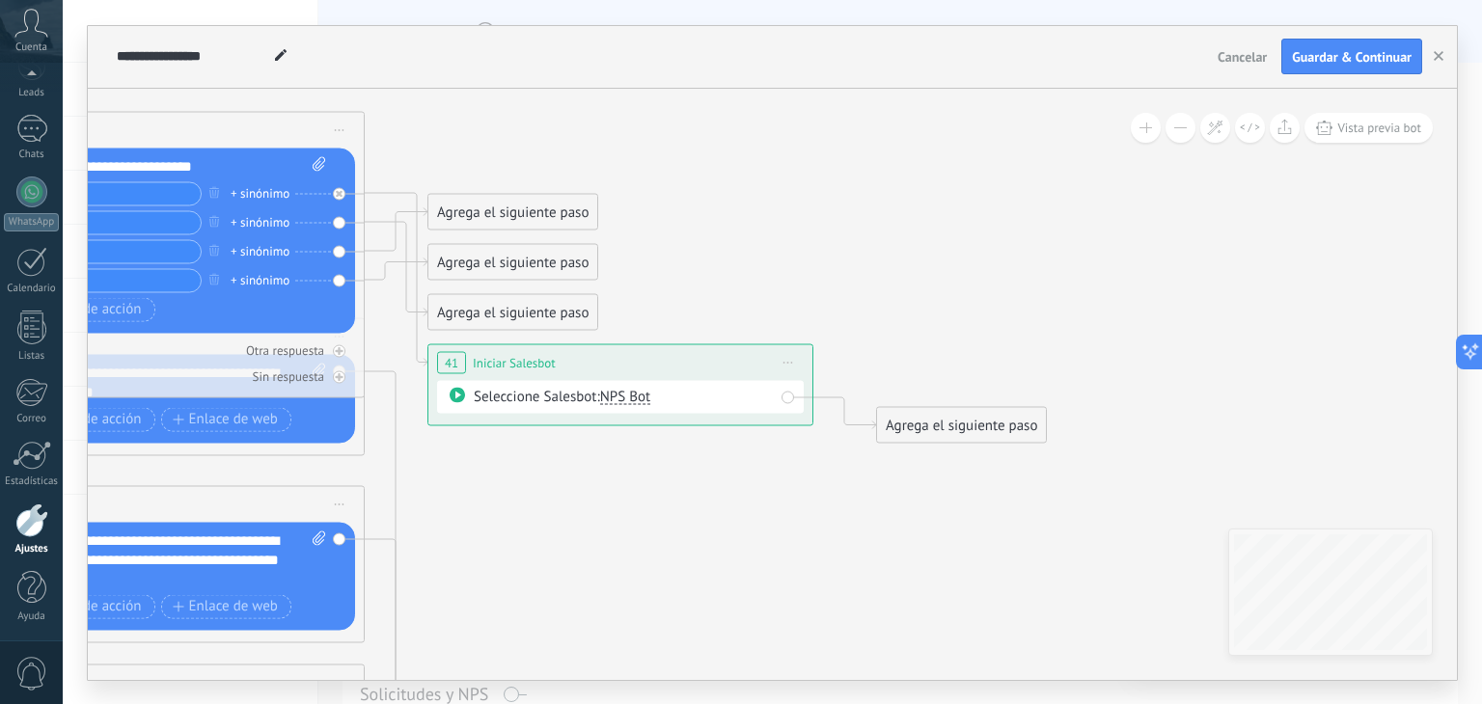
drag, startPoint x: 700, startPoint y: 593, endPoint x: 1090, endPoint y: 555, distance: 391.6
click at [1090, 555] on icon at bounding box center [87, 500] width 2751 height 1828
drag, startPoint x: 682, startPoint y: 422, endPoint x: 786, endPoint y: 365, distance: 118.7
click at [786, 365] on div "**********" at bounding box center [620, 384] width 386 height 82
click at [786, 365] on span "Iniciar vista previa aquí Cambiar nombre Duplicar [GEOGRAPHIC_DATA]" at bounding box center [788, 362] width 31 height 28
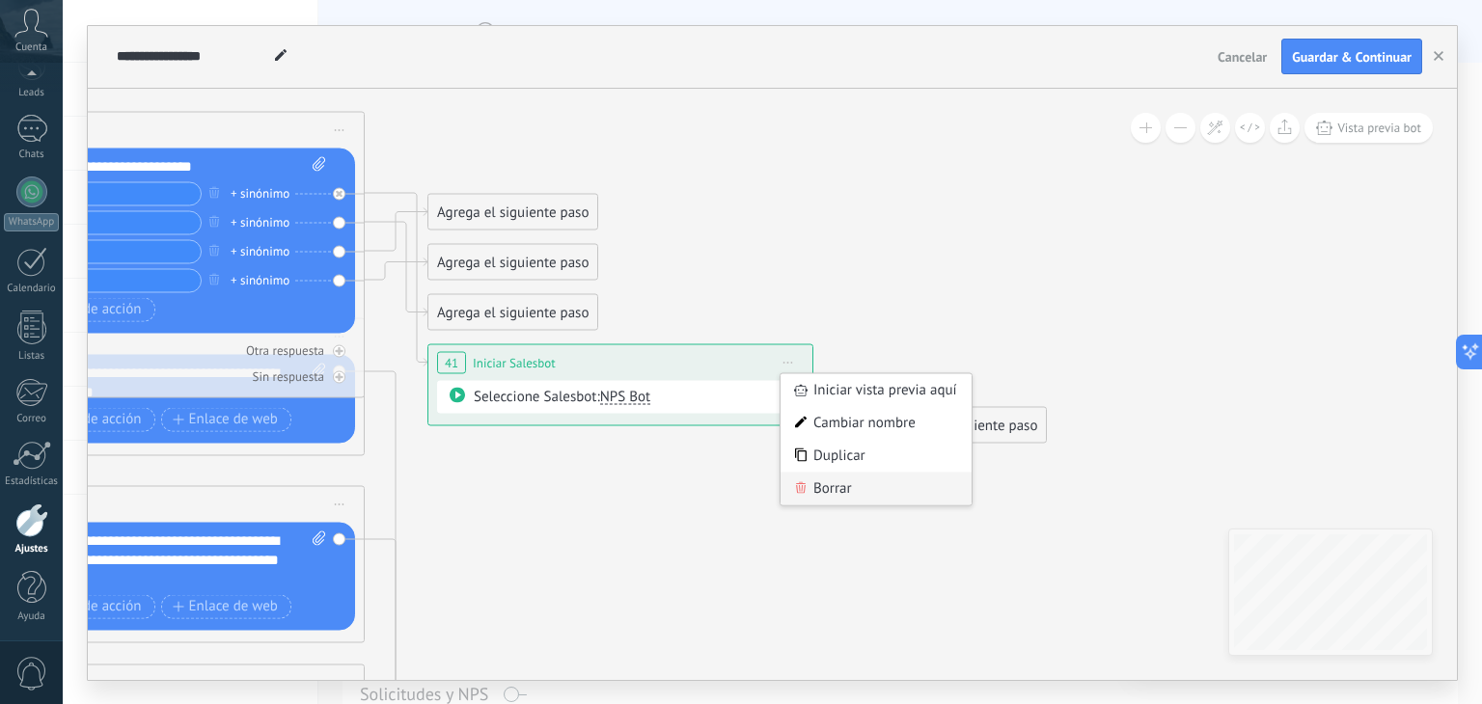
click at [814, 494] on div "Borrar" at bounding box center [875, 488] width 191 height 33
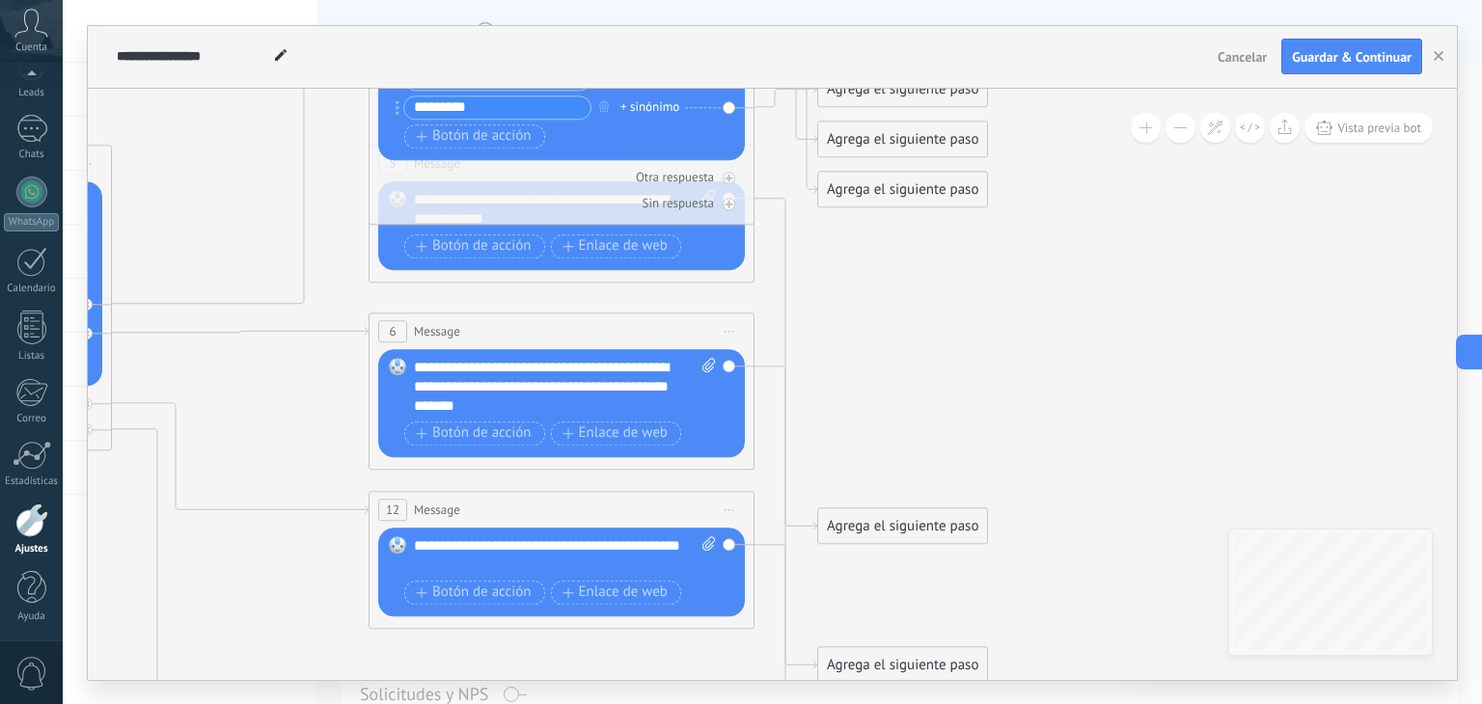
drag, startPoint x: 487, startPoint y: 518, endPoint x: 876, endPoint y: 344, distance: 425.7
click at [876, 344] on icon at bounding box center [253, 336] width 2302 height 1844
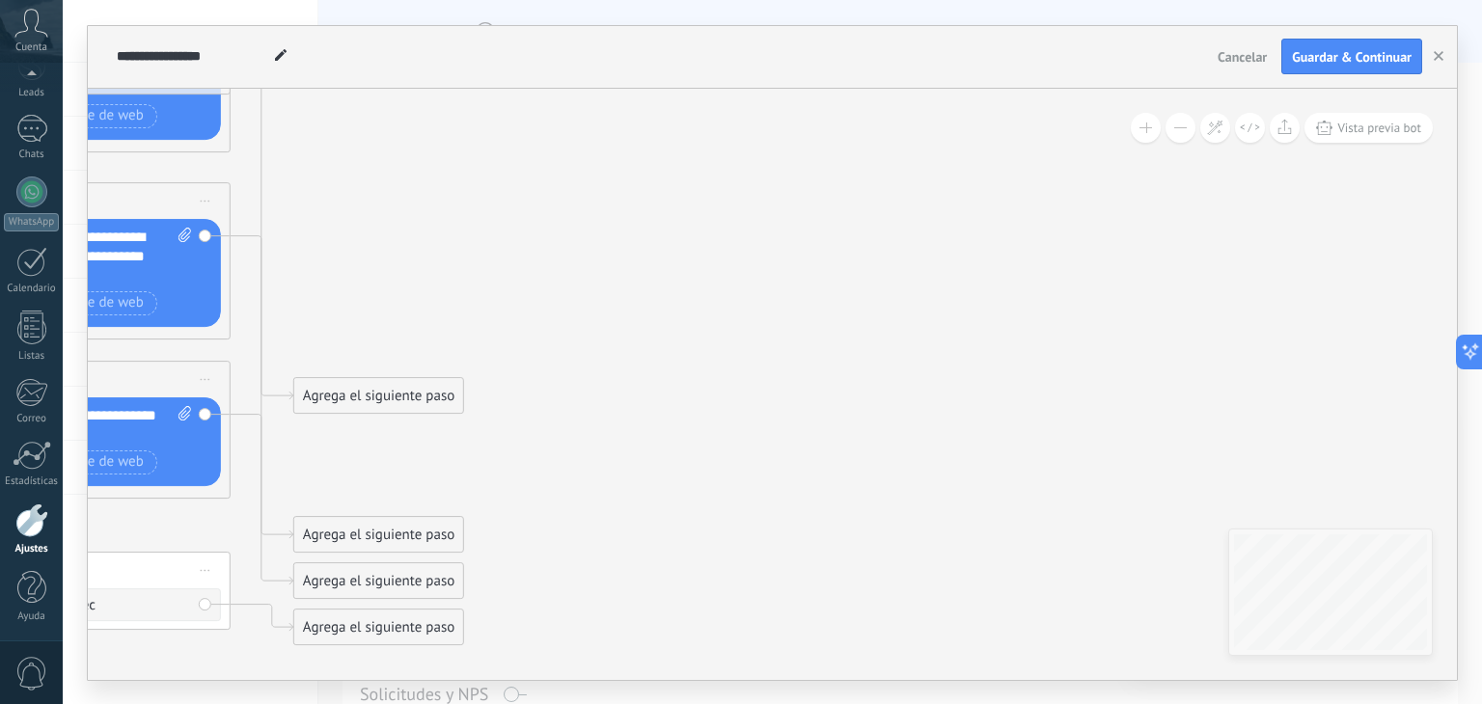
drag, startPoint x: 977, startPoint y: 281, endPoint x: 456, endPoint y: 141, distance: 539.3
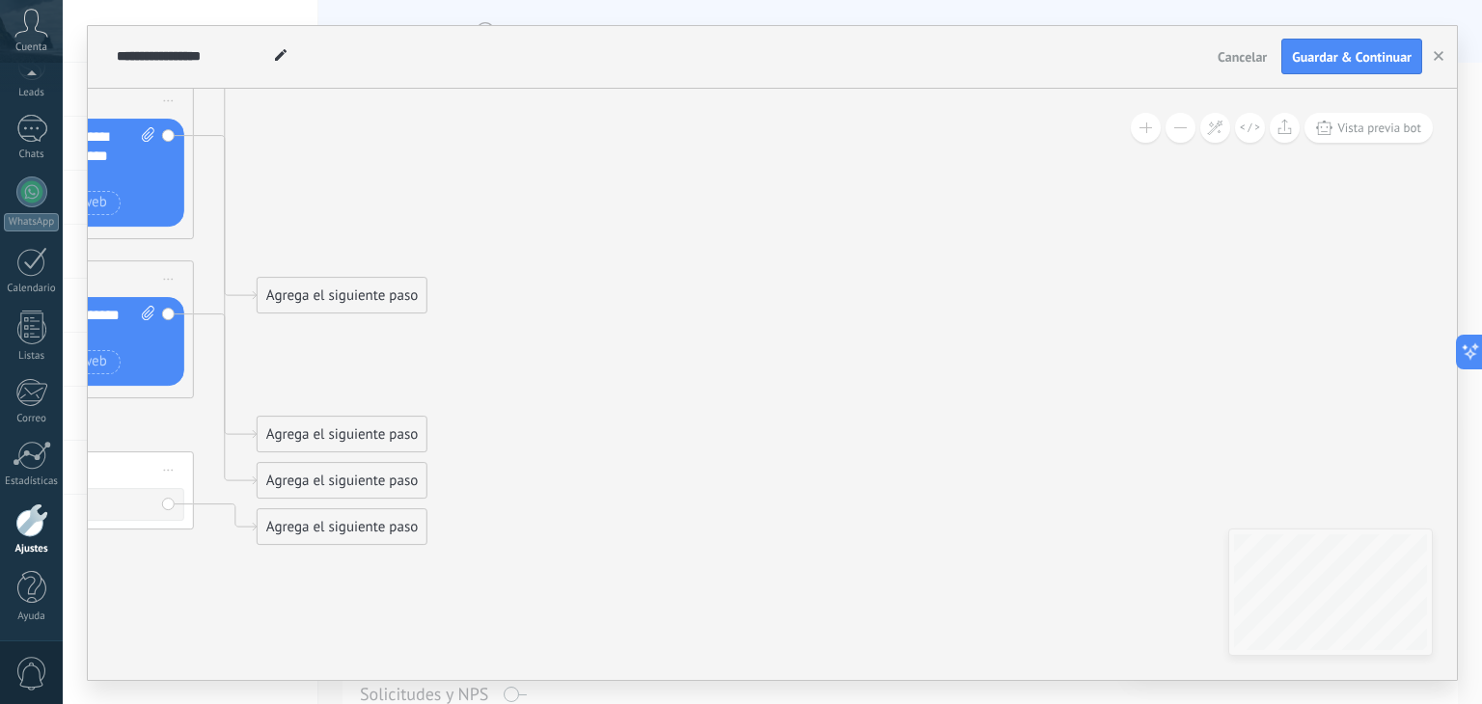
drag, startPoint x: 836, startPoint y: 267, endPoint x: 900, endPoint y: 40, distance: 236.4
click at [900, 40] on div "**********" at bounding box center [772, 353] width 1369 height 654
